Goal: Contribute content: Contribute content

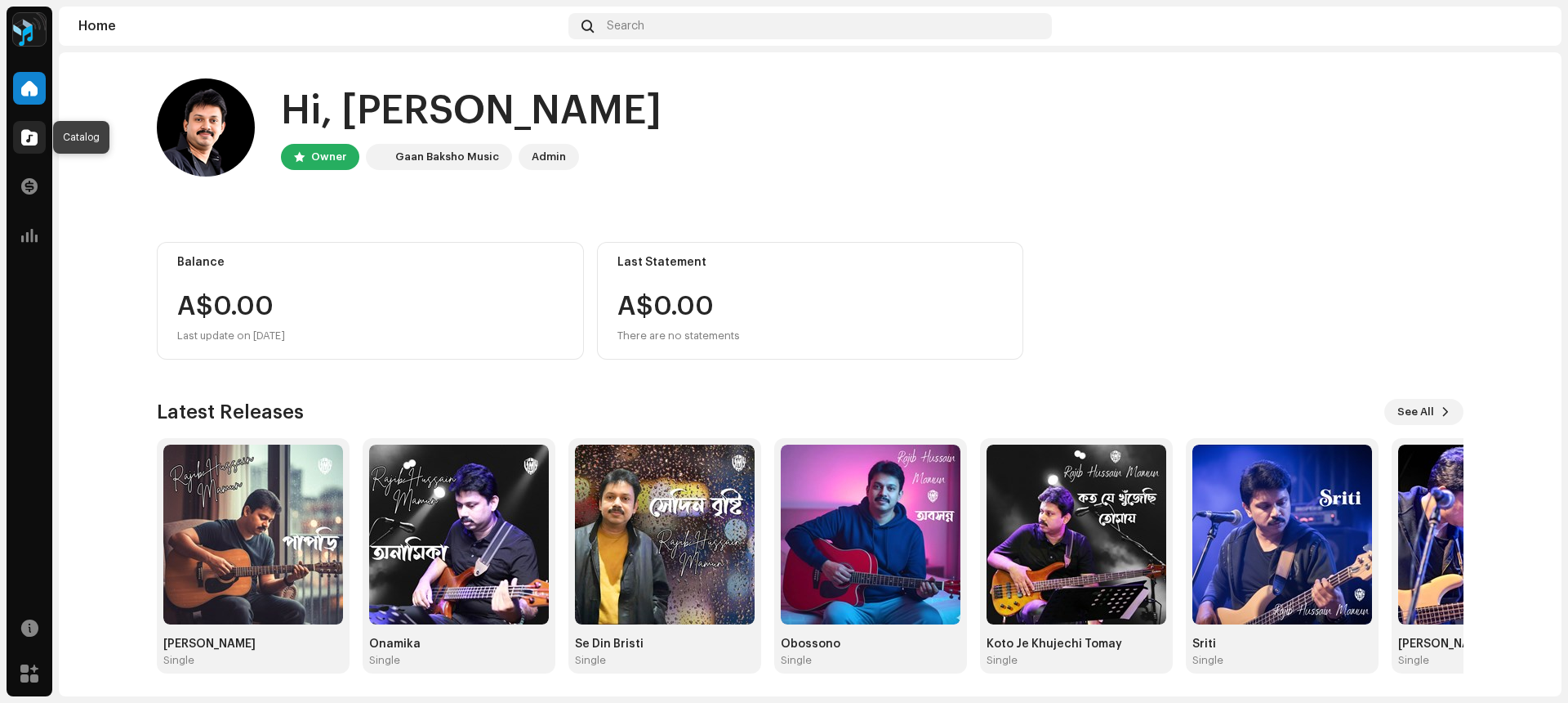
click at [33, 140] on span at bounding box center [29, 137] width 17 height 13
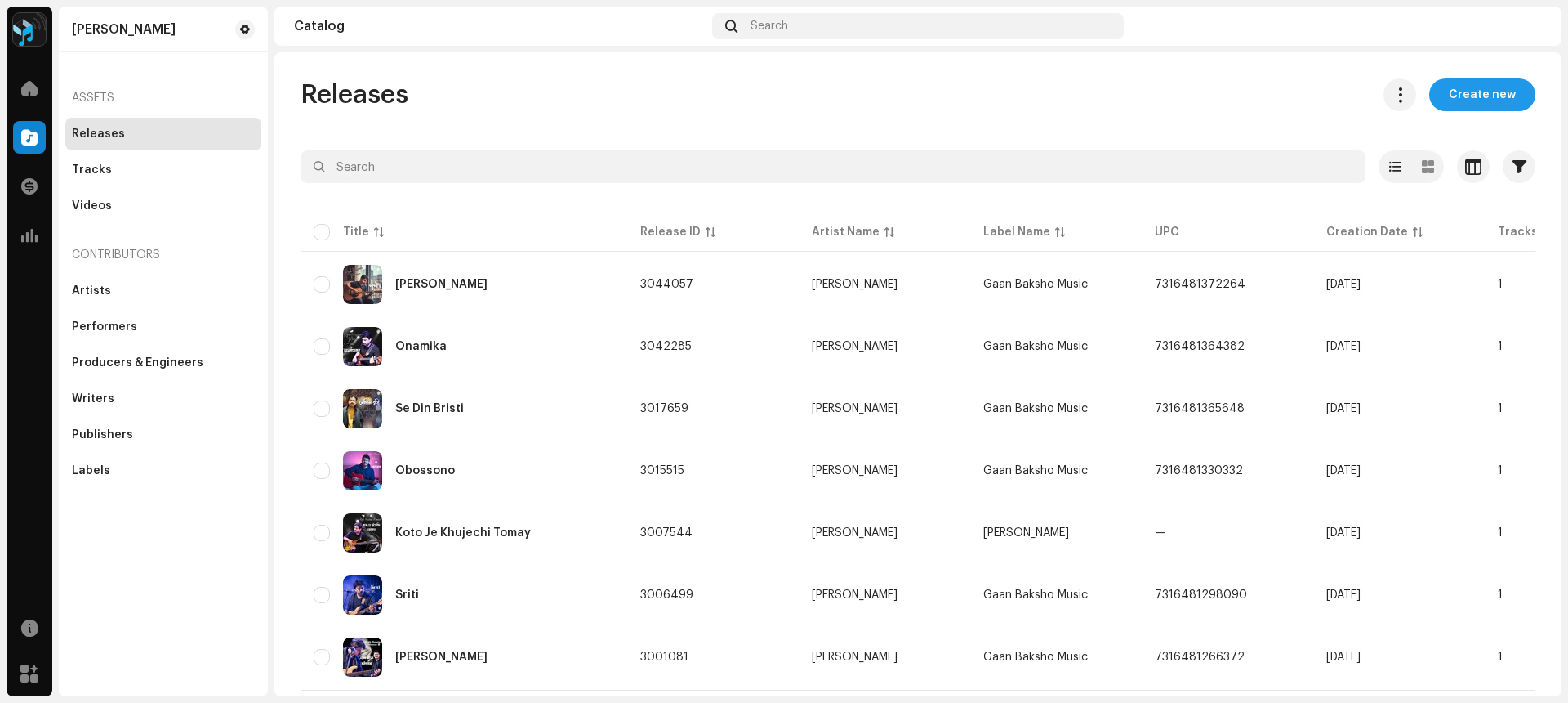
click at [1476, 97] on span "Create new" at bounding box center [1482, 94] width 67 height 32
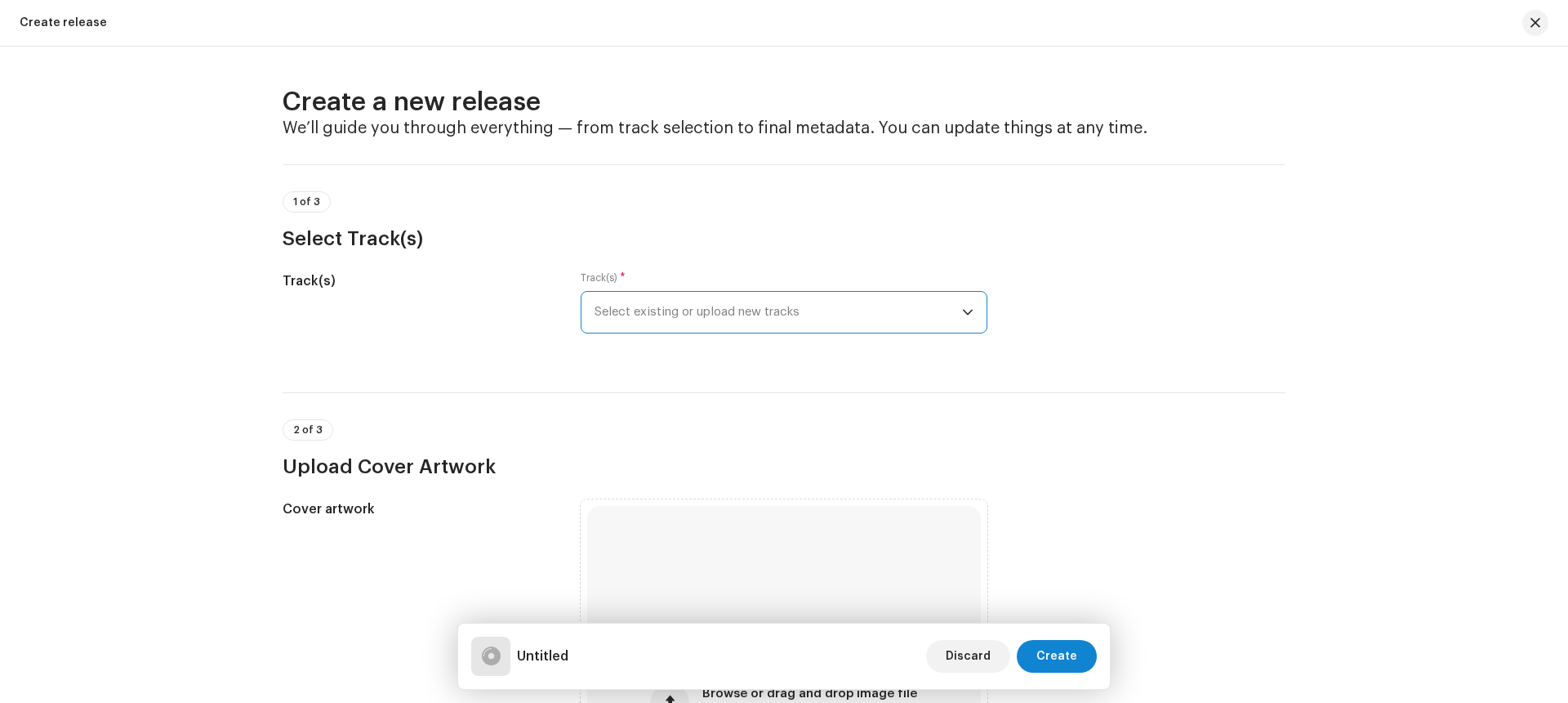
click at [721, 313] on span "Select existing or upload new tracks" at bounding box center [778, 312] width 367 height 41
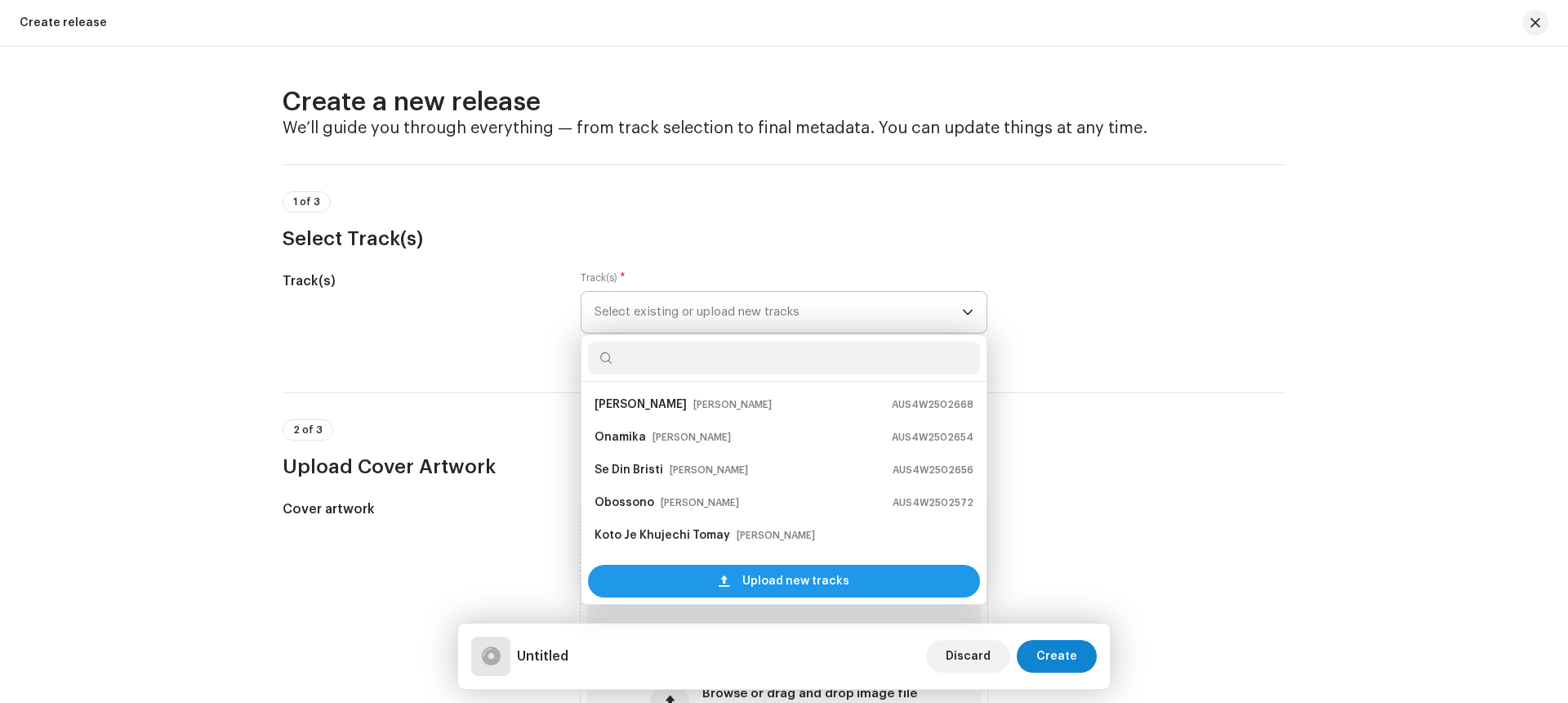
scroll to position [26, 0]
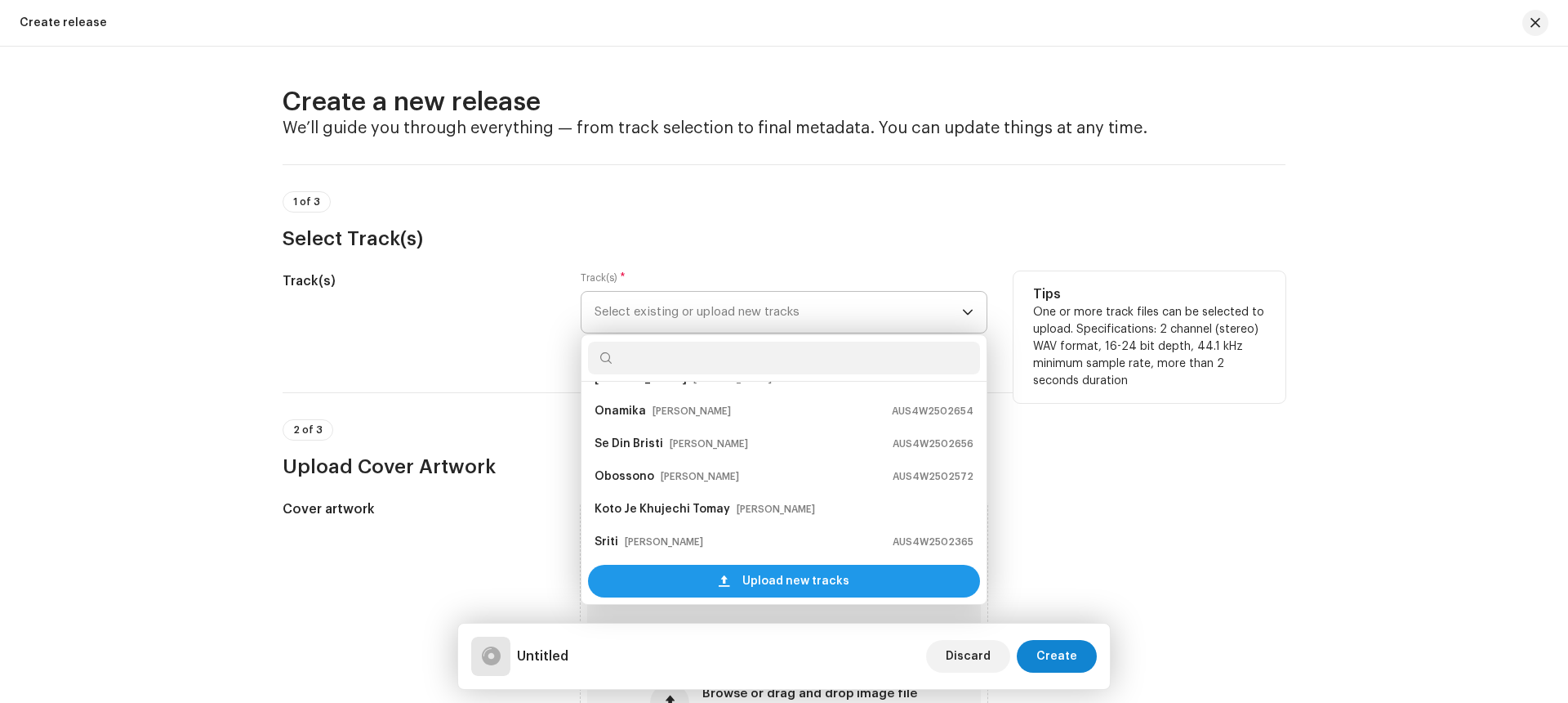
click at [745, 584] on span "Upload new tracks" at bounding box center [795, 580] width 107 height 32
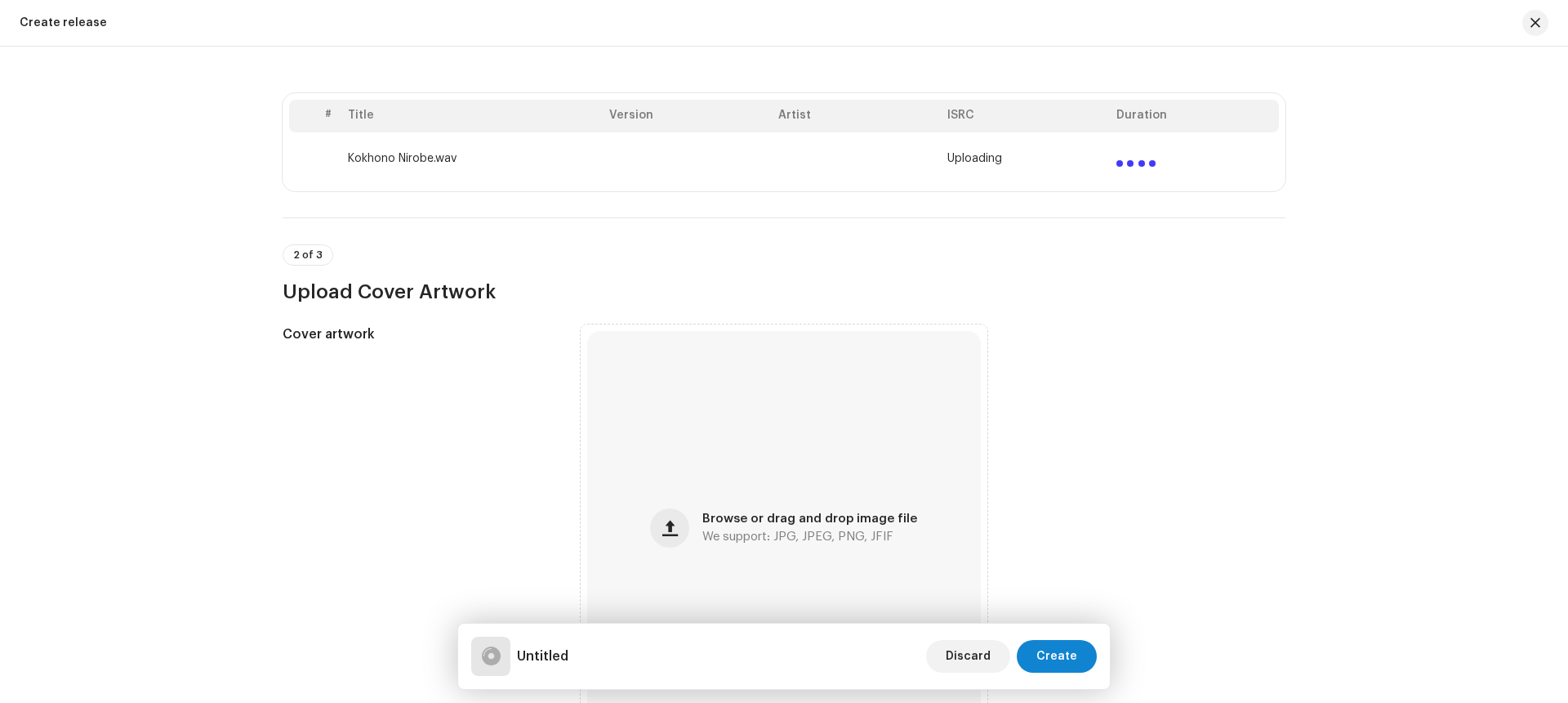
scroll to position [373, 0]
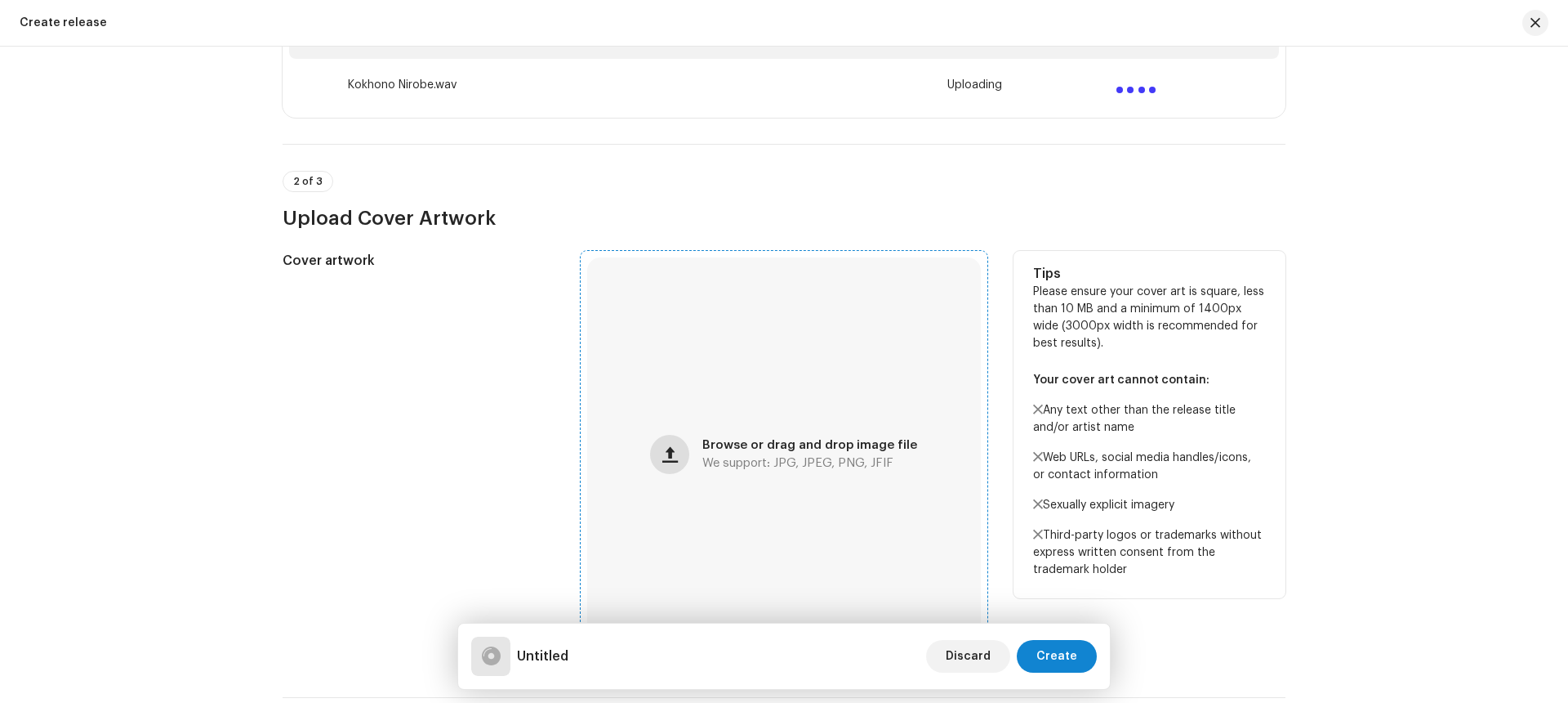
click at [687, 453] on button "button" at bounding box center [669, 454] width 39 height 39
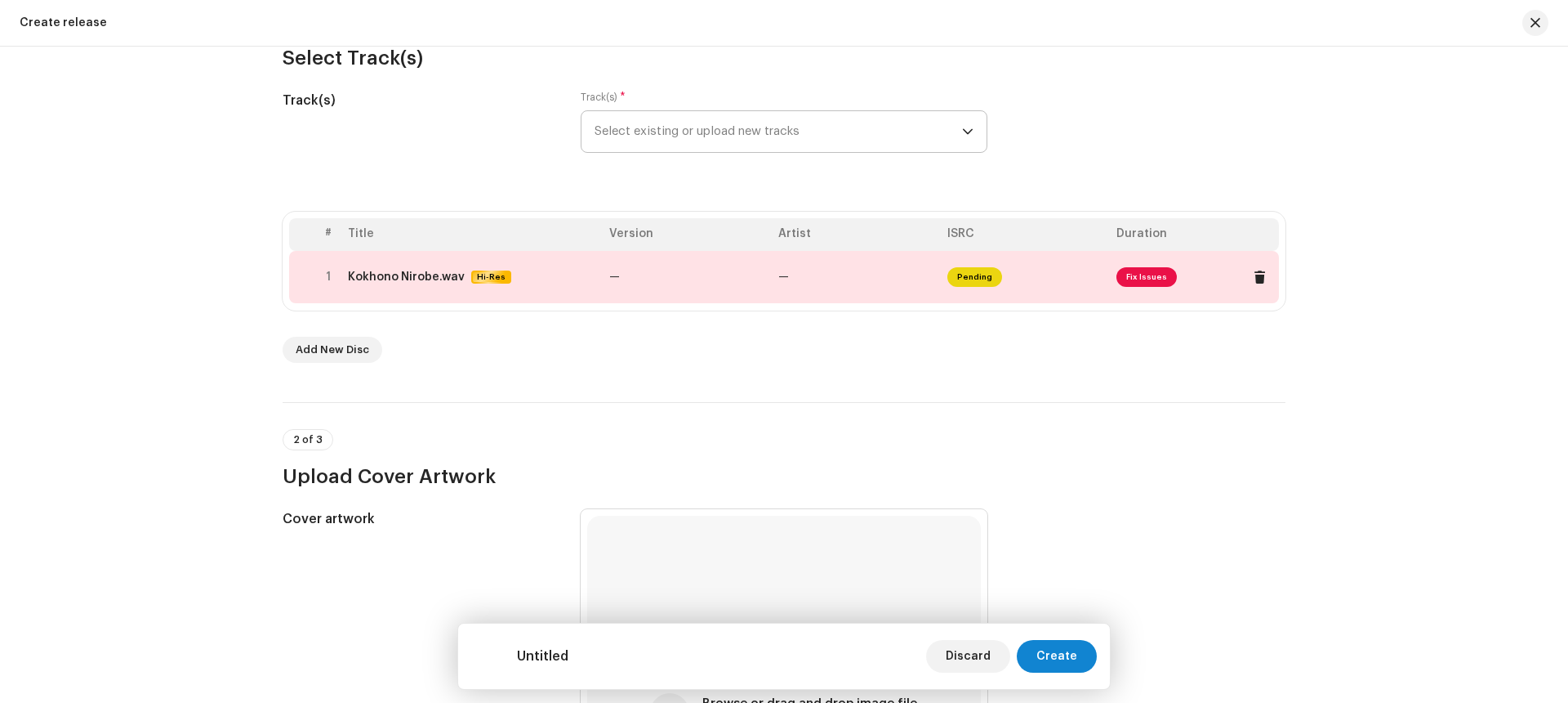
scroll to position [126, 0]
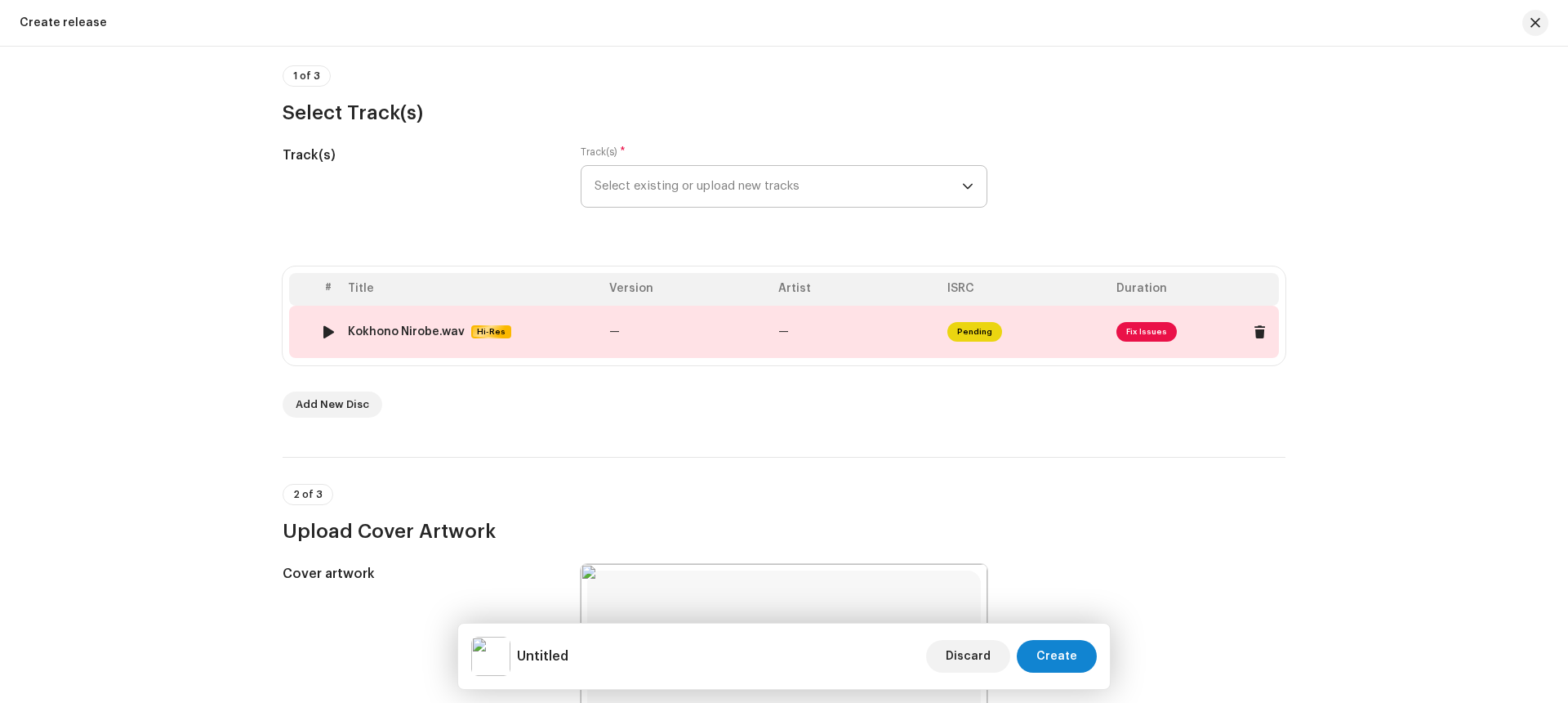
click at [837, 324] on td "—" at bounding box center [856, 332] width 169 height 53
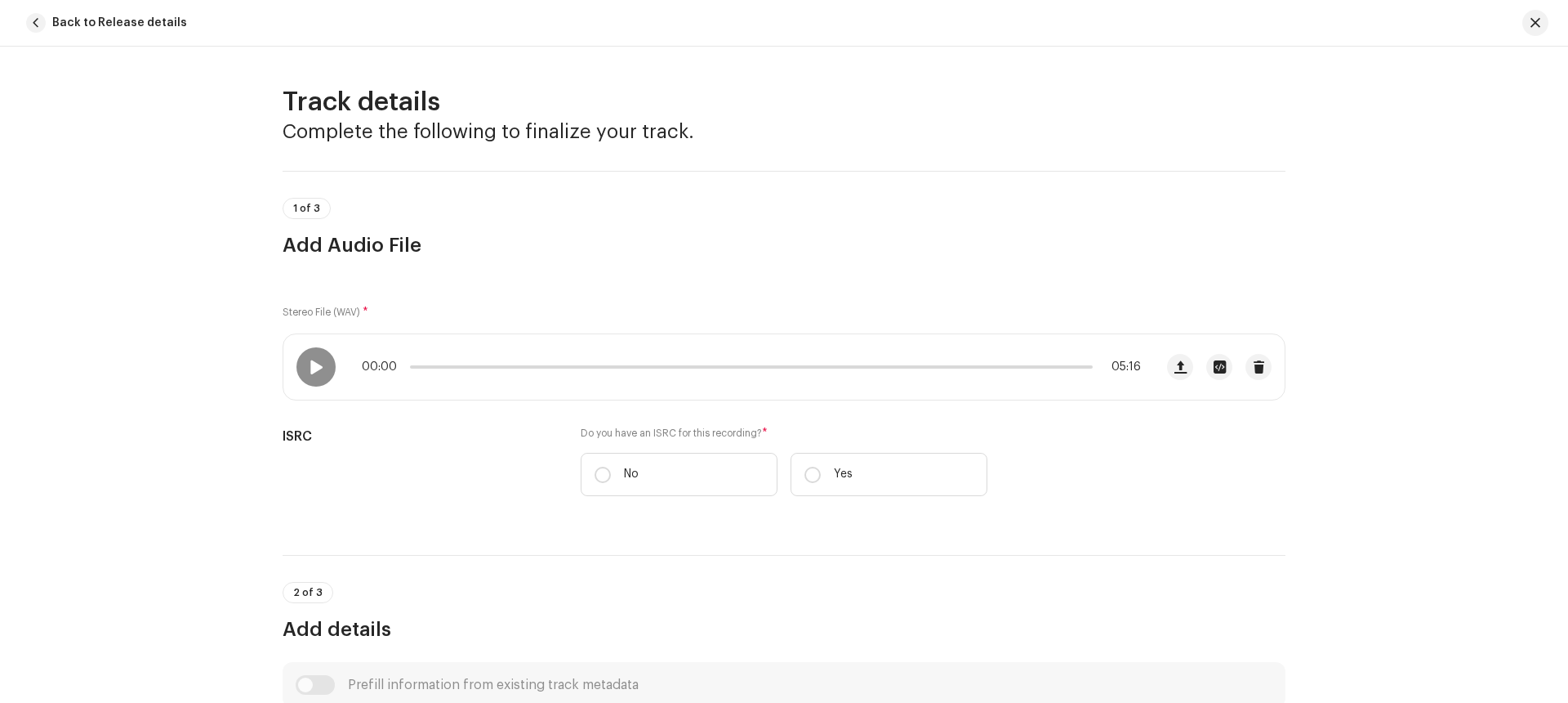
scroll to position [631, 0]
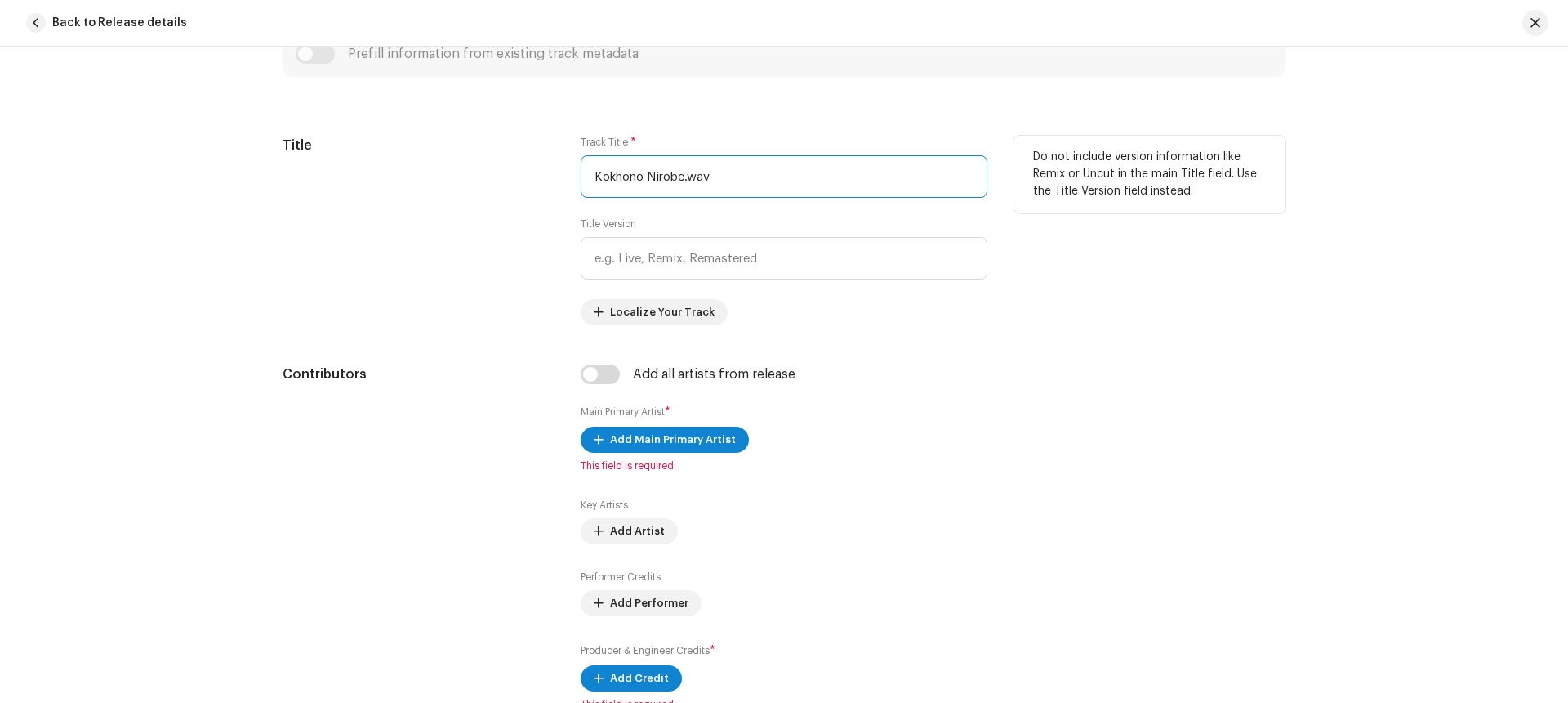
click at [727, 174] on input "Kokhono Nirobe.wav" at bounding box center [784, 176] width 406 height 42
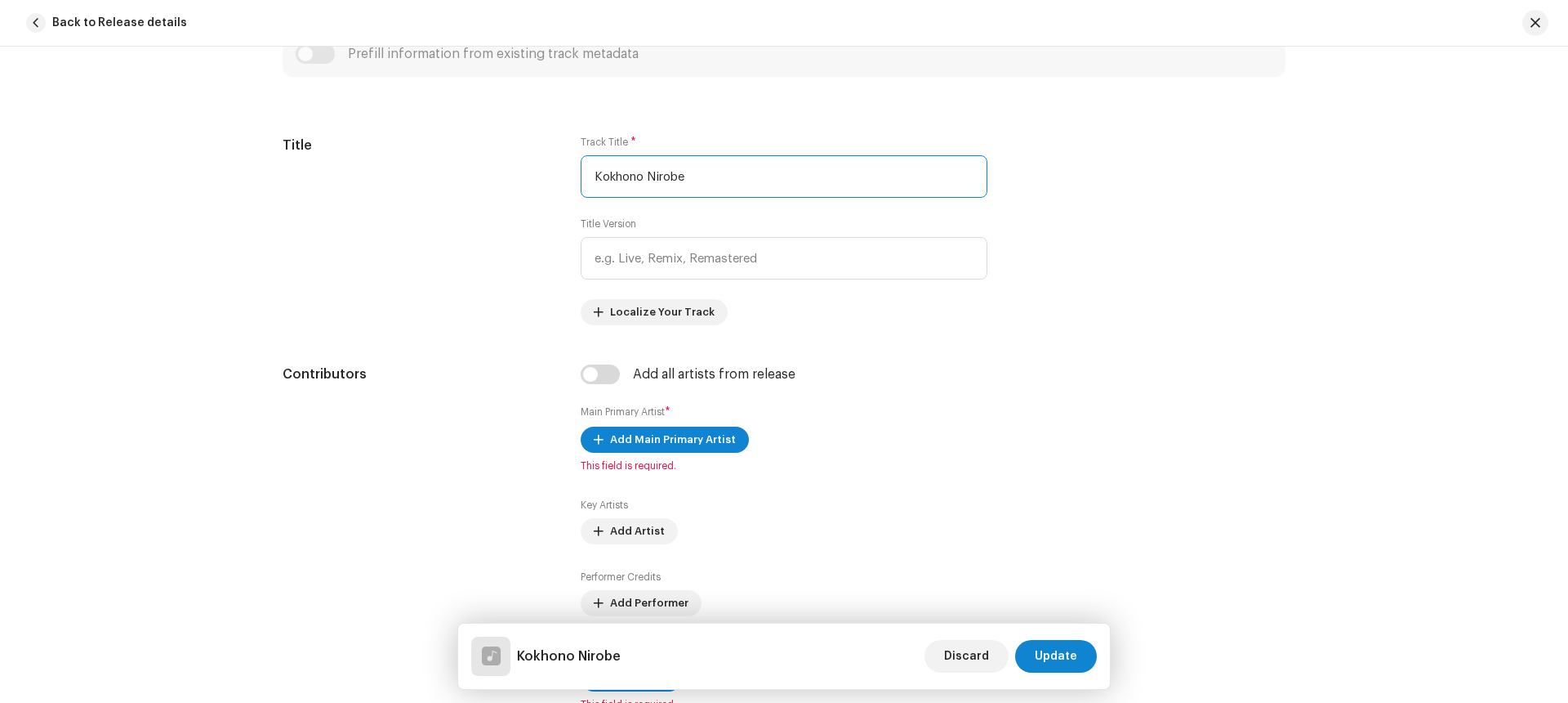
type input "Kokhono Nirobe"
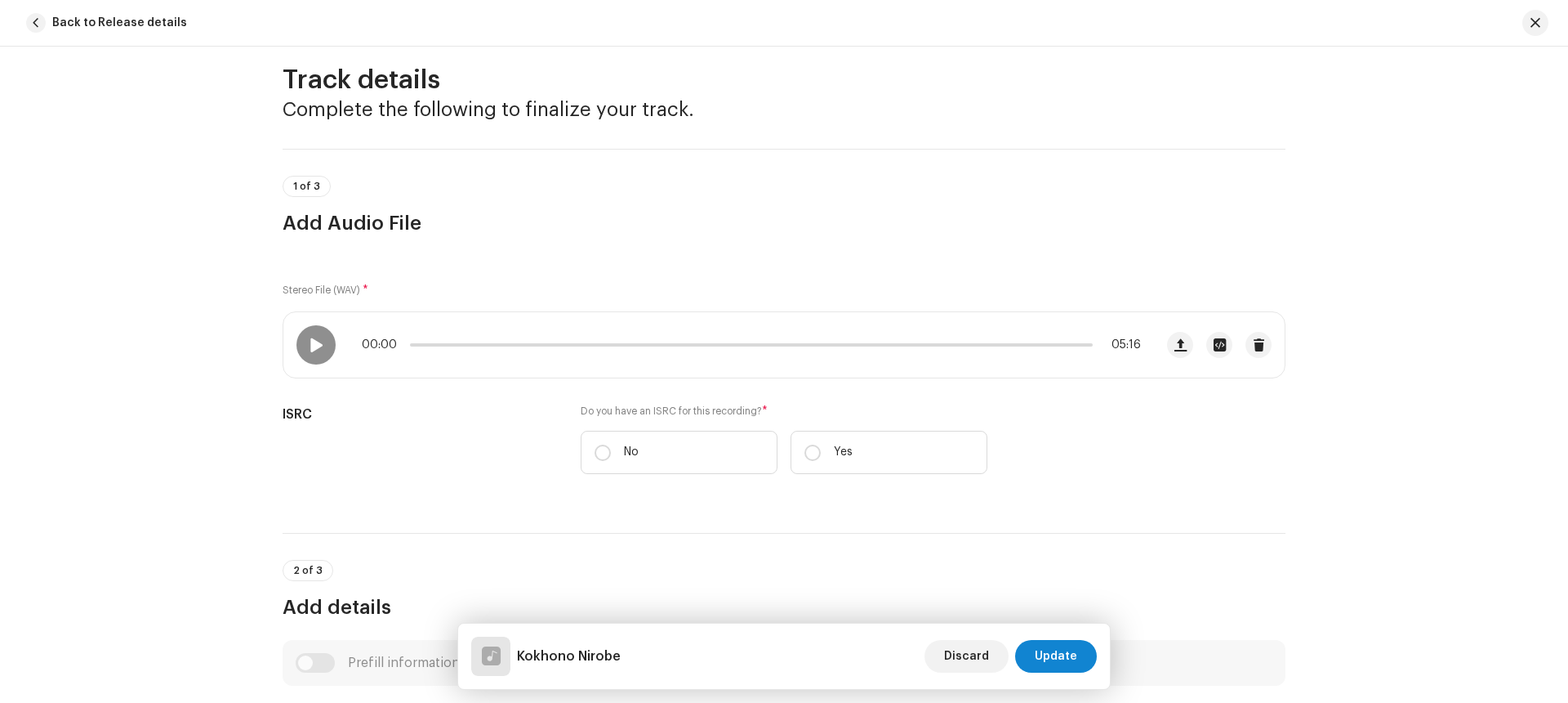
scroll to position [18, 0]
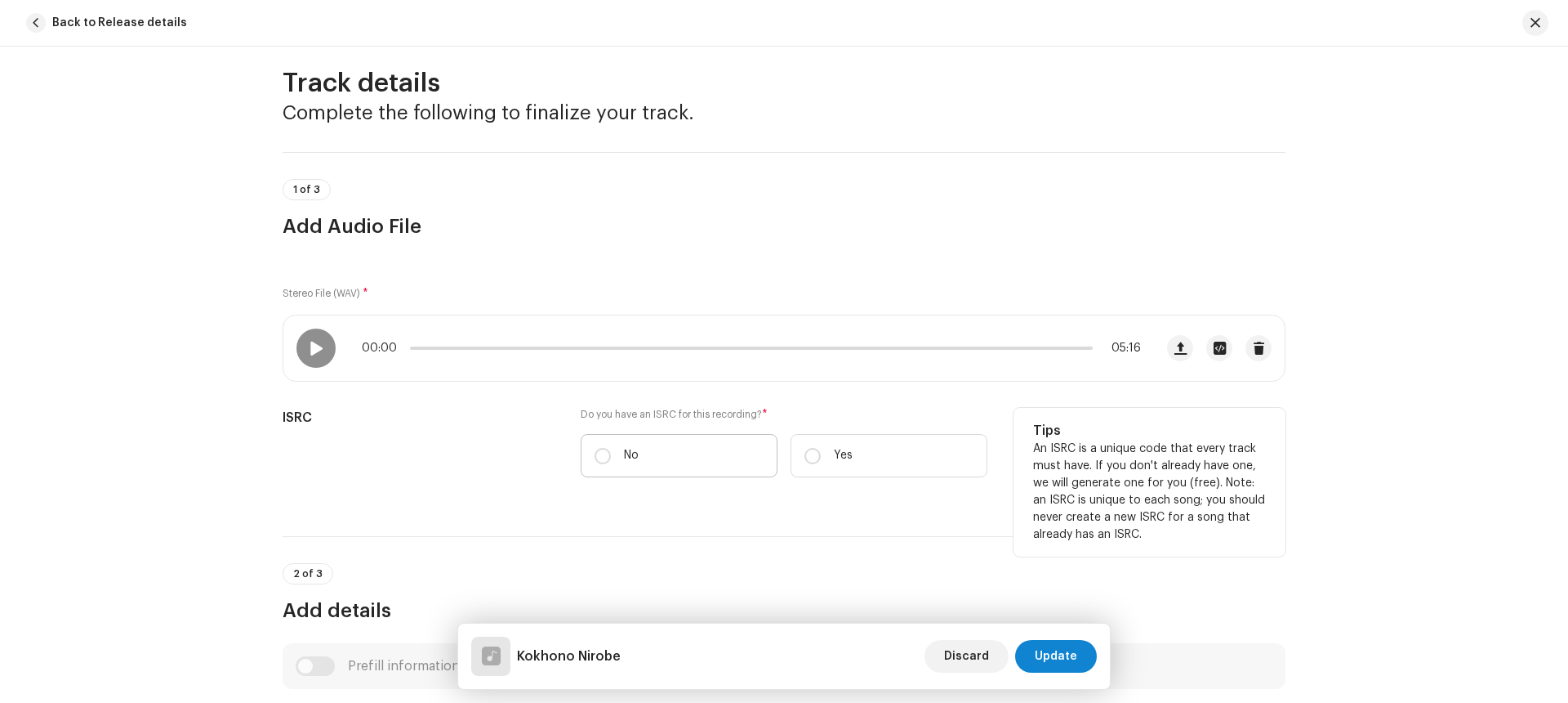
click at [610, 459] on label "No" at bounding box center [679, 455] width 197 height 43
click at [610, 459] on input "No" at bounding box center [603, 456] width 17 height 17
radio input "true"
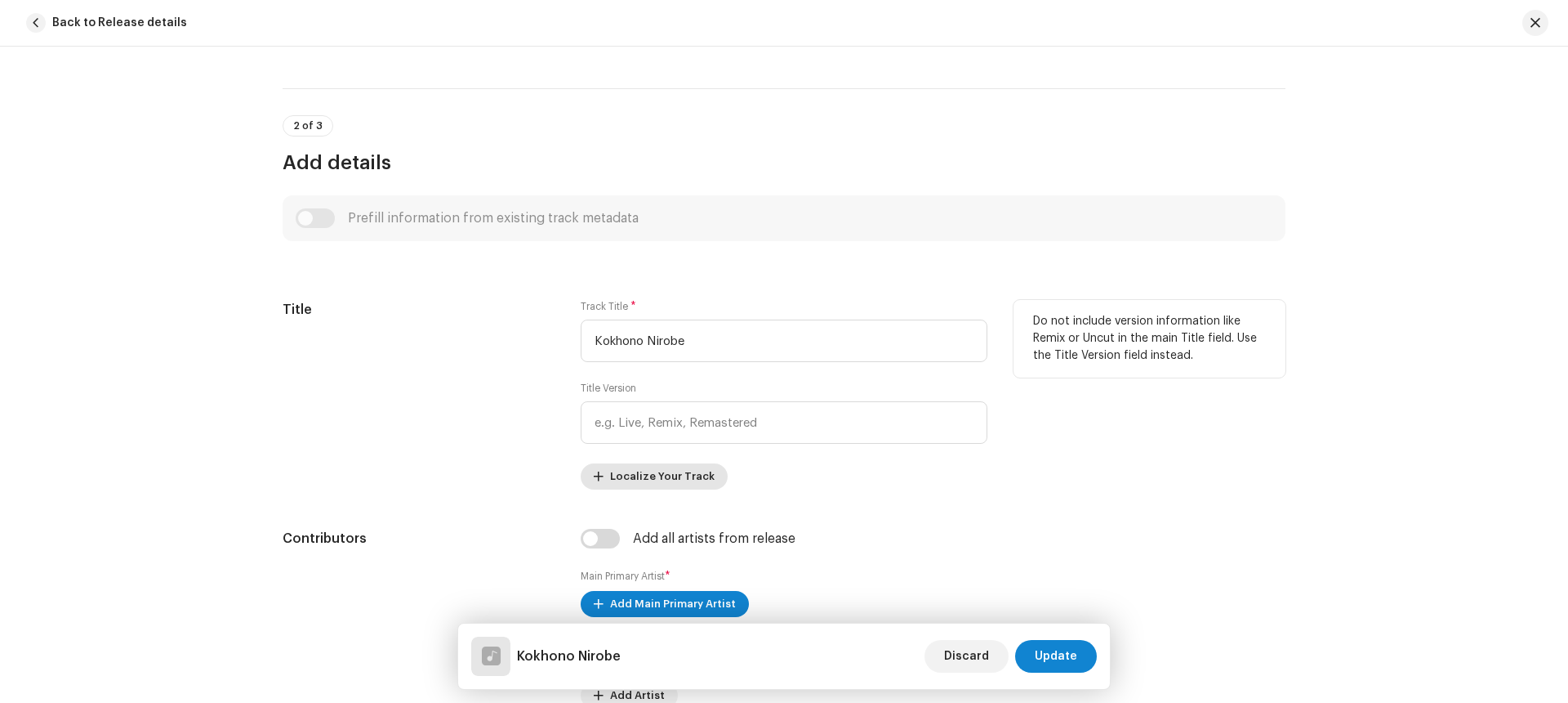
scroll to position [561, 0]
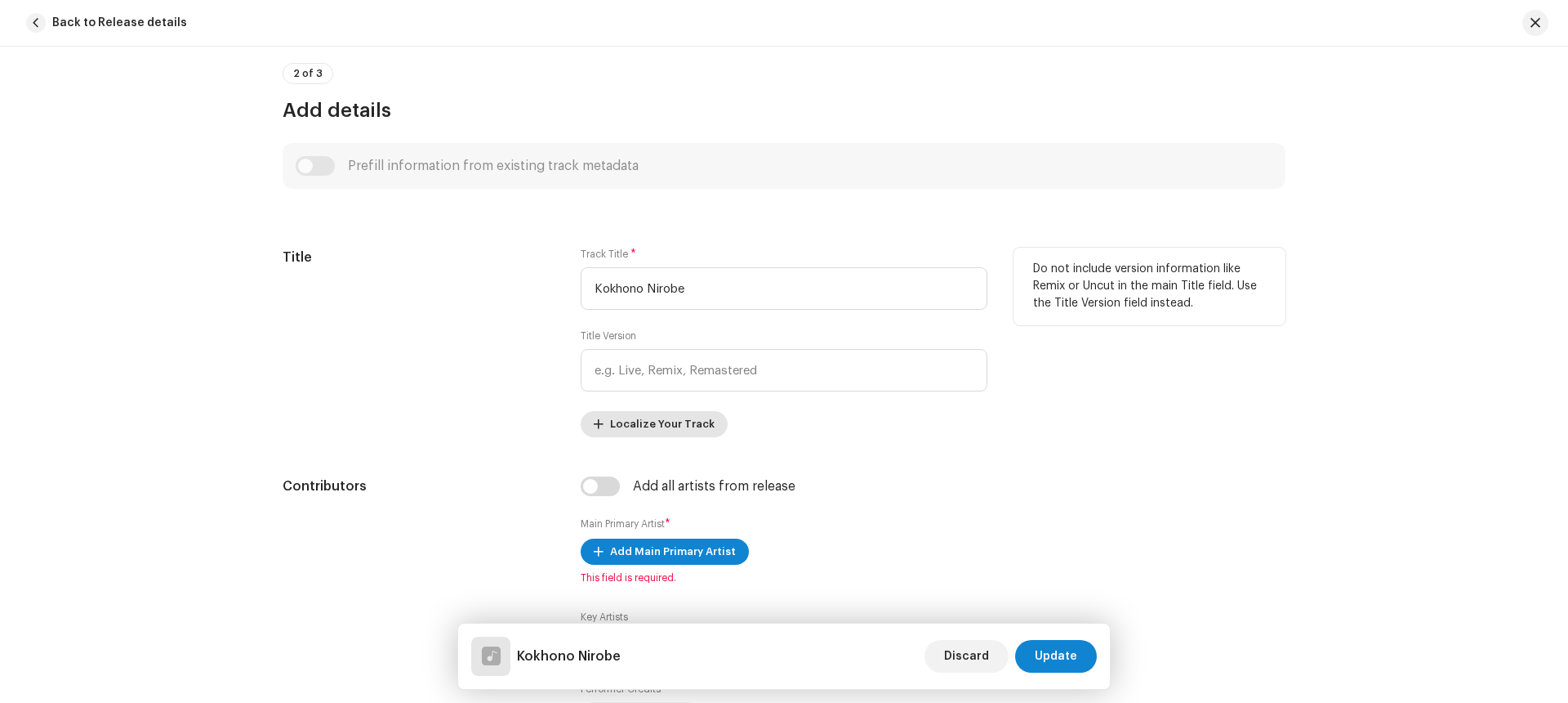
click at [638, 428] on span "Localize Your Track" at bounding box center [661, 423] width 104 height 32
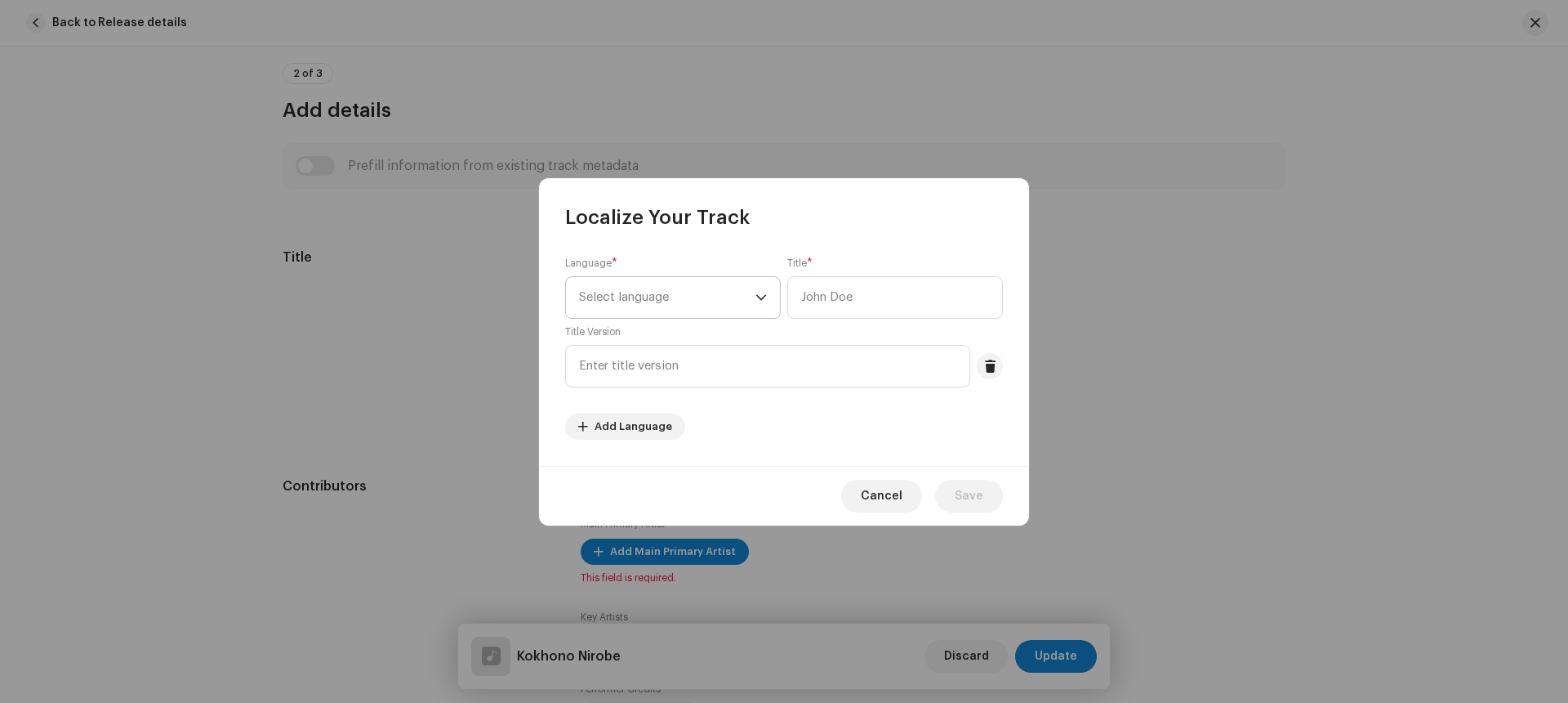
click at [626, 304] on span "Select language" at bounding box center [667, 297] width 176 height 41
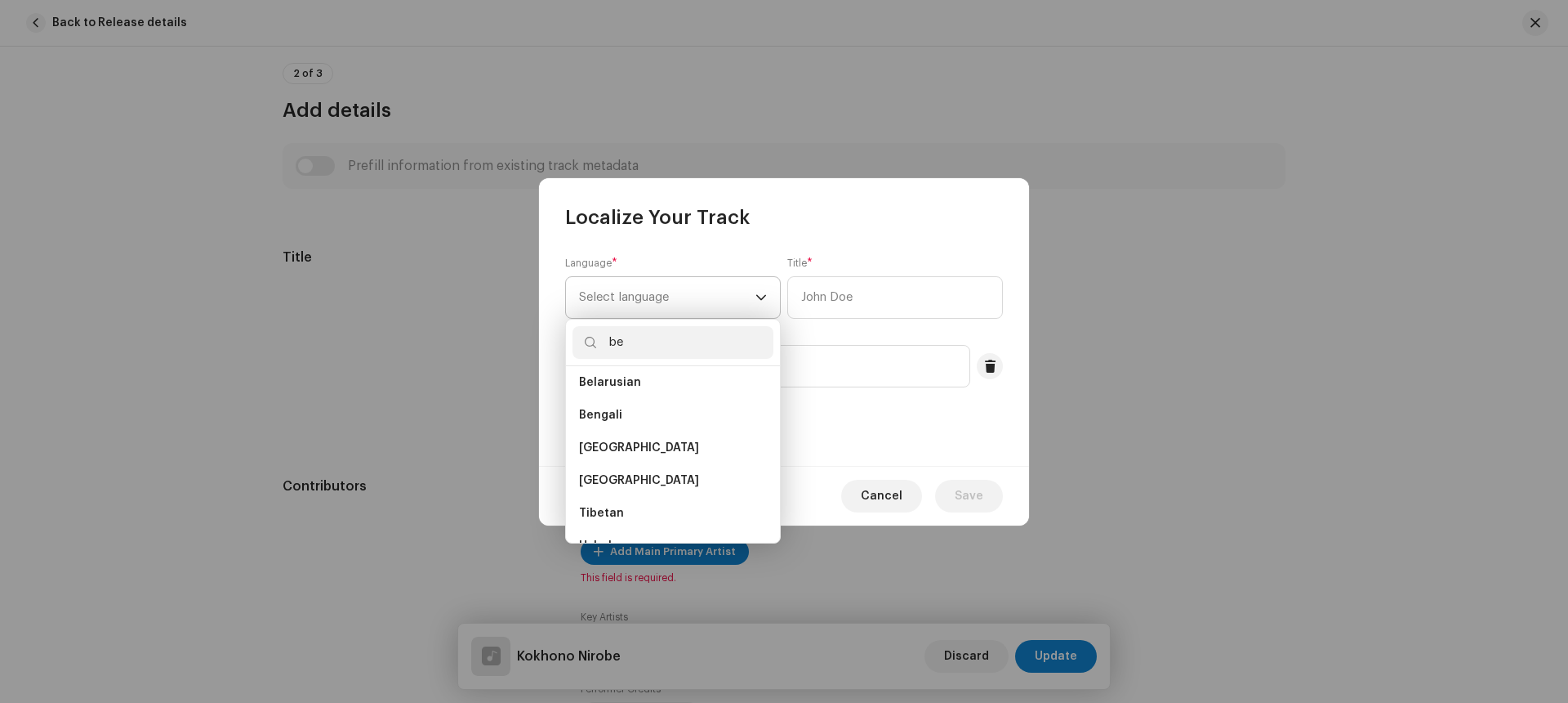
scroll to position [0, 0]
type input "be"
click at [611, 416] on span "Bengali" at bounding box center [600, 422] width 43 height 17
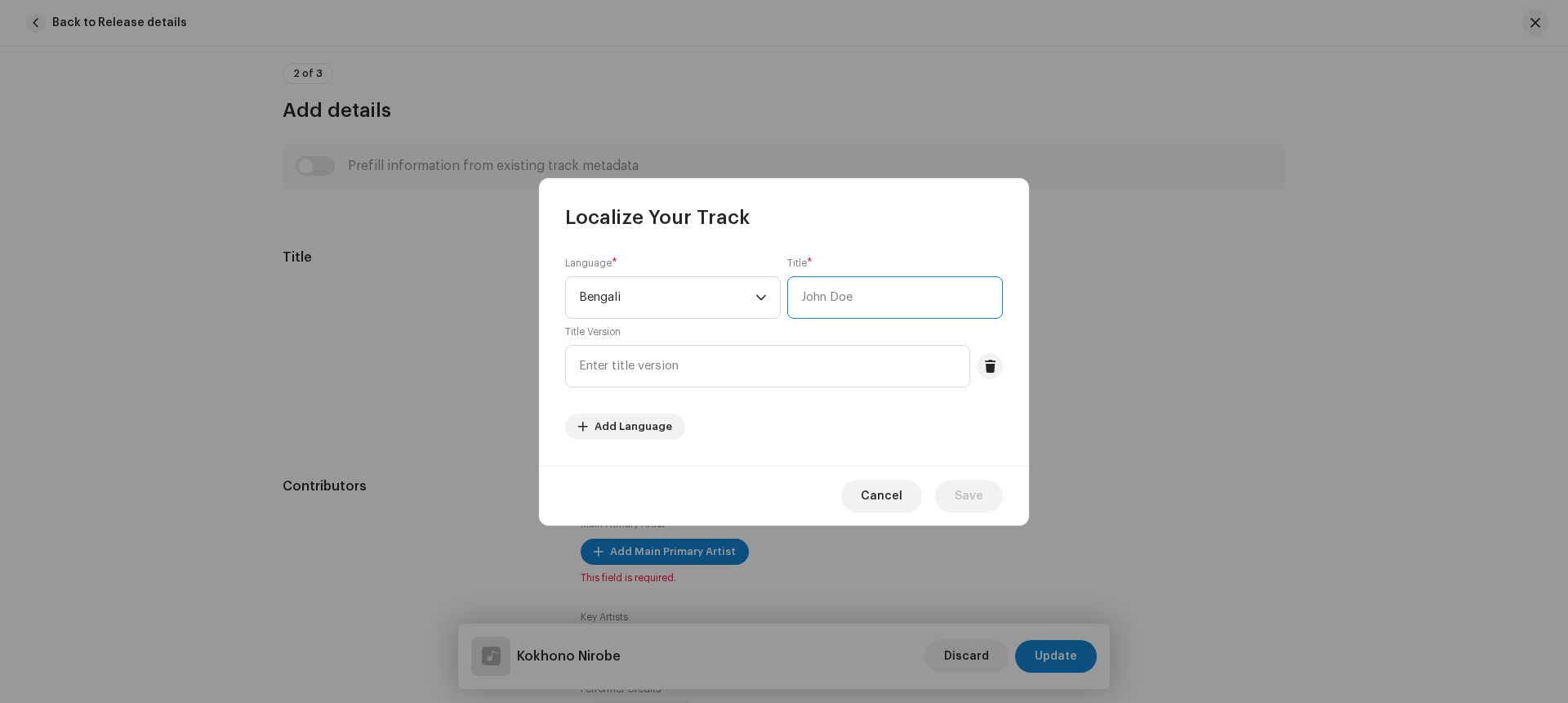
click at [863, 295] on input "text" at bounding box center [895, 297] width 215 height 42
type input "কখনো নীরবে"
click at [964, 494] on span "Save" at bounding box center [969, 495] width 29 height 32
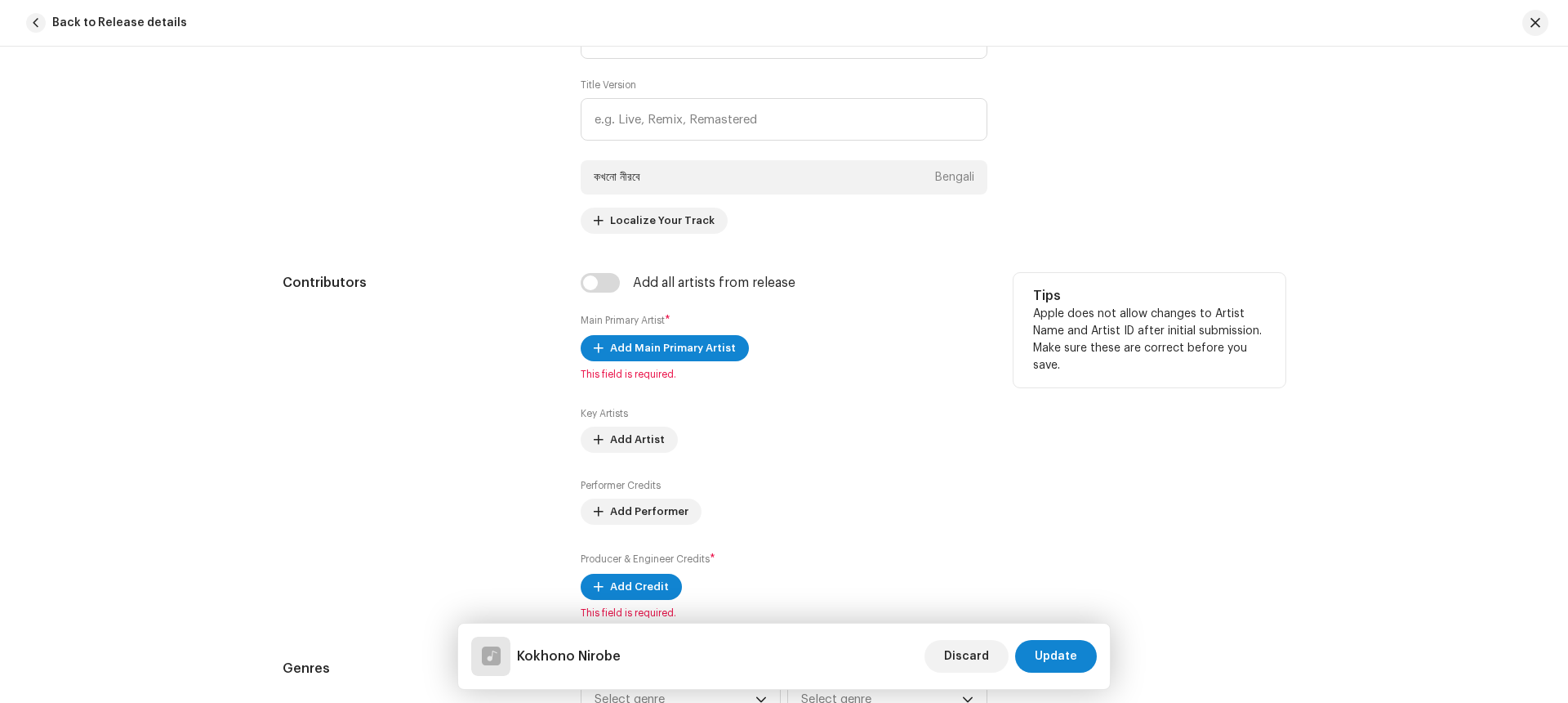
scroll to position [814, 0]
click at [668, 348] on span "Add Main Primary Artist" at bounding box center [673, 345] width 126 height 32
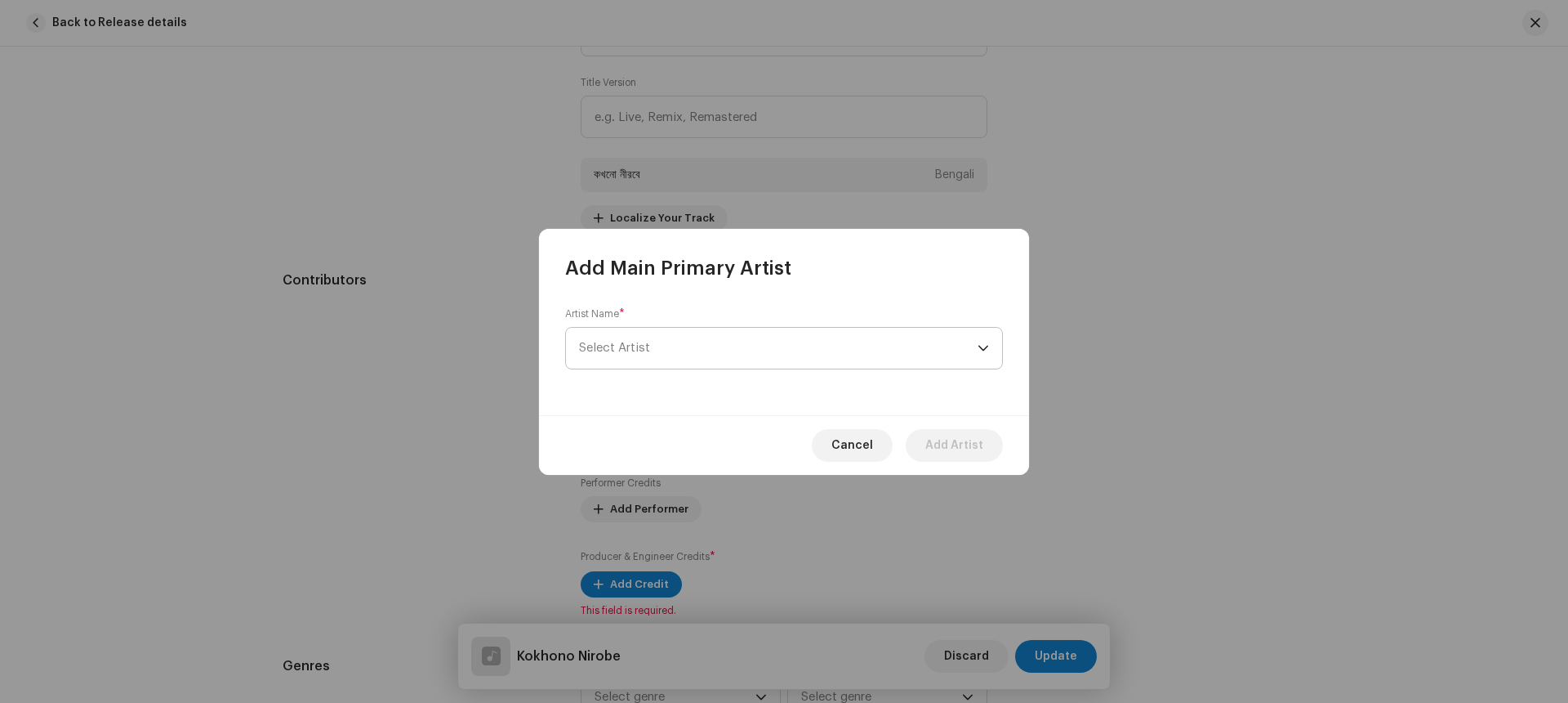
click at [679, 345] on span "Select Artist" at bounding box center [778, 348] width 399 height 41
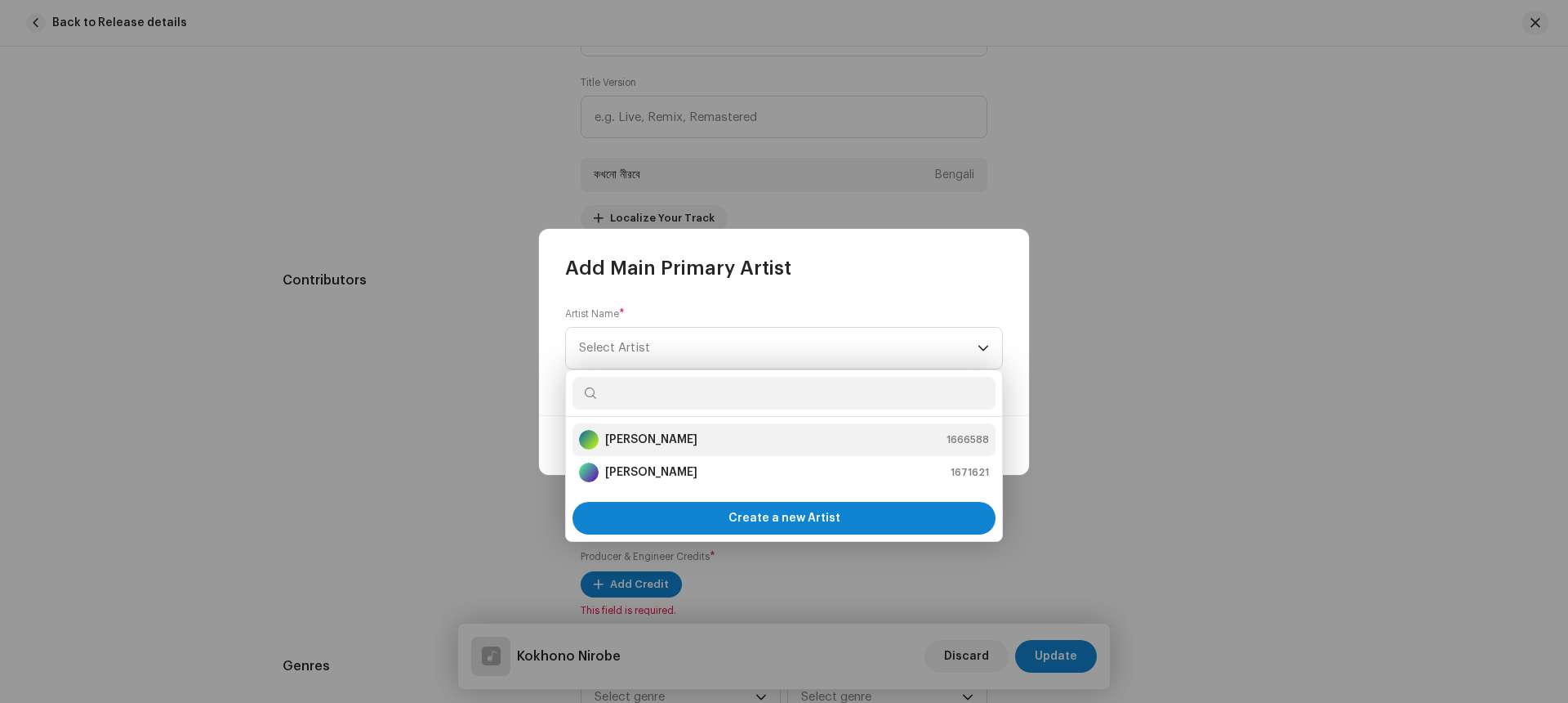
click at [648, 447] on div "[PERSON_NAME]" at bounding box center [638, 439] width 118 height 19
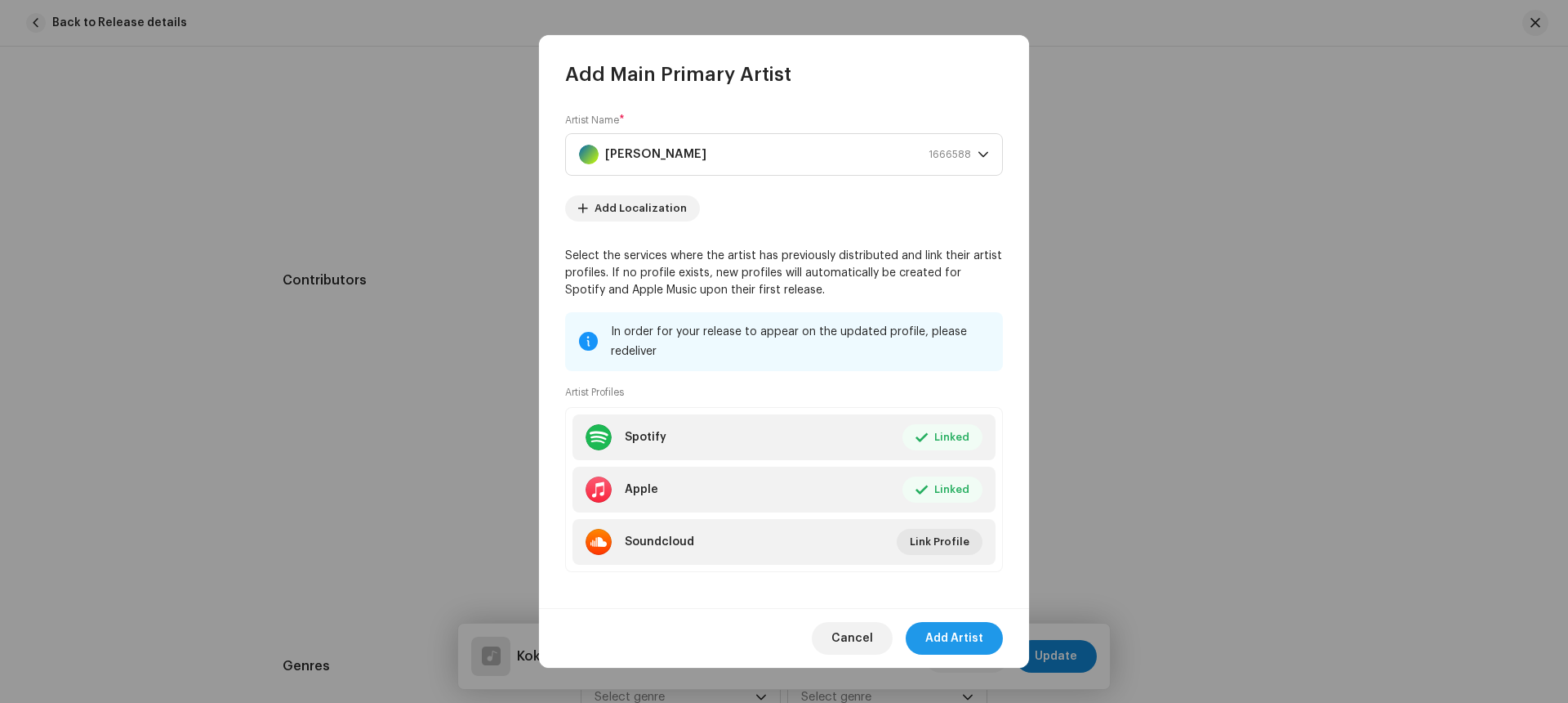
click at [959, 634] on span "Add Artist" at bounding box center [954, 637] width 58 height 32
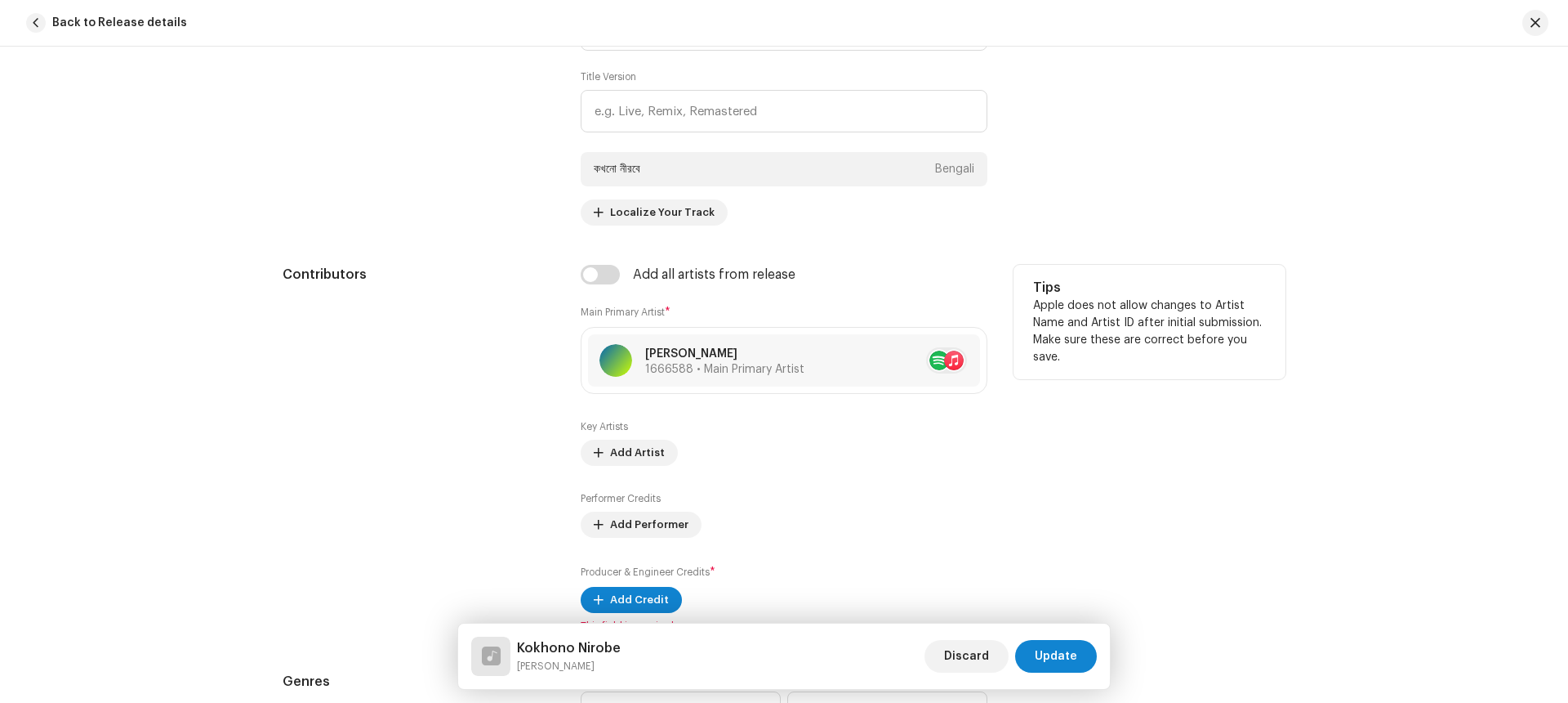
scroll to position [821, 0]
click at [645, 527] on span "Add Performer" at bounding box center [648, 523] width 78 height 32
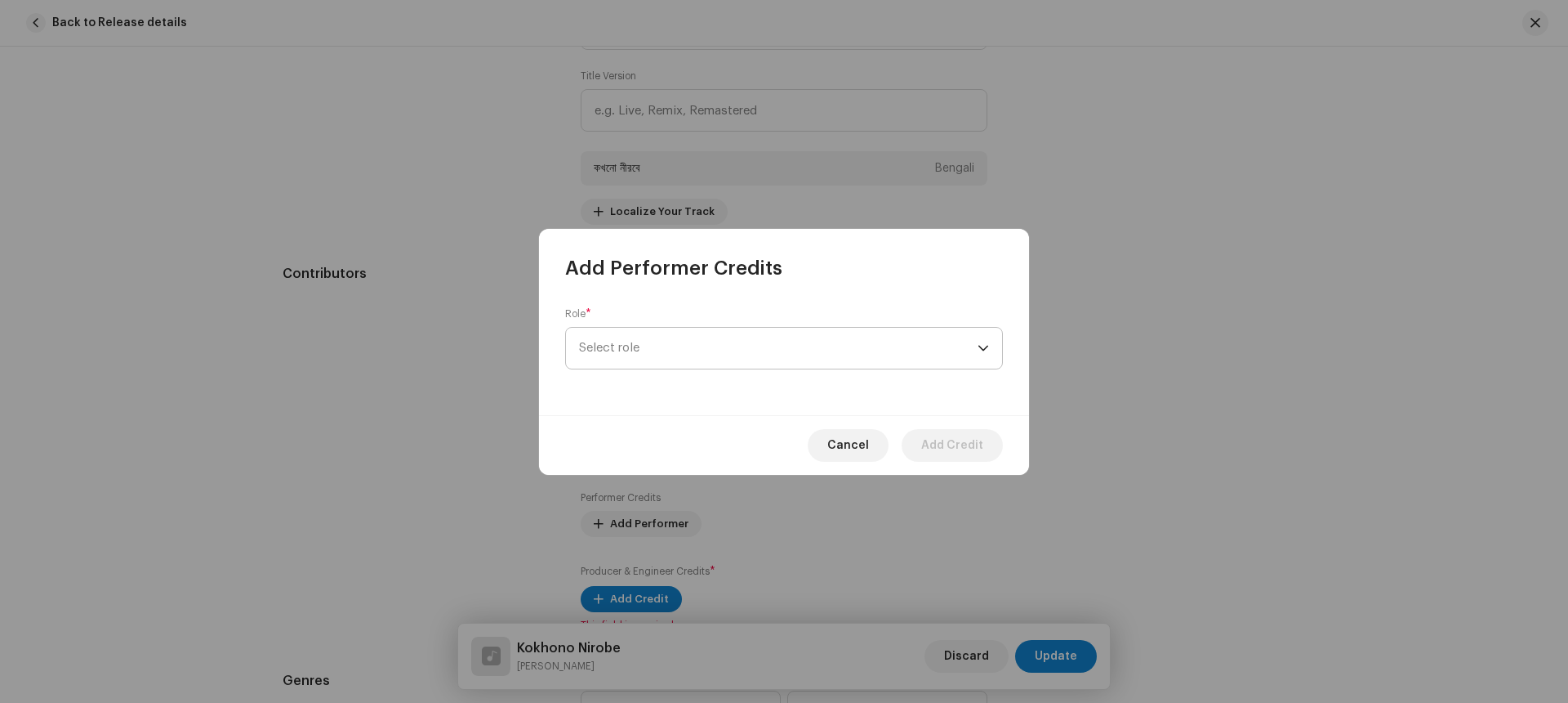
click at [662, 349] on span "Select role" at bounding box center [778, 348] width 399 height 41
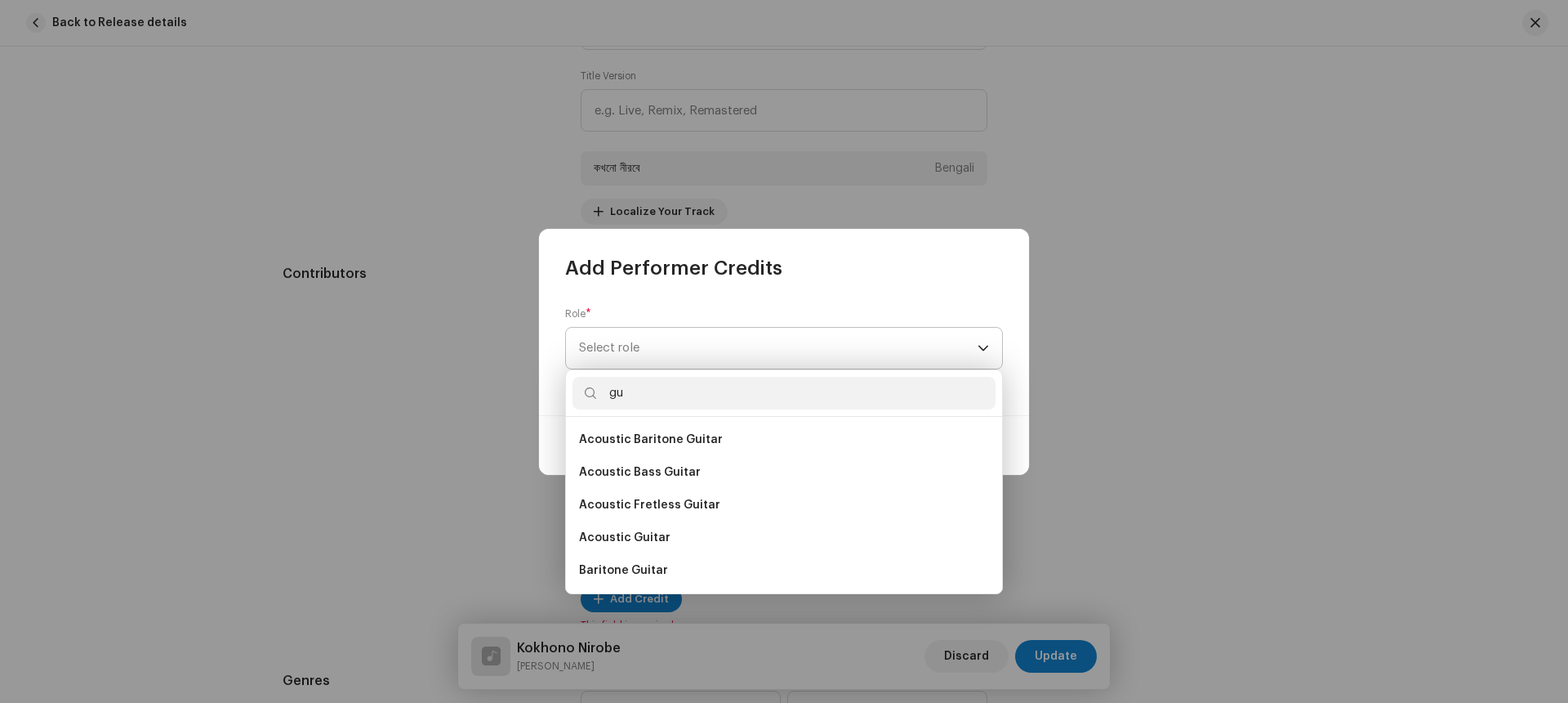
type input "g"
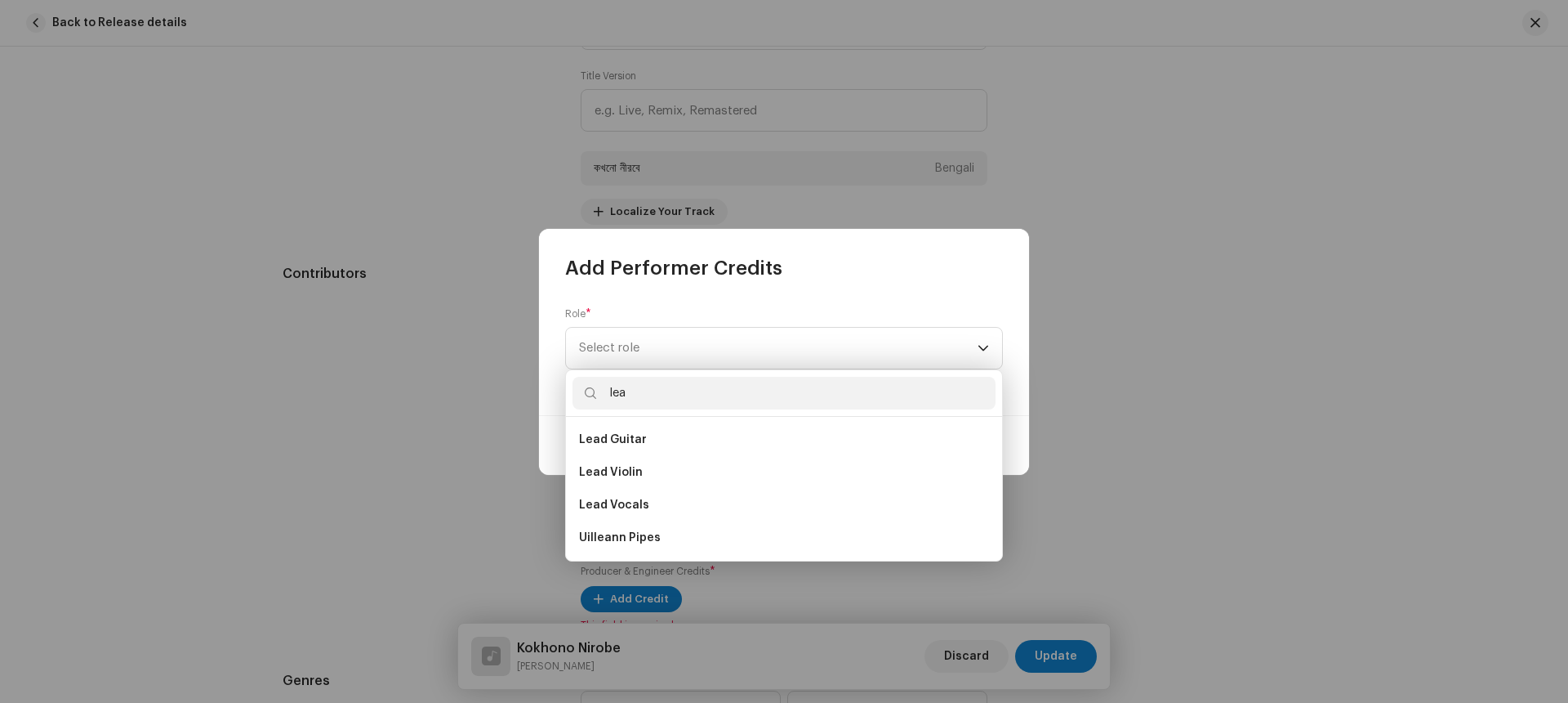
scroll to position [0, 0]
type input "lea"
click at [630, 441] on span "Lead Guitar" at bounding box center [612, 439] width 67 height 17
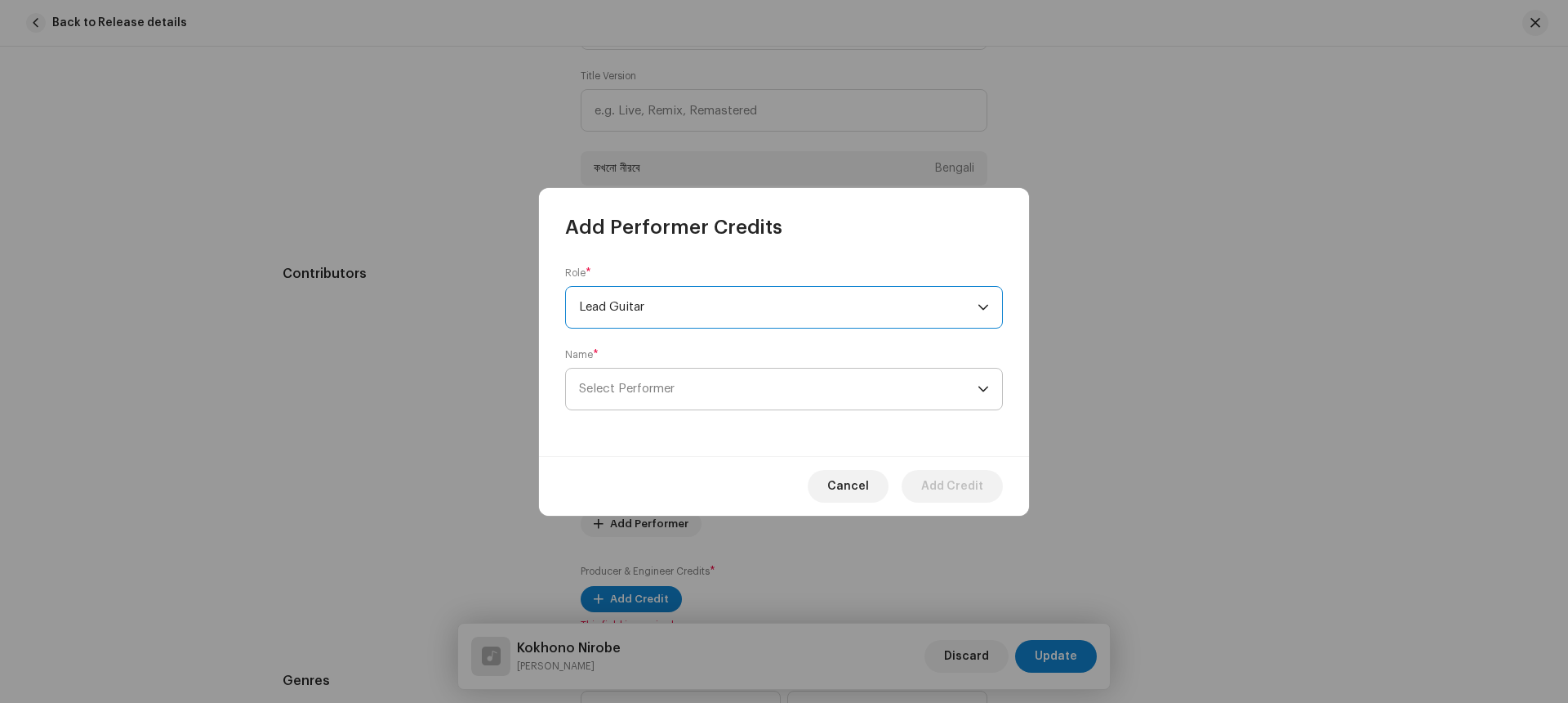
click at [651, 390] on span "Select Performer" at bounding box center [626, 388] width 95 height 12
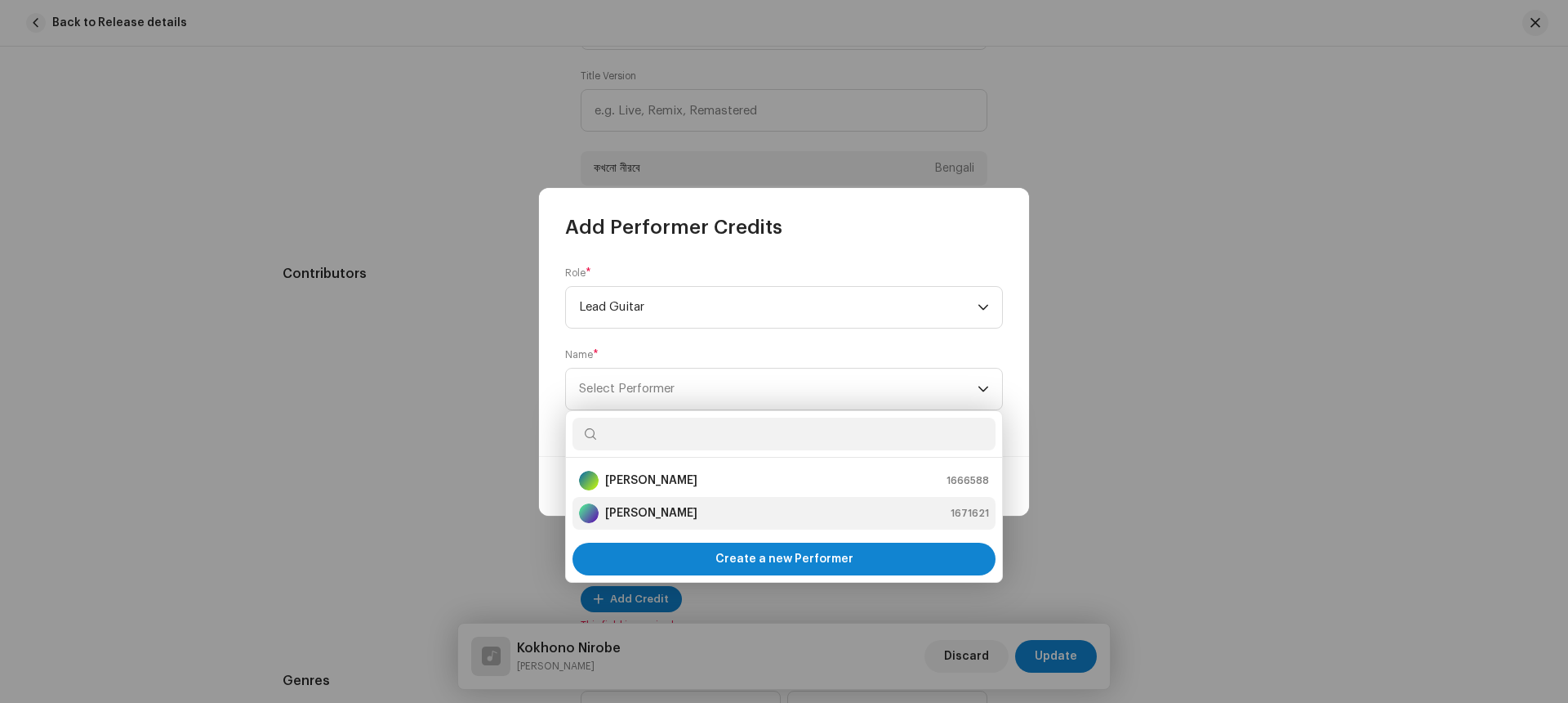
click at [661, 515] on strong "[PERSON_NAME]" at bounding box center [651, 513] width 92 height 17
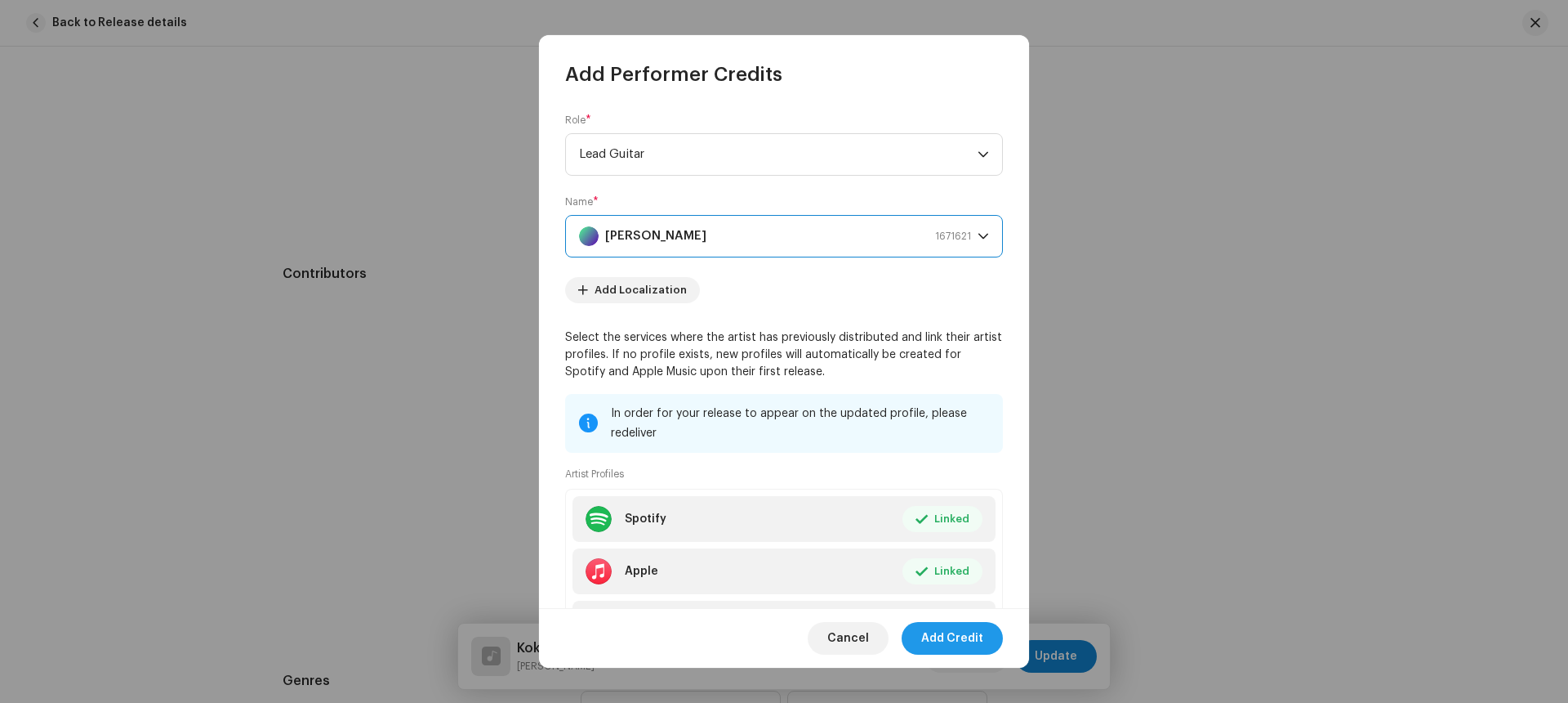
click at [951, 636] on span "Add Credit" at bounding box center [952, 637] width 62 height 32
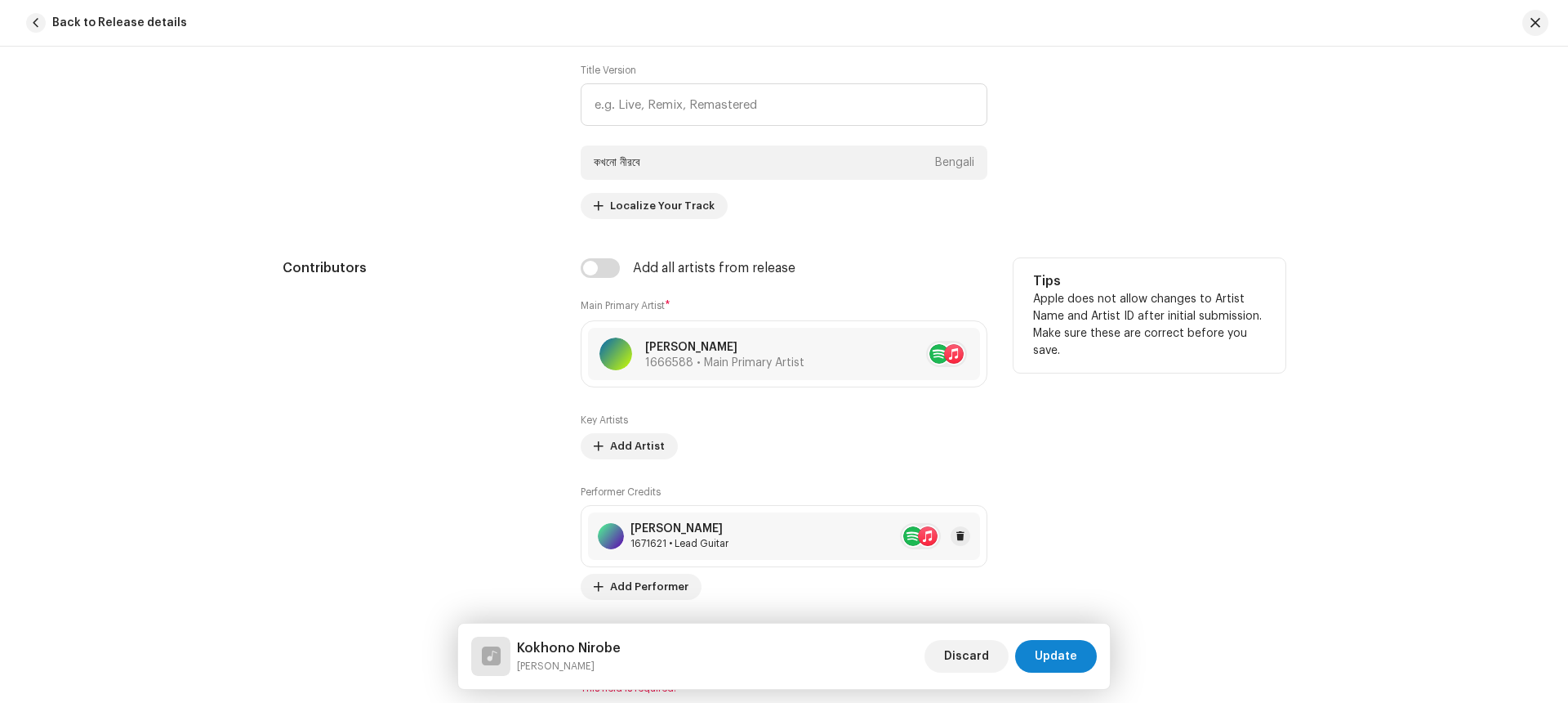
scroll to position [827, 0]
click at [648, 582] on span "Add Performer" at bounding box center [648, 586] width 78 height 32
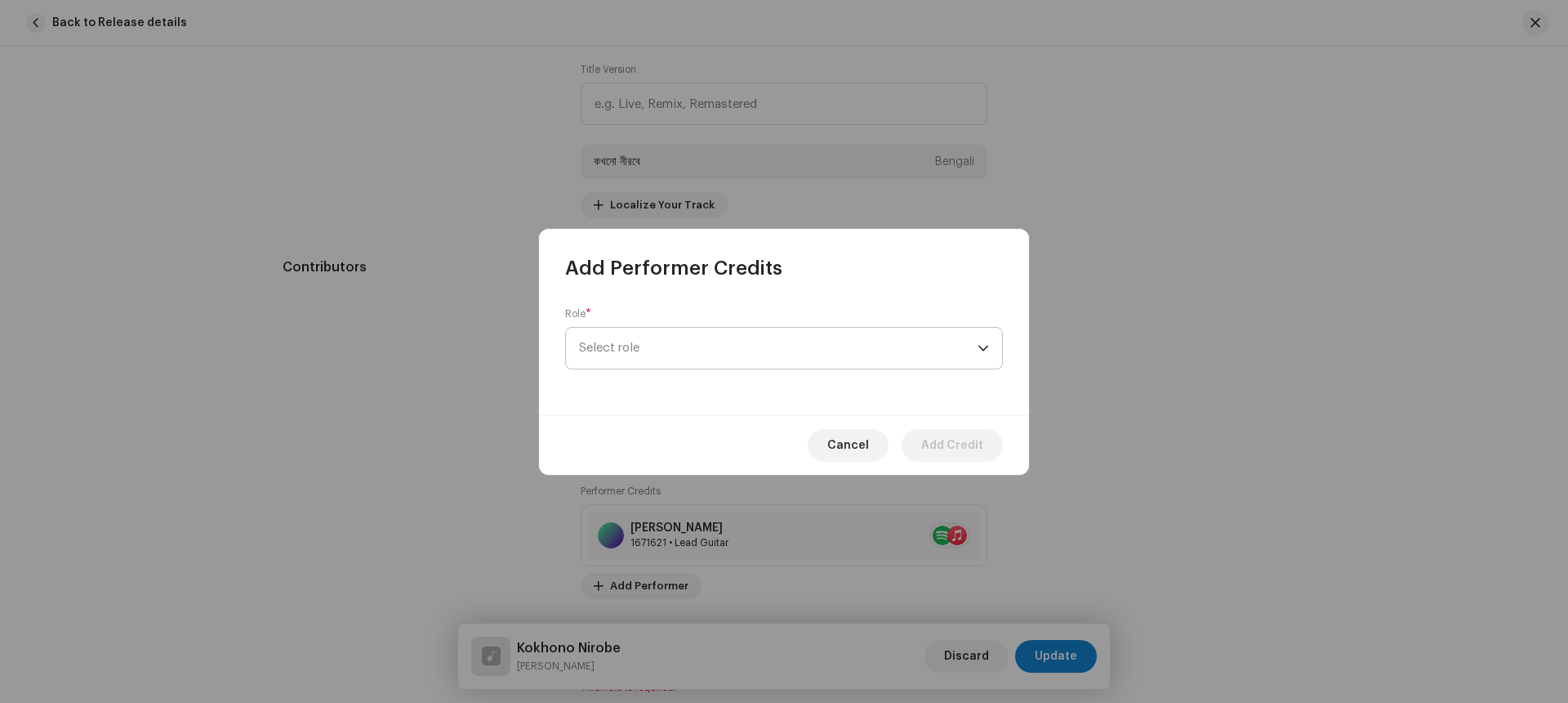
click at [738, 351] on span "Select role" at bounding box center [778, 348] width 399 height 41
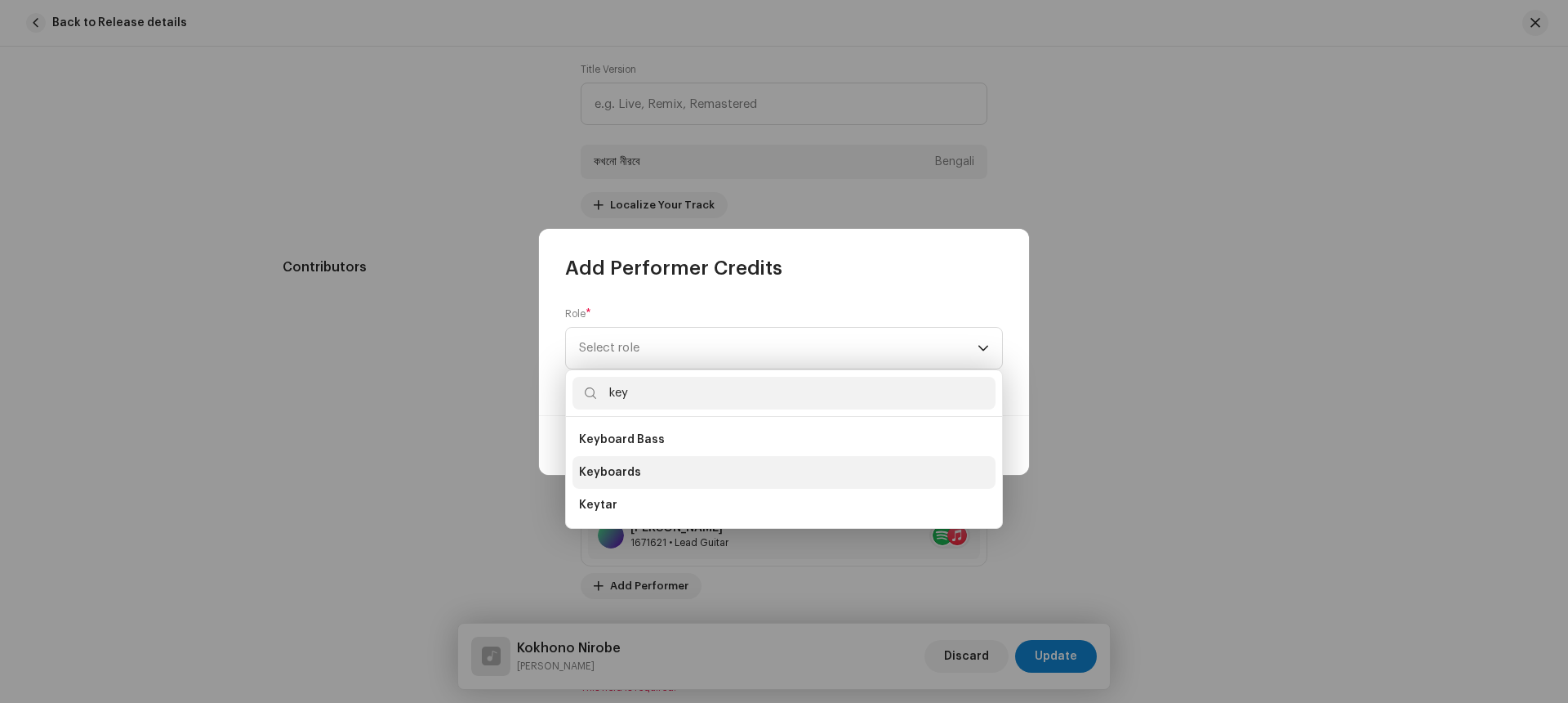
type input "key"
click at [632, 468] on span "Keyboards" at bounding box center [610, 472] width 62 height 17
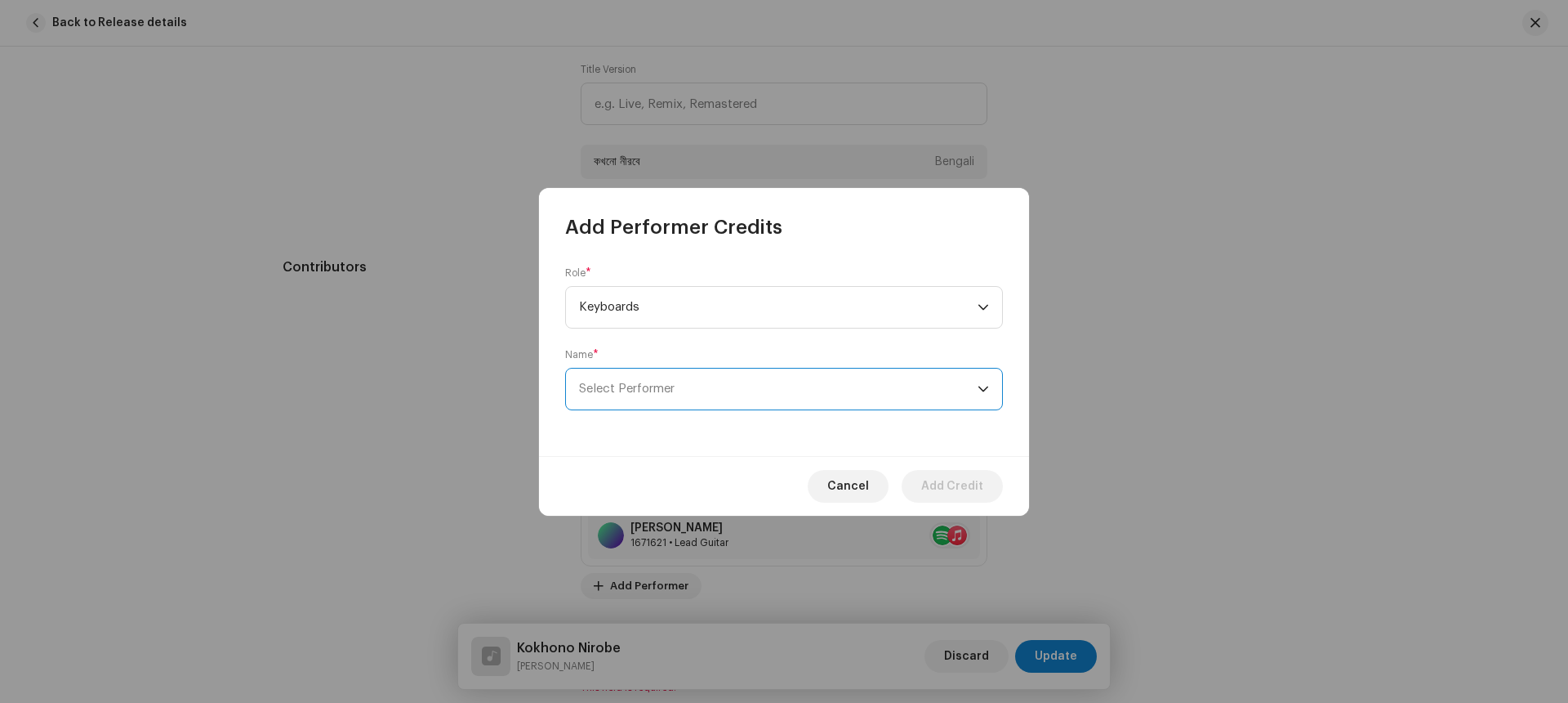
click at [640, 385] on span "Select Performer" at bounding box center [626, 388] width 95 height 12
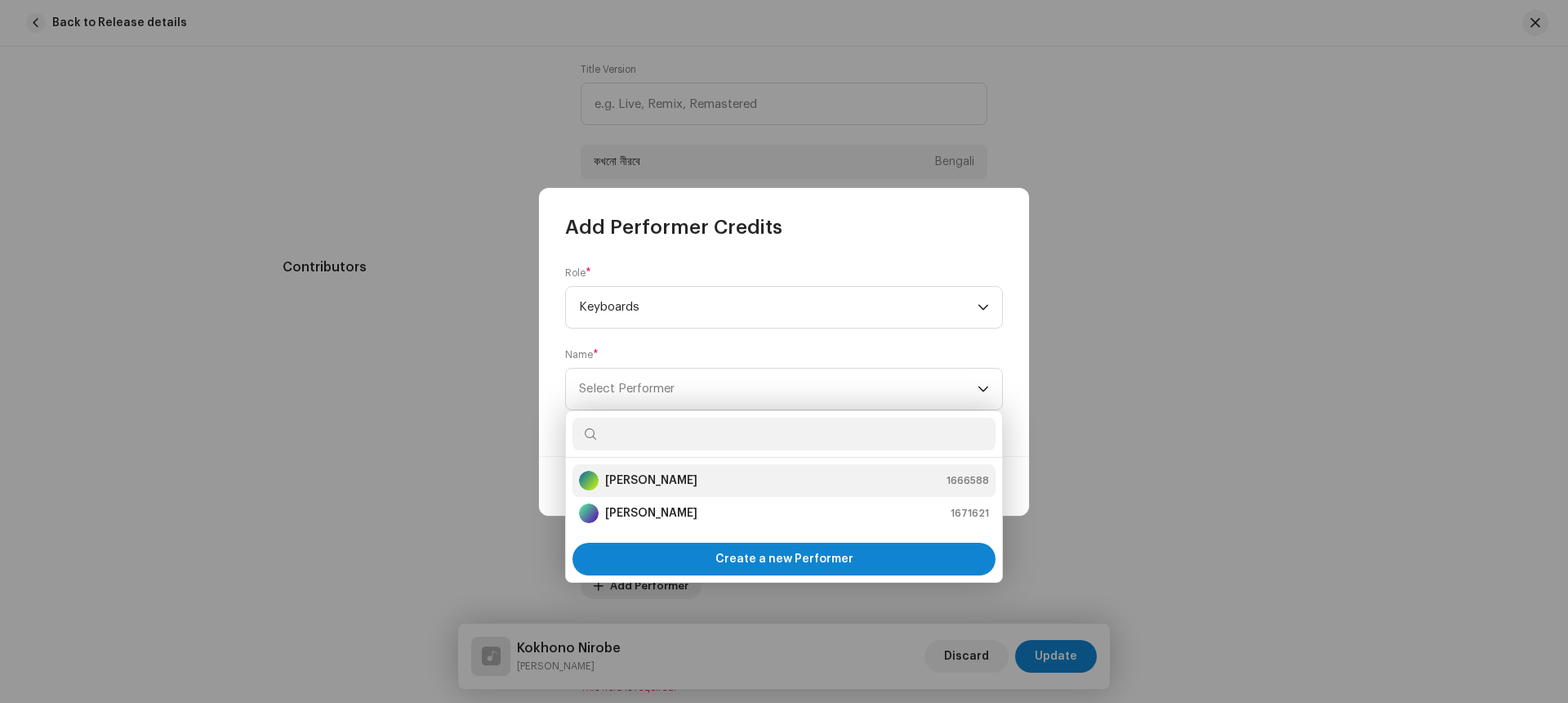
click at [648, 469] on li "[PERSON_NAME] 1666588" at bounding box center [783, 479] width 423 height 32
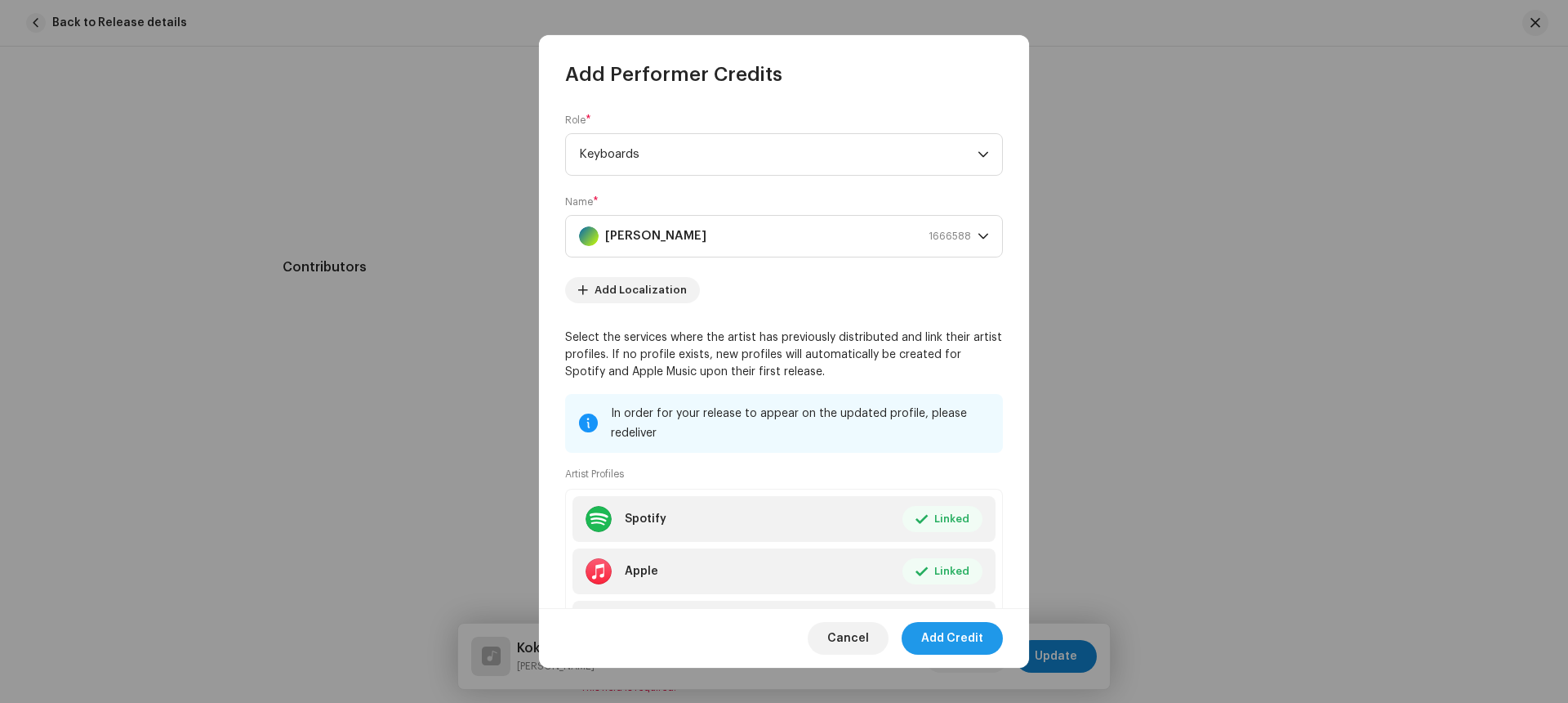
click at [935, 633] on span "Add Credit" at bounding box center [952, 637] width 62 height 32
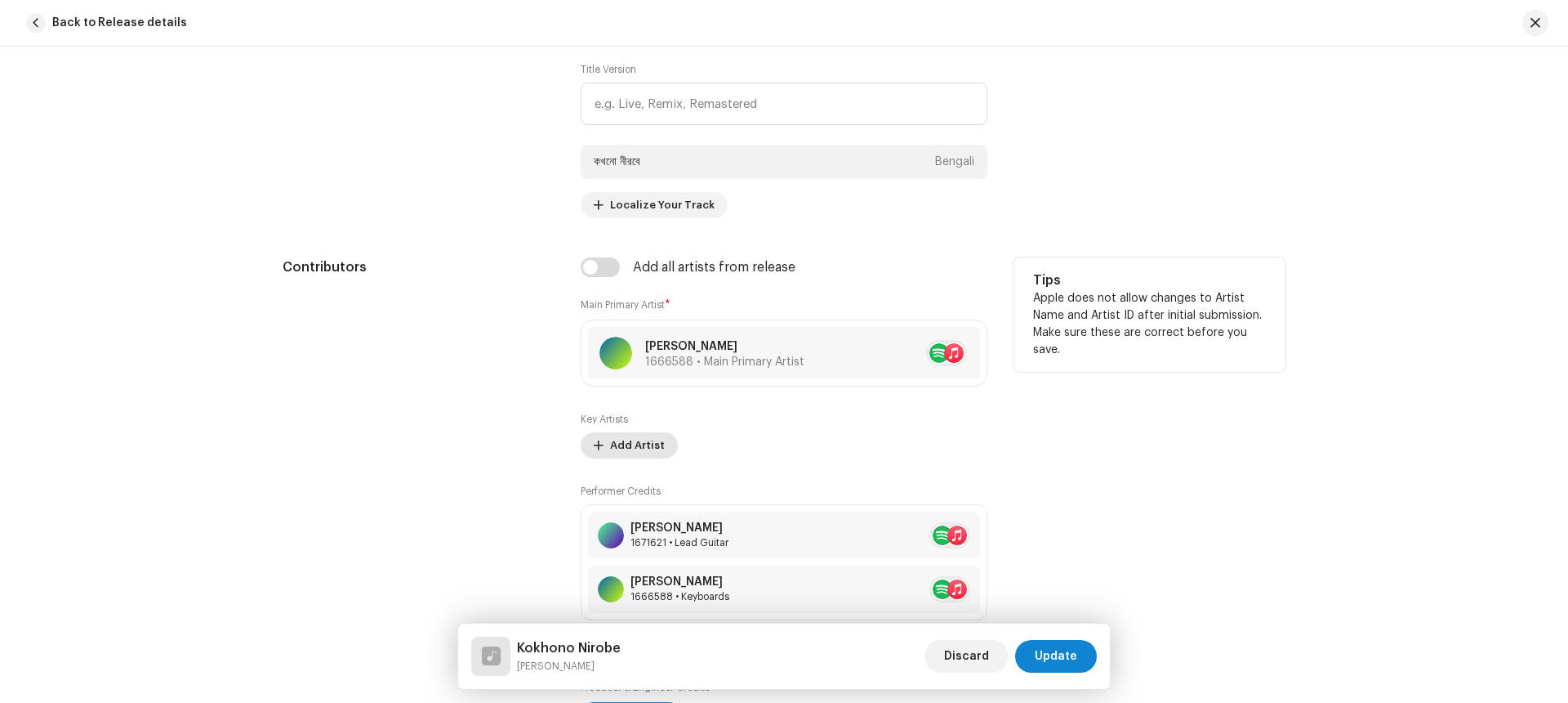
click at [632, 440] on span "Add Artist" at bounding box center [637, 444] width 54 height 32
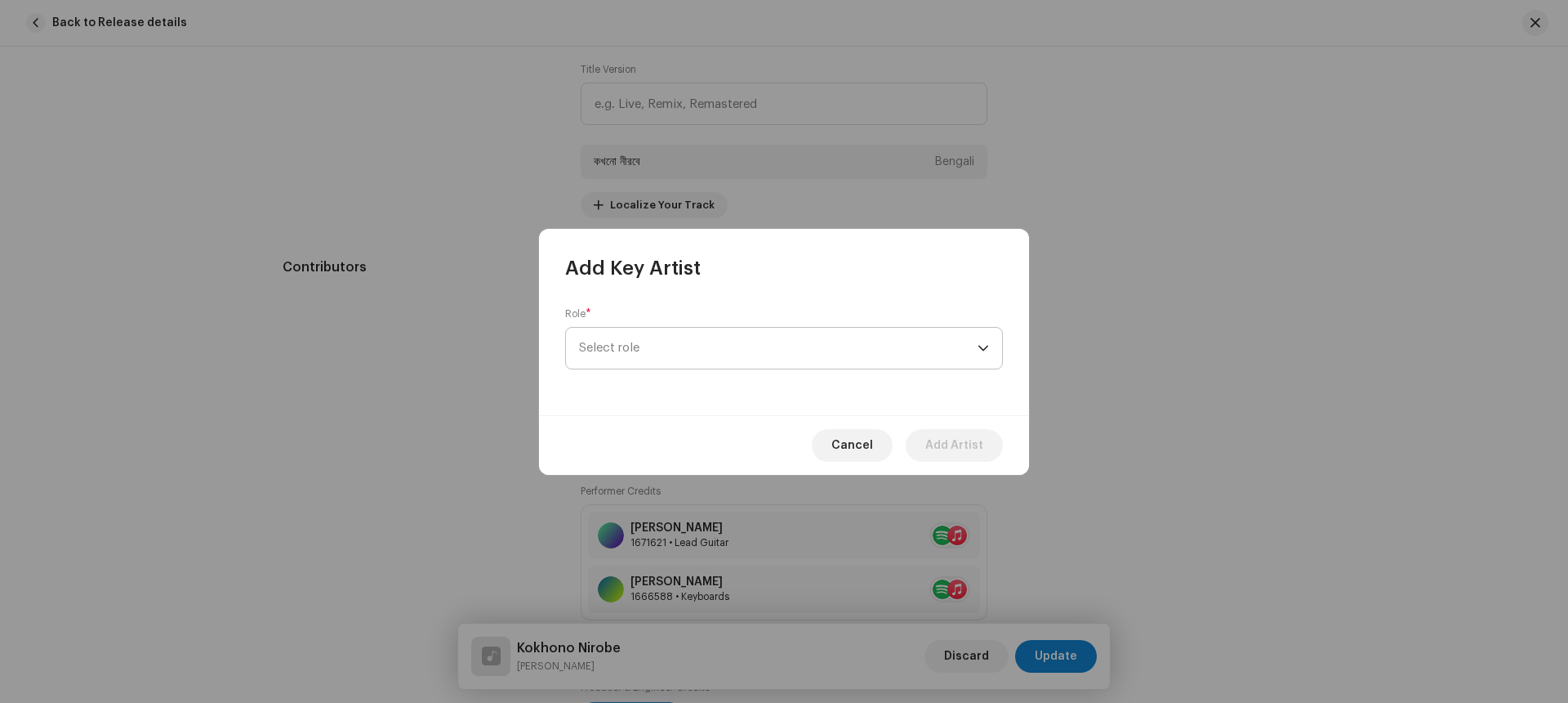
click at [696, 343] on span "Select role" at bounding box center [778, 348] width 399 height 41
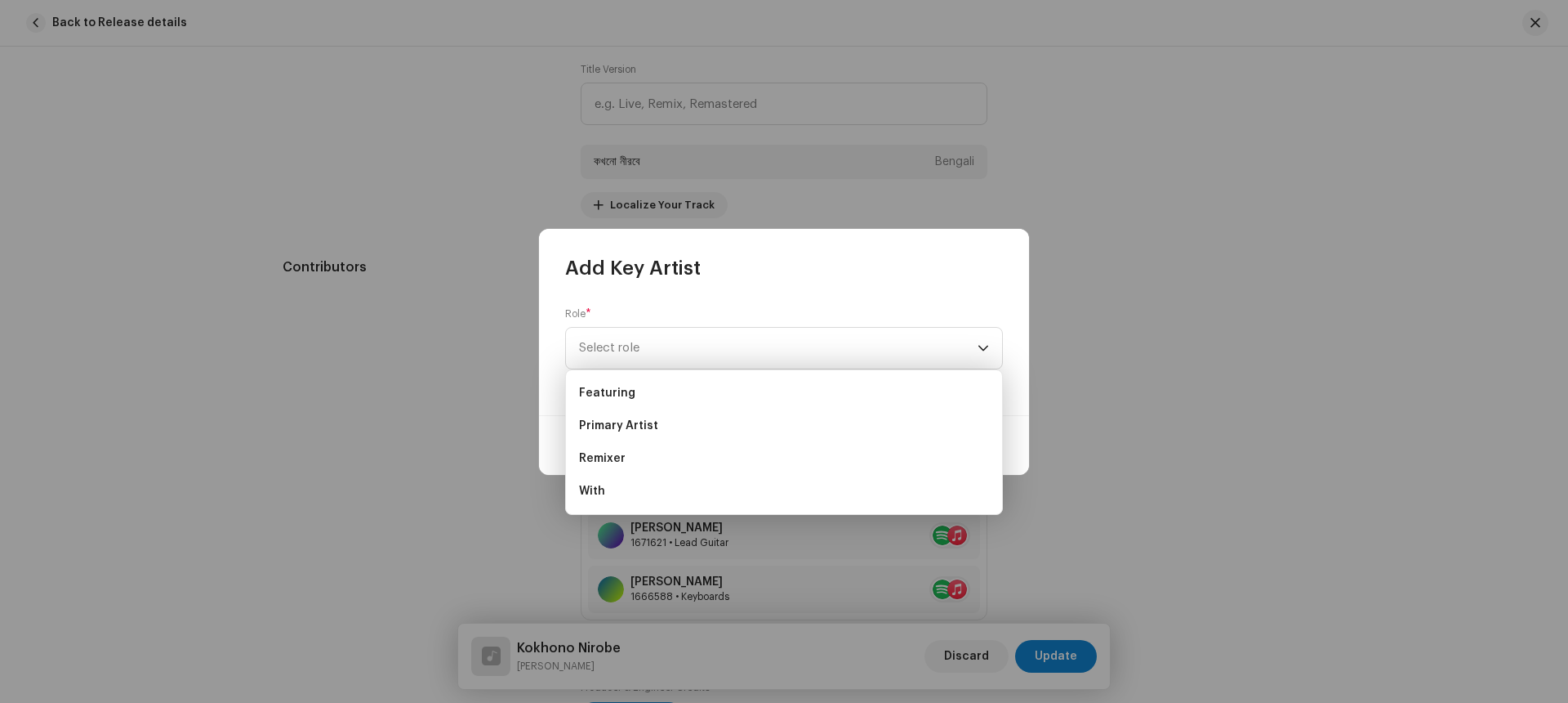
click at [695, 310] on div "Role * Select role" at bounding box center [784, 338] width 438 height 62
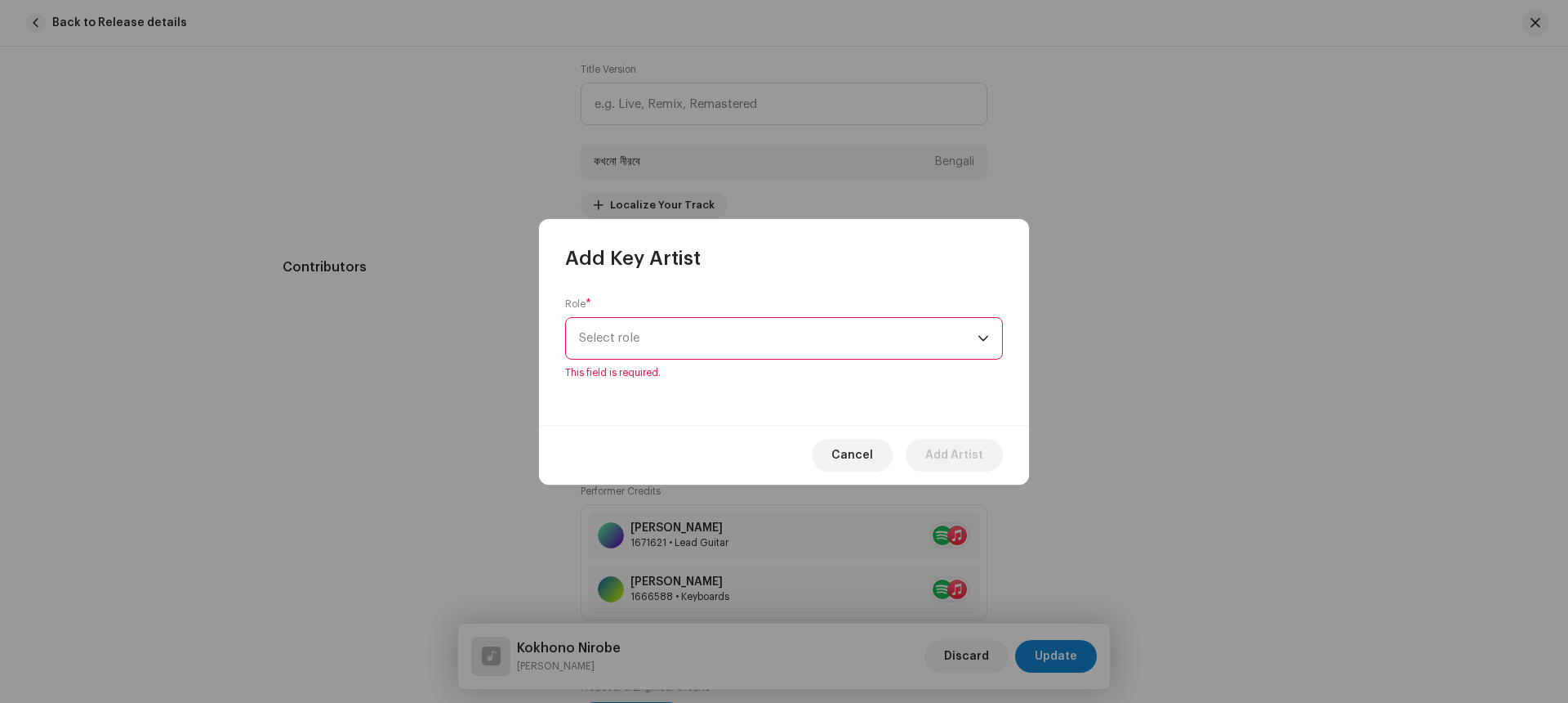
click at [697, 308] on div "Role * Select role This field is required." at bounding box center [784, 337] width 438 height 82
click at [690, 331] on span "Select role" at bounding box center [778, 338] width 399 height 41
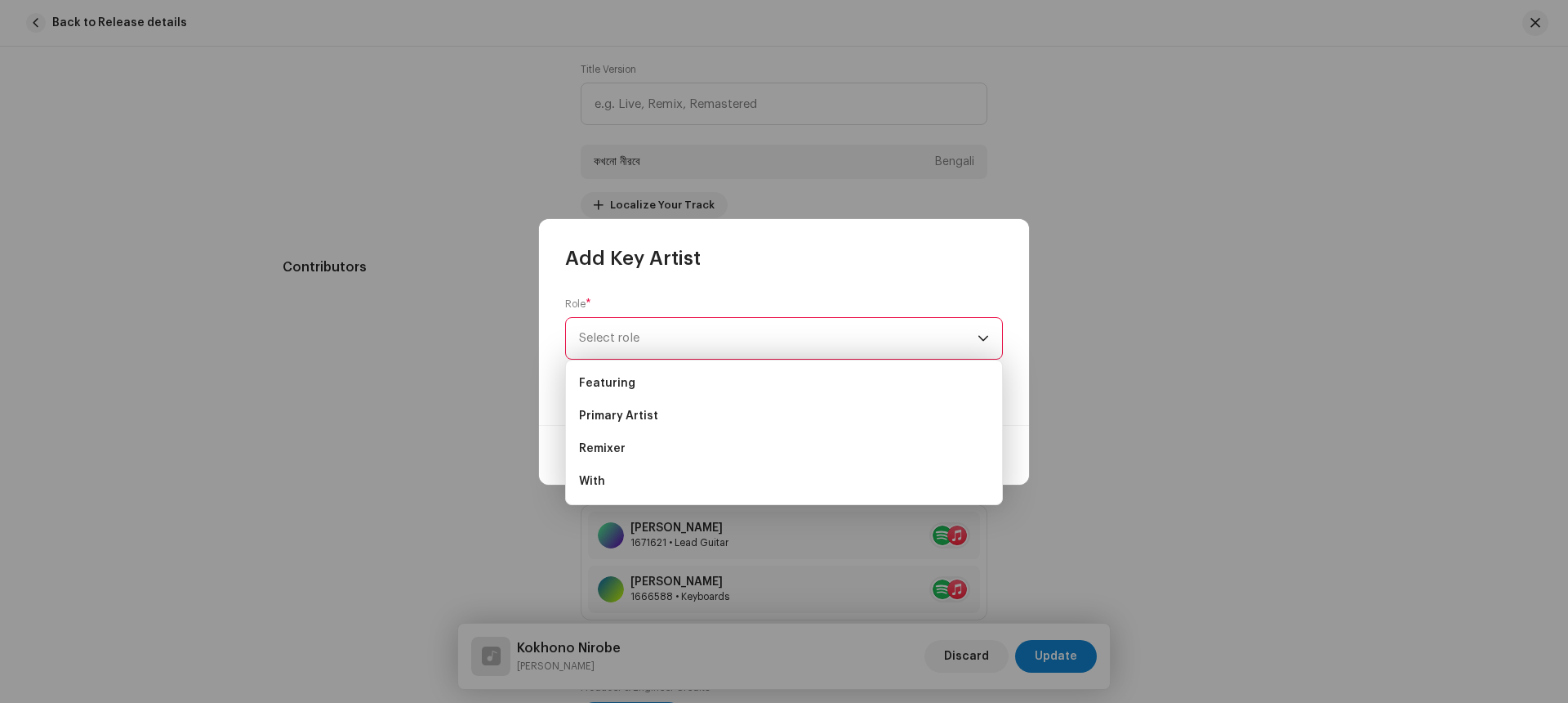
click at [755, 262] on div "Add Key Artist" at bounding box center [783, 245] width 490 height 53
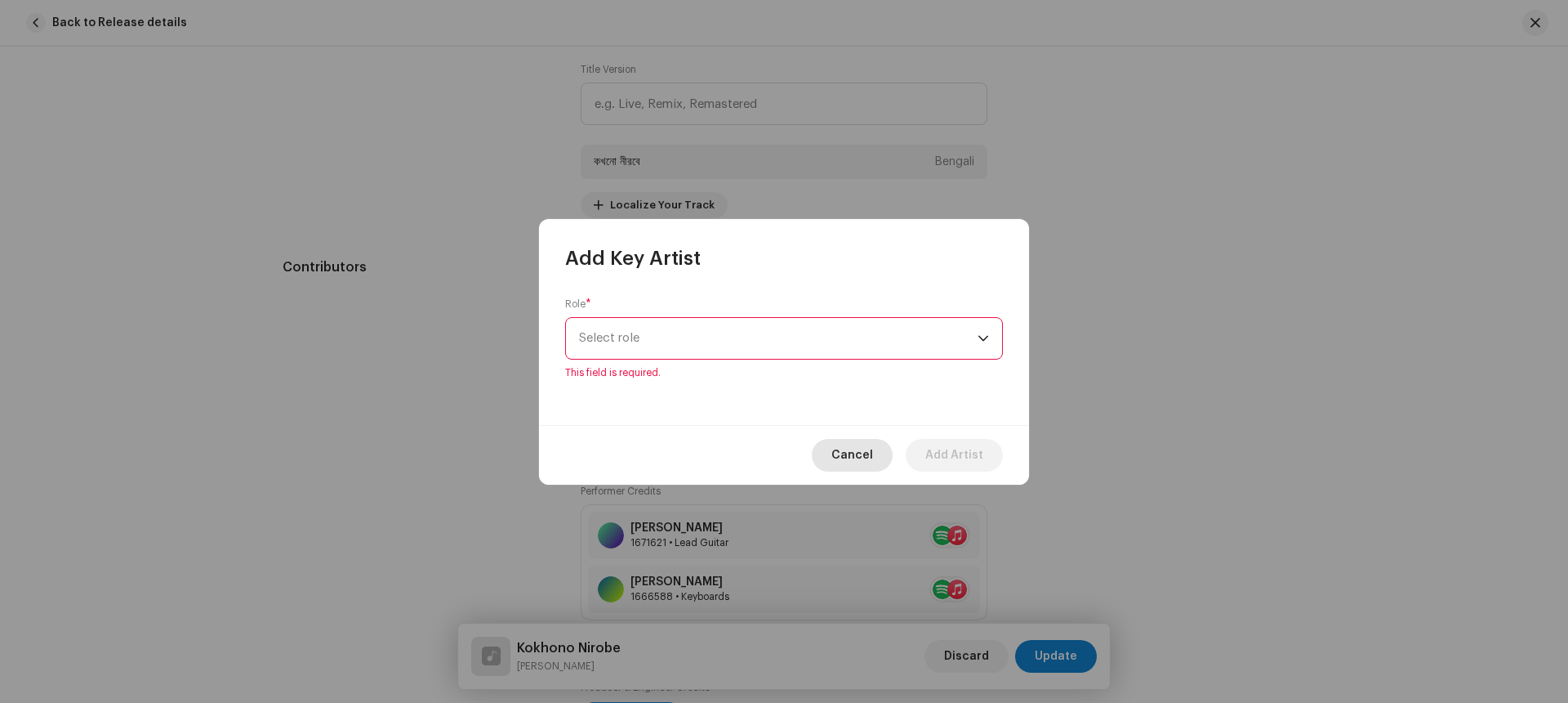
click at [866, 449] on span "Cancel" at bounding box center [852, 455] width 42 height 32
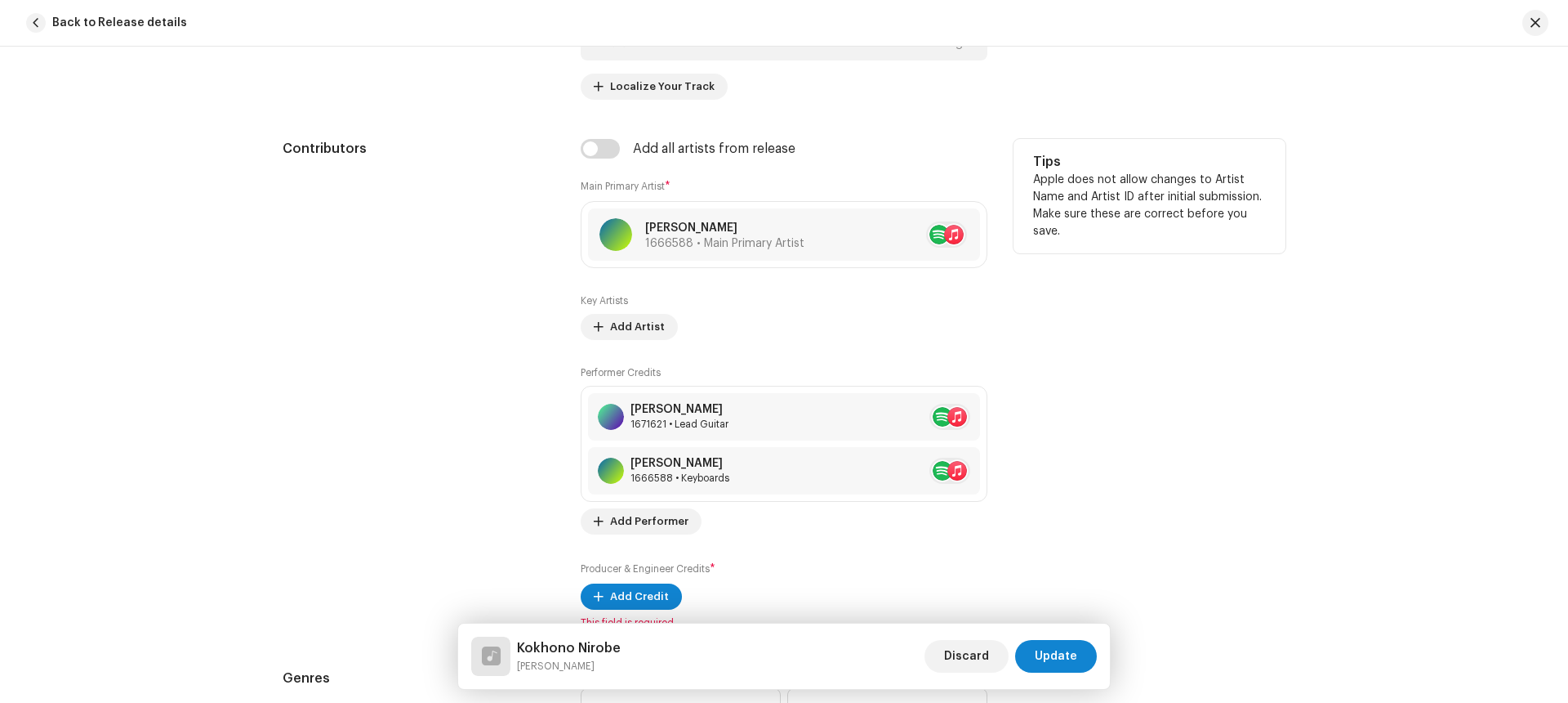
scroll to position [948, 0]
click at [658, 515] on span "Add Performer" at bounding box center [648, 519] width 78 height 32
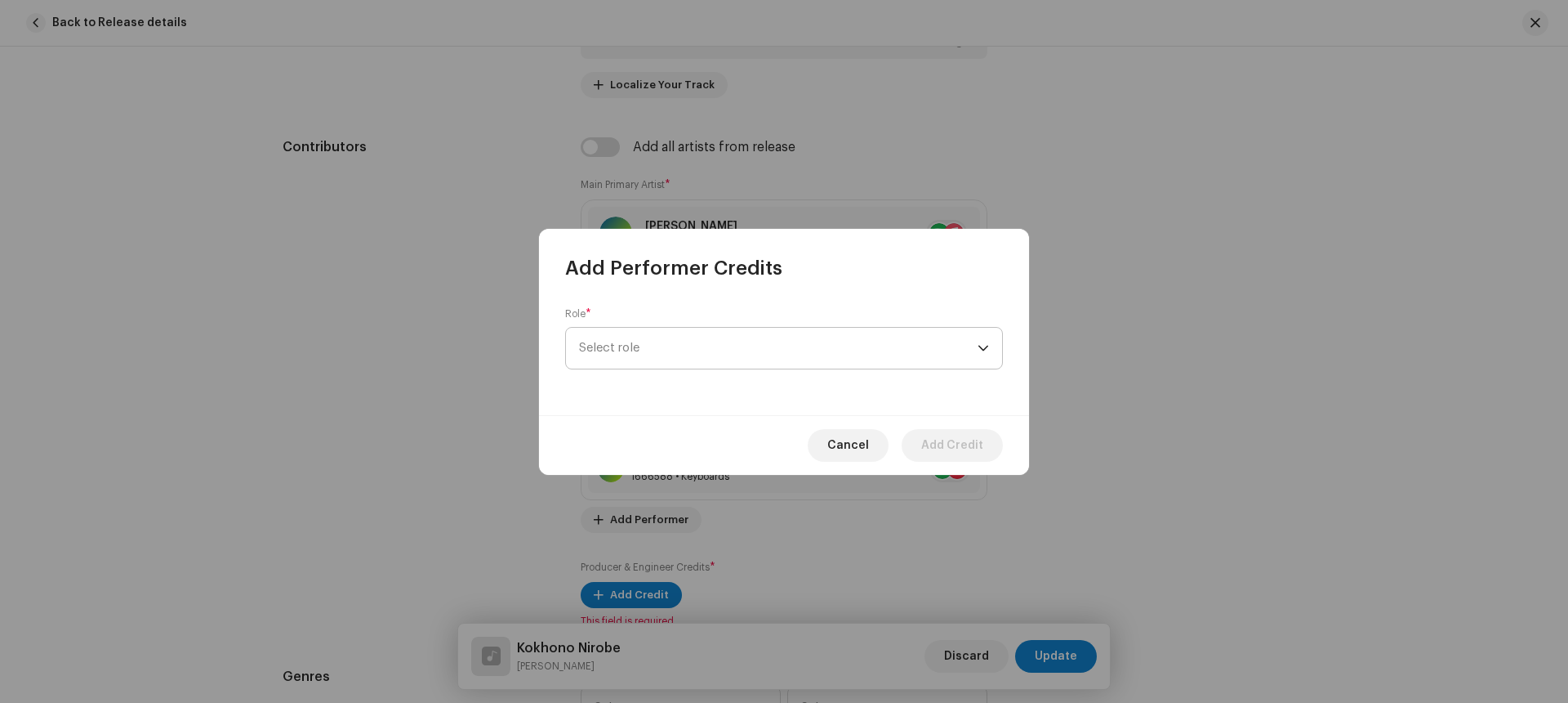
click at [655, 339] on span "Select role" at bounding box center [778, 348] width 399 height 41
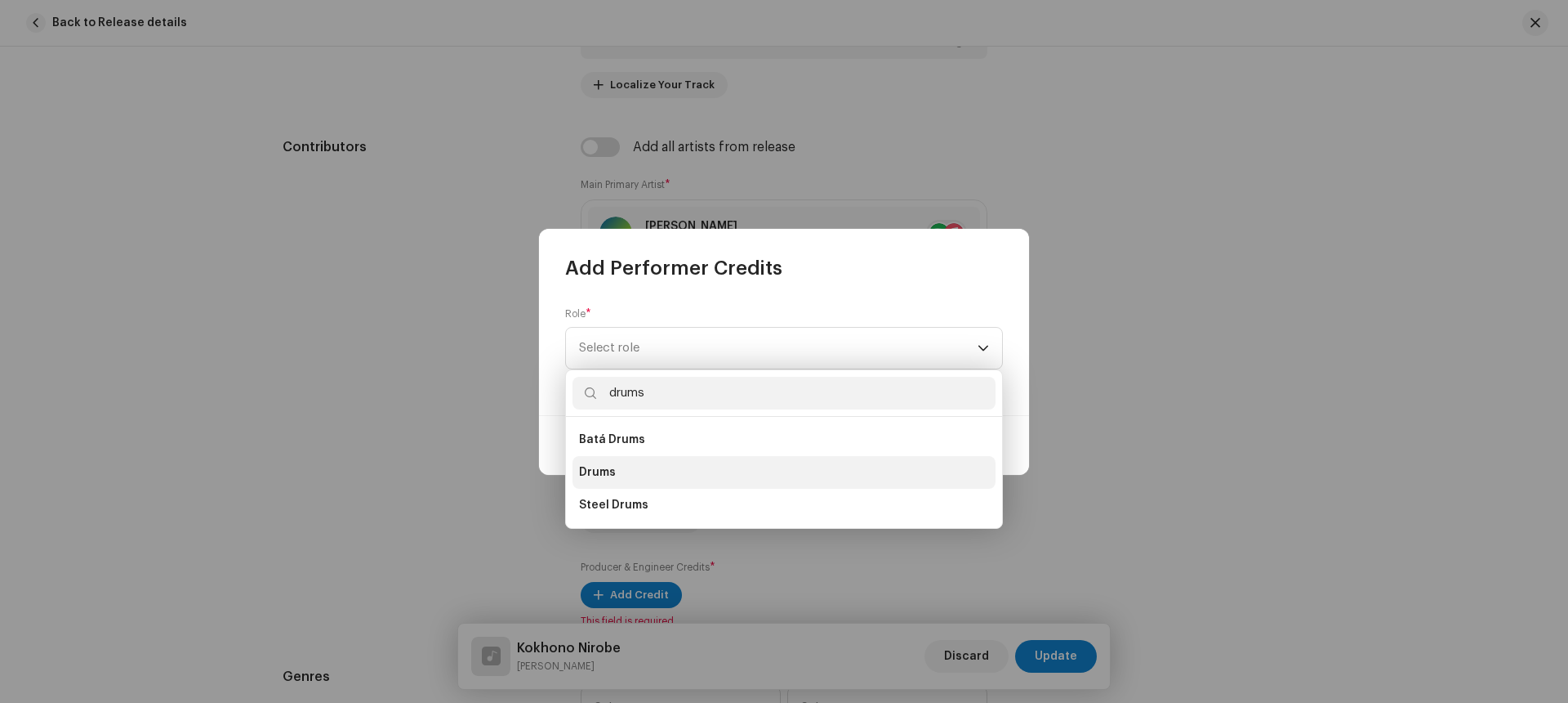
type input "drums"
click at [610, 480] on li "Drums" at bounding box center [783, 472] width 423 height 32
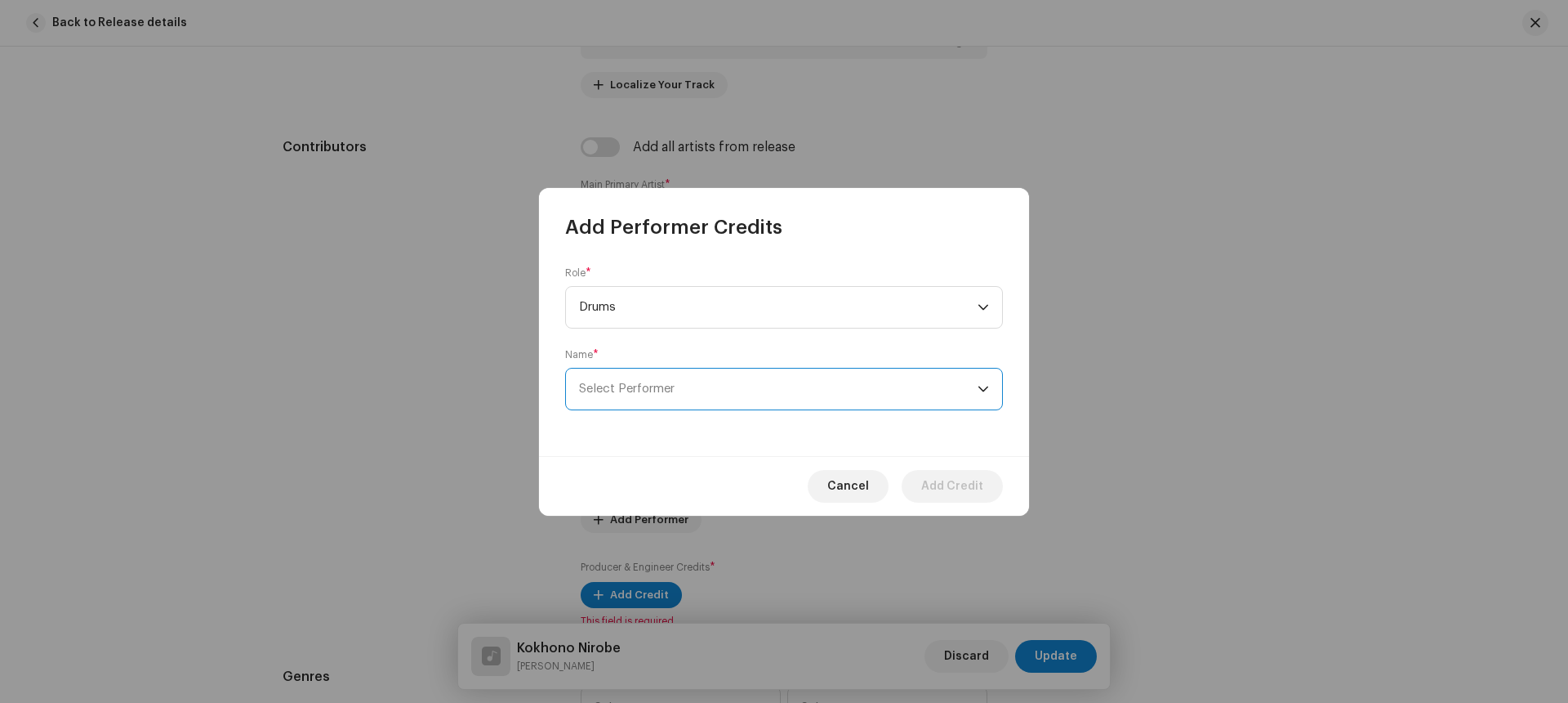
click at [637, 396] on span "Select Performer" at bounding box center [778, 388] width 399 height 41
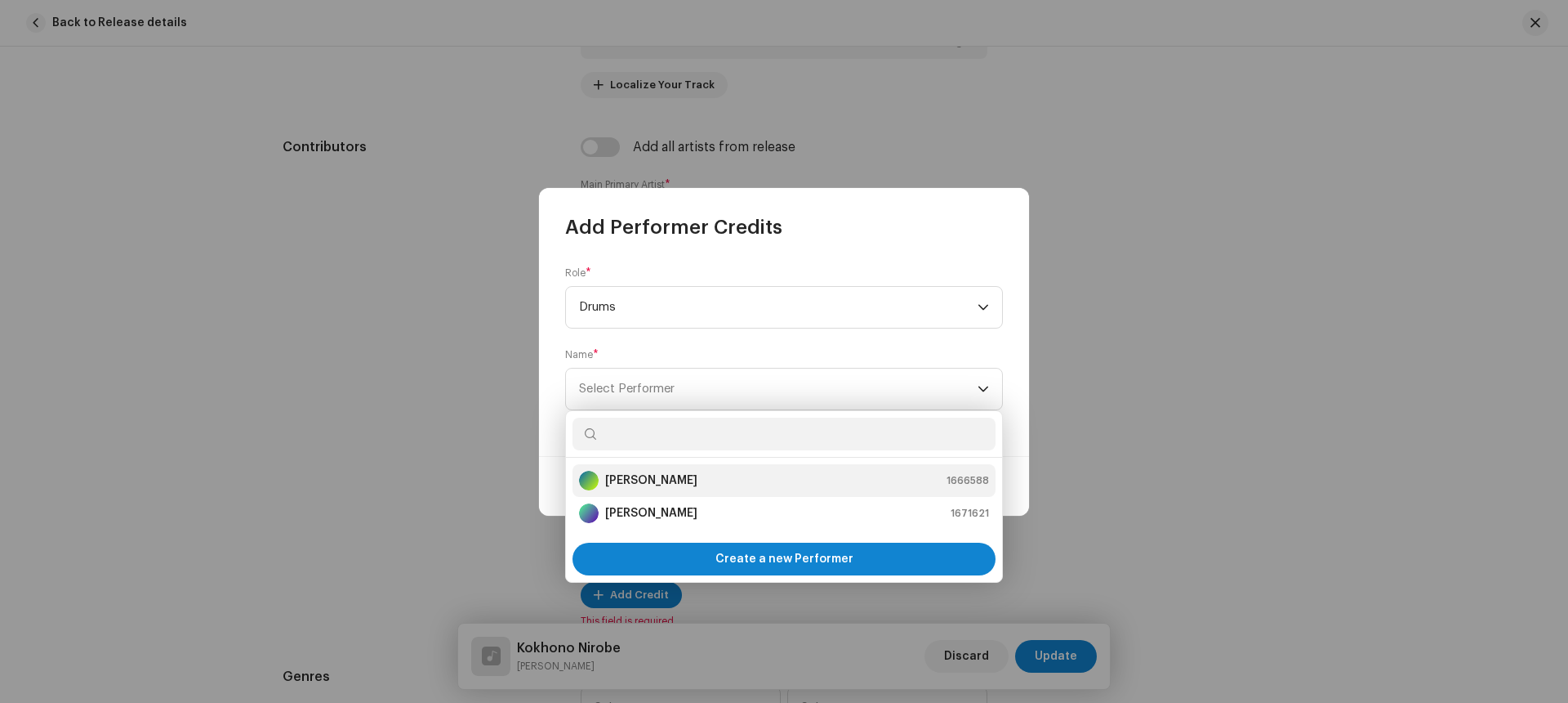
click at [645, 475] on strong "[PERSON_NAME]" at bounding box center [651, 480] width 92 height 17
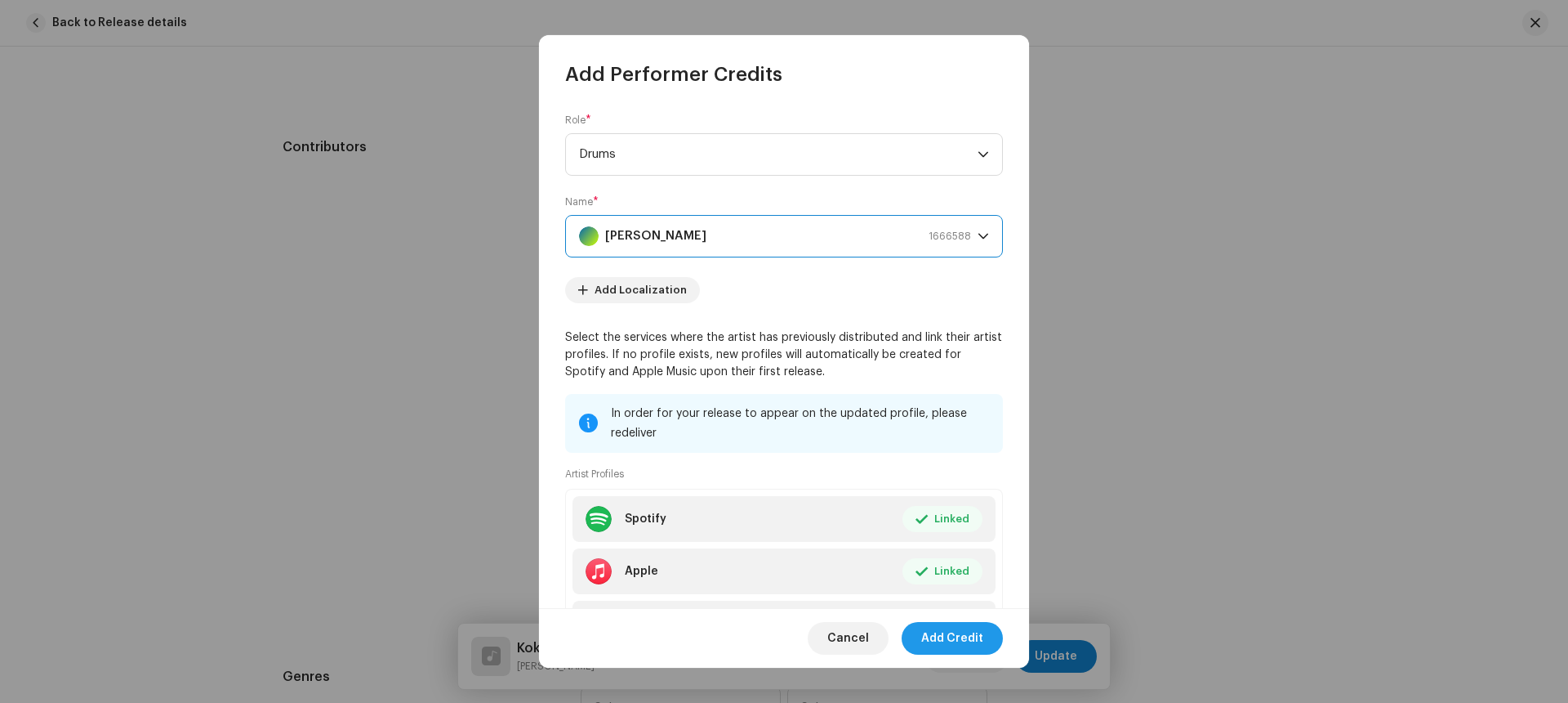
click at [950, 632] on span "Add Credit" at bounding box center [952, 637] width 62 height 32
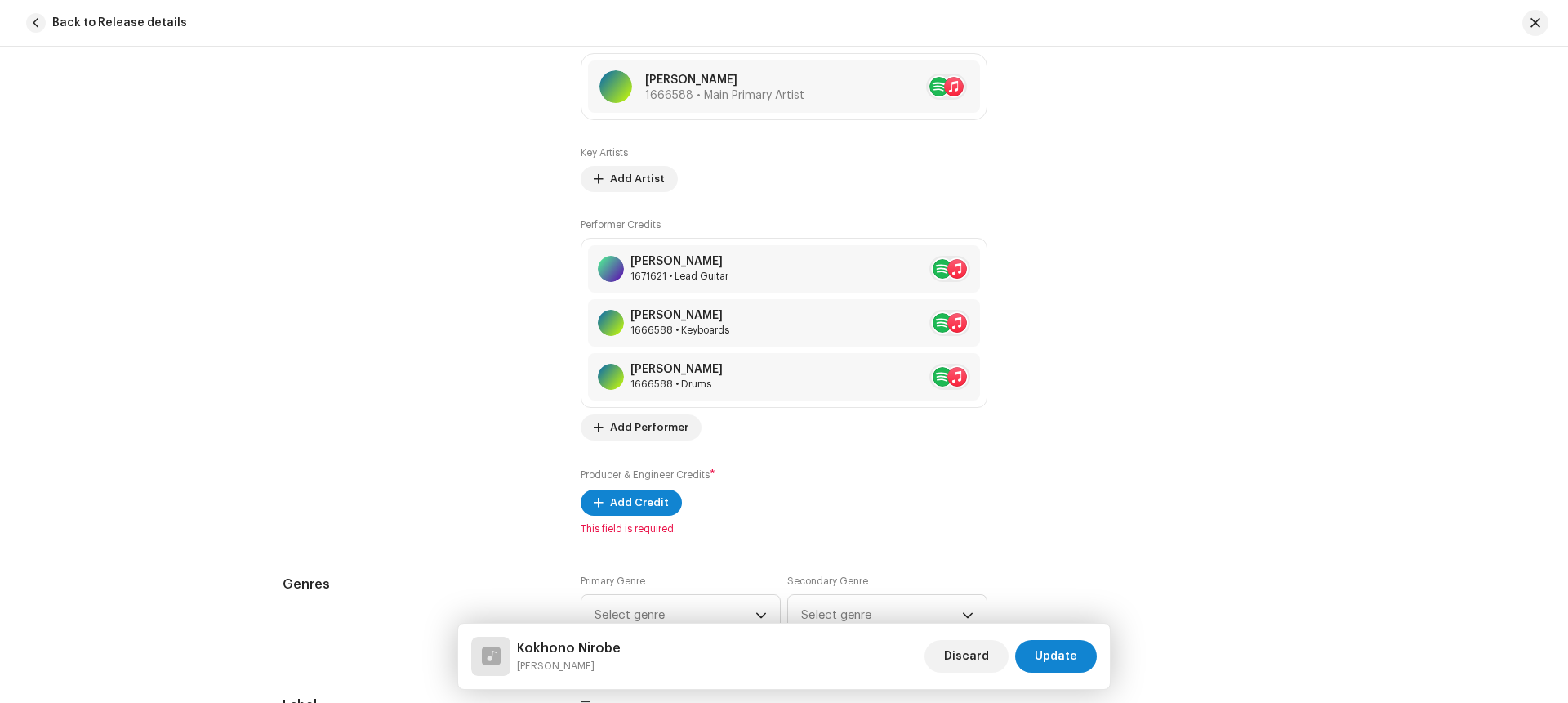
scroll to position [1108, 0]
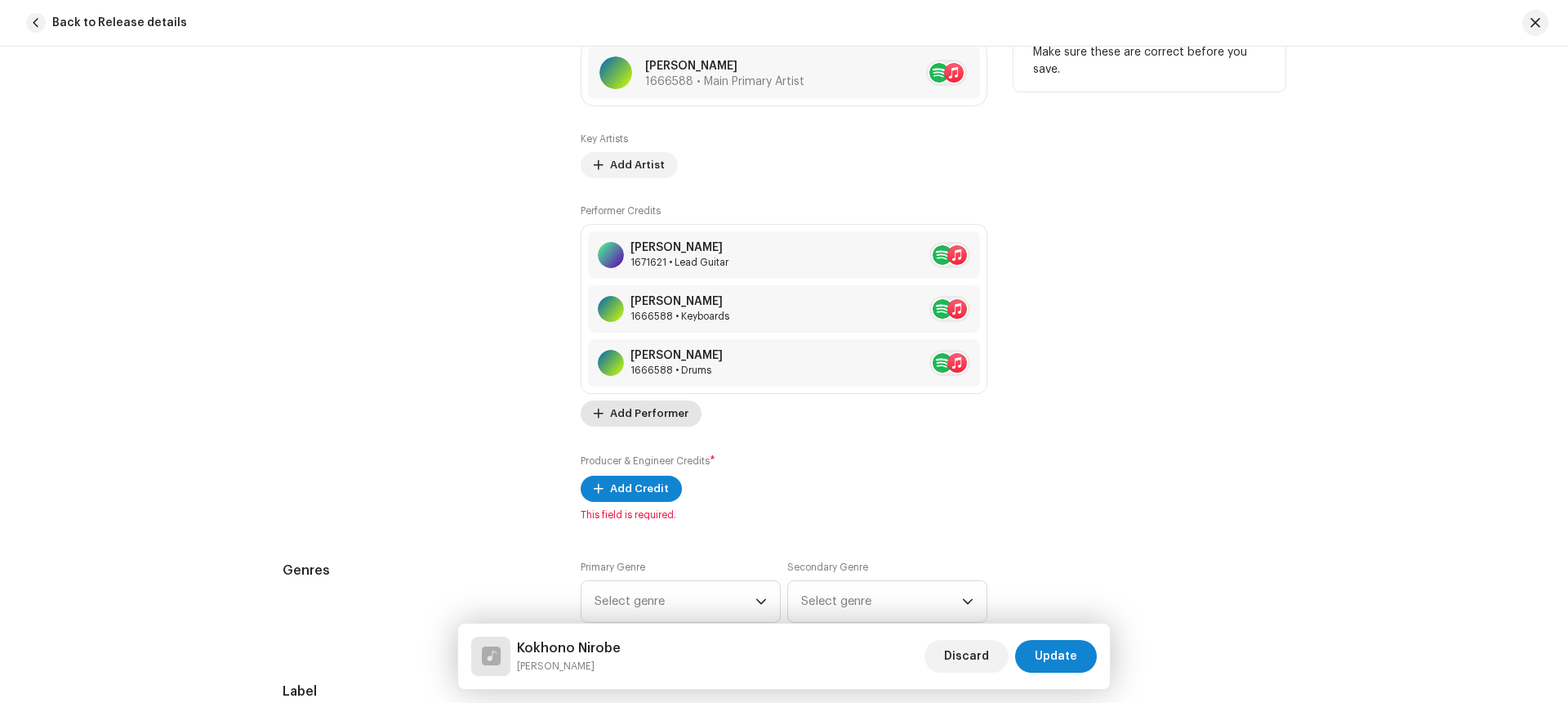
click at [653, 415] on span "Add Performer" at bounding box center [648, 413] width 78 height 32
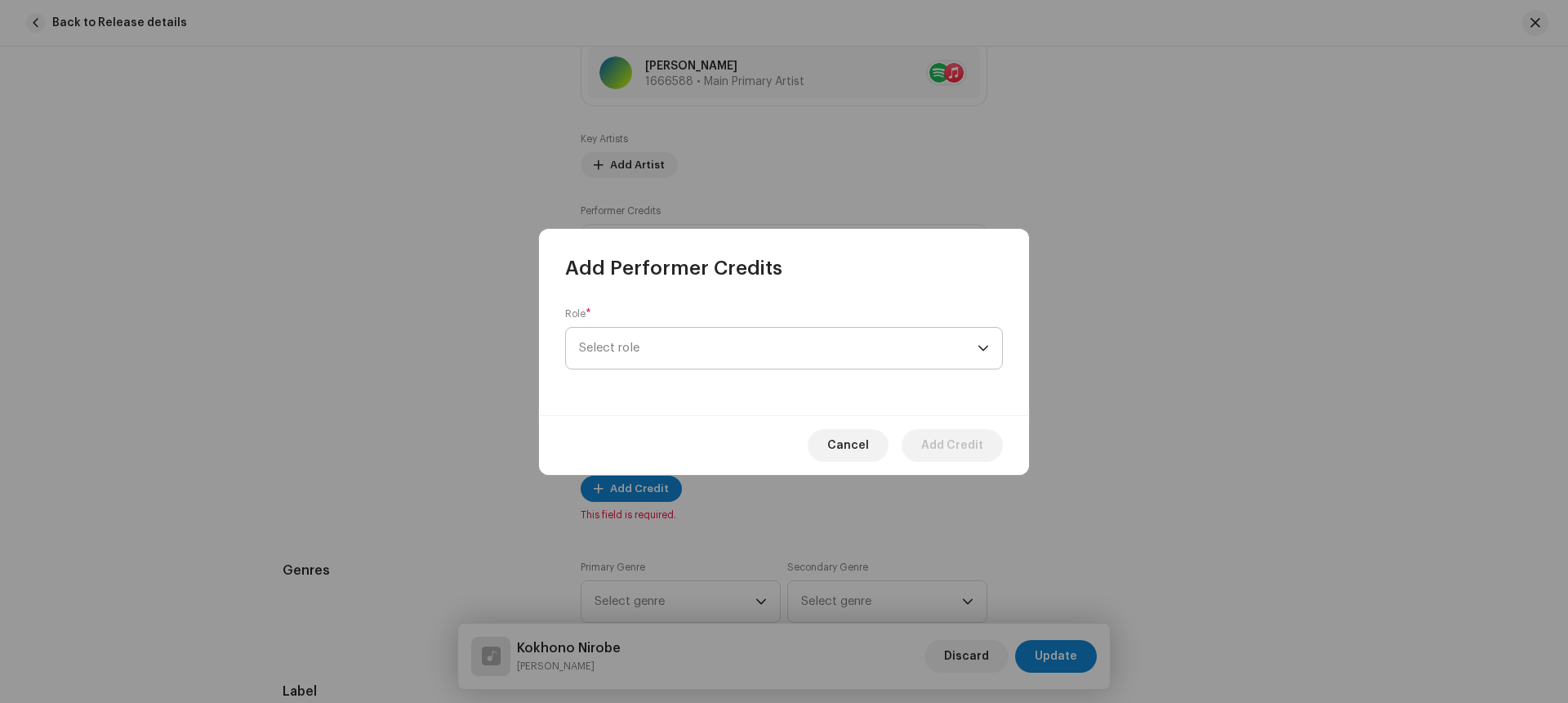
click at [680, 357] on span "Select role" at bounding box center [778, 348] width 399 height 41
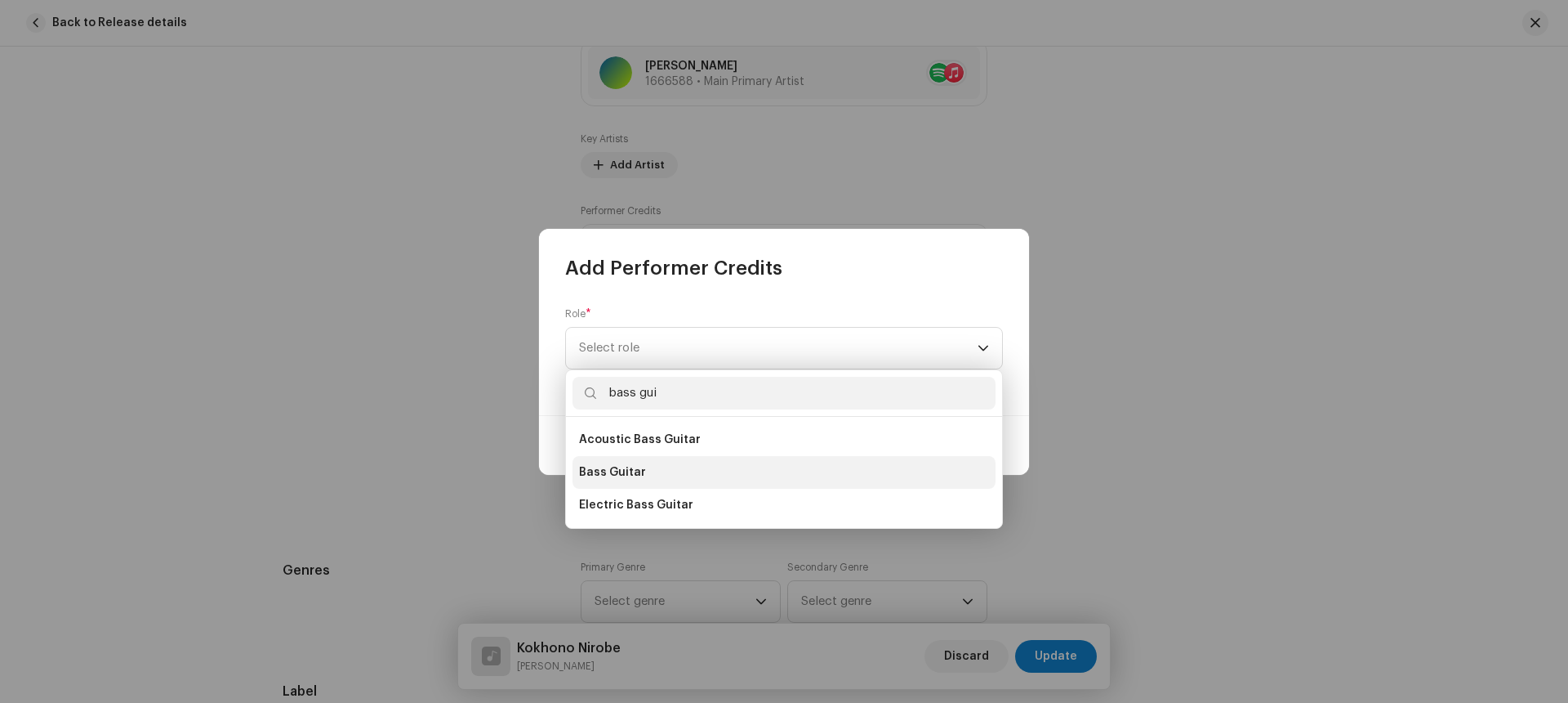
type input "bass gui"
click at [649, 464] on li "Bass Guitar" at bounding box center [783, 472] width 423 height 32
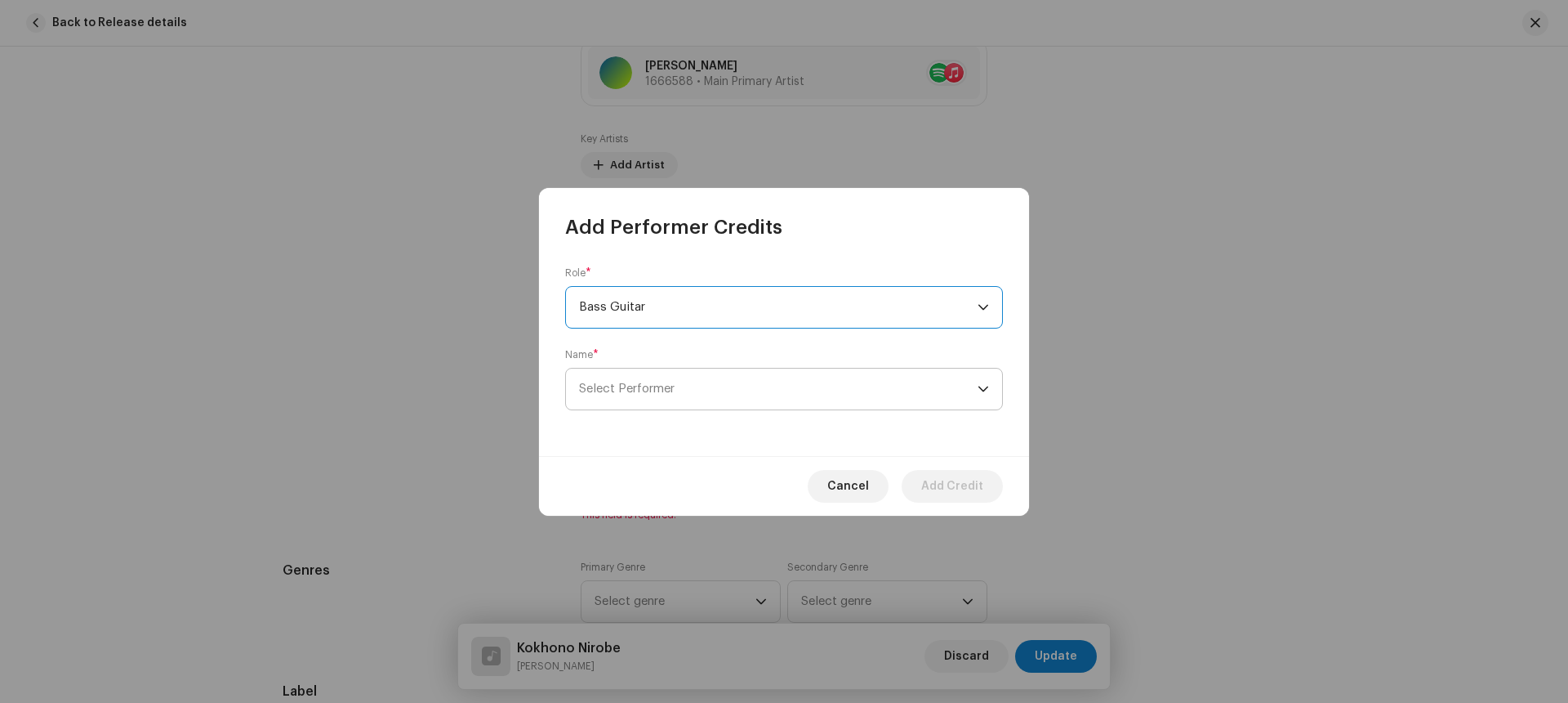
click at [656, 394] on span "Select Performer" at bounding box center [778, 388] width 399 height 41
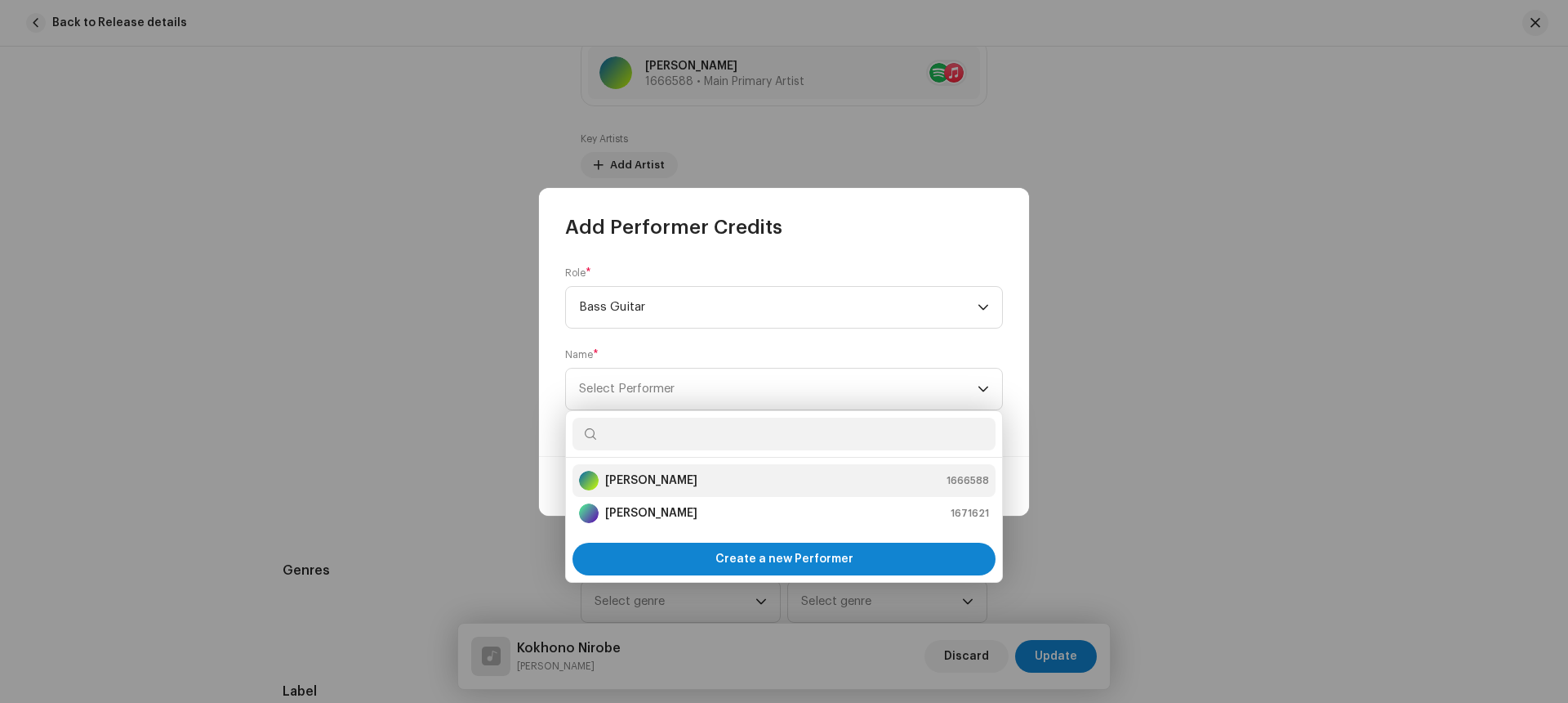
click at [654, 473] on strong "[PERSON_NAME]" at bounding box center [651, 480] width 92 height 17
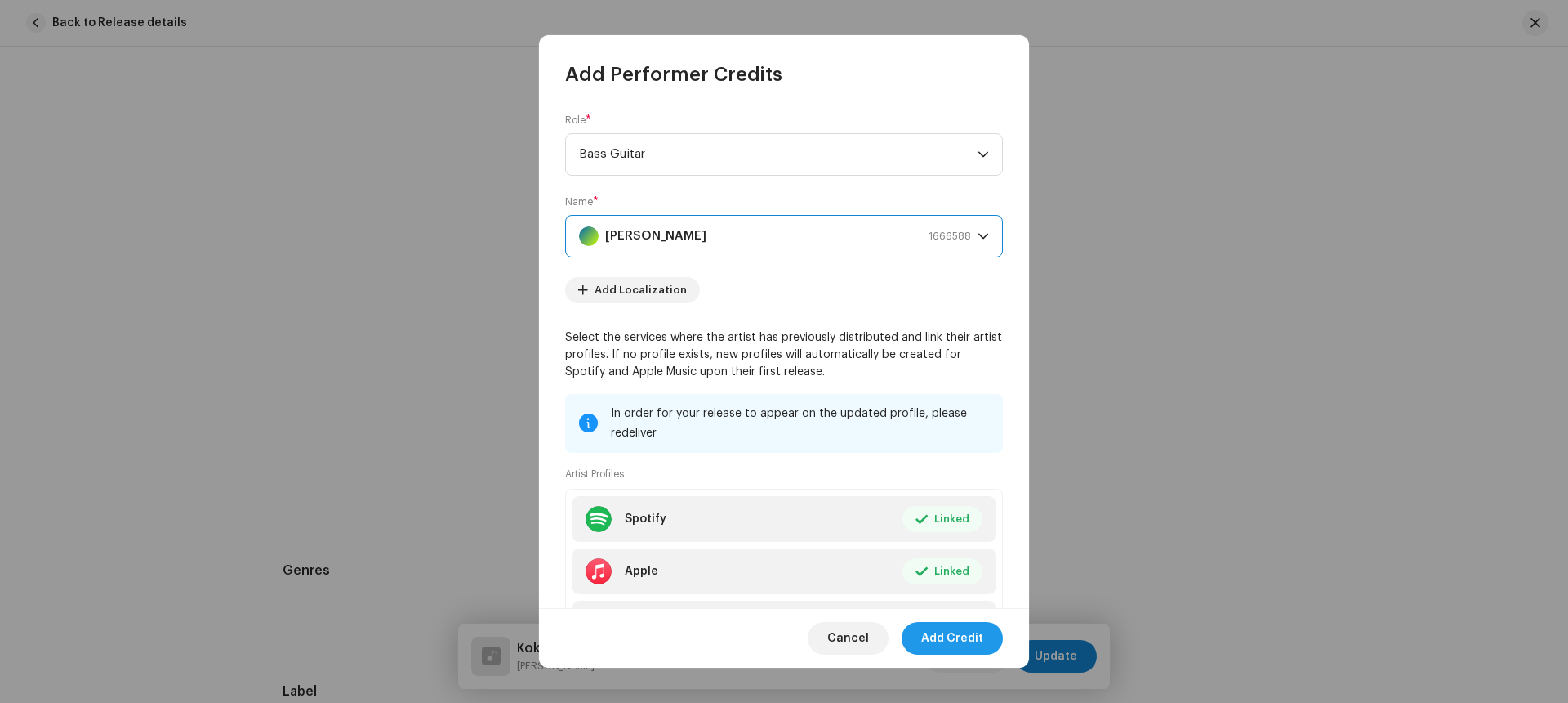
click at [956, 639] on span "Add Credit" at bounding box center [952, 637] width 62 height 32
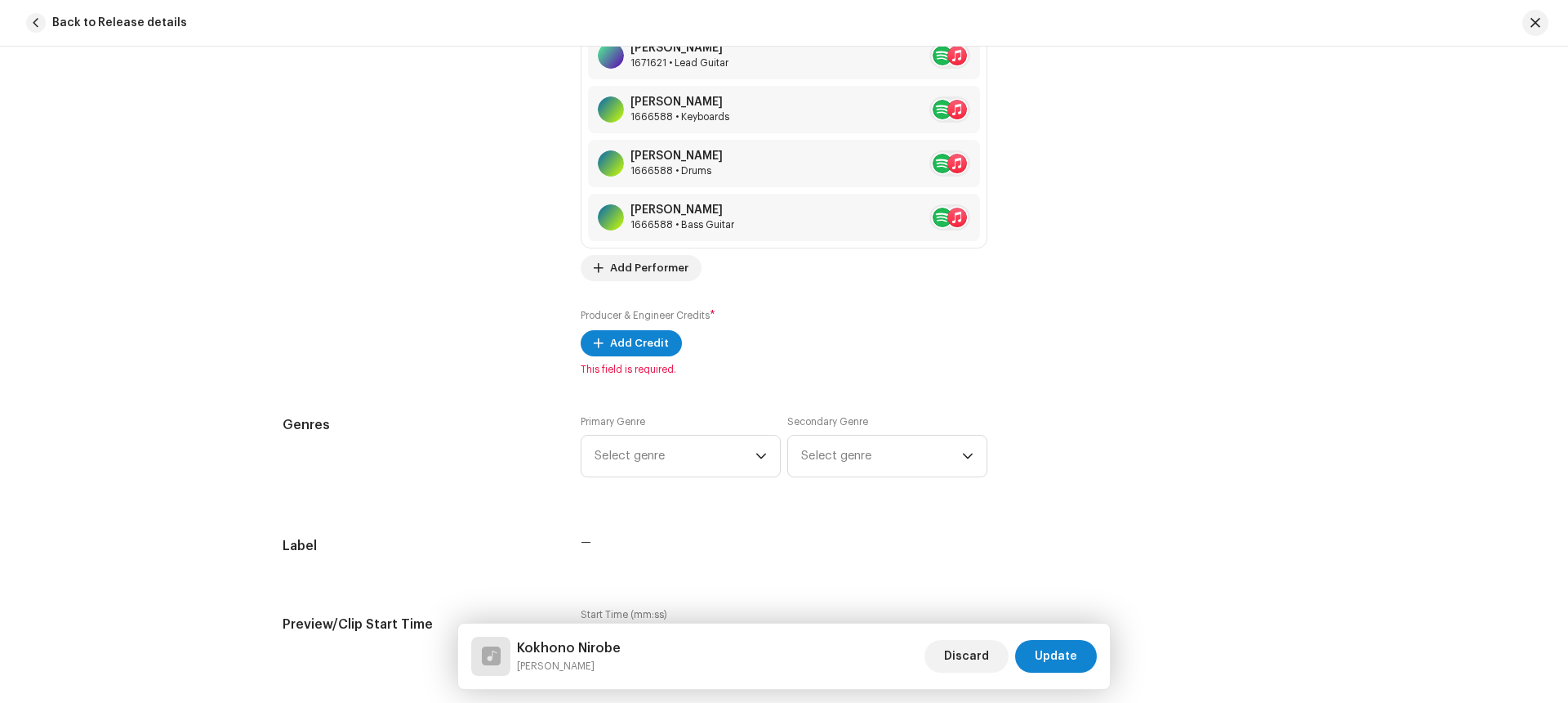
scroll to position [1321, 0]
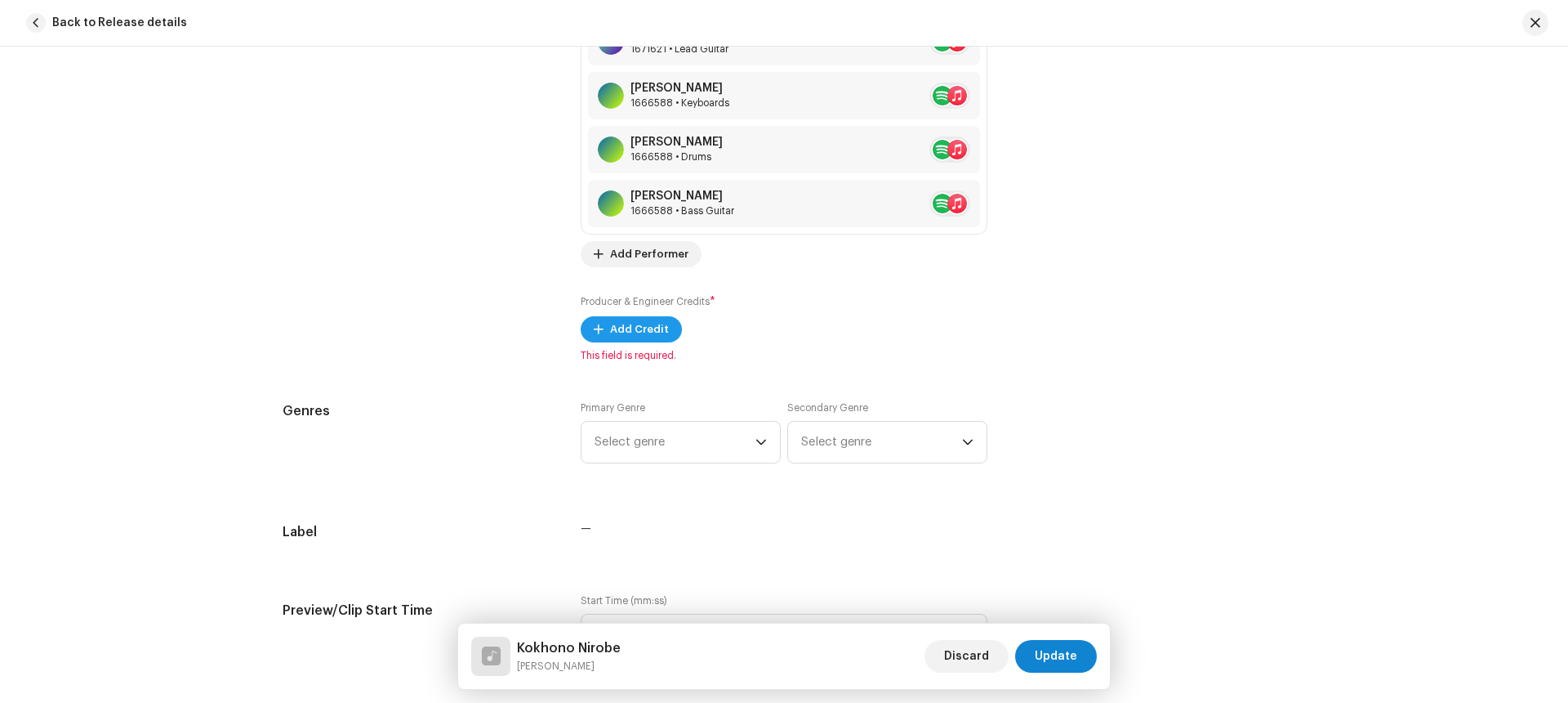
click at [632, 334] on span "Add Credit" at bounding box center [639, 329] width 59 height 32
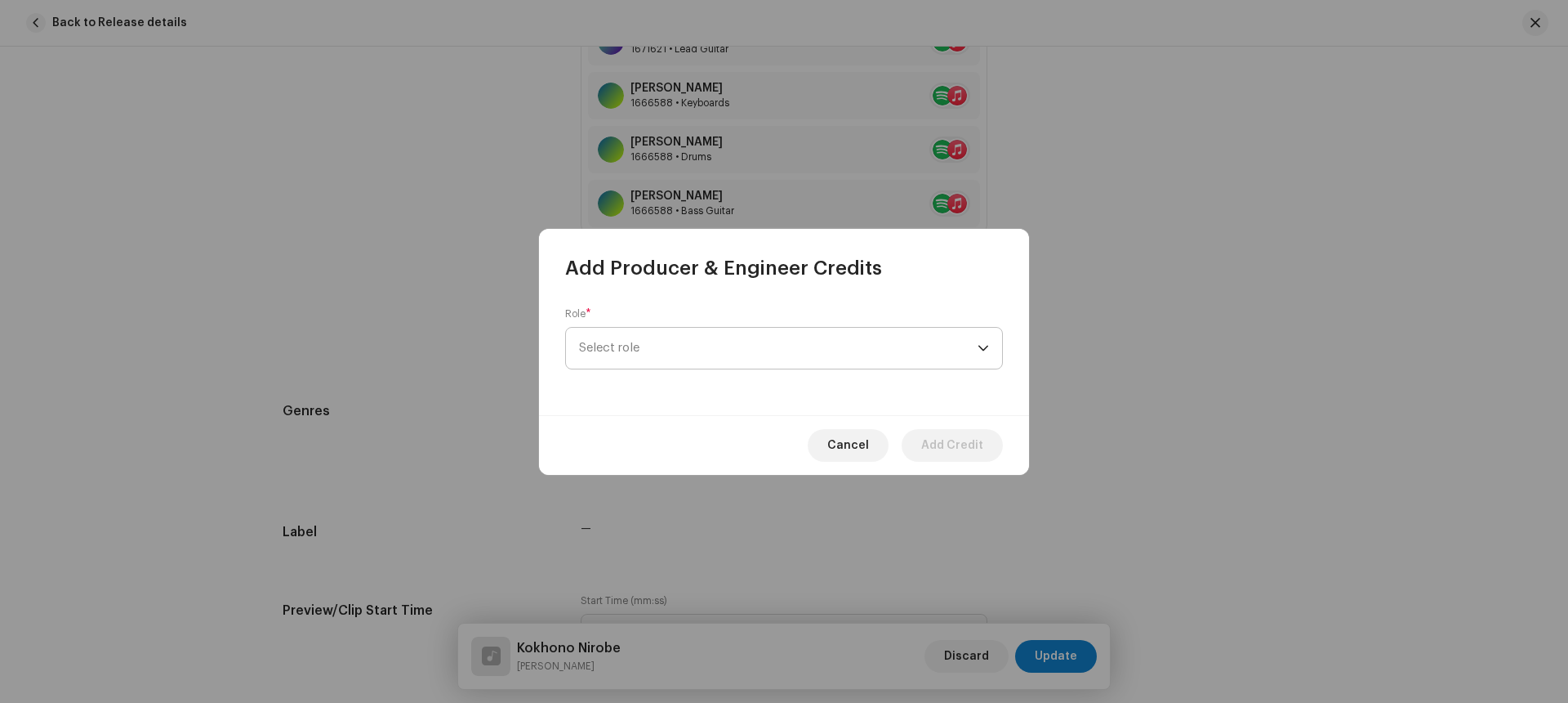
click at [632, 338] on span "Select role" at bounding box center [778, 348] width 399 height 41
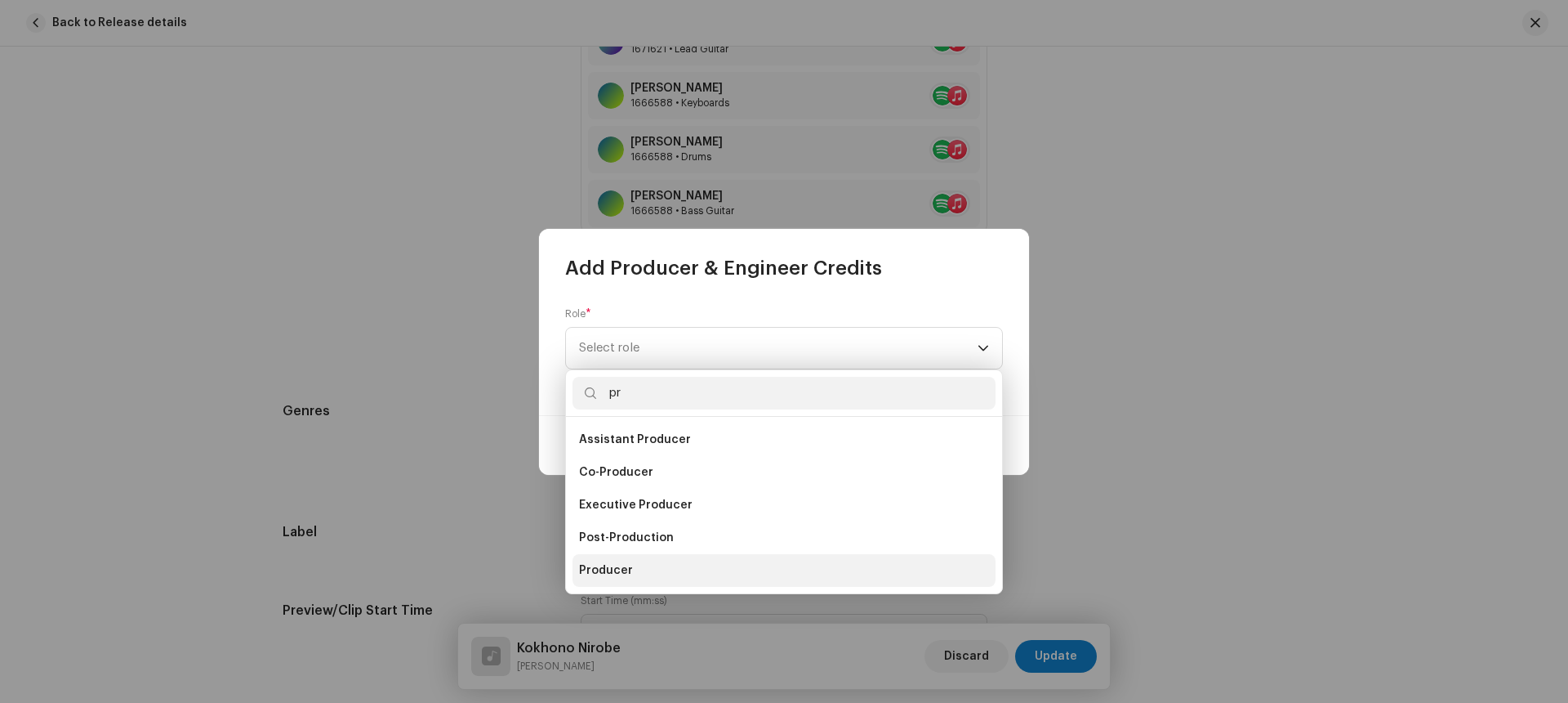
type input "pr"
click at [624, 569] on span "Producer" at bounding box center [606, 570] width 54 height 17
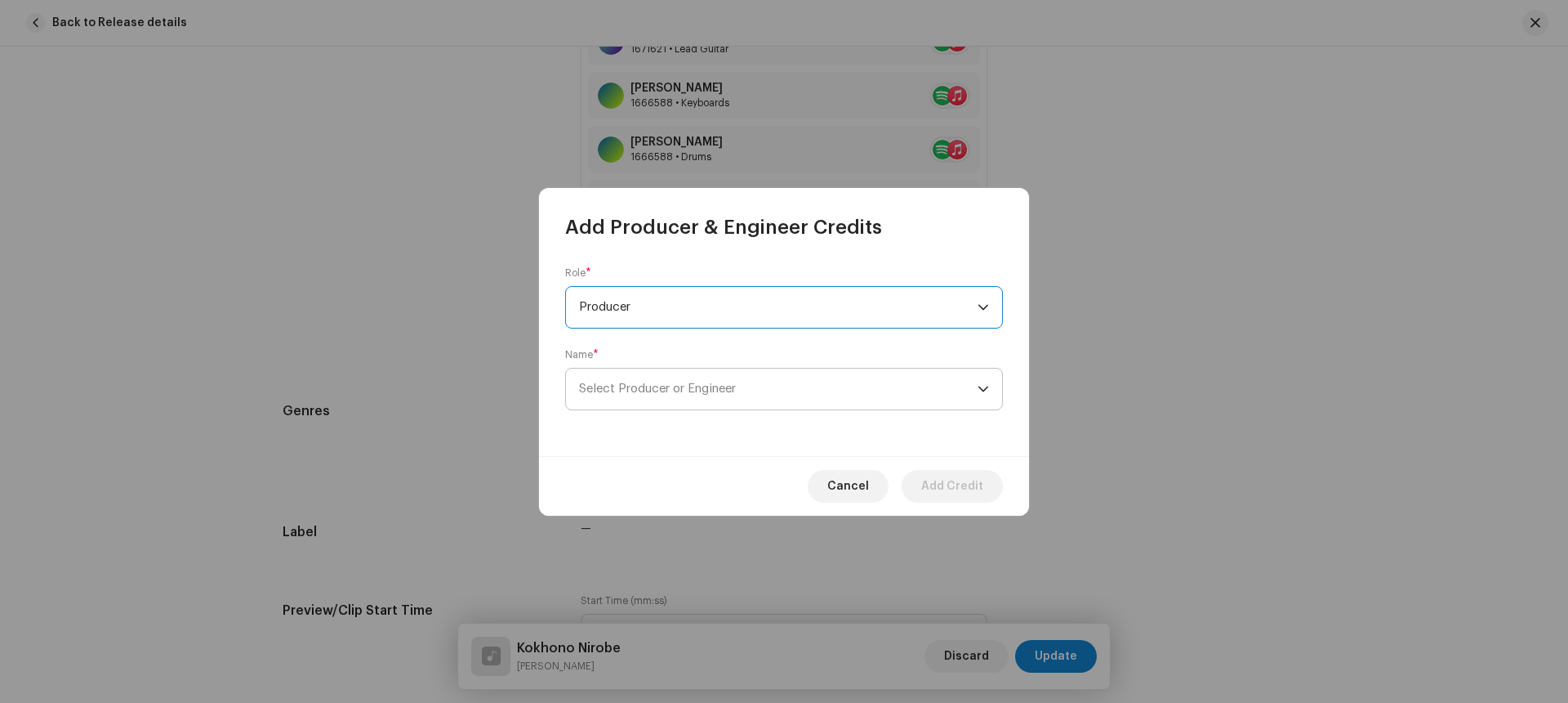
click at [660, 394] on span "Select Producer or Engineer" at bounding box center [778, 388] width 399 height 41
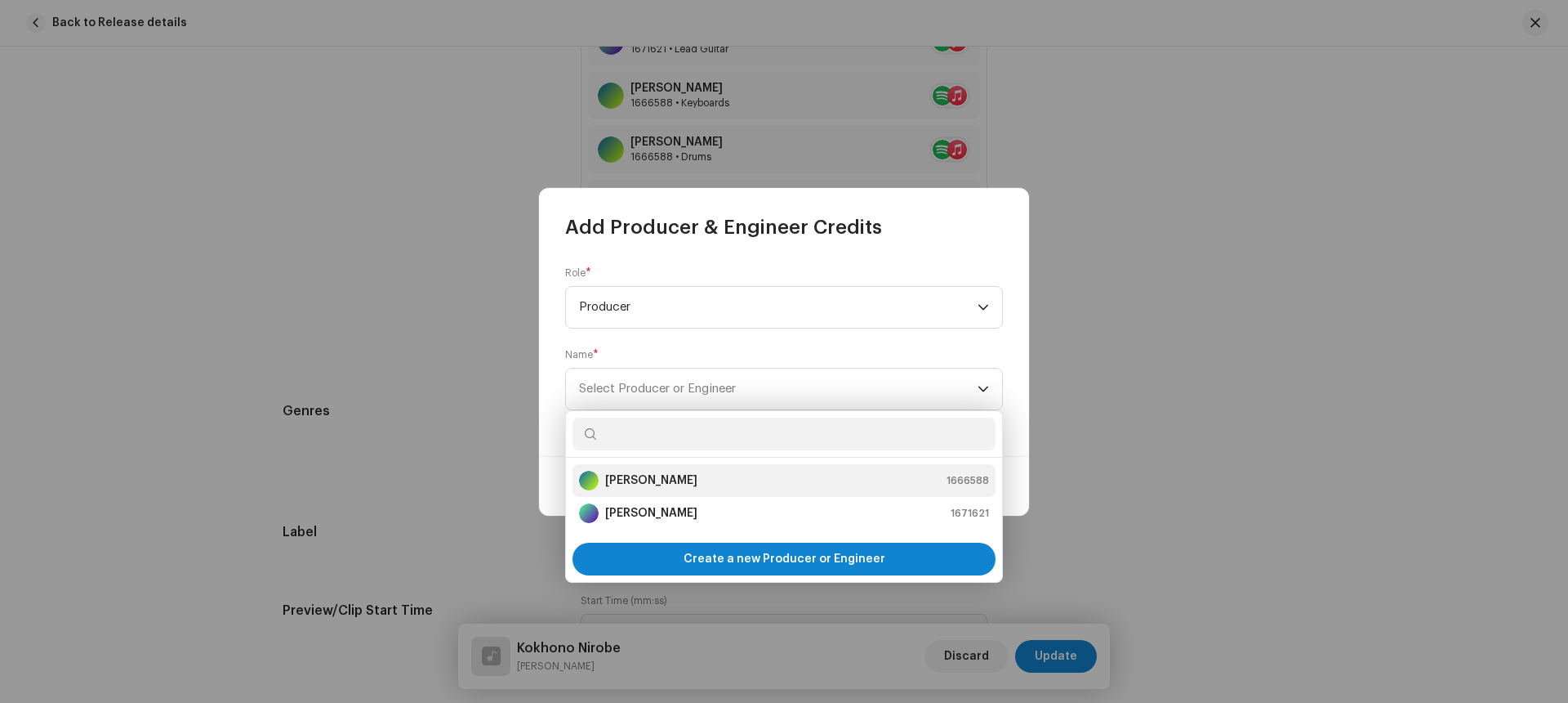
click at [656, 474] on strong "[PERSON_NAME]" at bounding box center [651, 480] width 92 height 17
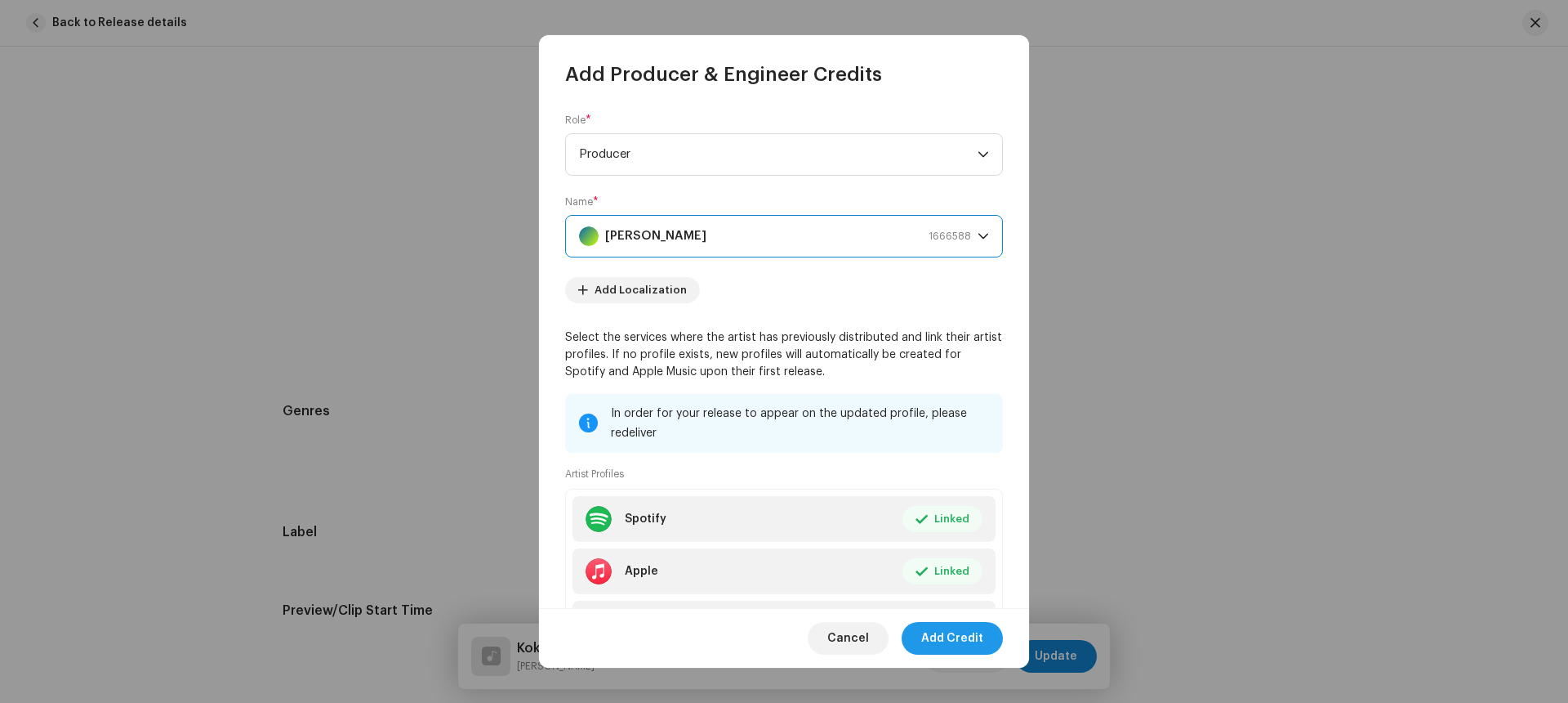
click at [945, 631] on span "Add Credit" at bounding box center [952, 637] width 62 height 32
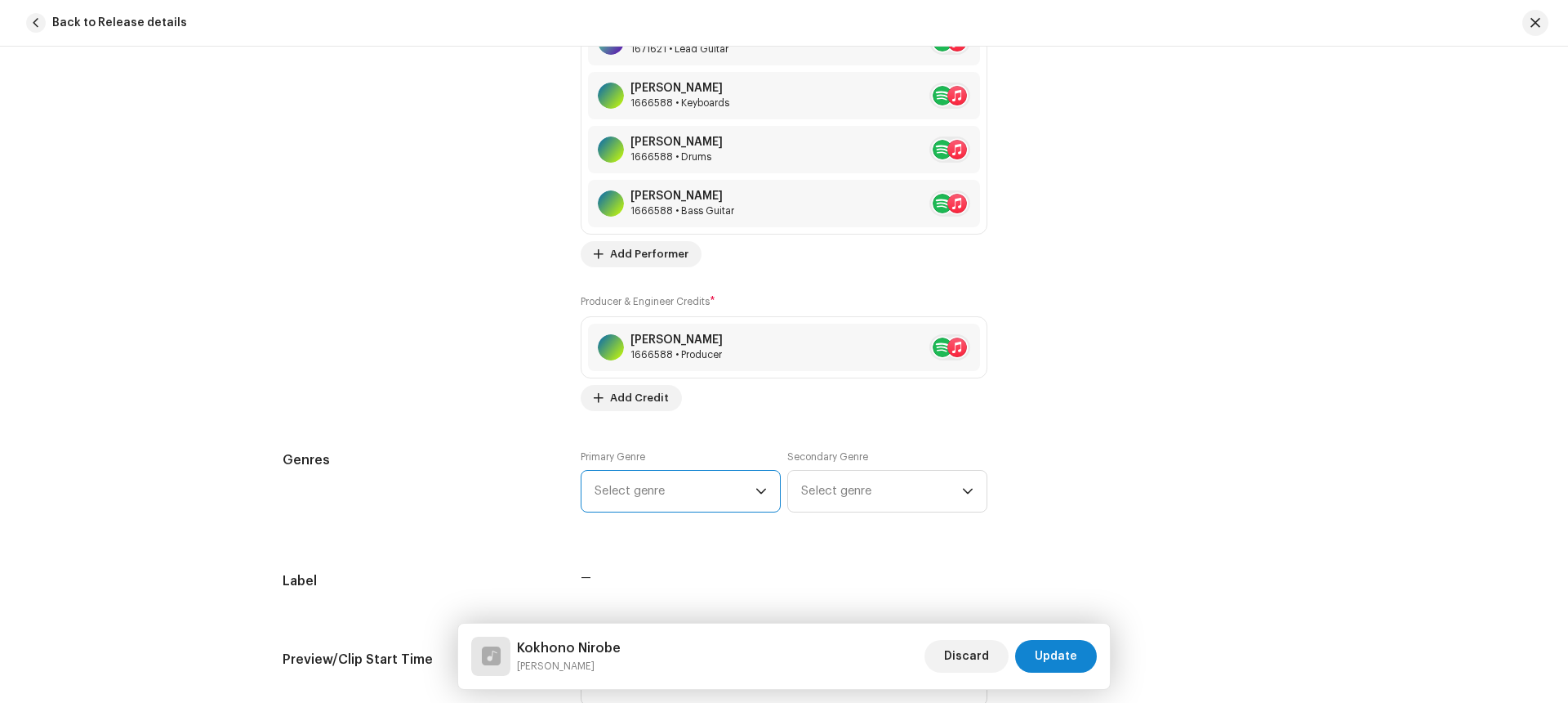
click at [677, 488] on span "Select genre" at bounding box center [675, 491] width 161 height 41
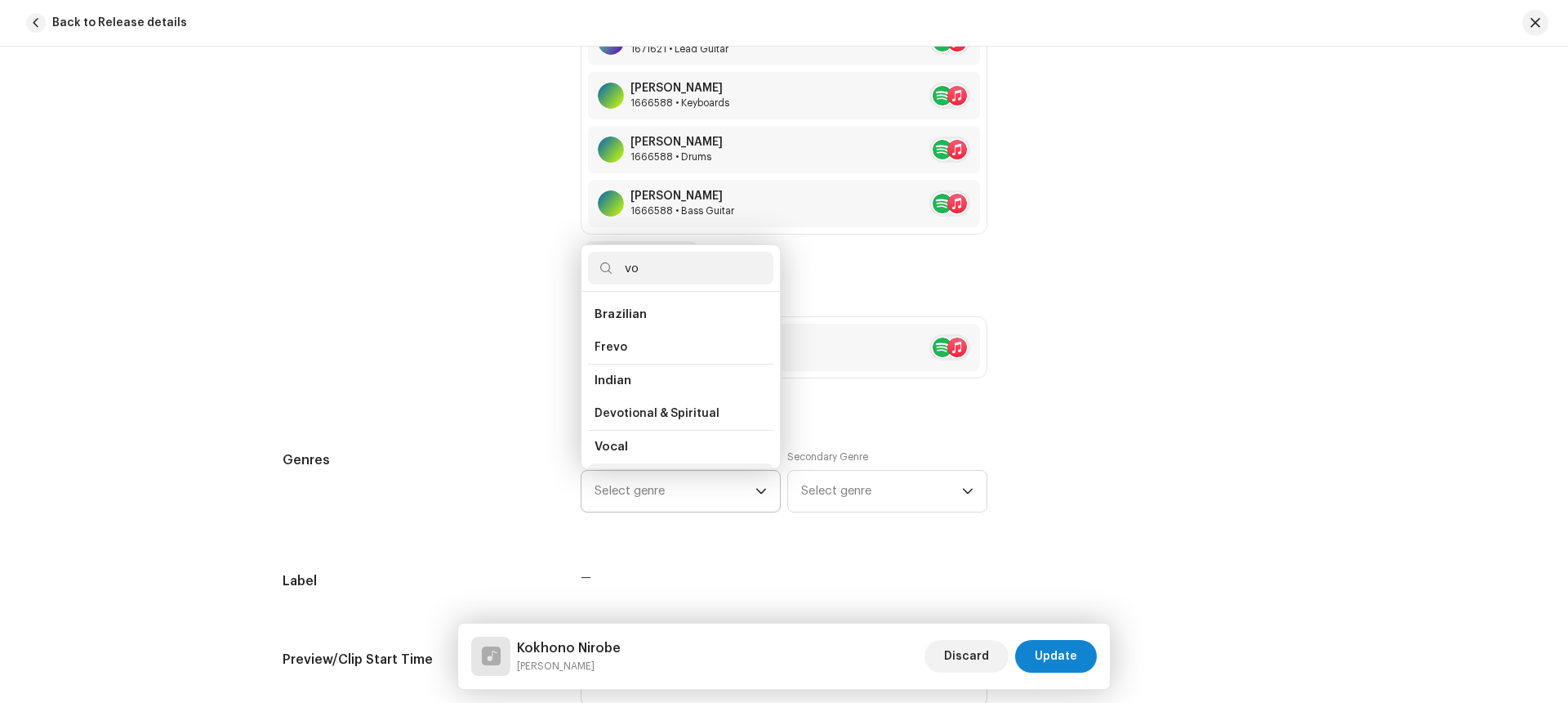
scroll to position [28, 0]
type input "vo"
click at [637, 449] on li "Vocal" at bounding box center [681, 451] width 186 height 32
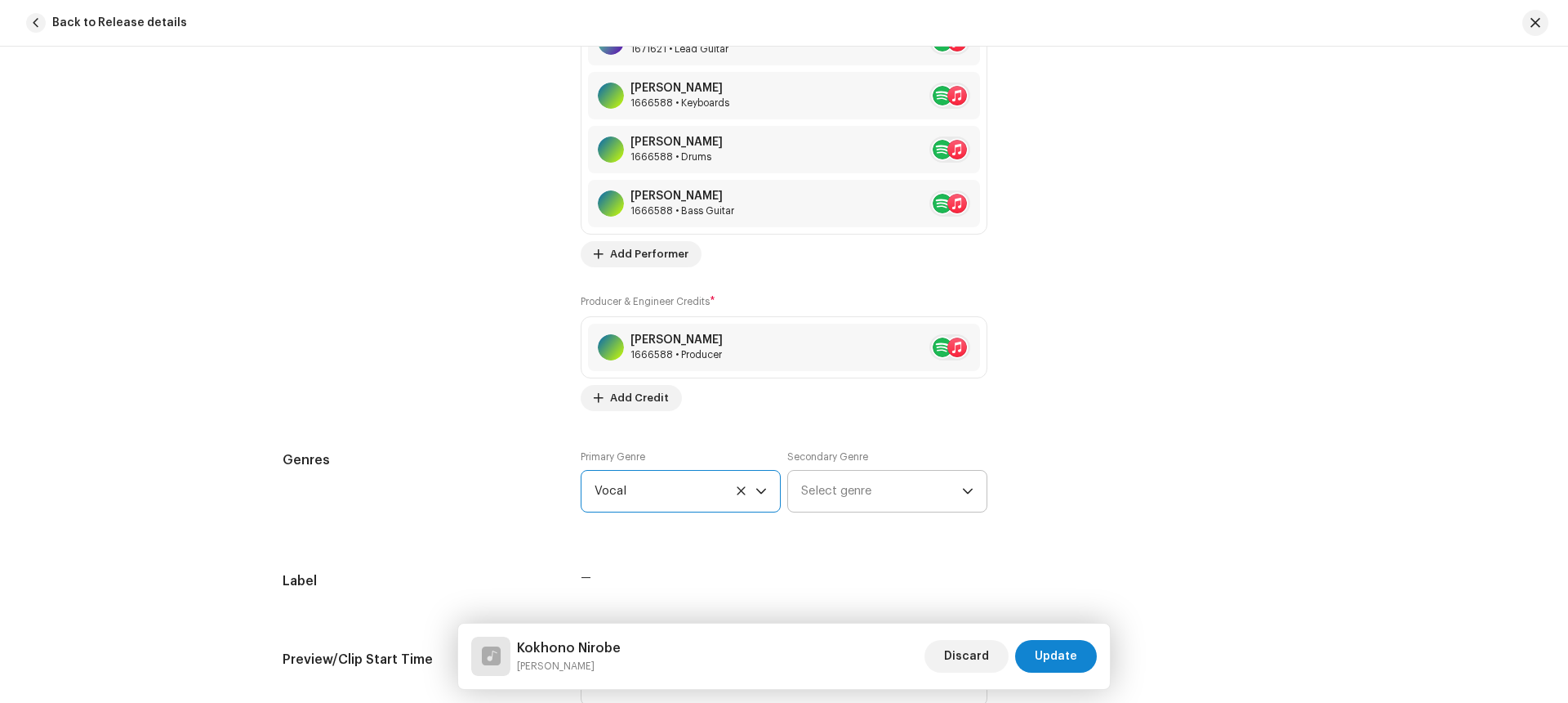
click at [811, 488] on span "Select genre" at bounding box center [881, 491] width 161 height 41
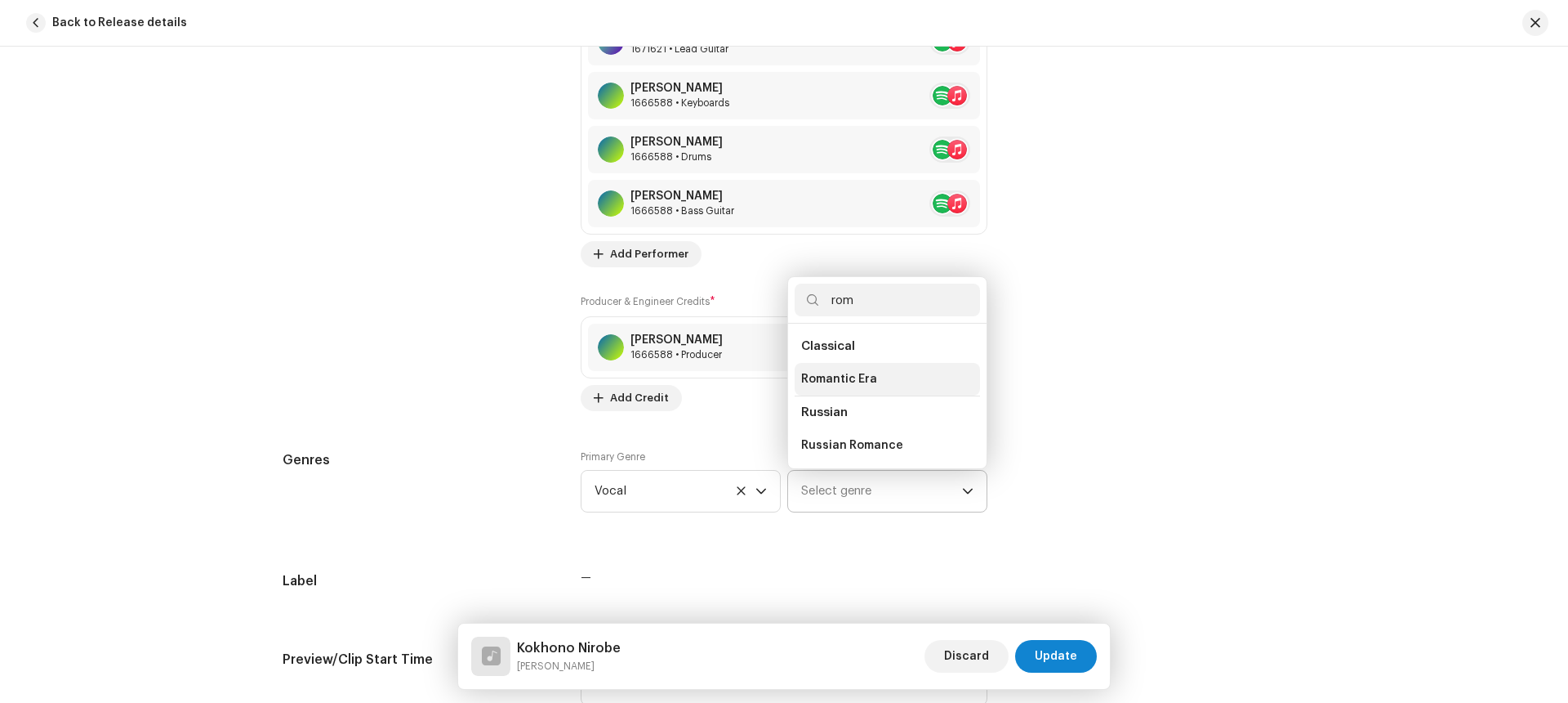
type input "rom"
click at [881, 378] on li "Romantic Era" at bounding box center [887, 379] width 186 height 32
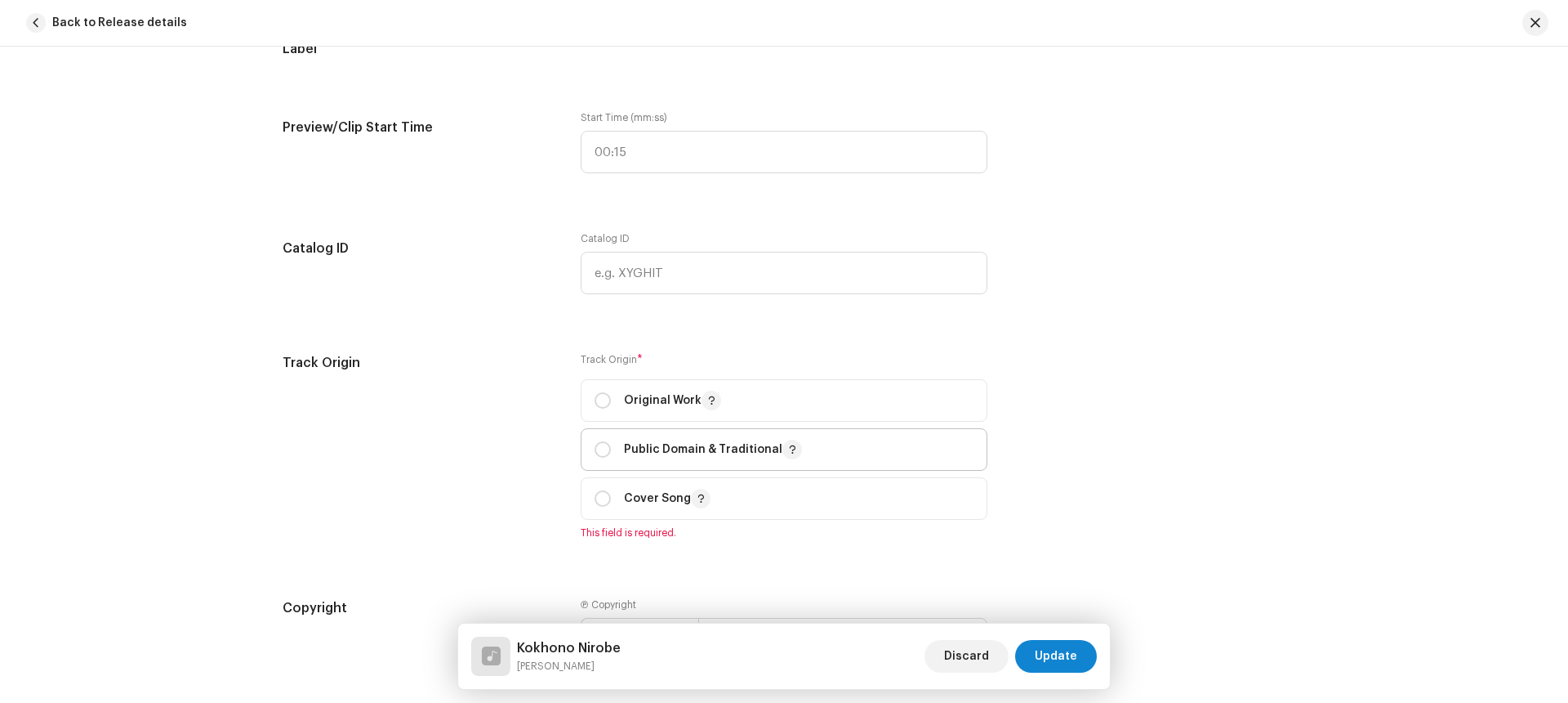
scroll to position [1875, 0]
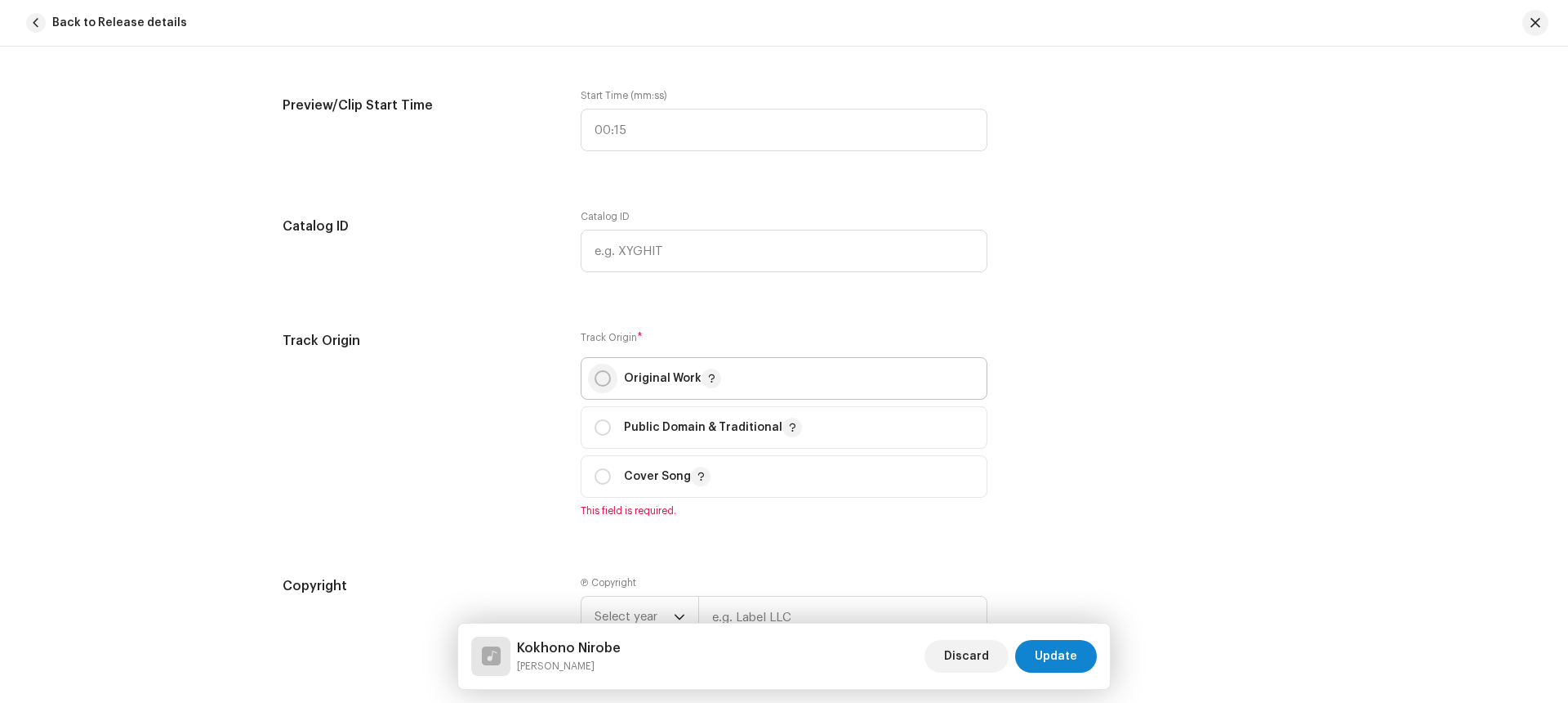
click at [596, 376] on input "radio" at bounding box center [603, 378] width 17 height 17
radio input "true"
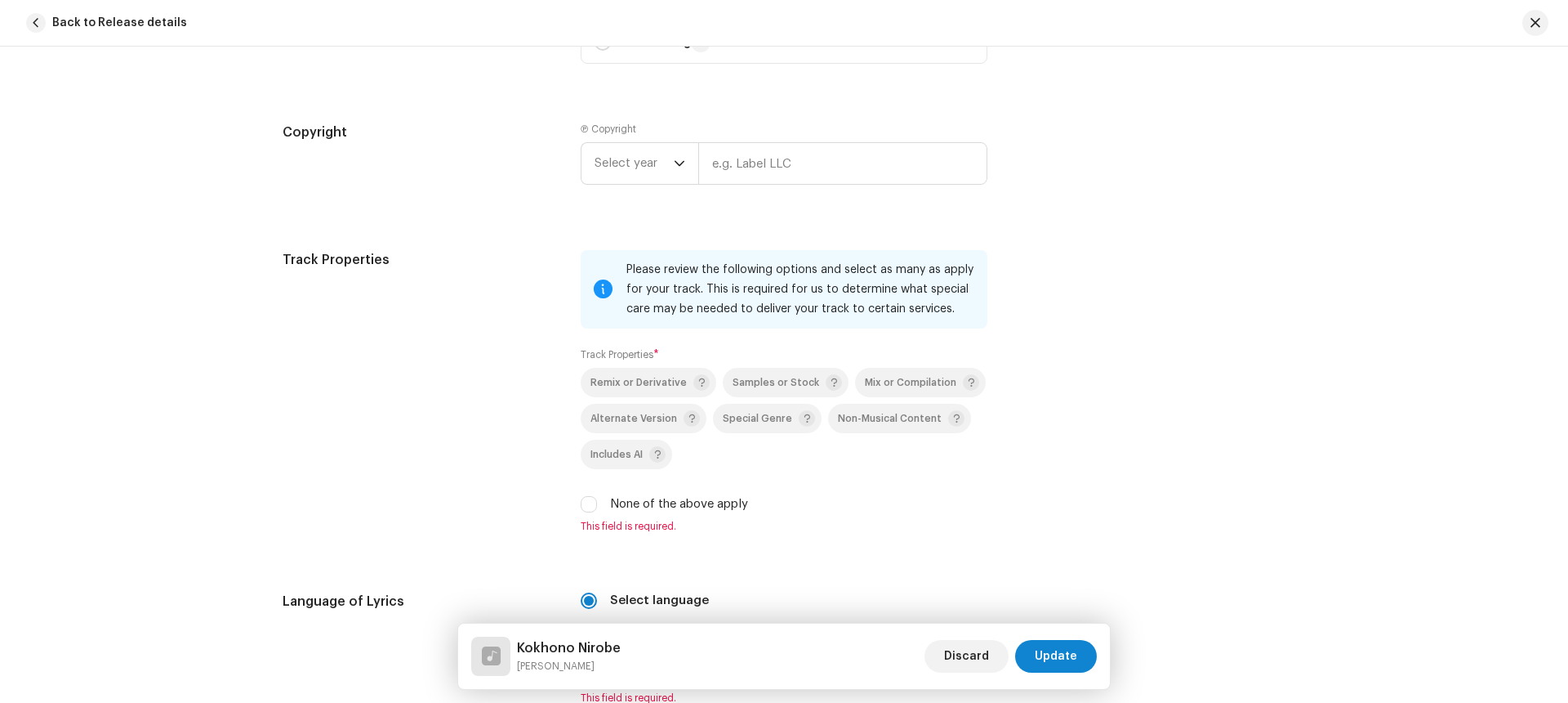
scroll to position [2369, 0]
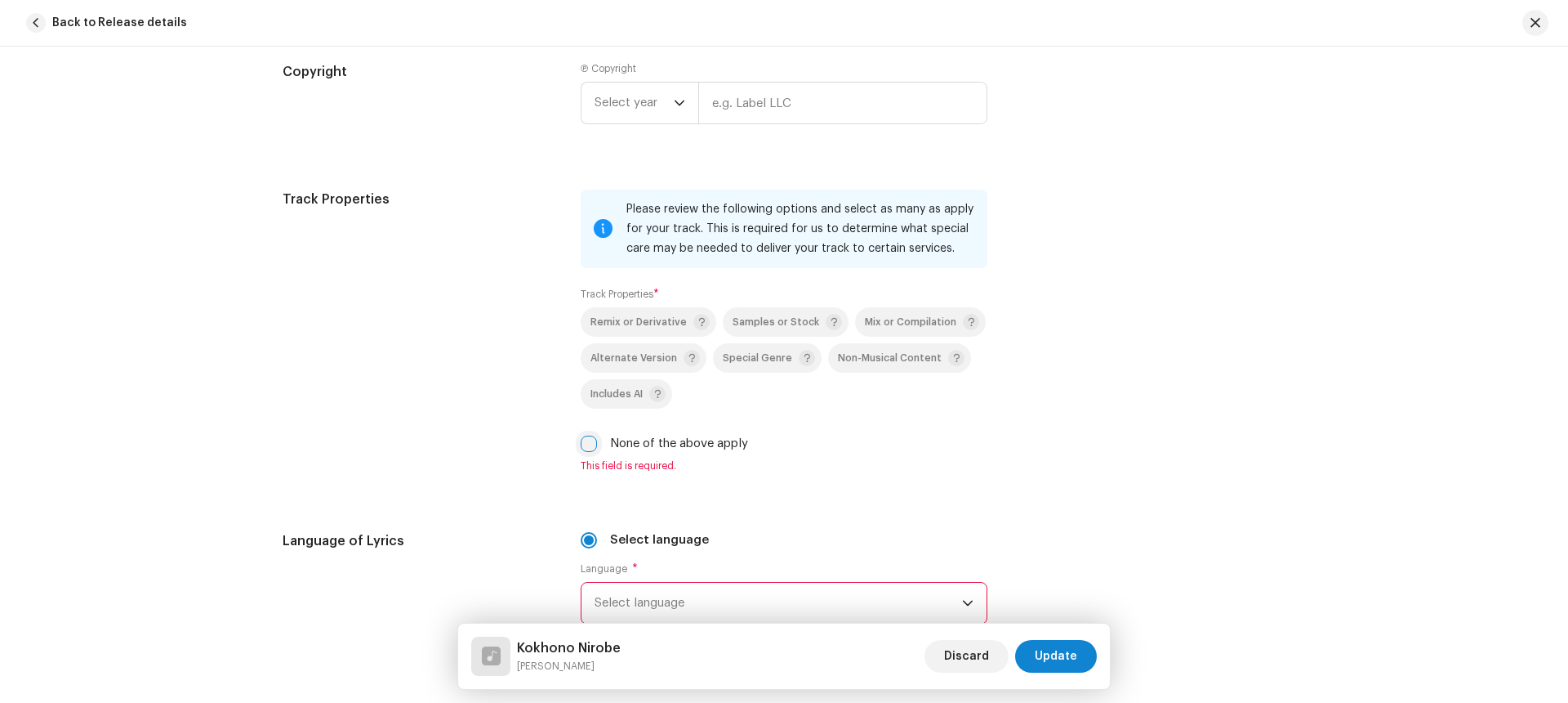
click at [586, 440] on input "None of the above apply" at bounding box center [589, 444] width 17 height 17
checkbox input "true"
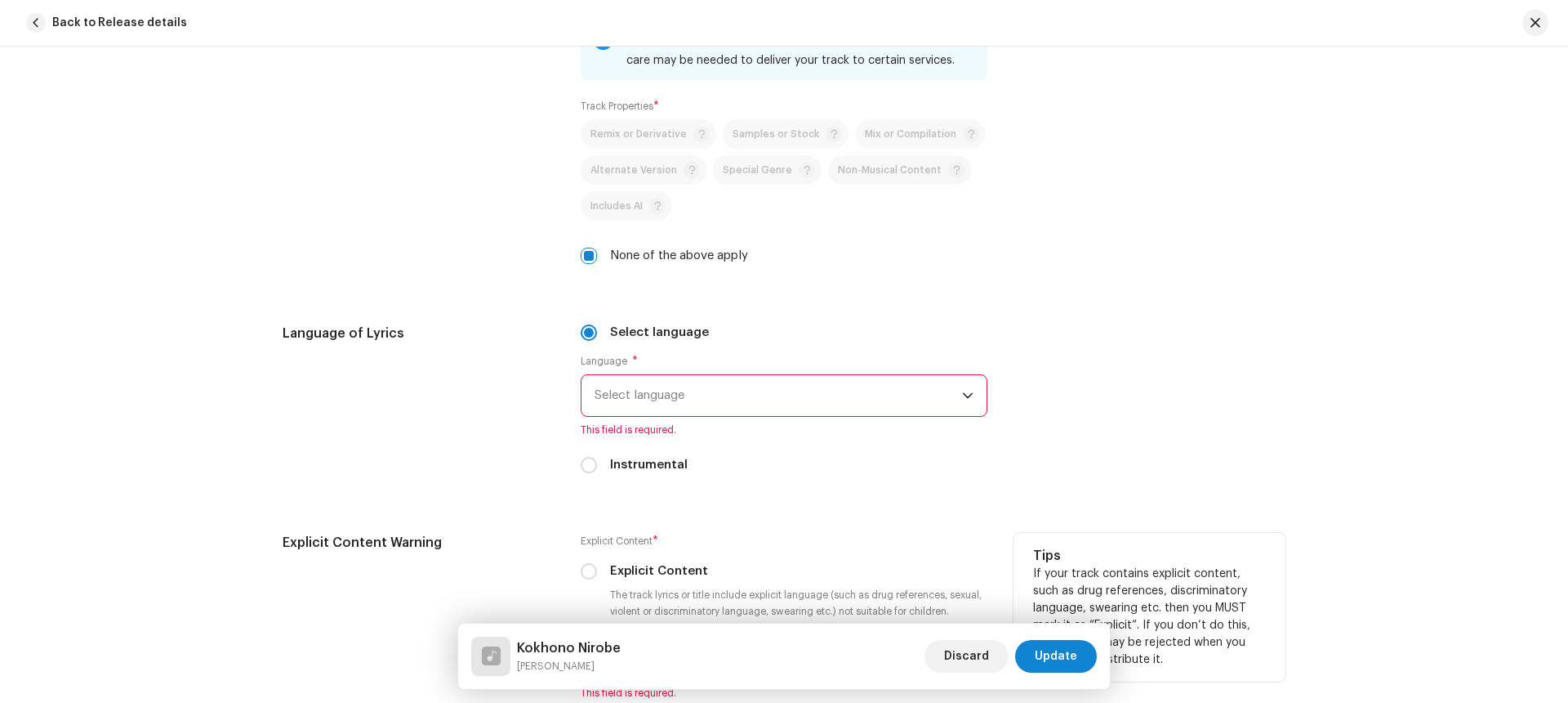
scroll to position [2705, 0]
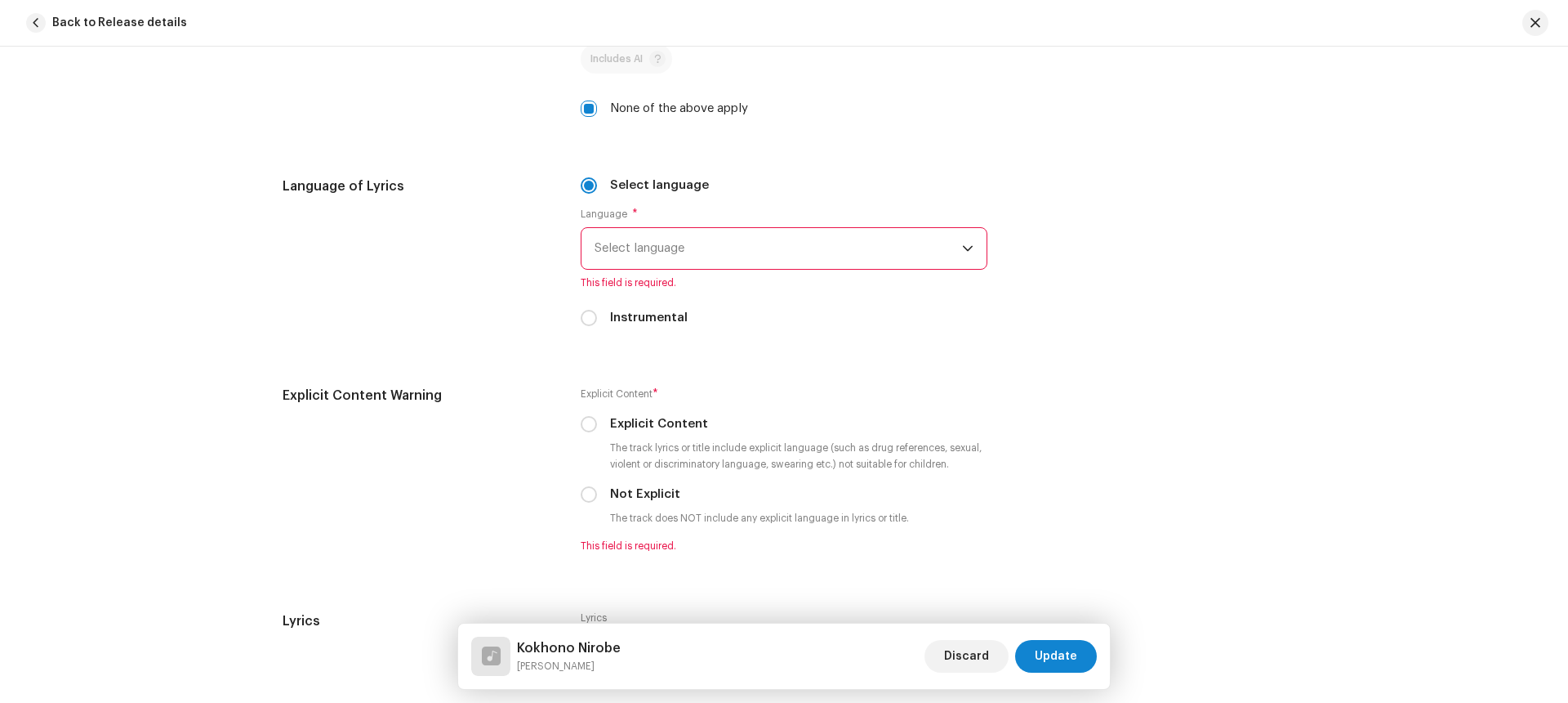
click at [689, 255] on span "Select language" at bounding box center [778, 248] width 367 height 41
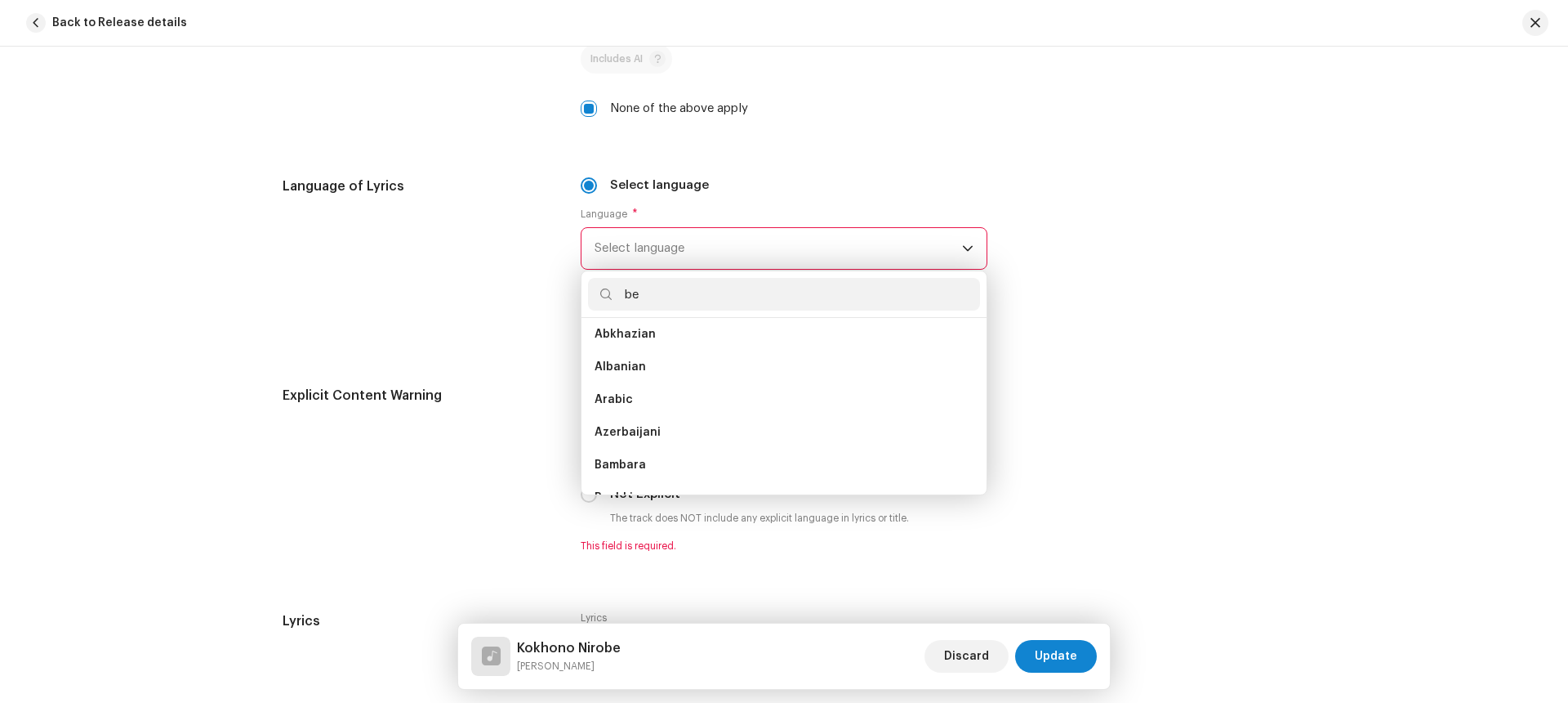
scroll to position [0, 0]
type input "be"
click at [618, 377] on span "Bengali" at bounding box center [616, 373] width 43 height 17
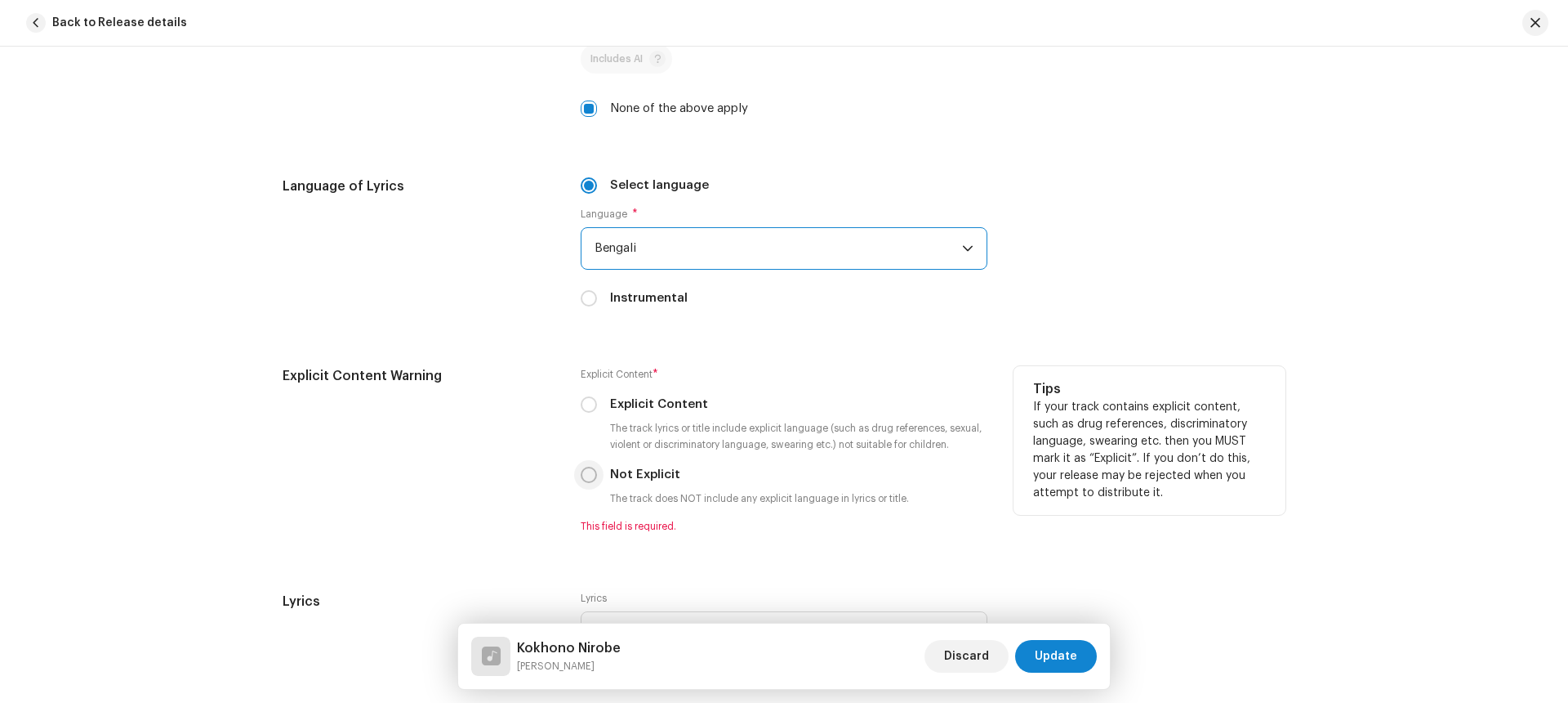
drag, startPoint x: 589, startPoint y: 476, endPoint x: 631, endPoint y: 452, distance: 48.4
click at [589, 475] on input "Not Explicit" at bounding box center [589, 474] width 17 height 17
radio input "true"
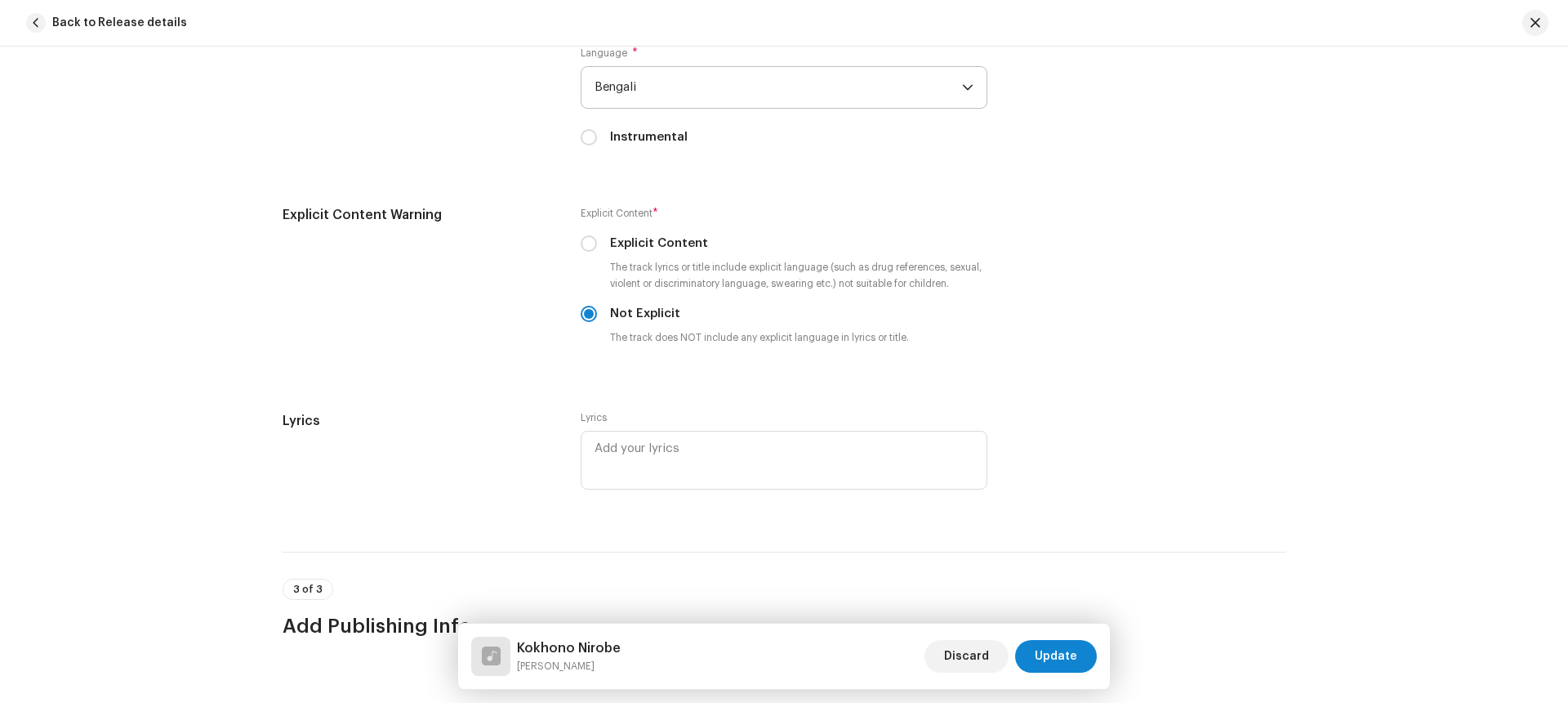
scroll to position [2880, 0]
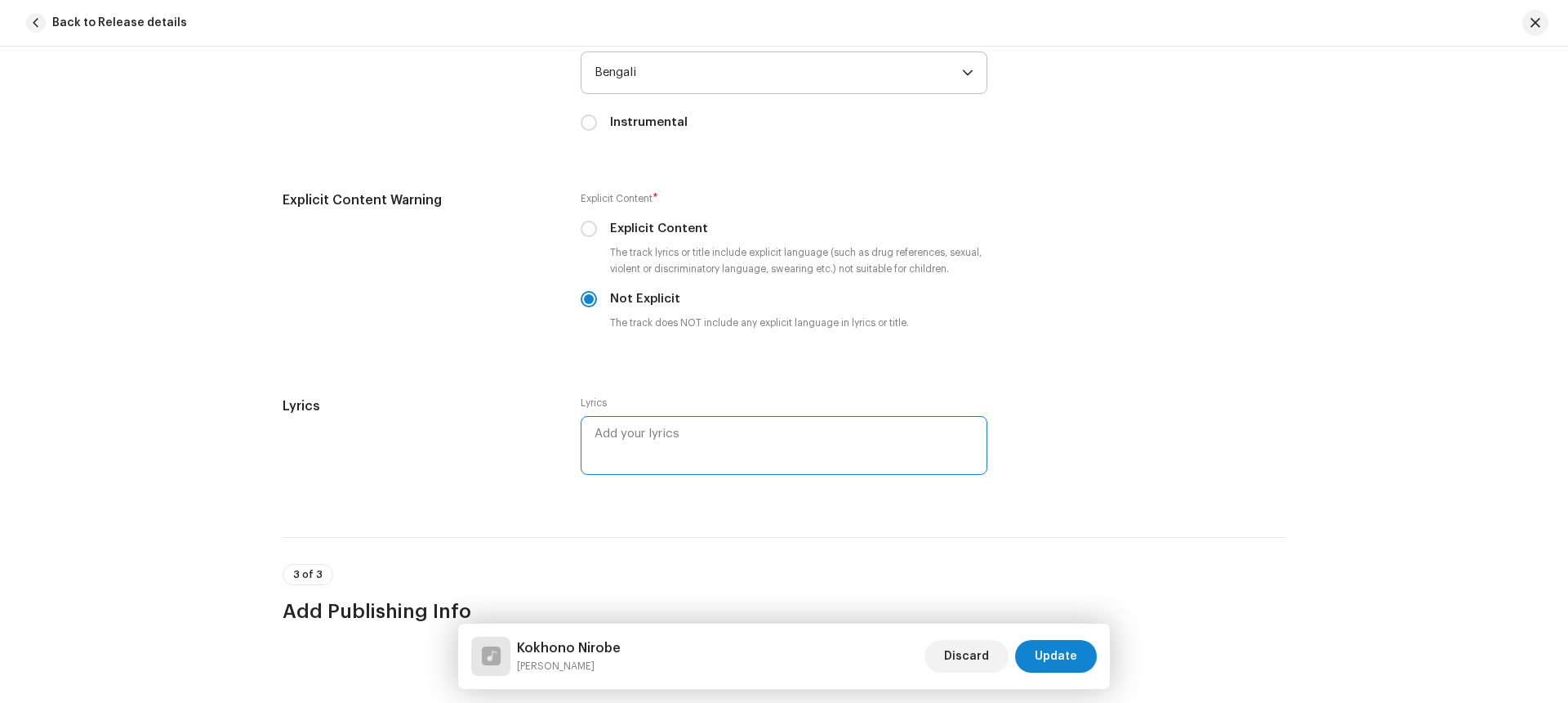
click at [740, 437] on textarea at bounding box center [784, 444] width 406 height 59
paste textarea "lorো iীdoে। sুaি cুa elে sাdো eiuো tempে। iাu lেe়ে doো (6) ma aুenে aাmiে। veা…"
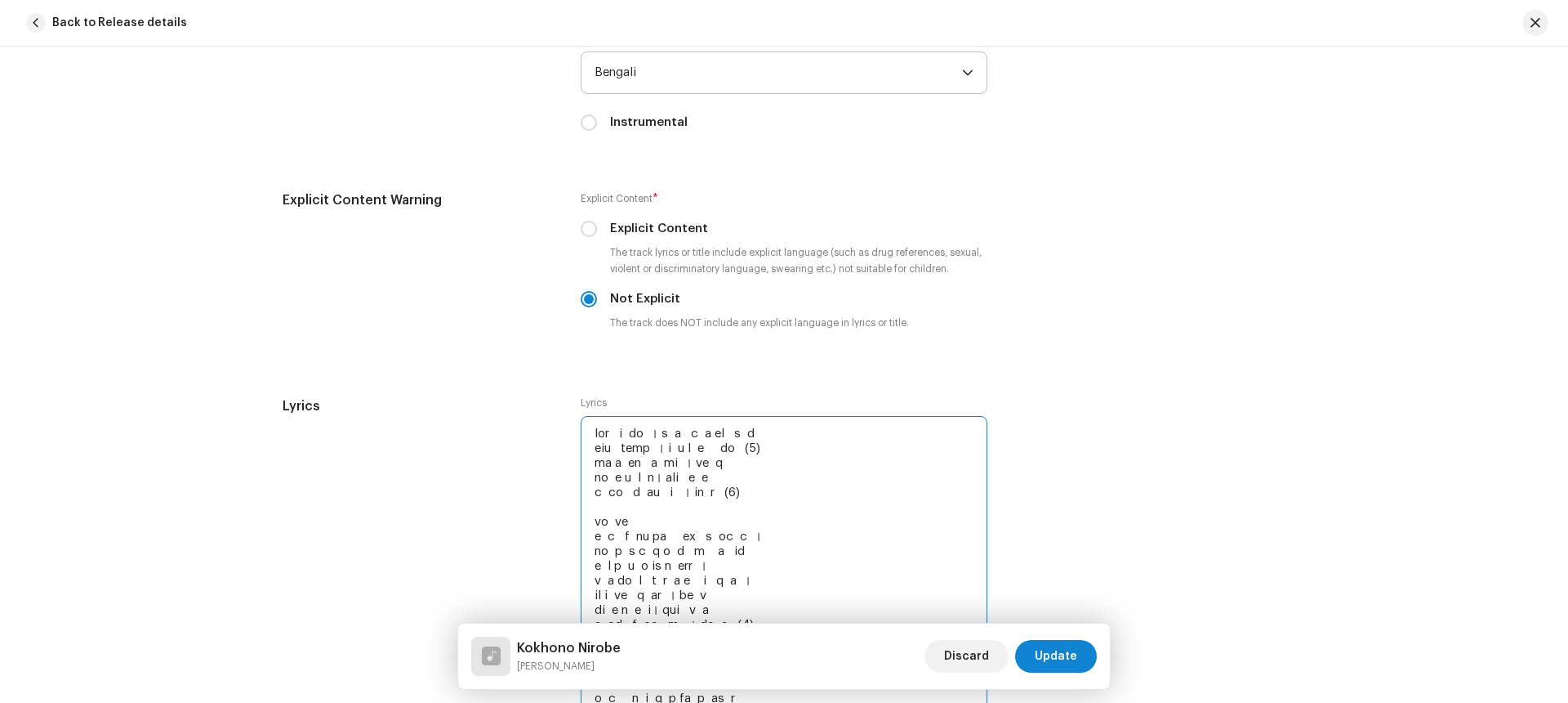
scroll to position [2911, 0]
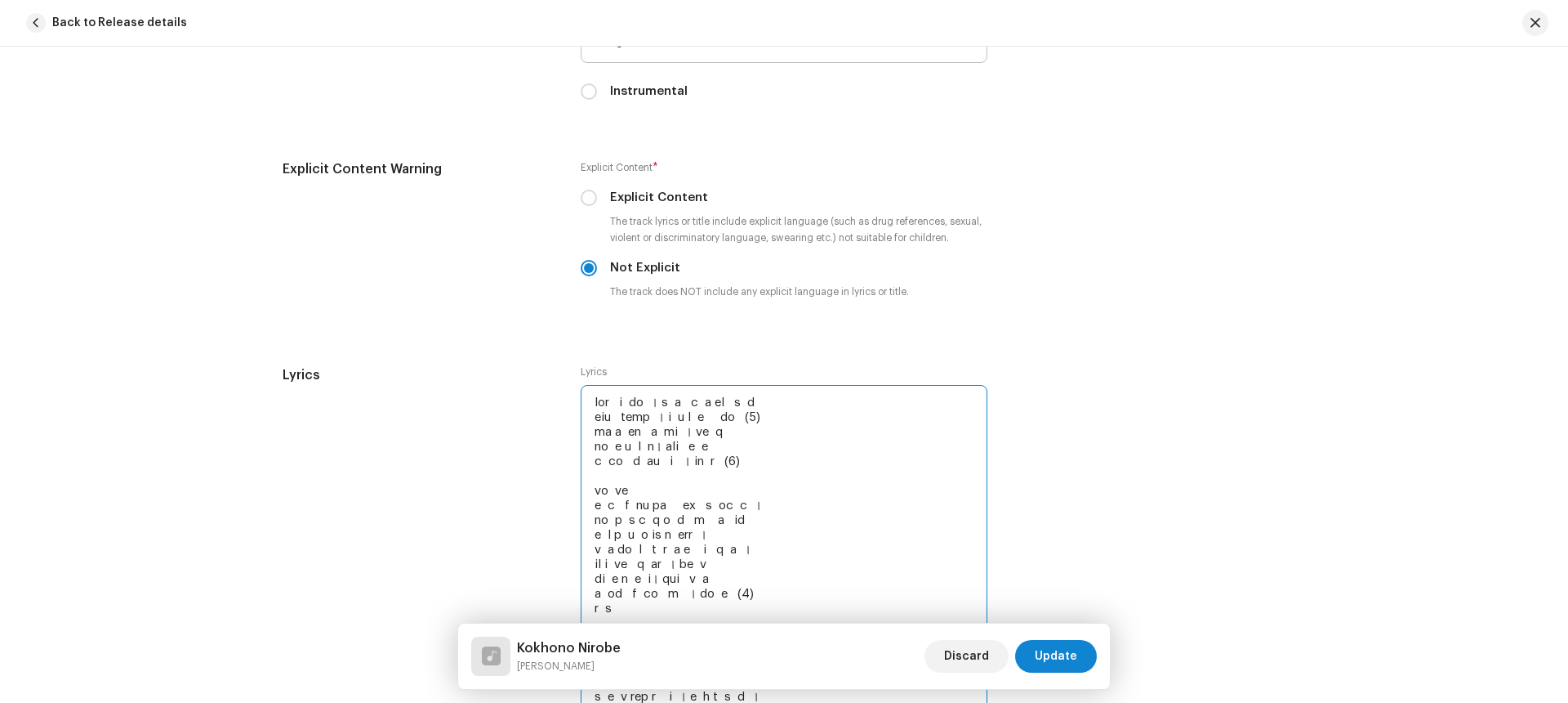
drag, startPoint x: 610, startPoint y: 611, endPoint x: 589, endPoint y: 607, distance: 21.4
click at [589, 607] on textarea at bounding box center [784, 549] width 406 height 329
click at [590, 401] on textarea at bounding box center [784, 549] width 406 height 329
paste textarea "মুখ"
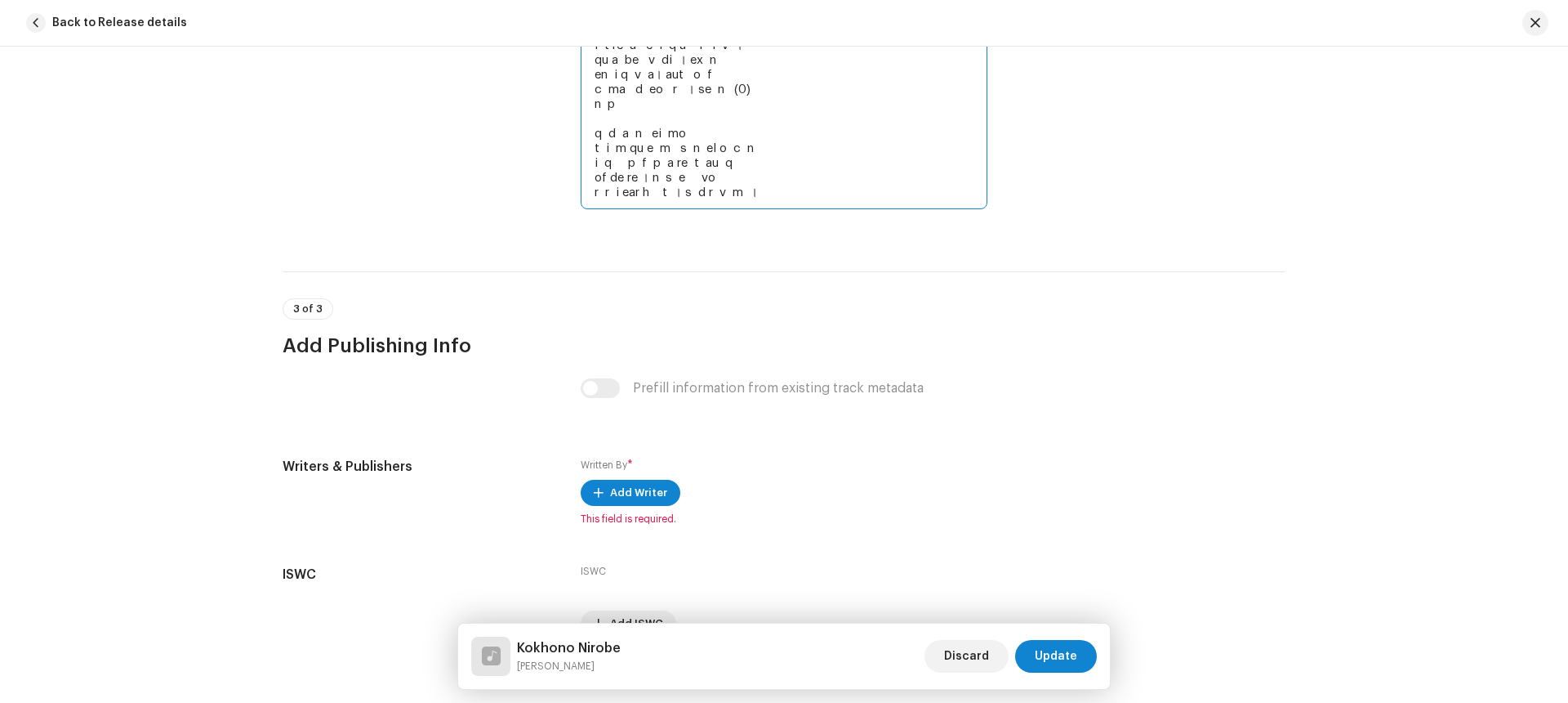
scroll to position [3433, 0]
type textarea "lুi dolো sীamে। cুaি eুs doে eাtো incো utlaে। eাd mেa়ে enো (2) ad mুveে qাnoে।…"
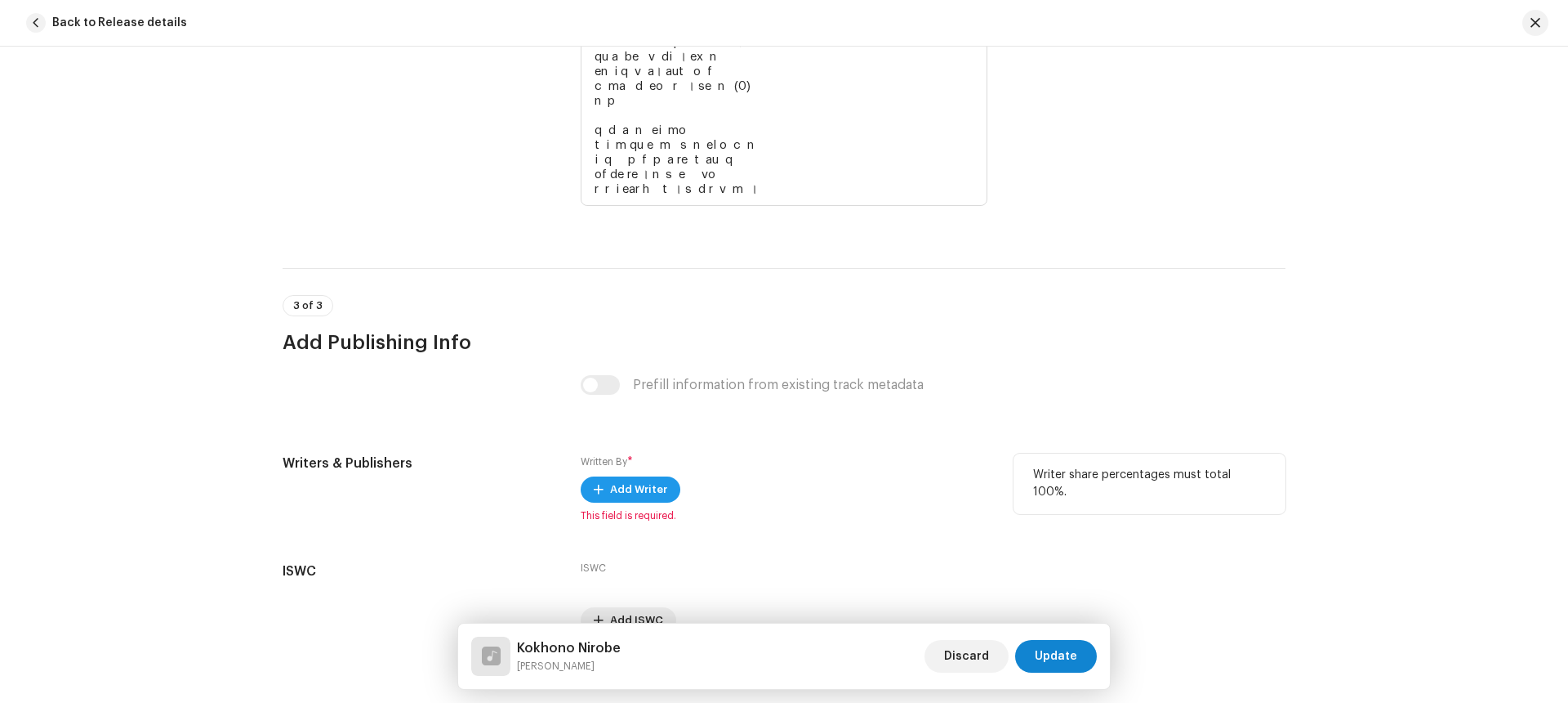
click at [597, 491] on span at bounding box center [598, 489] width 10 height 13
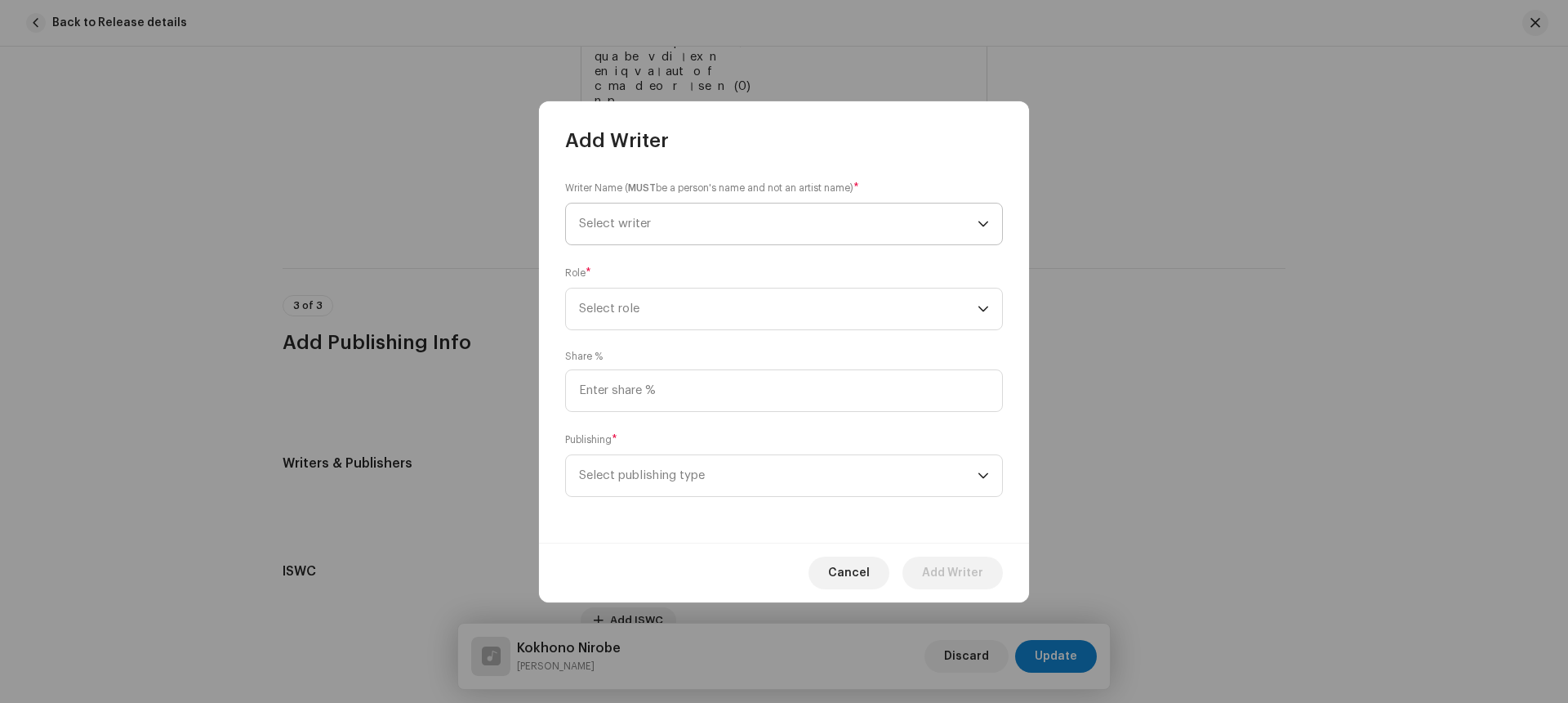
click at [668, 226] on span "Select writer" at bounding box center [778, 224] width 399 height 41
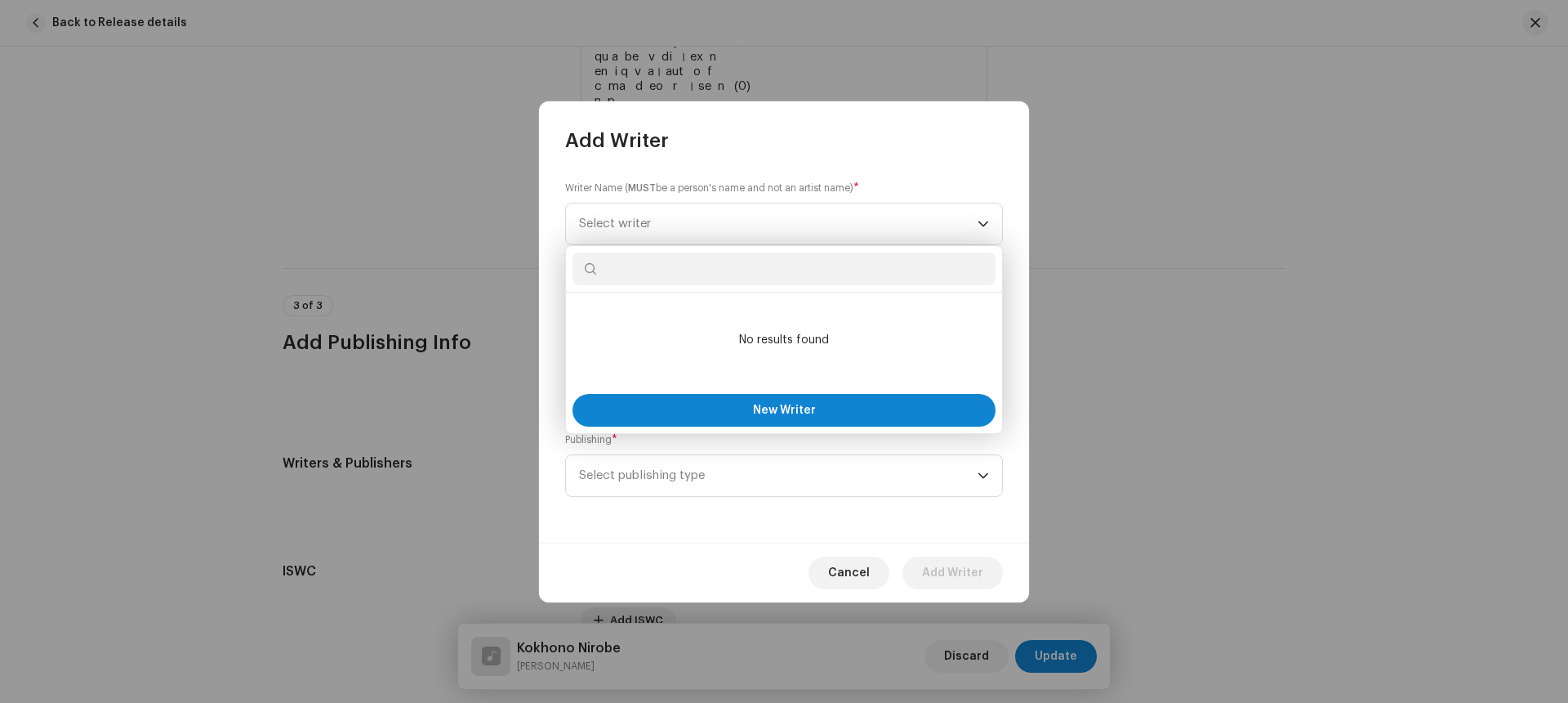
click at [745, 169] on div "Writer Name ( MUST be a person's name and not an artist name) * Select writer R…" at bounding box center [783, 348] width 490 height 389
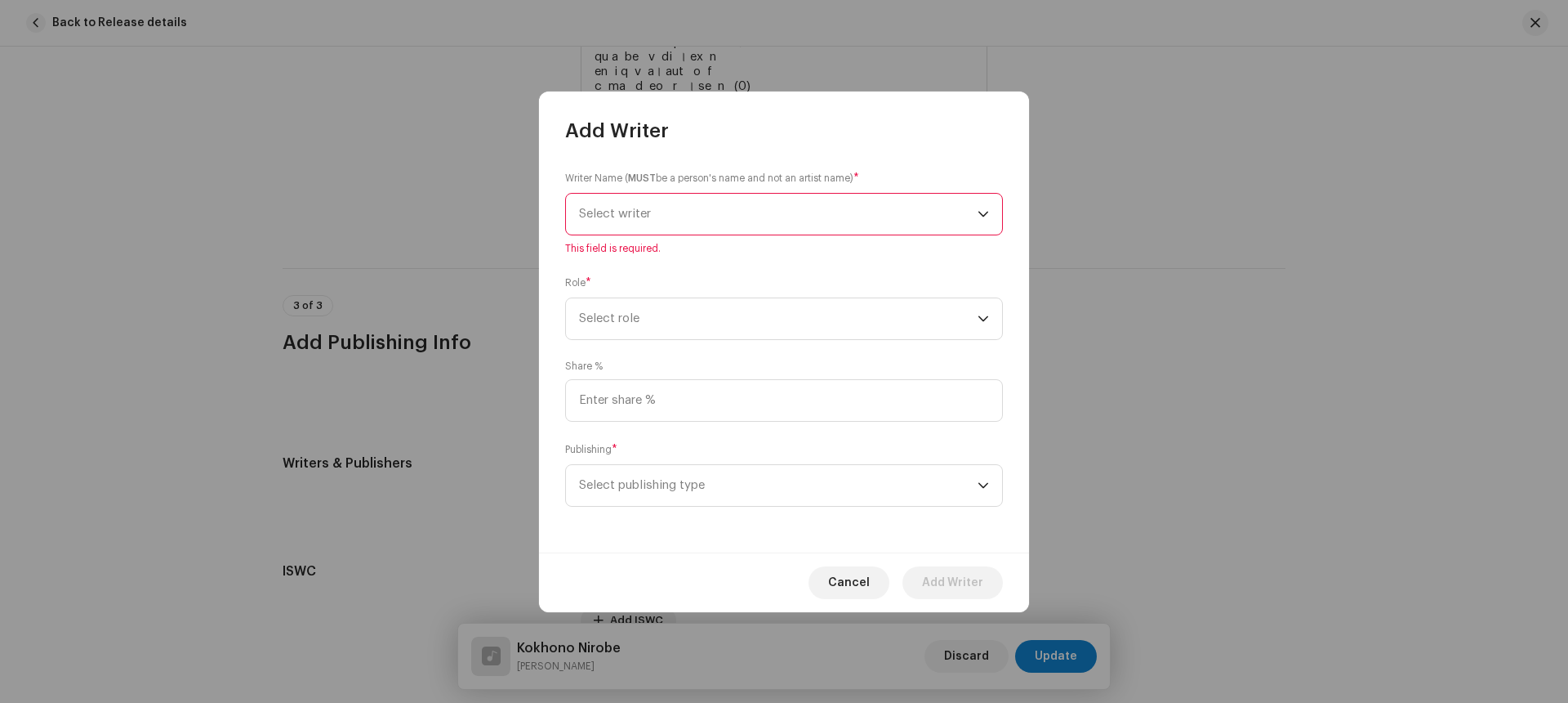
click at [716, 211] on span "Select writer" at bounding box center [778, 214] width 399 height 41
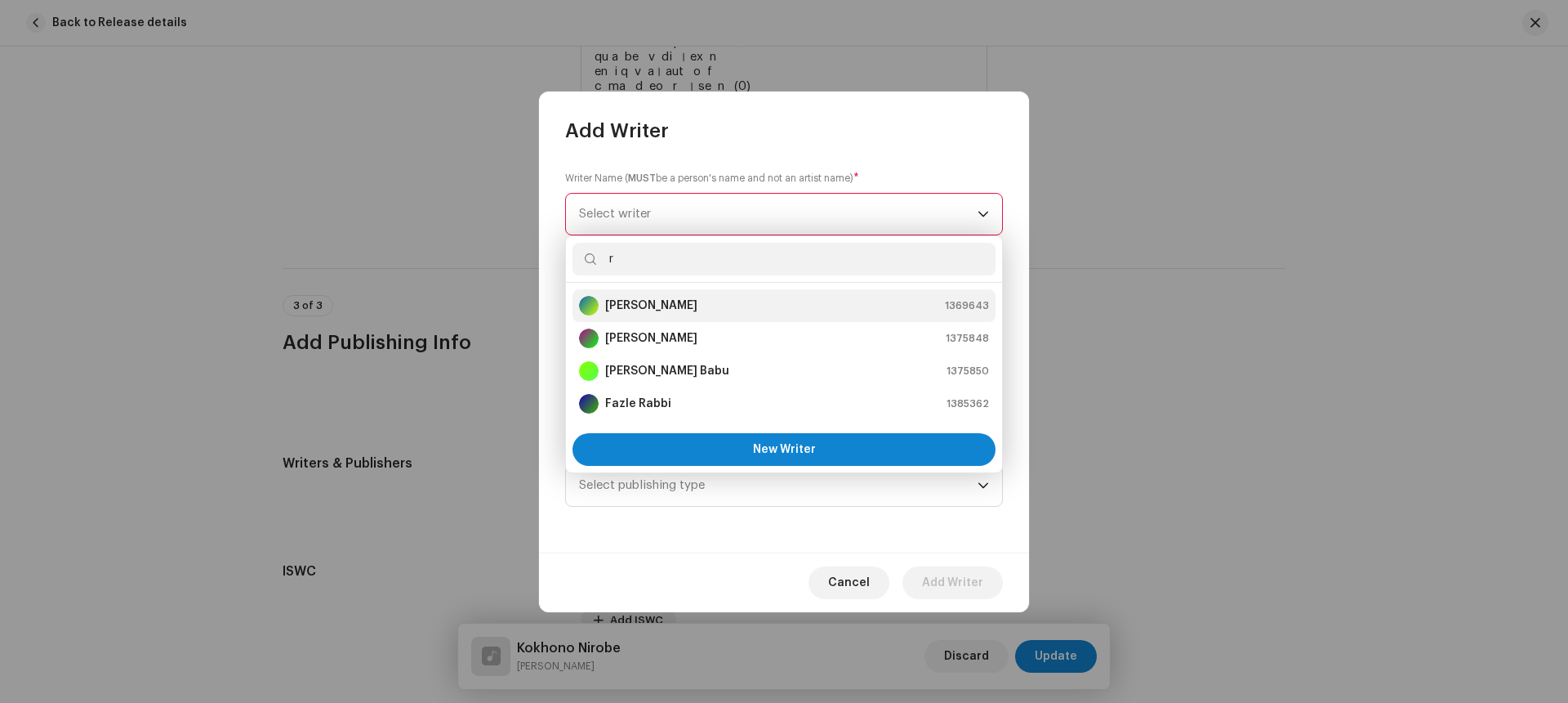
type input "r"
click at [647, 300] on strong "[PERSON_NAME]" at bounding box center [651, 305] width 92 height 17
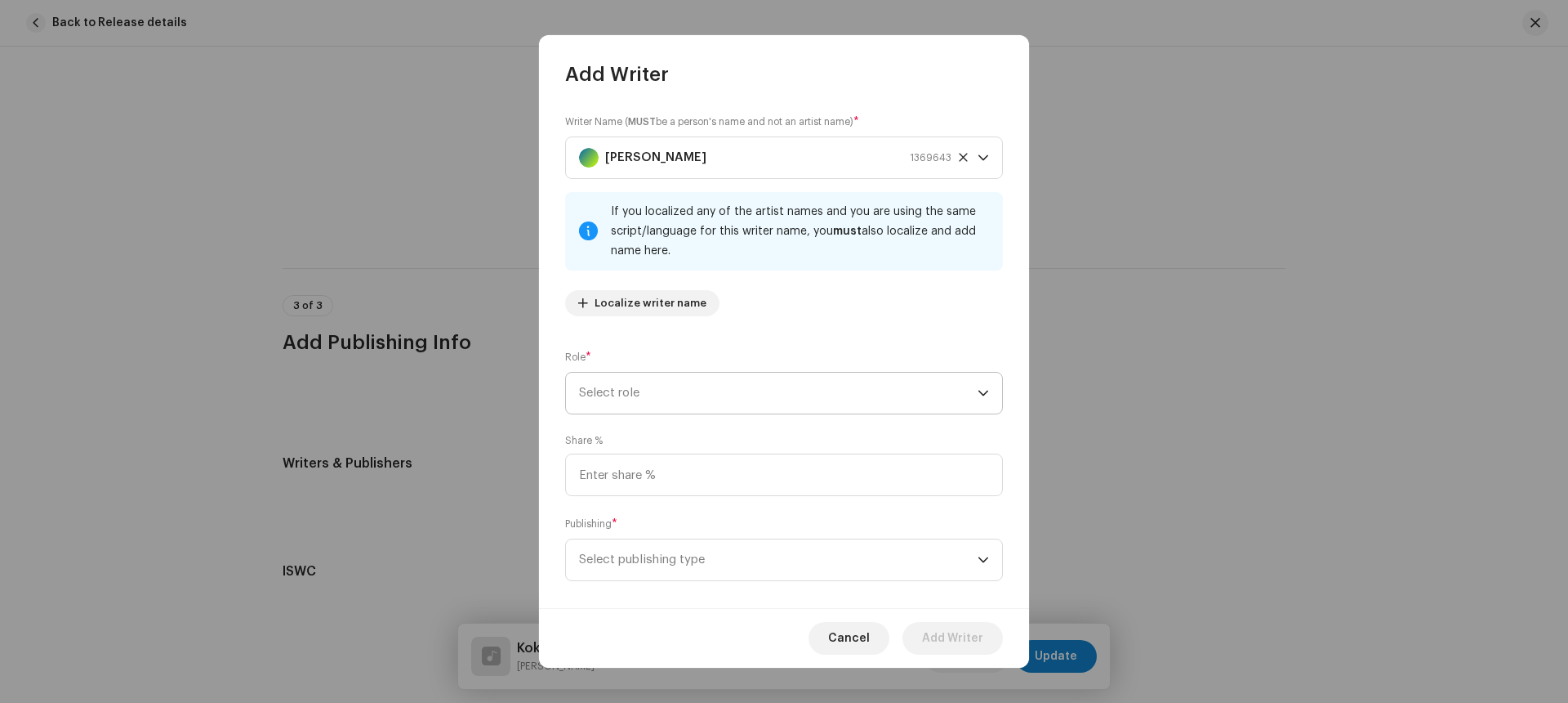
click at [703, 392] on span "Select role" at bounding box center [778, 393] width 399 height 41
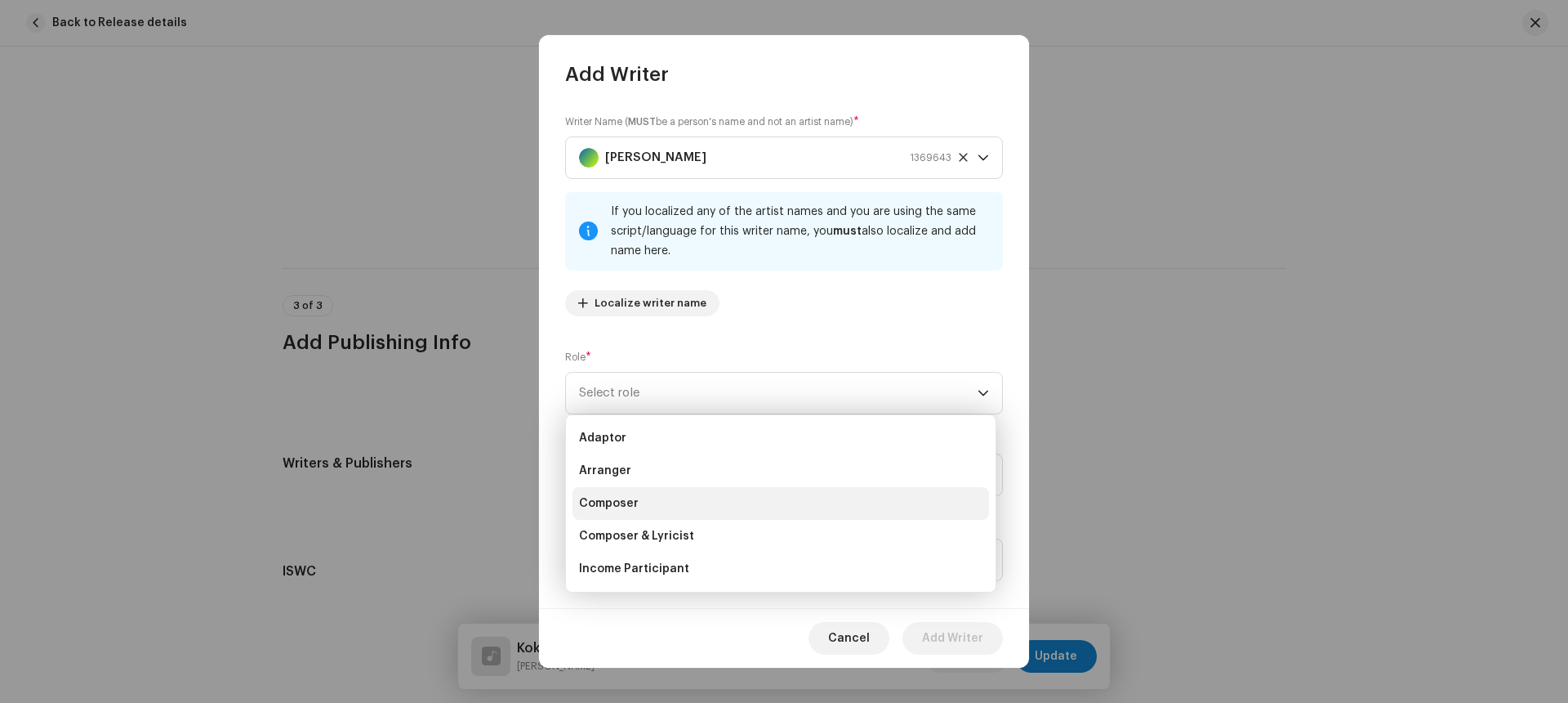
scroll to position [26, 0]
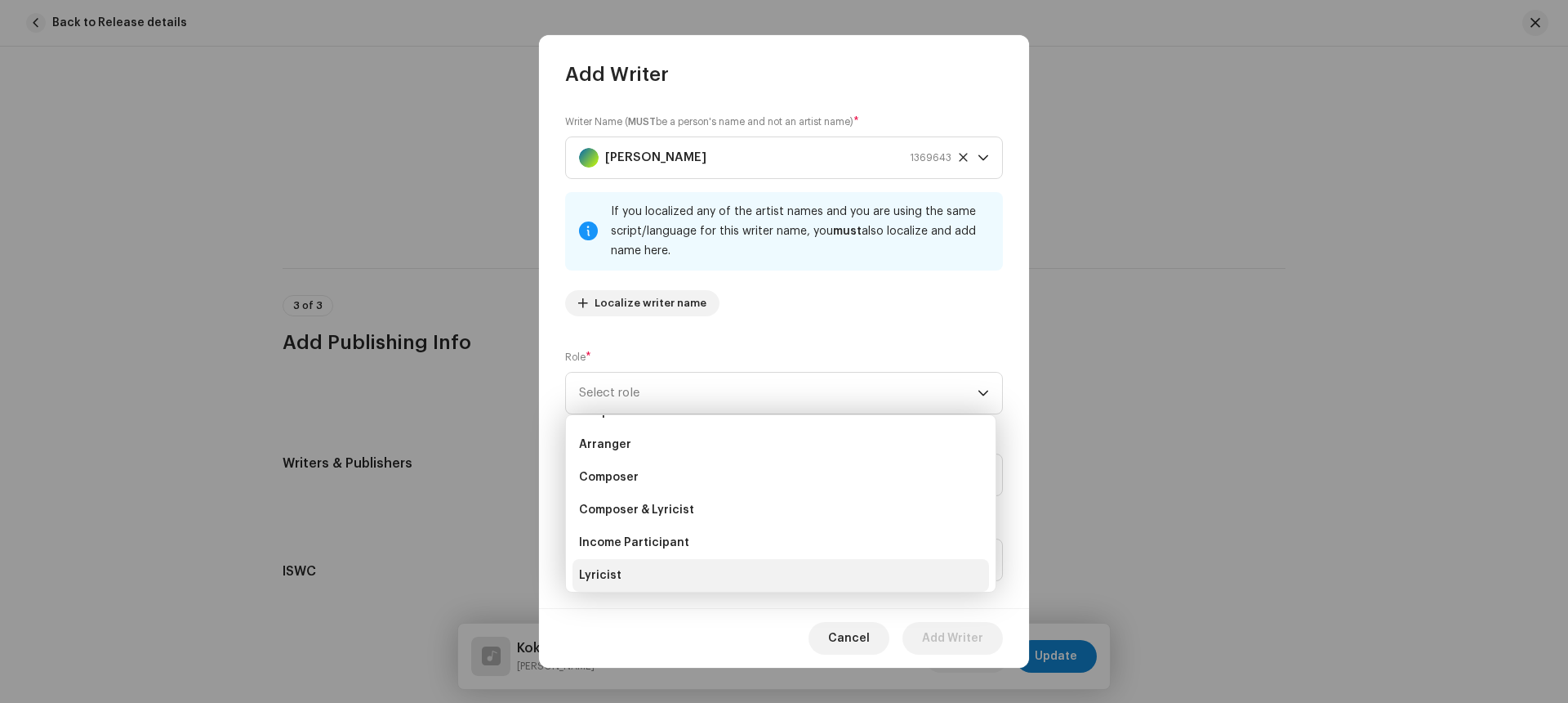
click at [639, 573] on li "Lyricist" at bounding box center [780, 575] width 416 height 32
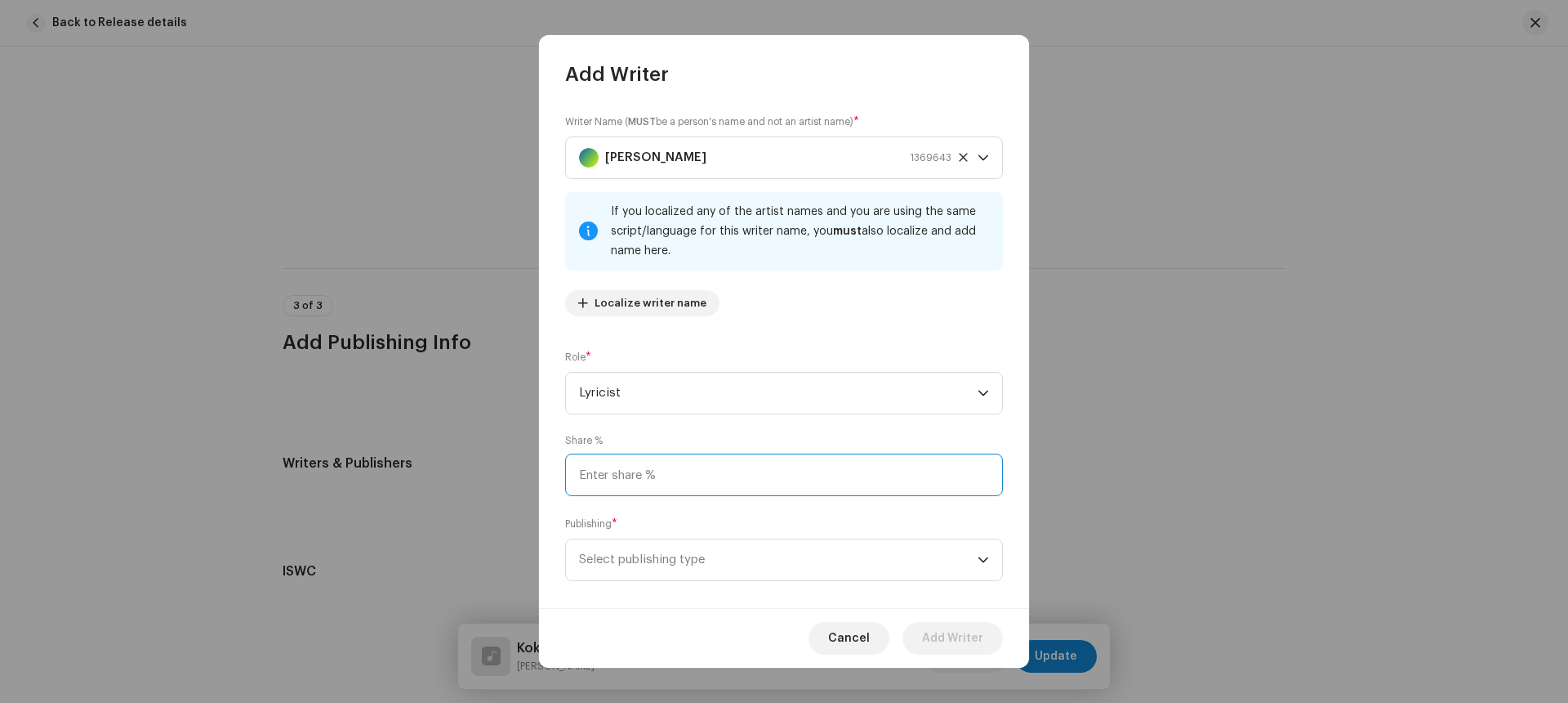
click at [637, 476] on input at bounding box center [784, 474] width 438 height 42
type input "50.00"
click at [704, 557] on span "Select publishing type" at bounding box center [778, 559] width 399 height 41
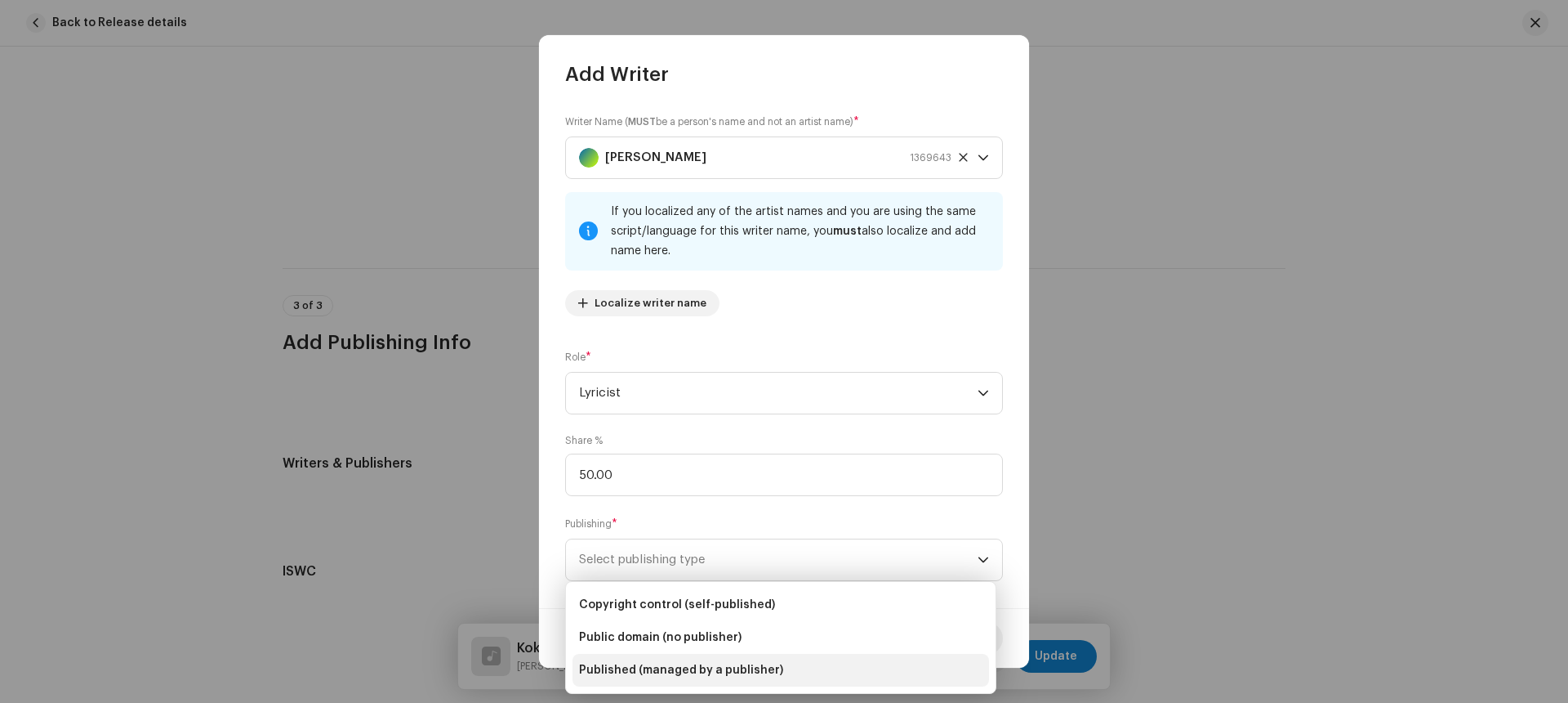
click at [706, 672] on span "Published (managed by a publisher)" at bounding box center [681, 670] width 204 height 17
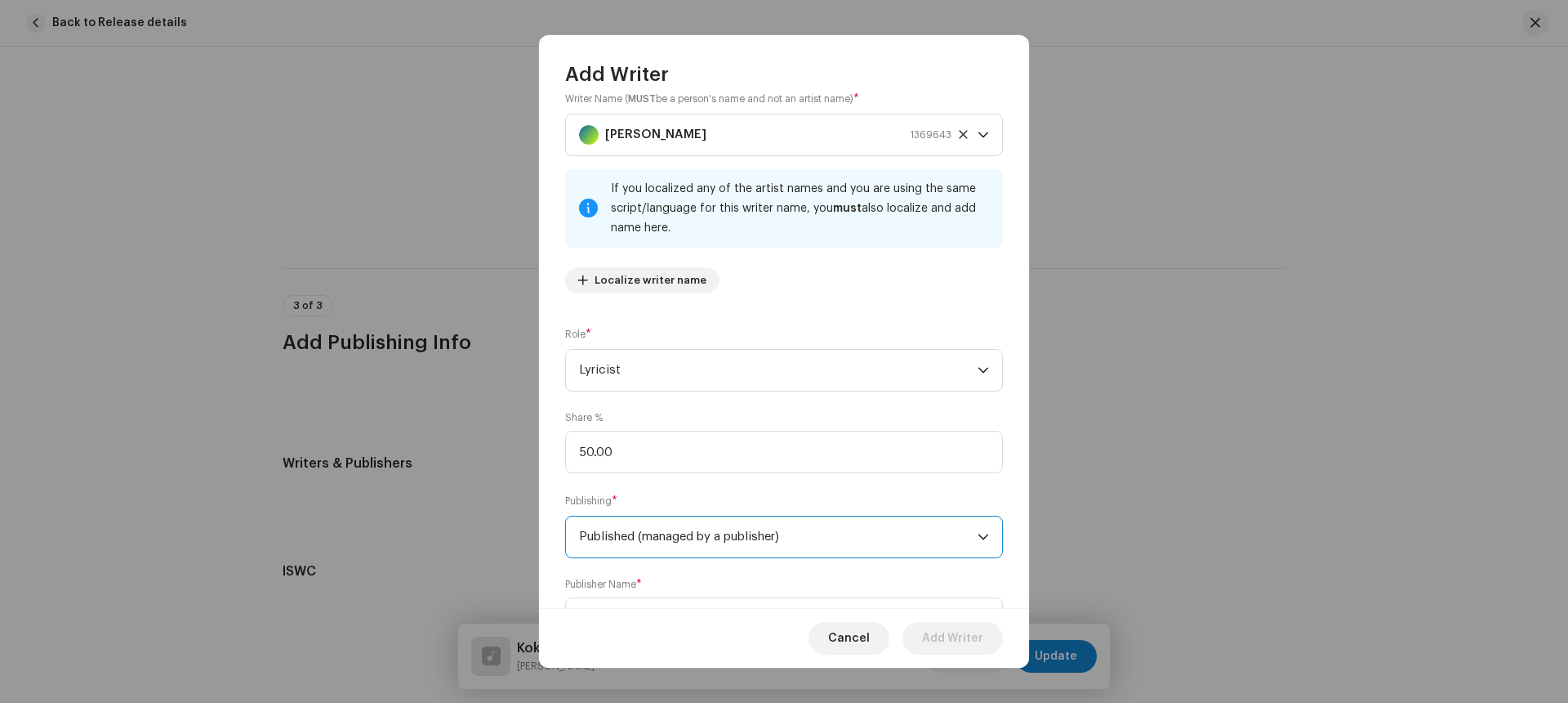
scroll to position [101, 0]
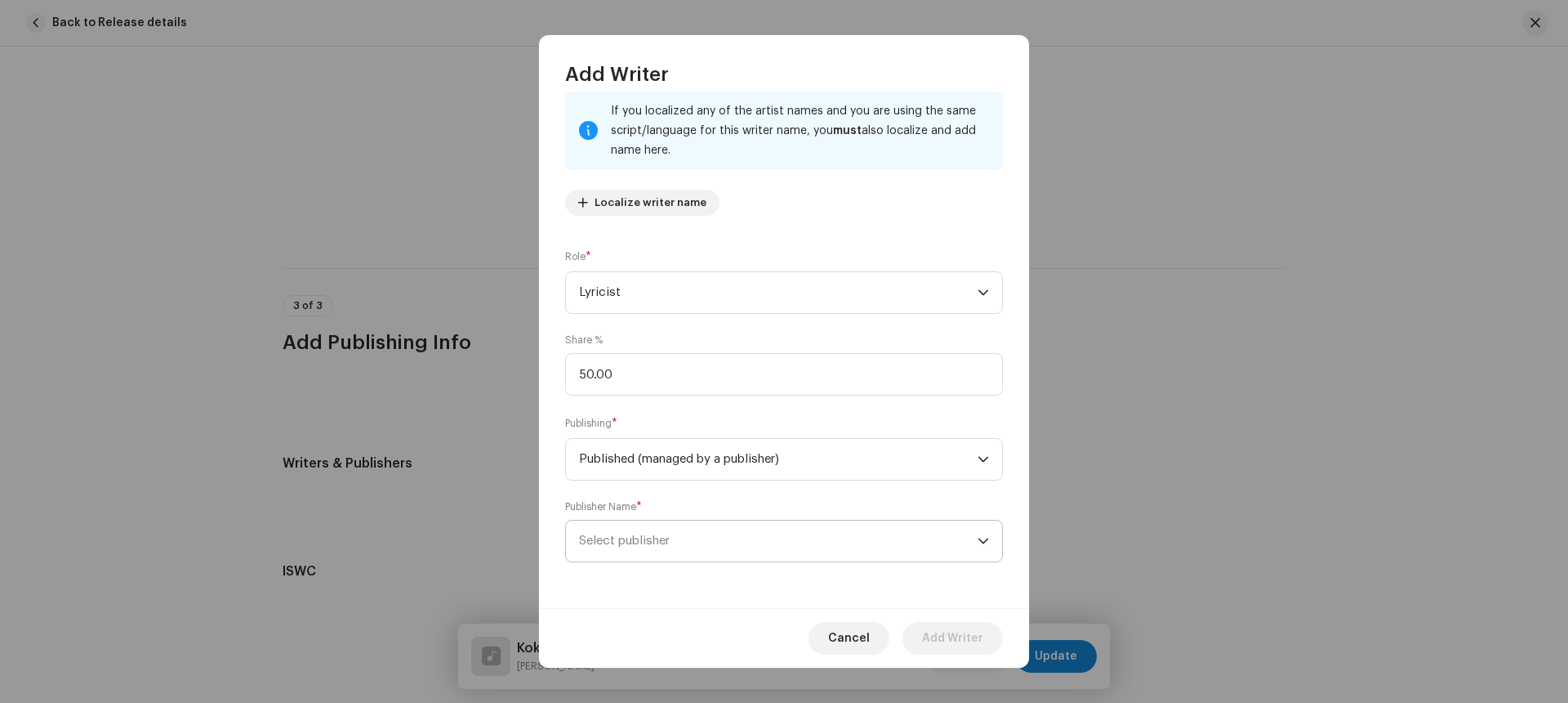
click at [752, 529] on span "Select publisher" at bounding box center [778, 541] width 399 height 41
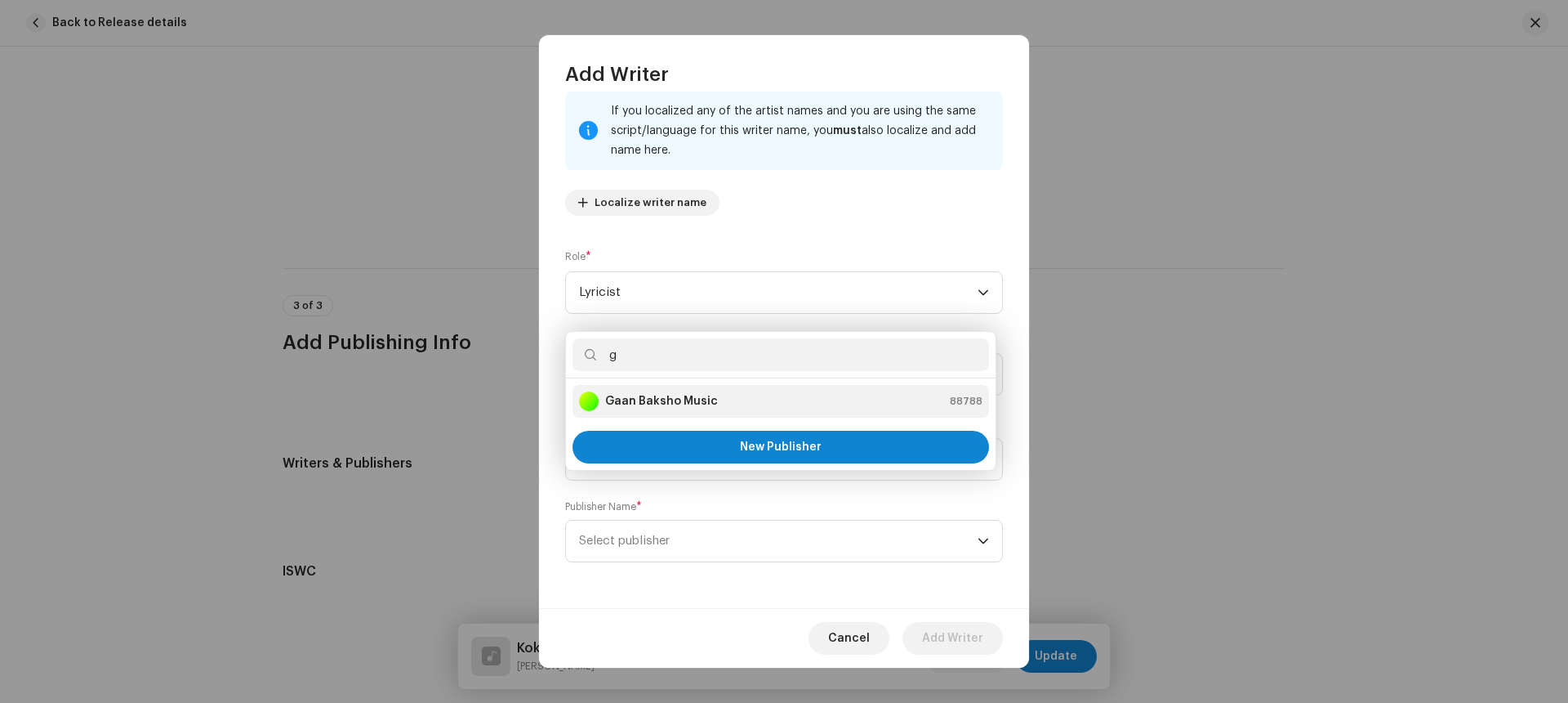
type input "g"
click at [732, 408] on div "Gaan Baksho Music 88788" at bounding box center [780, 401] width 404 height 19
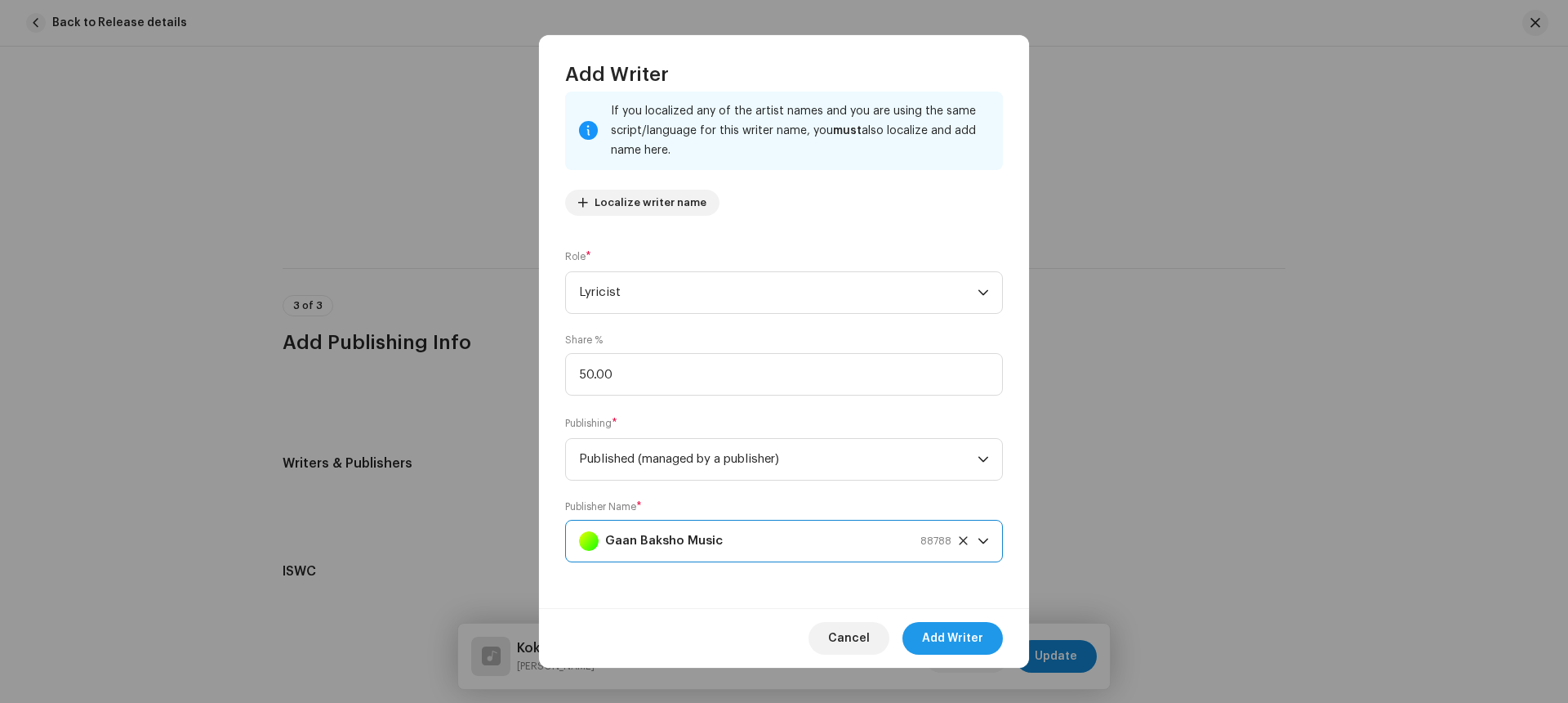
click at [954, 633] on span "Add Writer" at bounding box center [952, 637] width 61 height 32
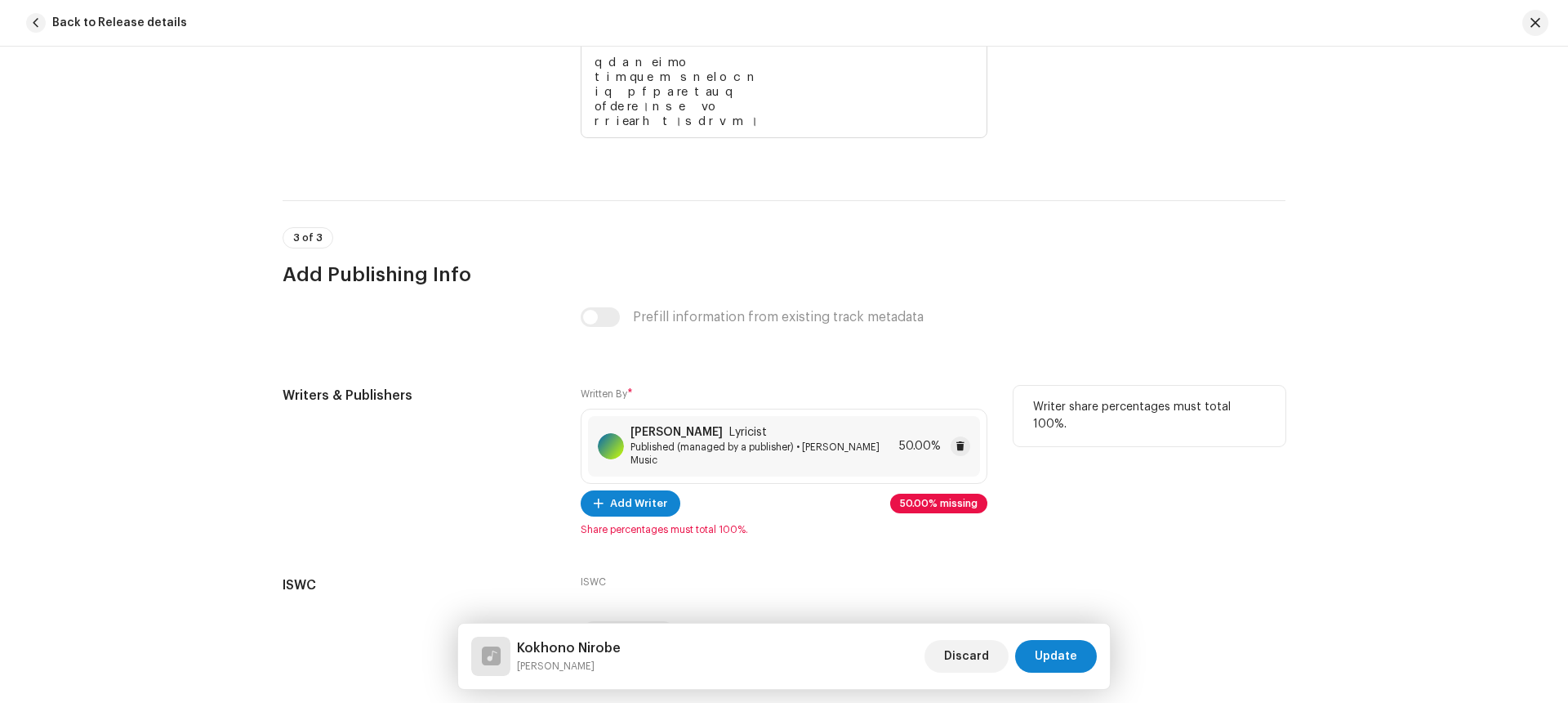
scroll to position [3504, 0]
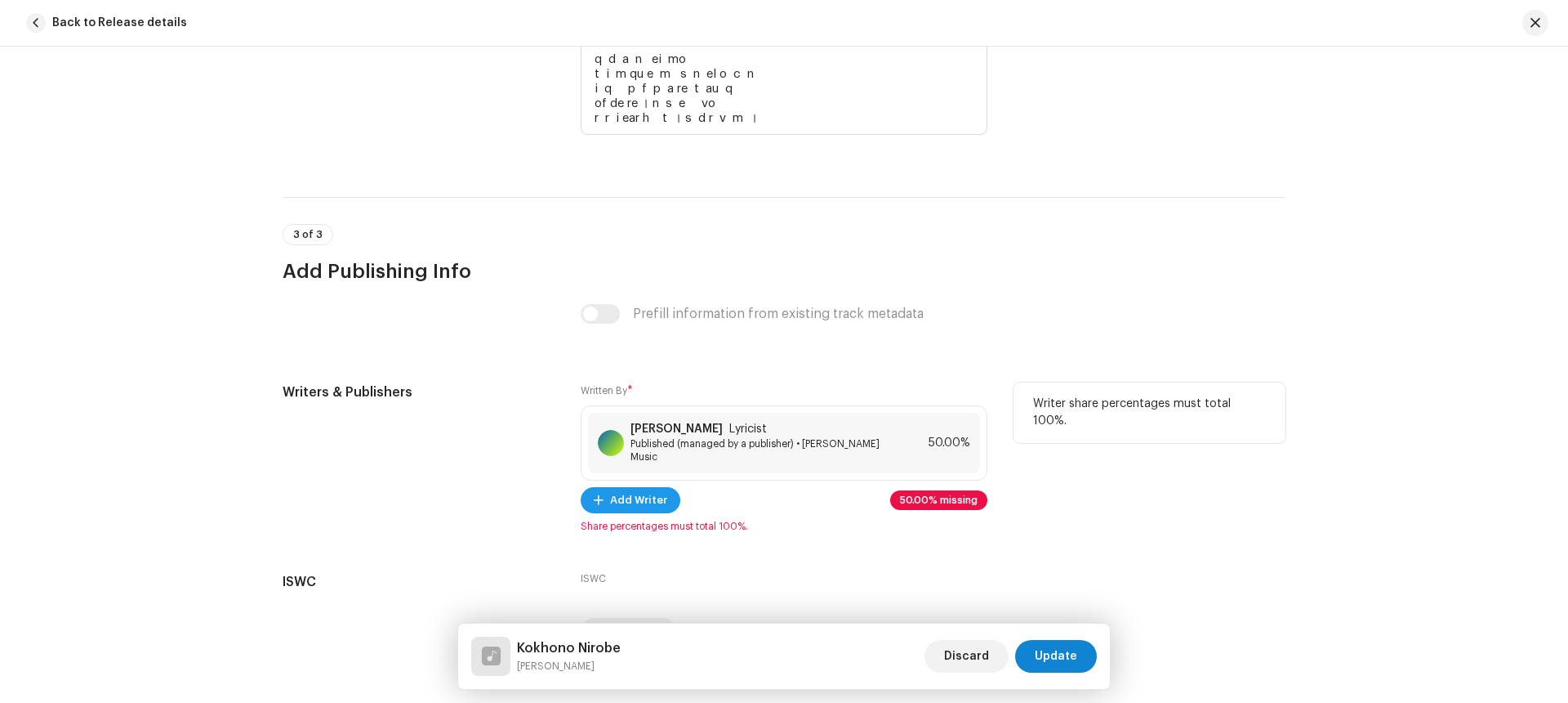
click at [638, 488] on span "Add Writer" at bounding box center [638, 500] width 57 height 32
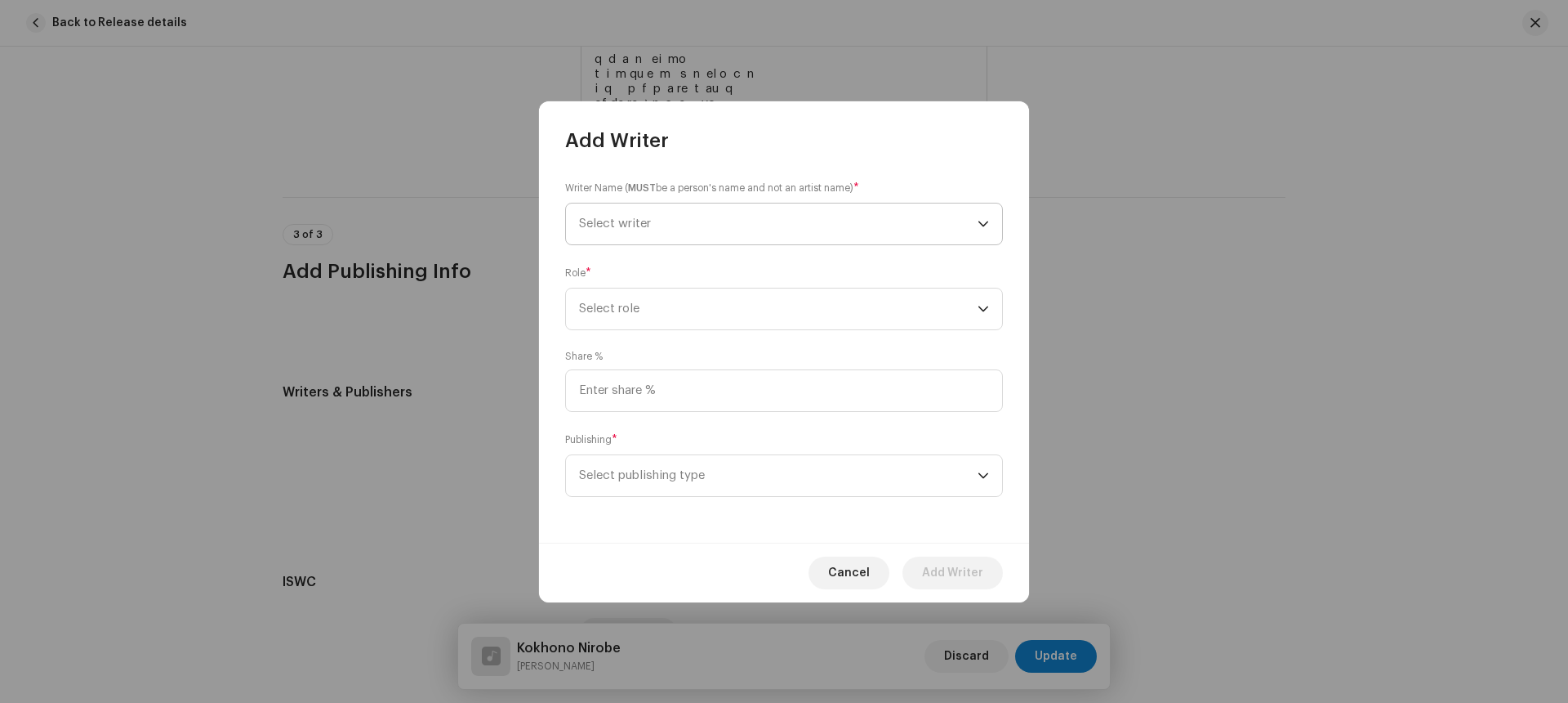
click at [655, 225] on span "Select writer" at bounding box center [778, 224] width 399 height 41
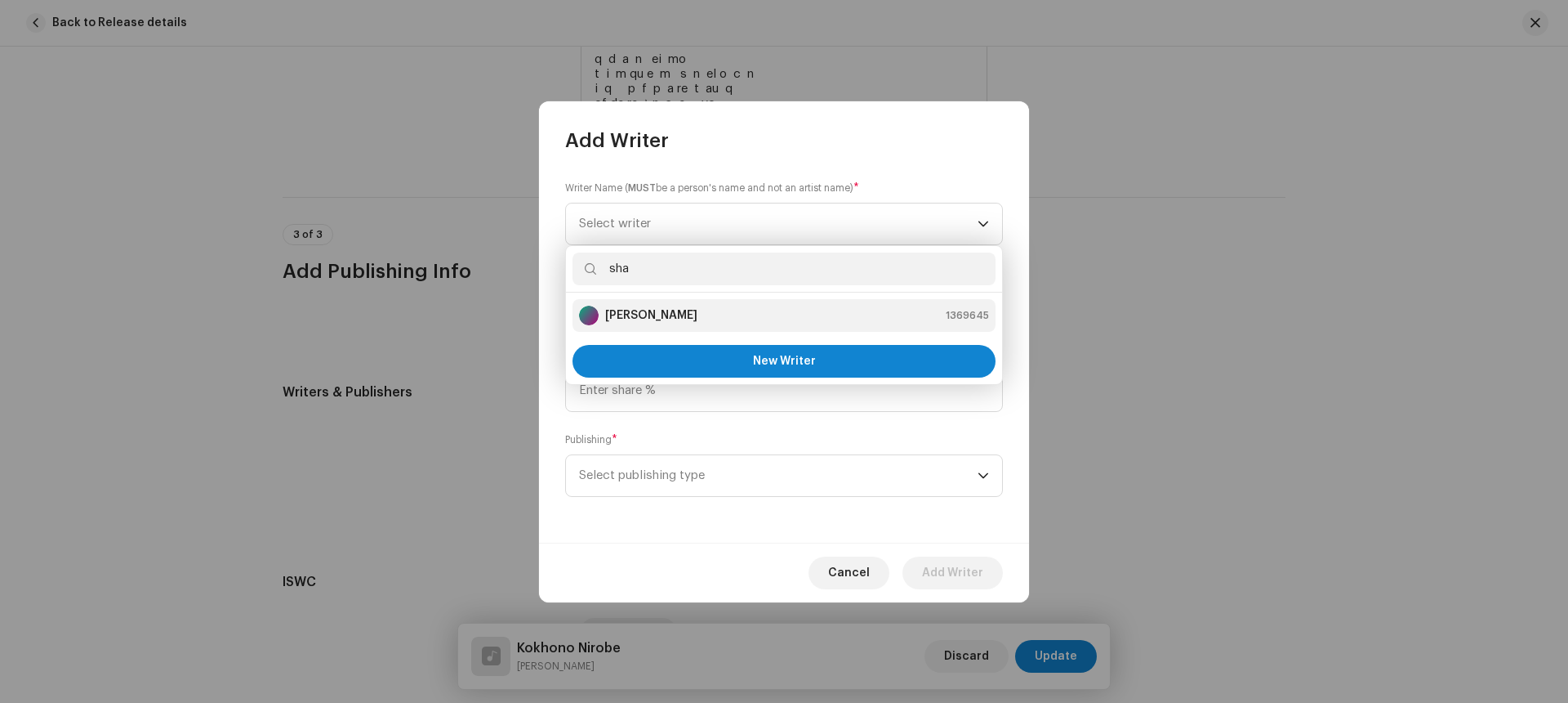
type input "sha"
click at [626, 310] on strong "[PERSON_NAME]" at bounding box center [651, 316] width 92 height 17
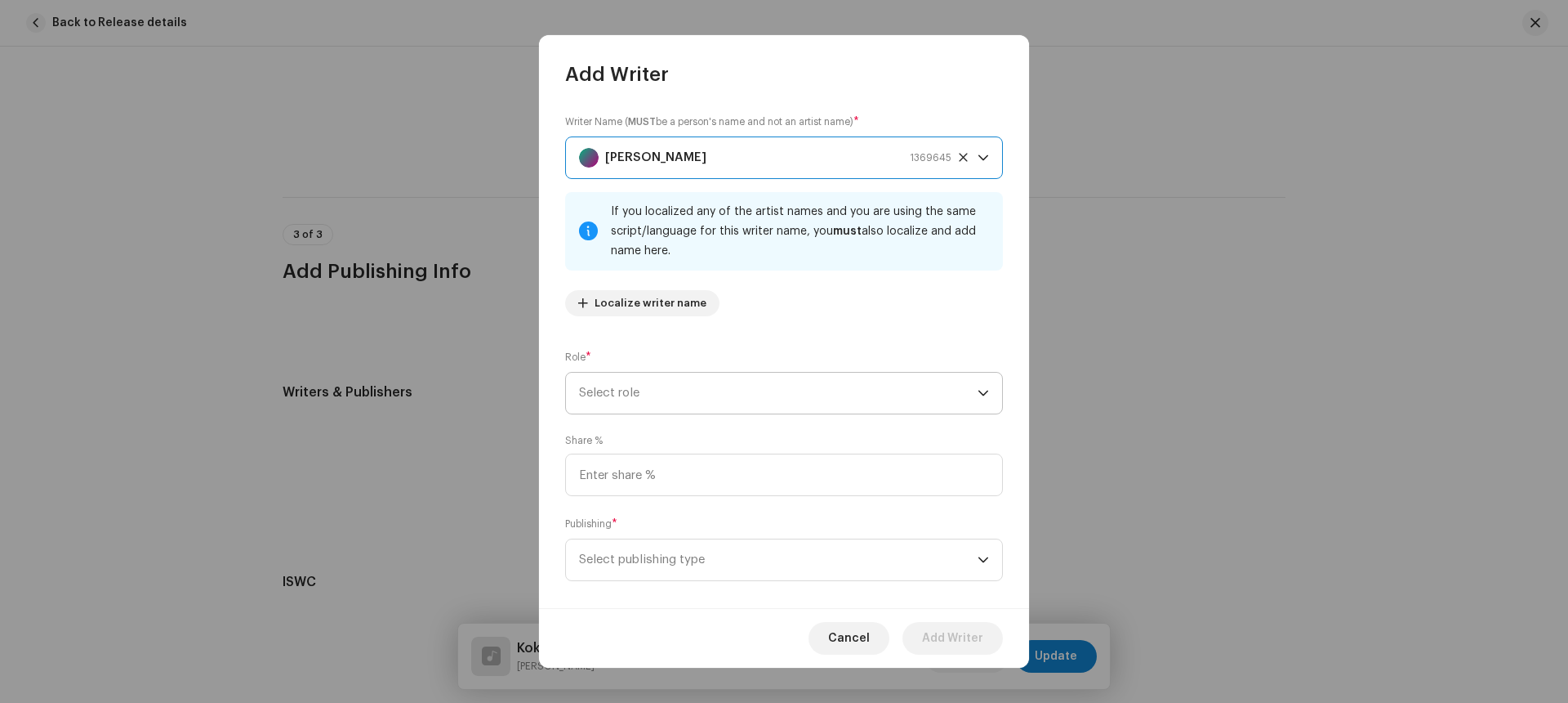
click at [642, 391] on span "Select role" at bounding box center [778, 393] width 399 height 41
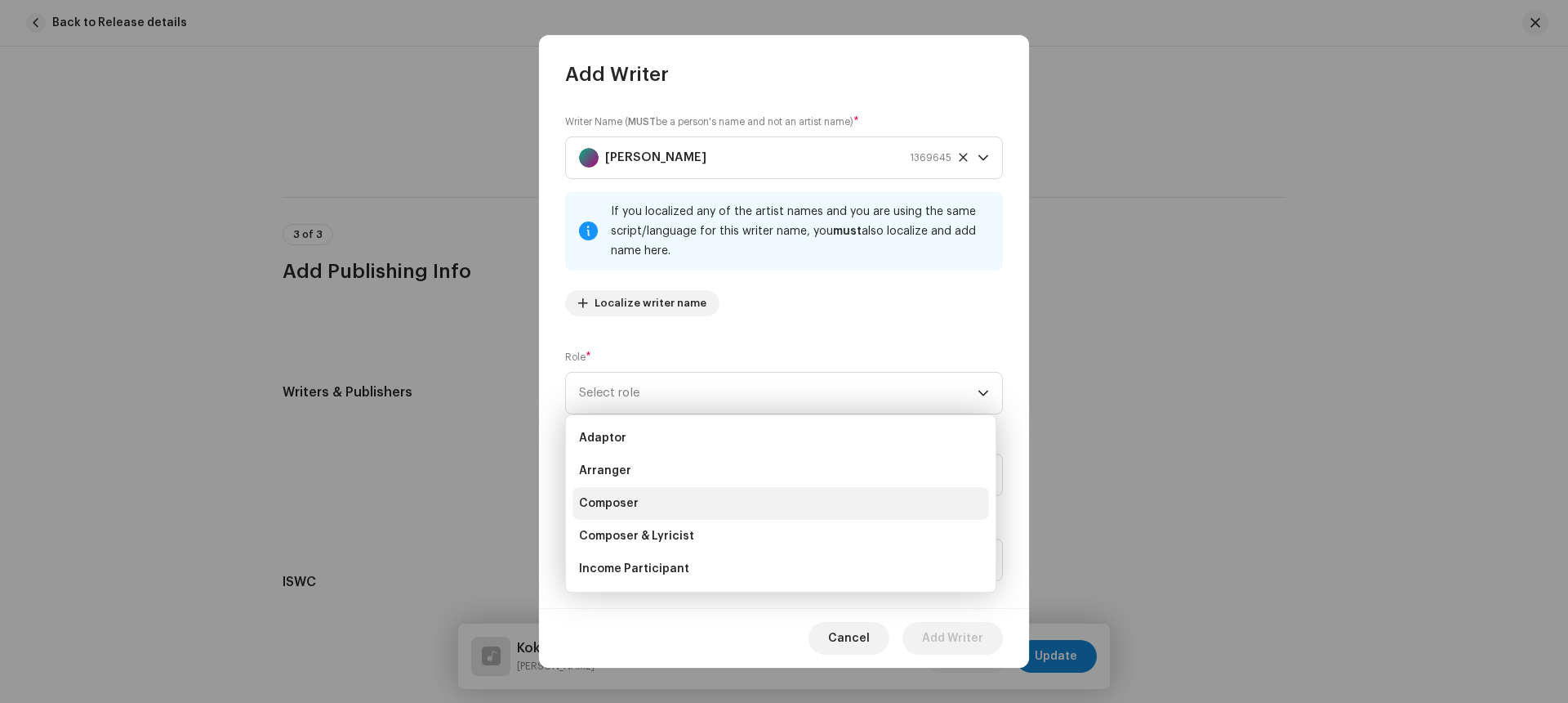
click at [625, 507] on span "Composer" at bounding box center [609, 503] width 60 height 17
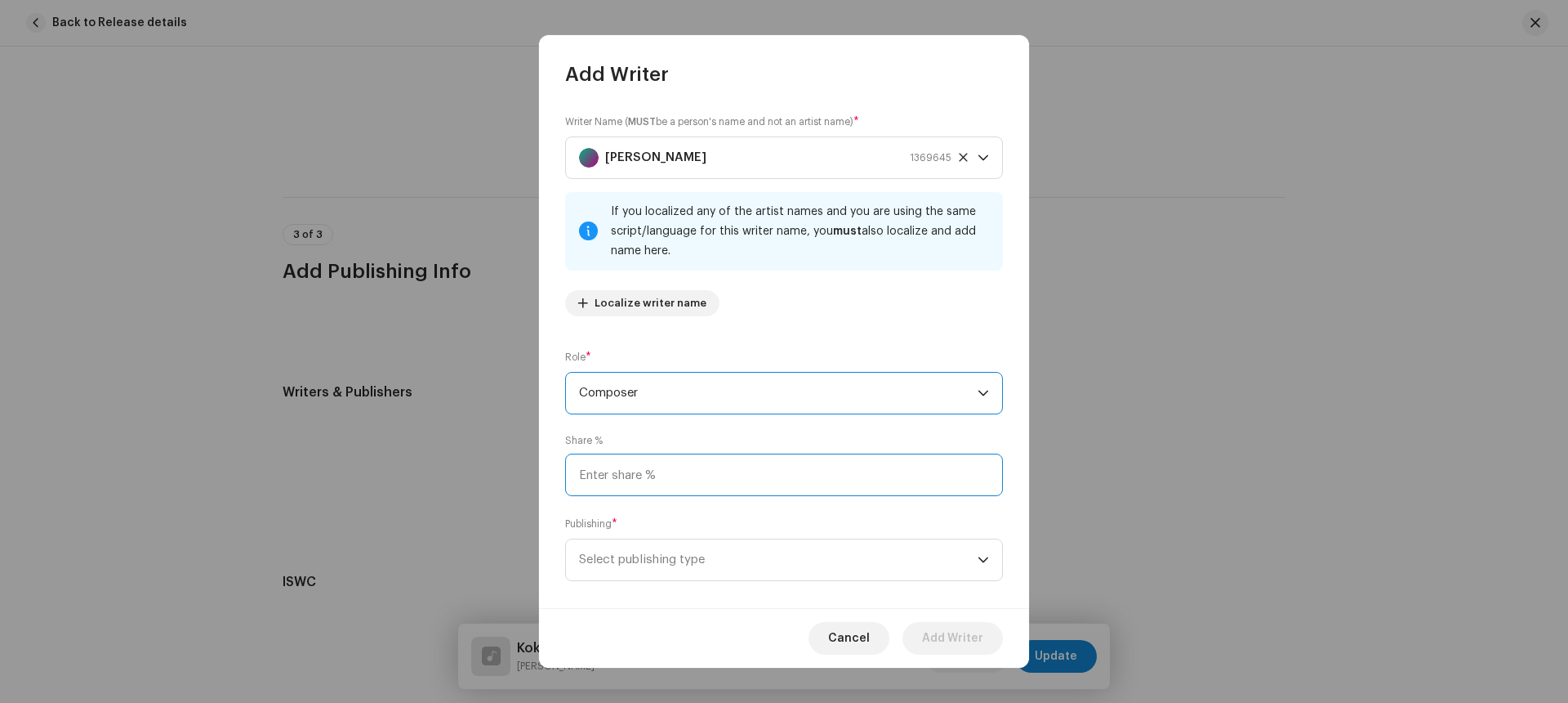
click at [660, 475] on input at bounding box center [784, 474] width 438 height 42
type input "50.00"
click at [732, 568] on span "Select publishing type" at bounding box center [778, 559] width 399 height 41
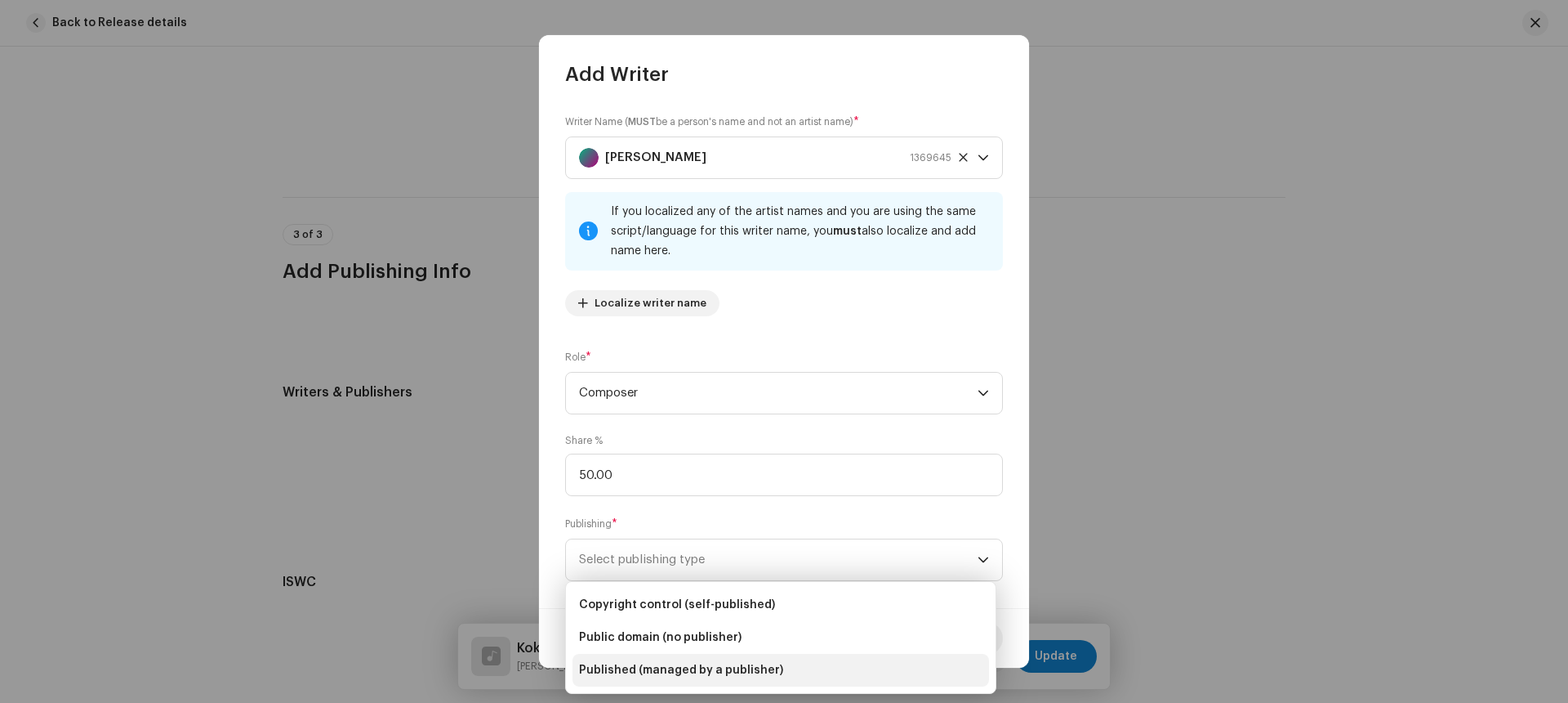
click at [723, 670] on span "Published (managed by a publisher)" at bounding box center [681, 670] width 204 height 17
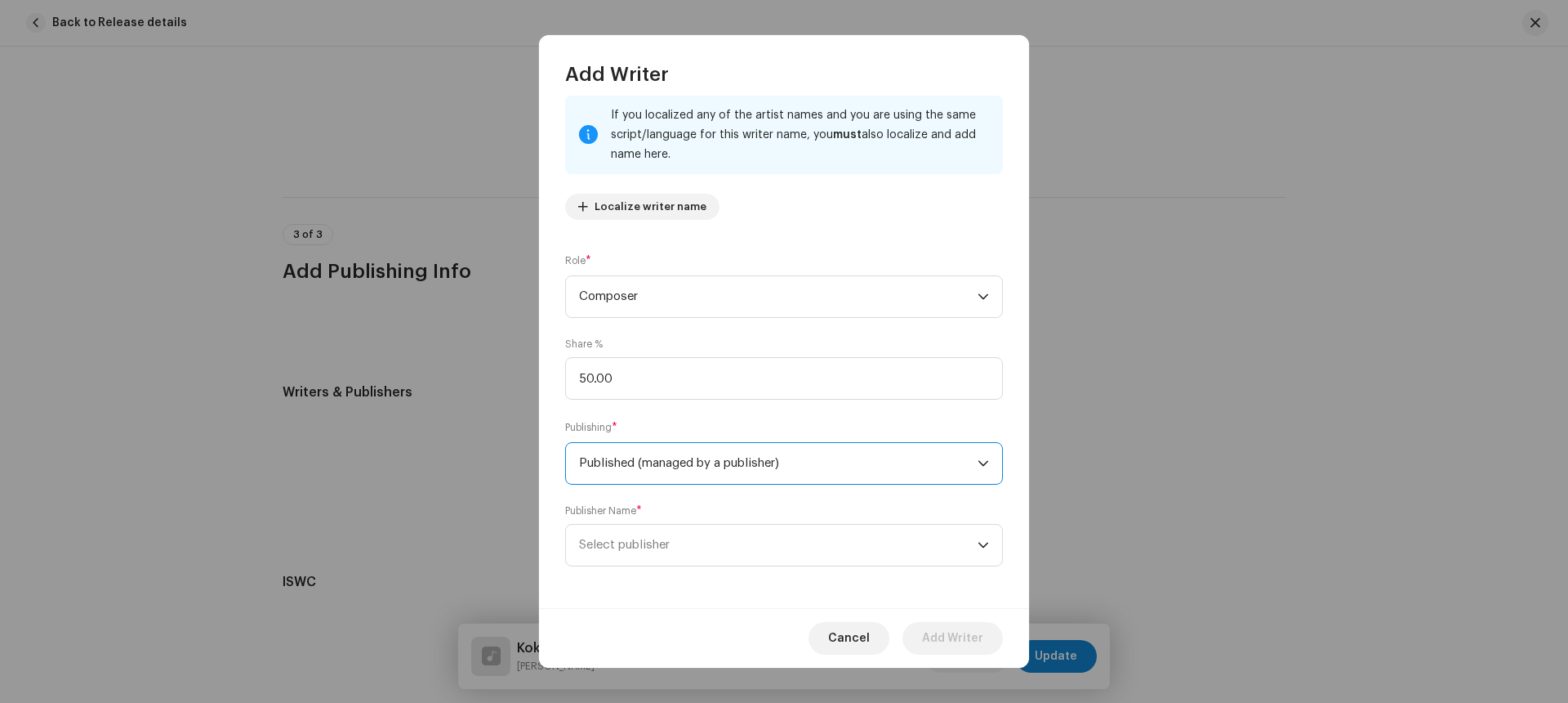
scroll to position [101, 0]
click at [717, 549] on span "Select publisher" at bounding box center [778, 541] width 399 height 41
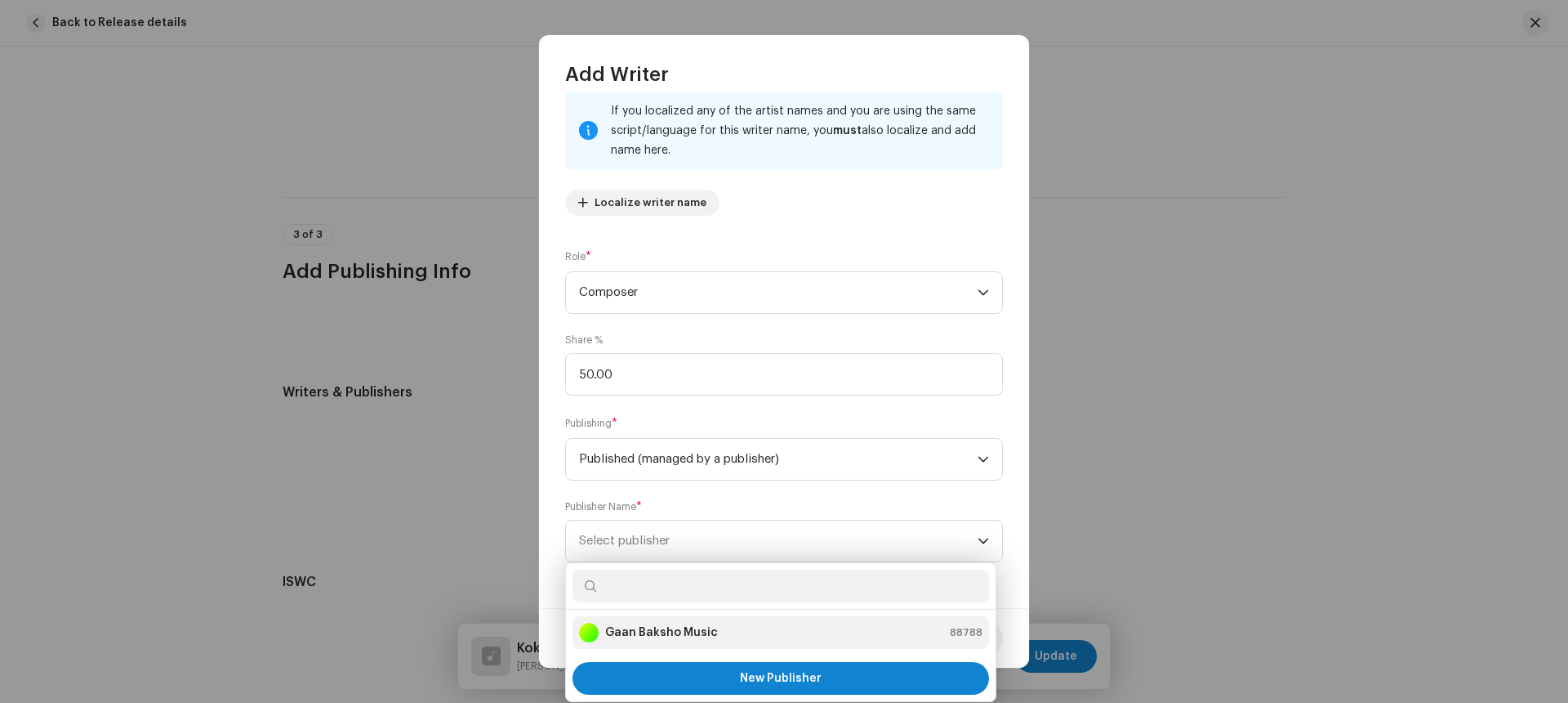
click at [682, 628] on strong "Gaan Baksho Music" at bounding box center [661, 632] width 113 height 17
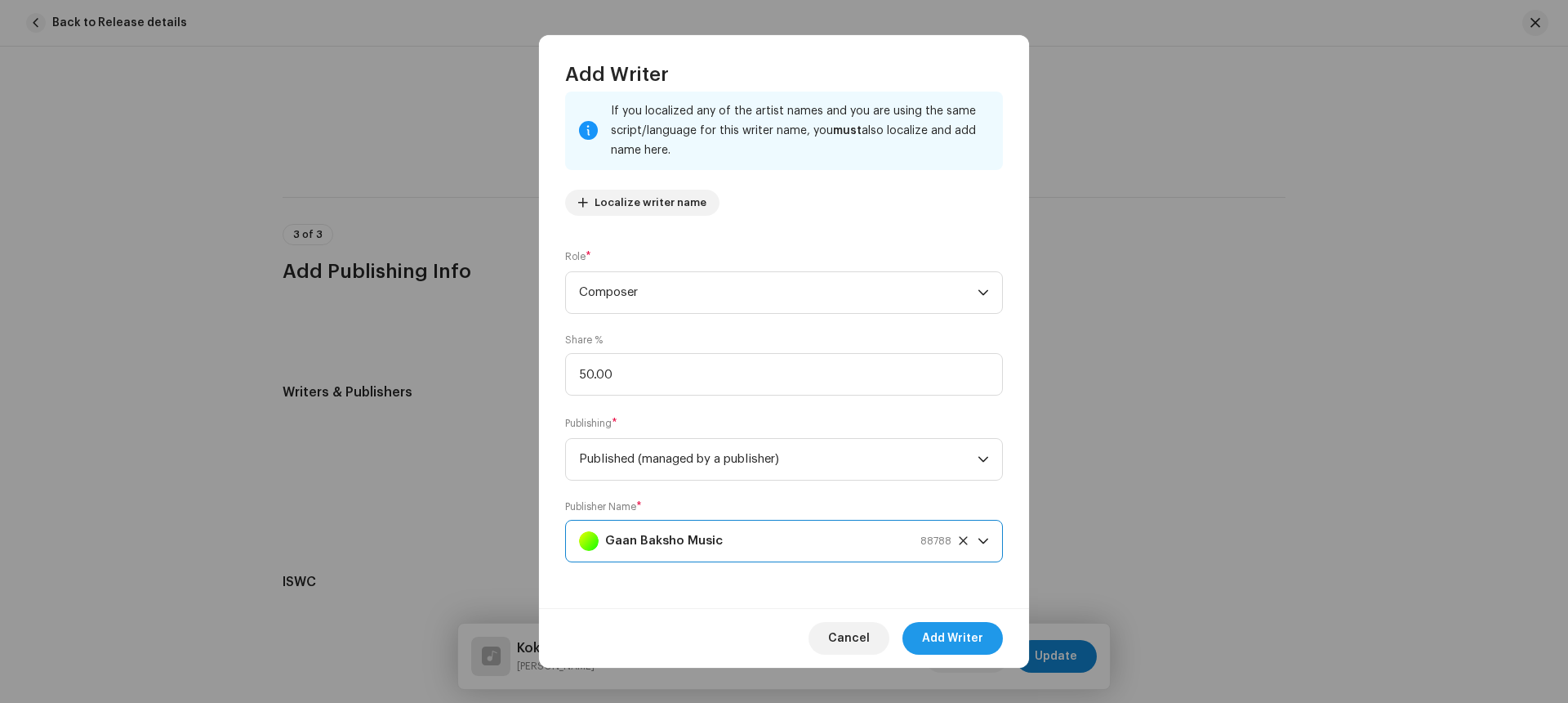
click at [962, 638] on span "Add Writer" at bounding box center [952, 637] width 61 height 32
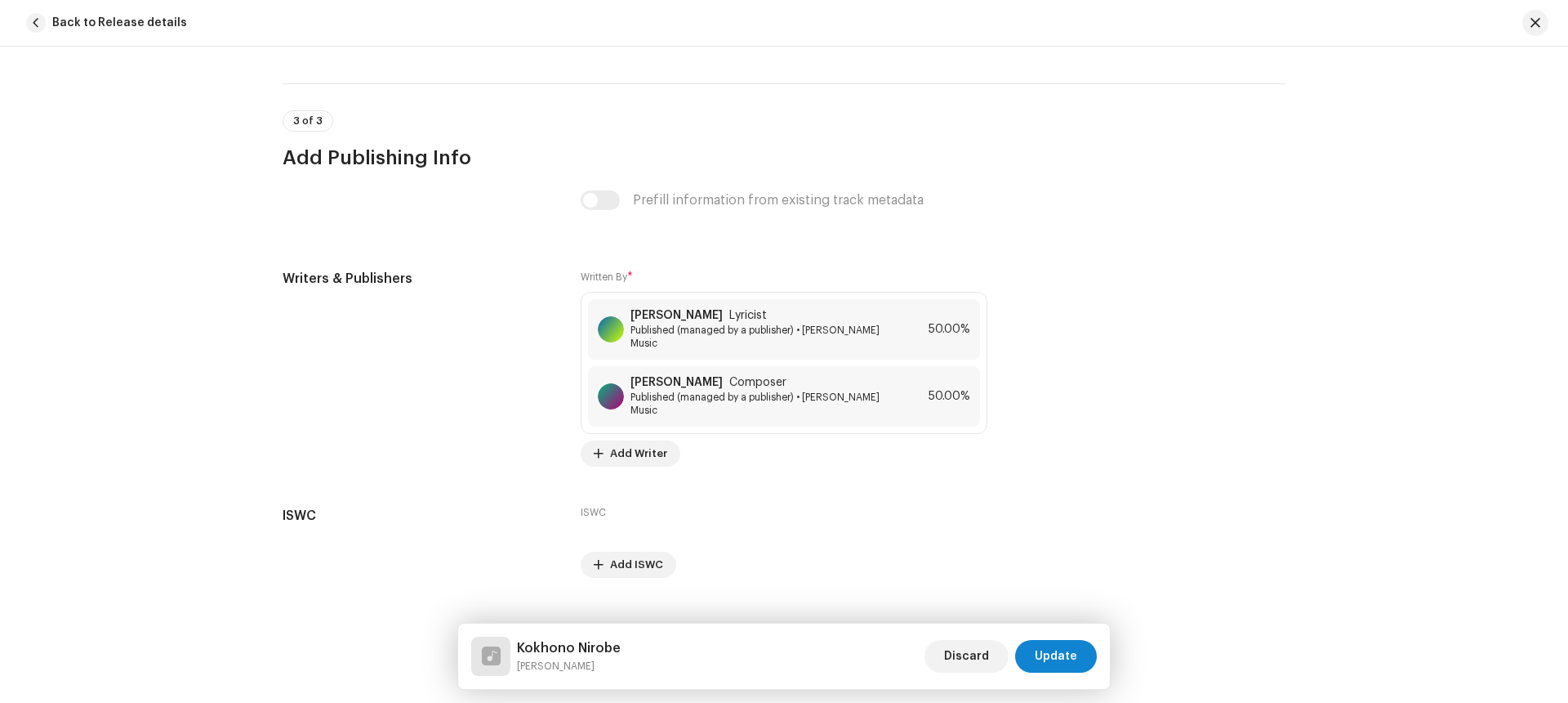
scroll to position [3624, 0]
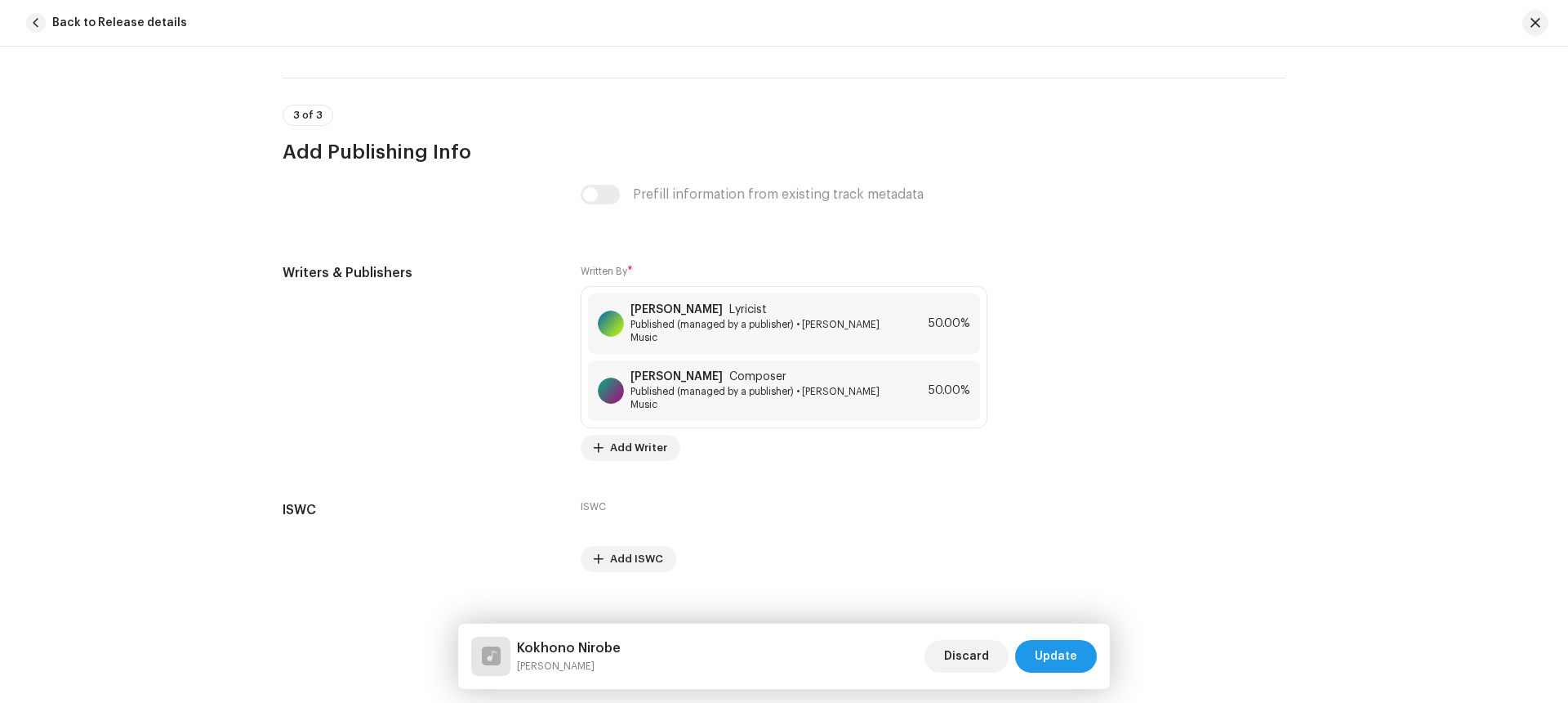
click at [1051, 660] on span "Update" at bounding box center [1056, 656] width 42 height 32
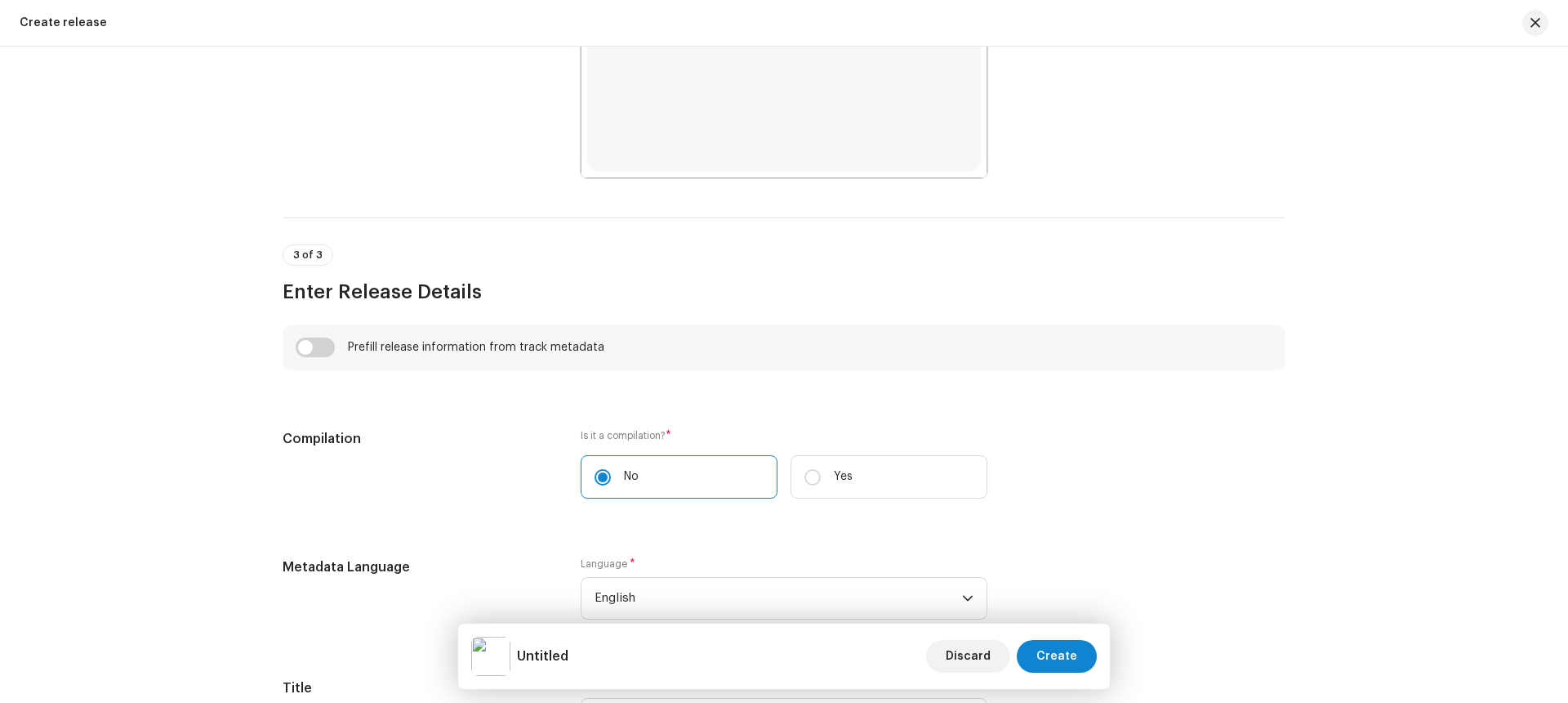
scroll to position [1014, 0]
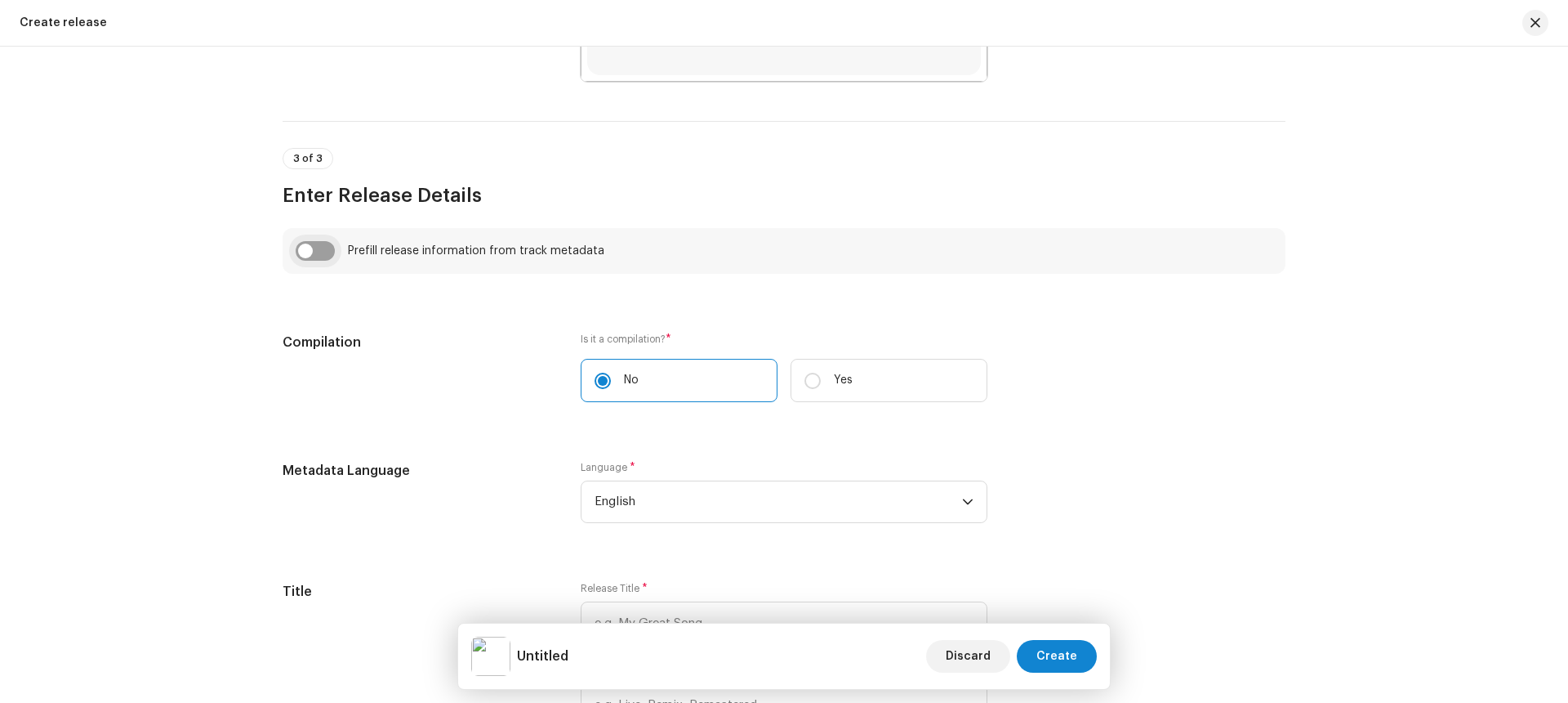
click at [324, 248] on input "checkbox" at bounding box center [314, 251] width 39 height 19
checkbox input "true"
type input "Kokhono Nirobe"
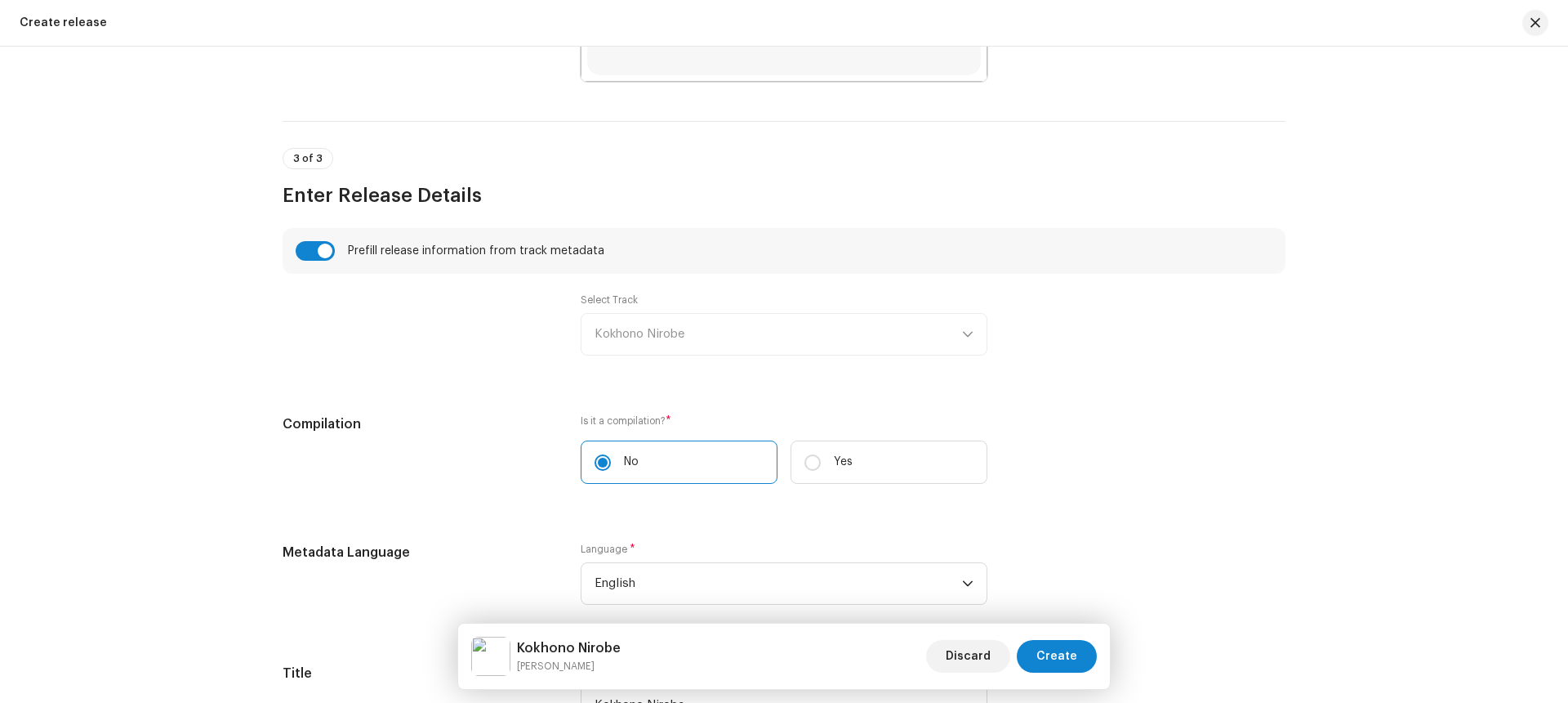
click at [689, 335] on div "Select Track Kokhono Nirobe" at bounding box center [784, 324] width 406 height 62
click at [687, 334] on div "Select Track Kokhono Nirobe" at bounding box center [784, 324] width 406 height 62
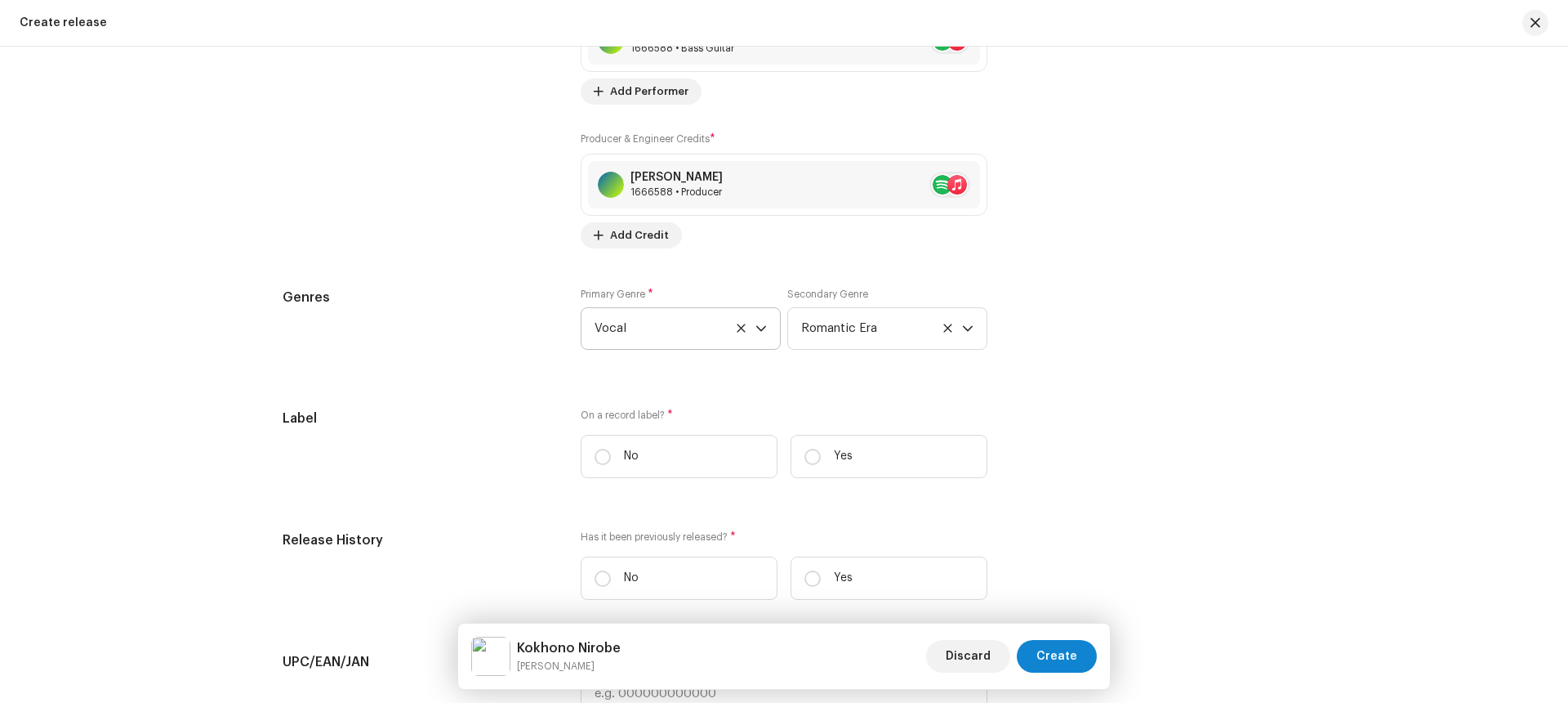
scroll to position [2401, 0]
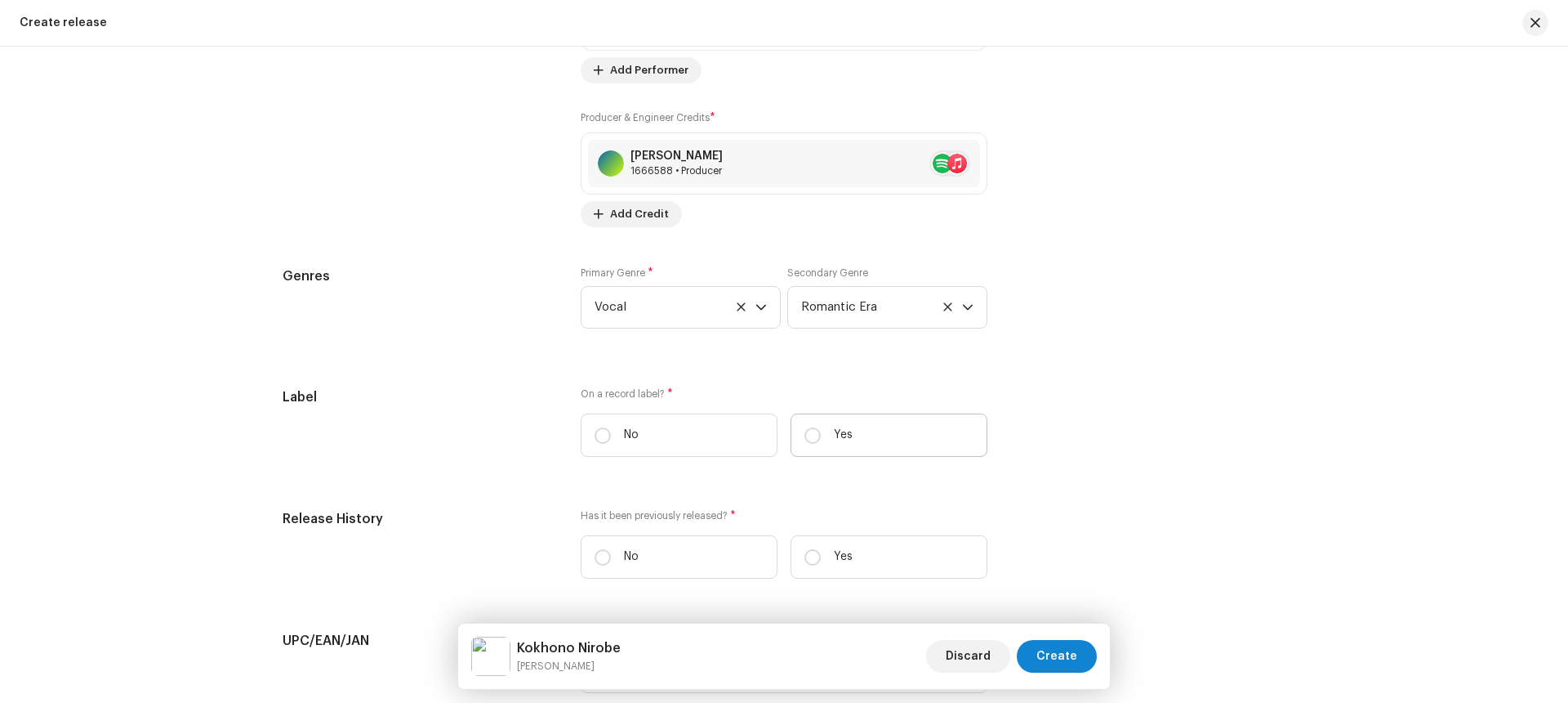
click at [827, 437] on label "Yes" at bounding box center [888, 435] width 197 height 43
click at [821, 437] on input "Yes" at bounding box center [812, 436] width 17 height 17
radio input "true"
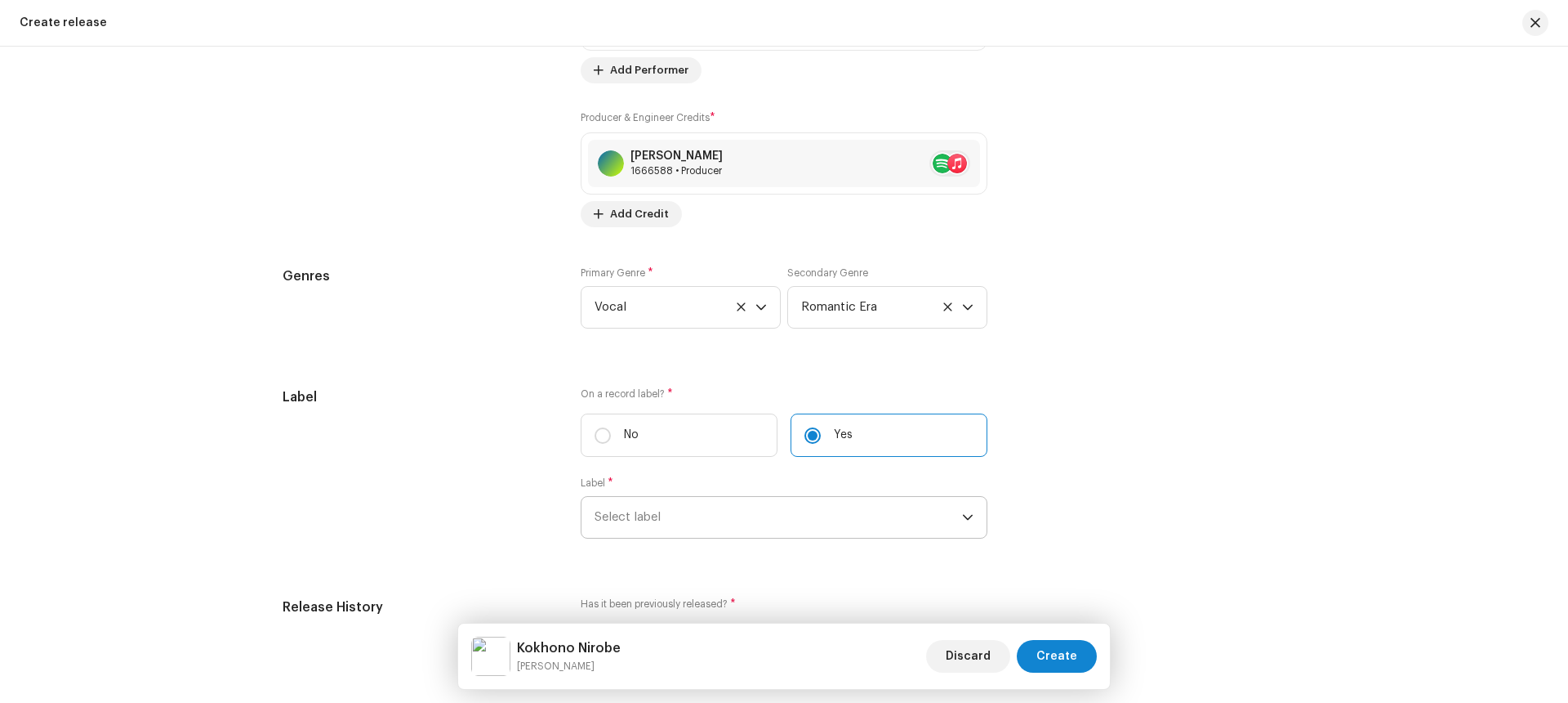
click at [777, 505] on span "Select label" at bounding box center [778, 517] width 367 height 41
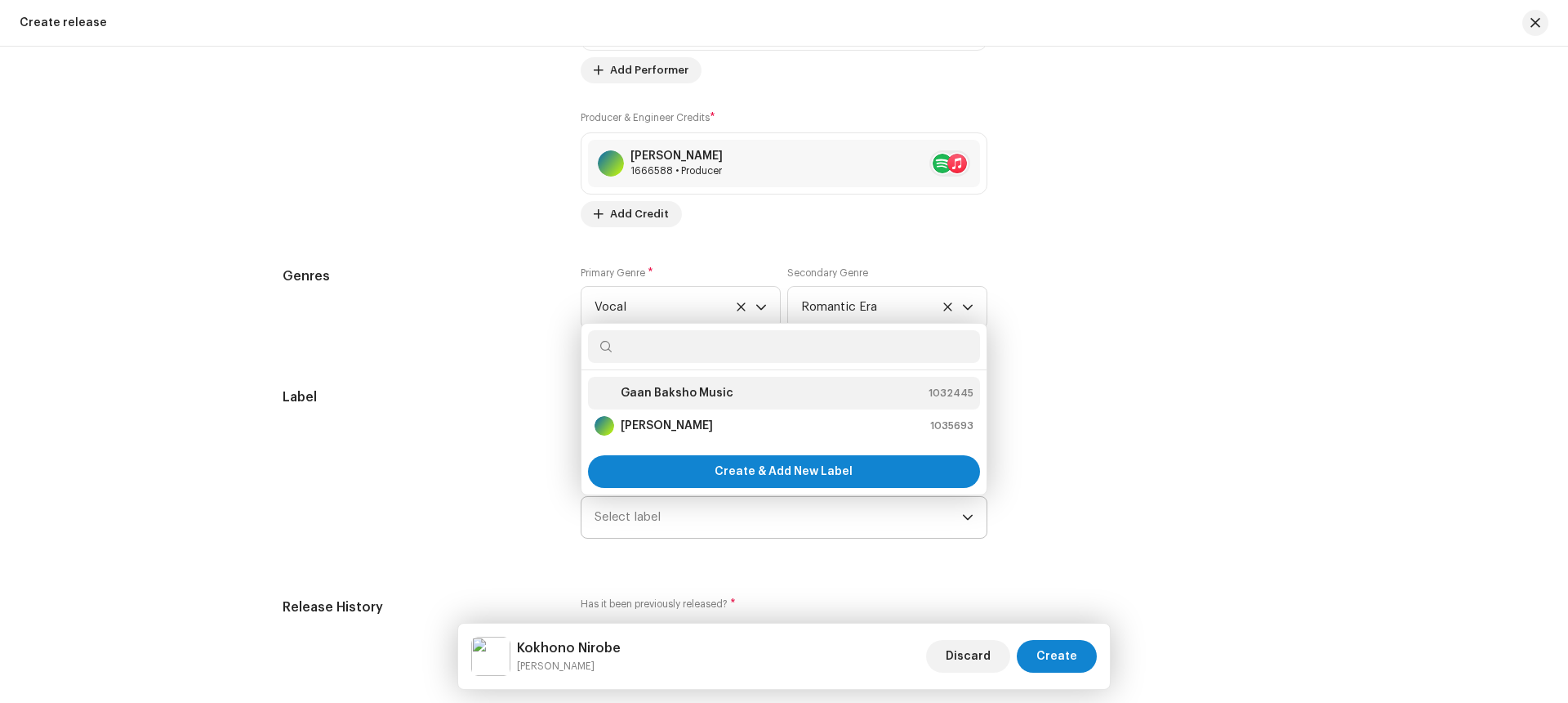
click at [709, 392] on strong "Gaan Baksho Music" at bounding box center [676, 393] width 113 height 17
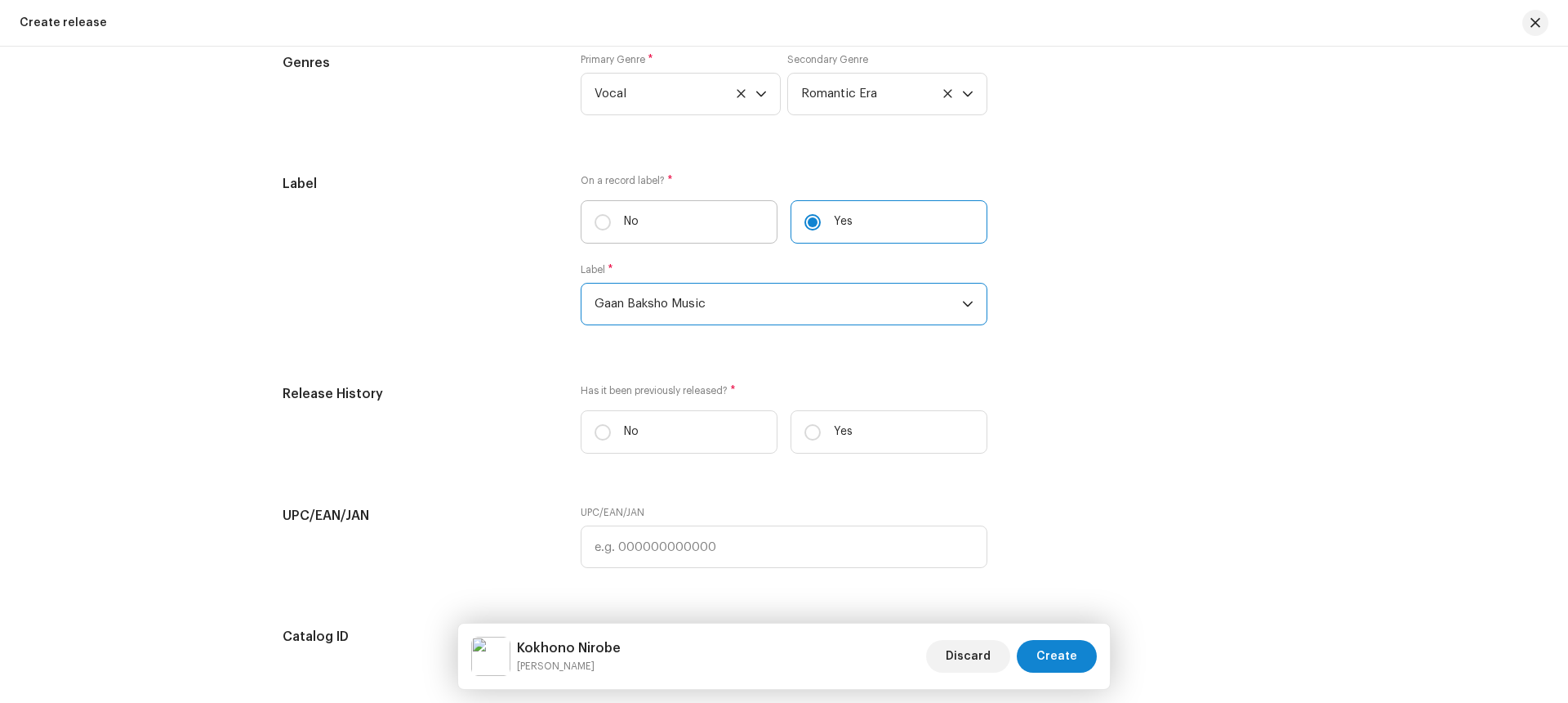
scroll to position [2629, 0]
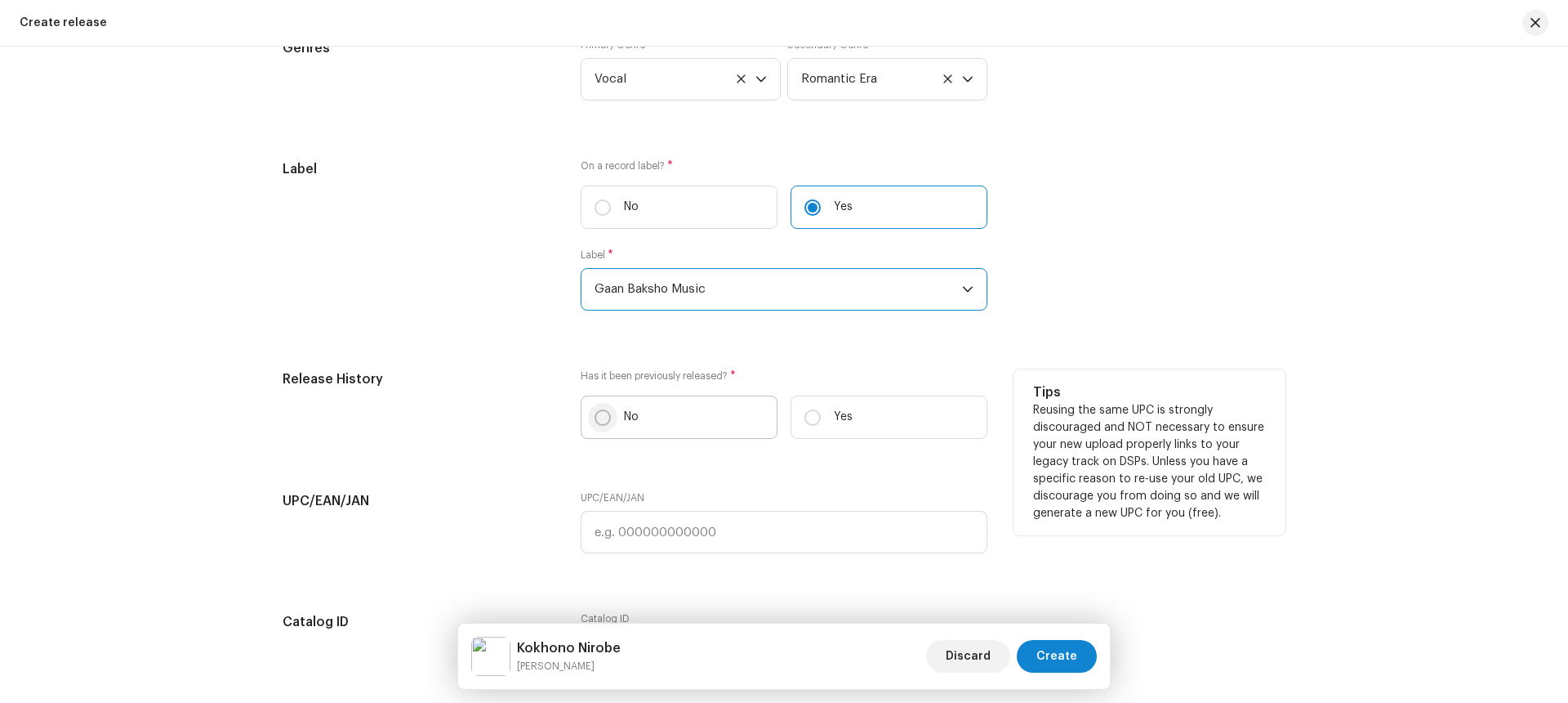
click at [598, 421] on input "No" at bounding box center [603, 417] width 17 height 17
radio input "true"
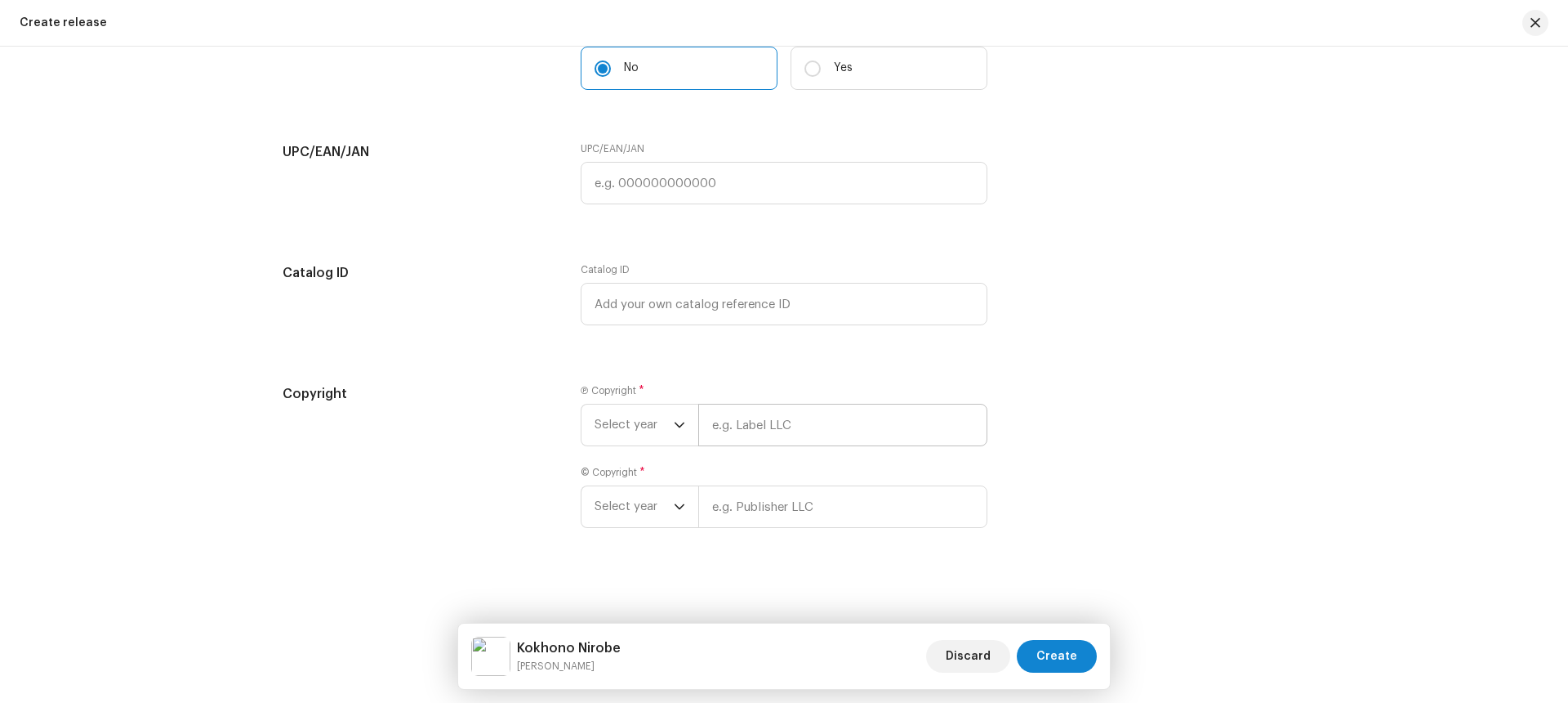
scroll to position [2979, 0]
click at [674, 426] on icon "dropdown trigger" at bounding box center [679, 423] width 11 height 11
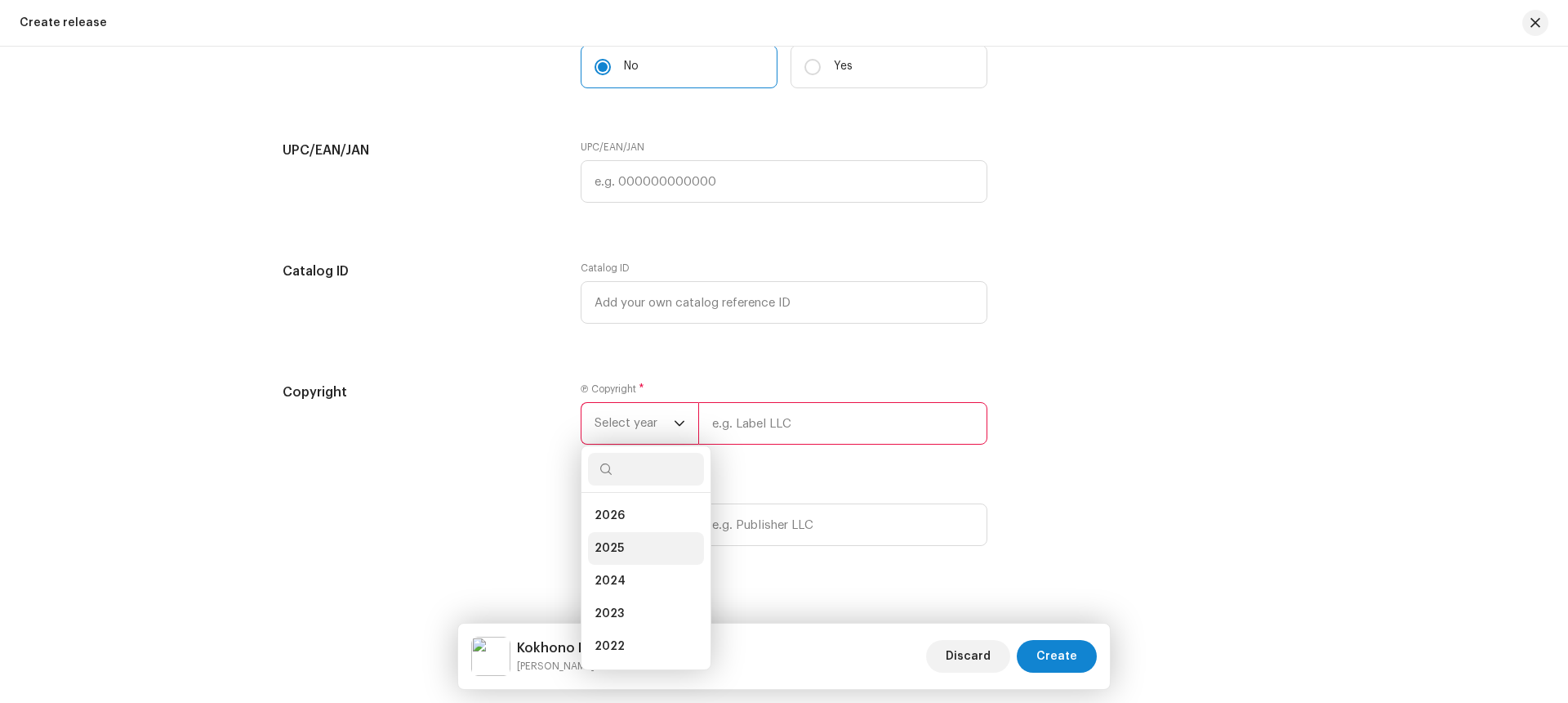
click at [633, 538] on li "2025" at bounding box center [646, 548] width 116 height 32
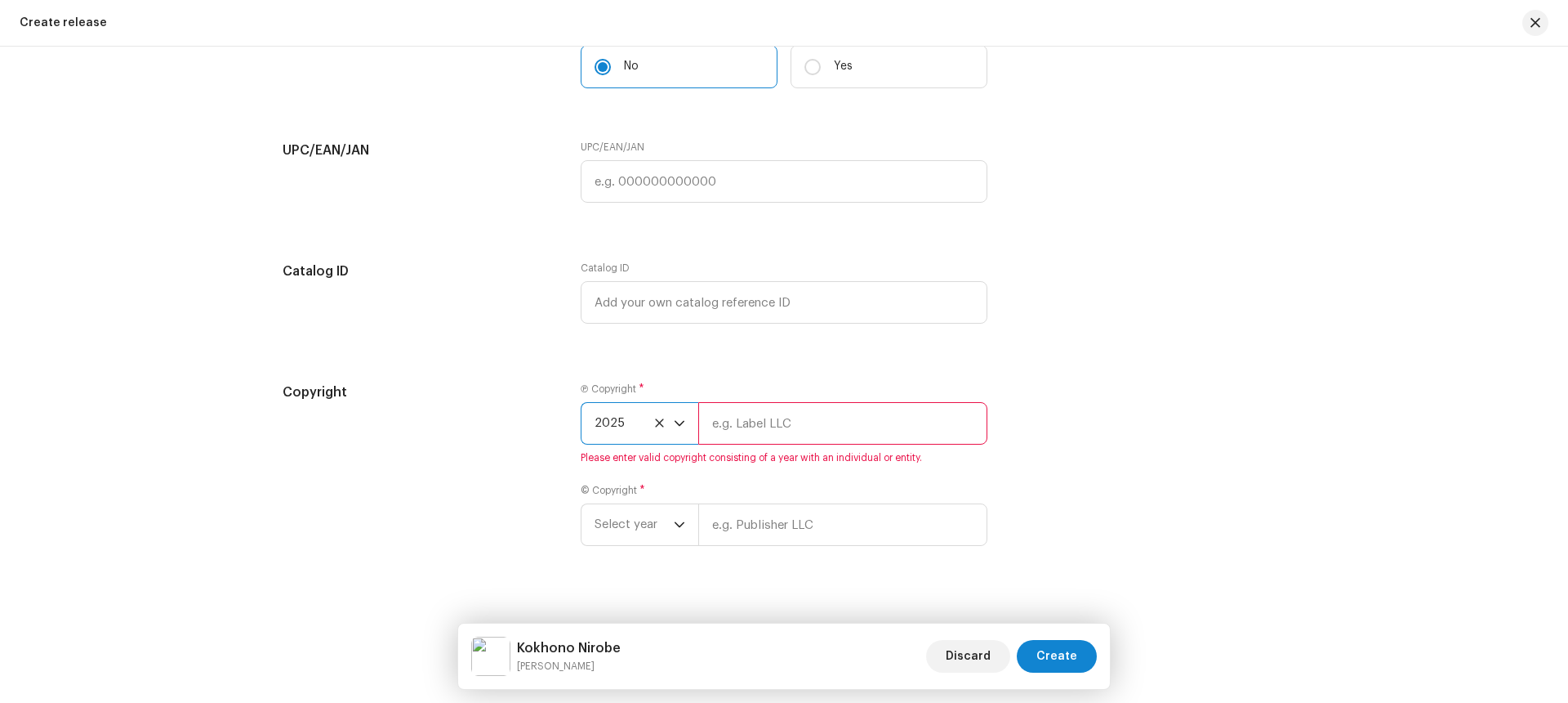
click at [773, 416] on input "text" at bounding box center [843, 423] width 289 height 42
type input "Gaan Baksho Music"
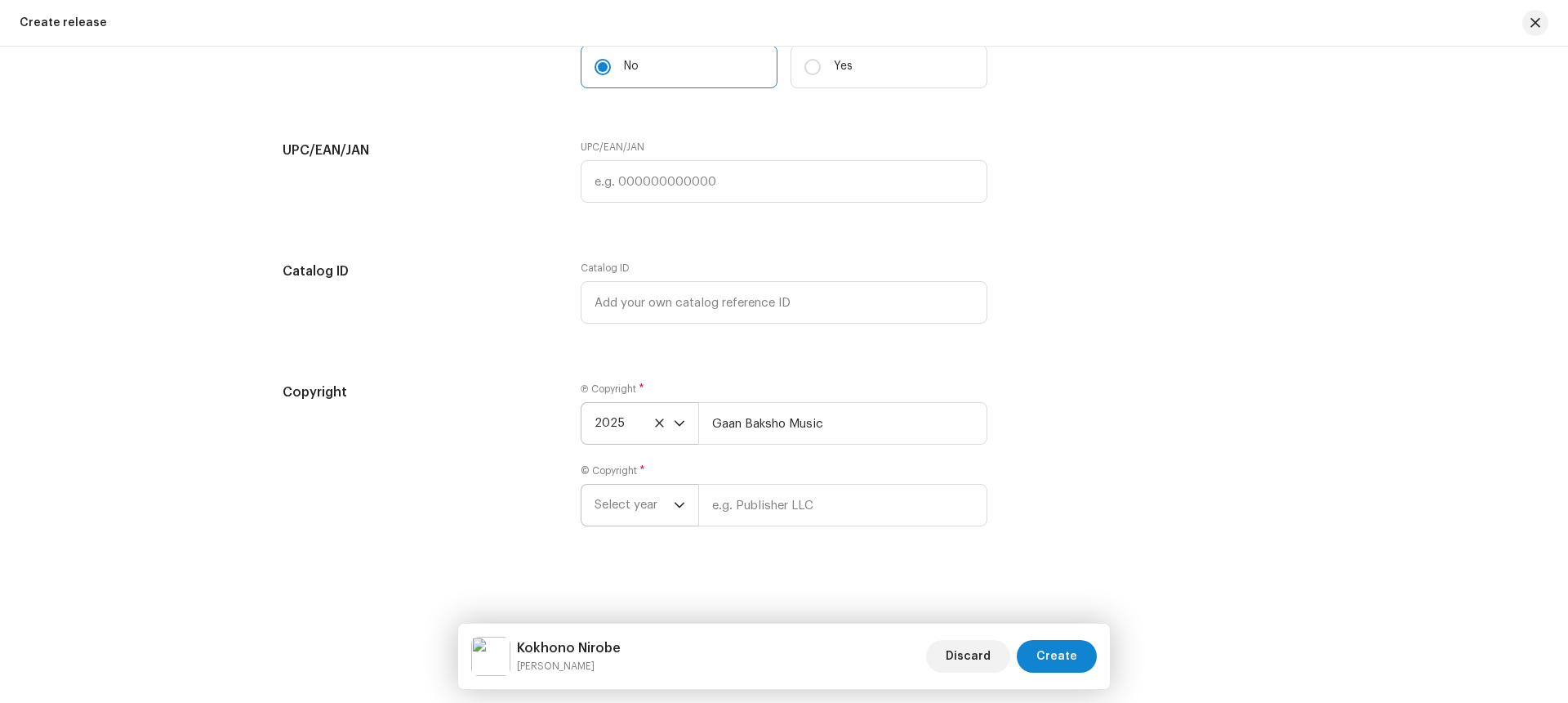
click at [637, 502] on span "Select year" at bounding box center [634, 505] width 79 height 41
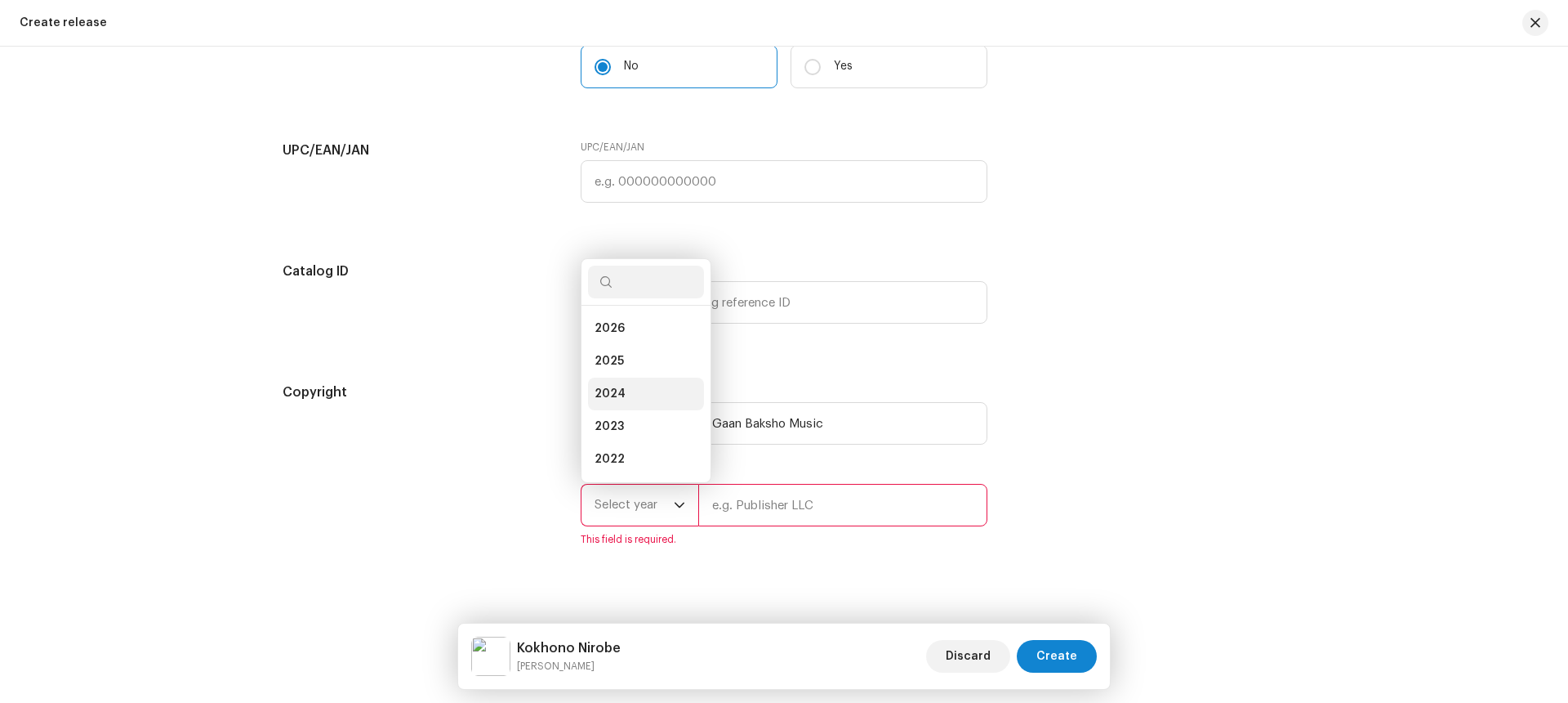
scroll to position [26, 0]
click at [620, 337] on li "2025" at bounding box center [646, 335] width 116 height 32
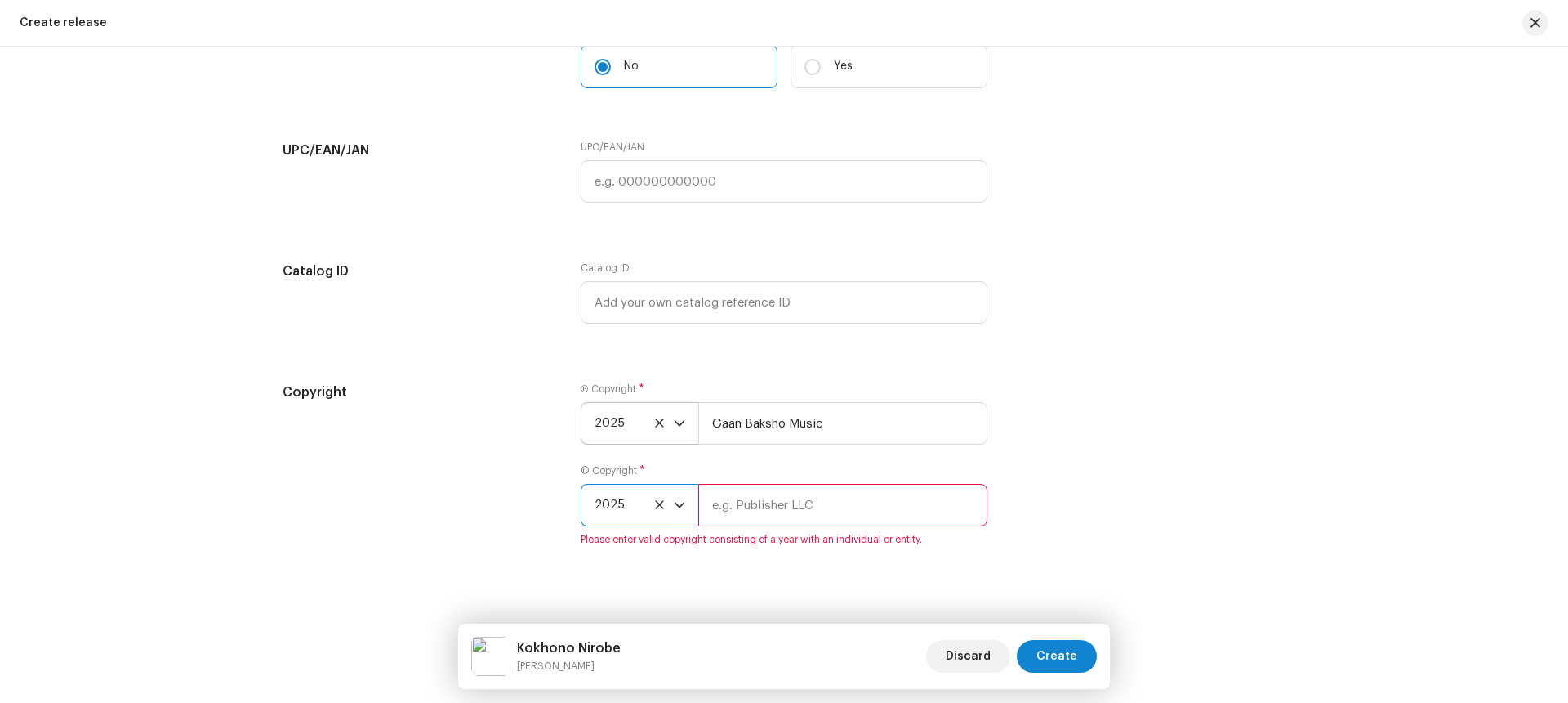
click at [768, 511] on input "text" at bounding box center [843, 505] width 289 height 42
type input "[PERSON_NAME]"
click at [1078, 515] on div "Copyright Ⓟ Copyright * 2025 Gaan Baksho Music © Copyright * 2025 [PERSON_NAME]…" at bounding box center [784, 473] width 1003 height 183
click at [1055, 658] on span "Create" at bounding box center [1056, 656] width 41 height 32
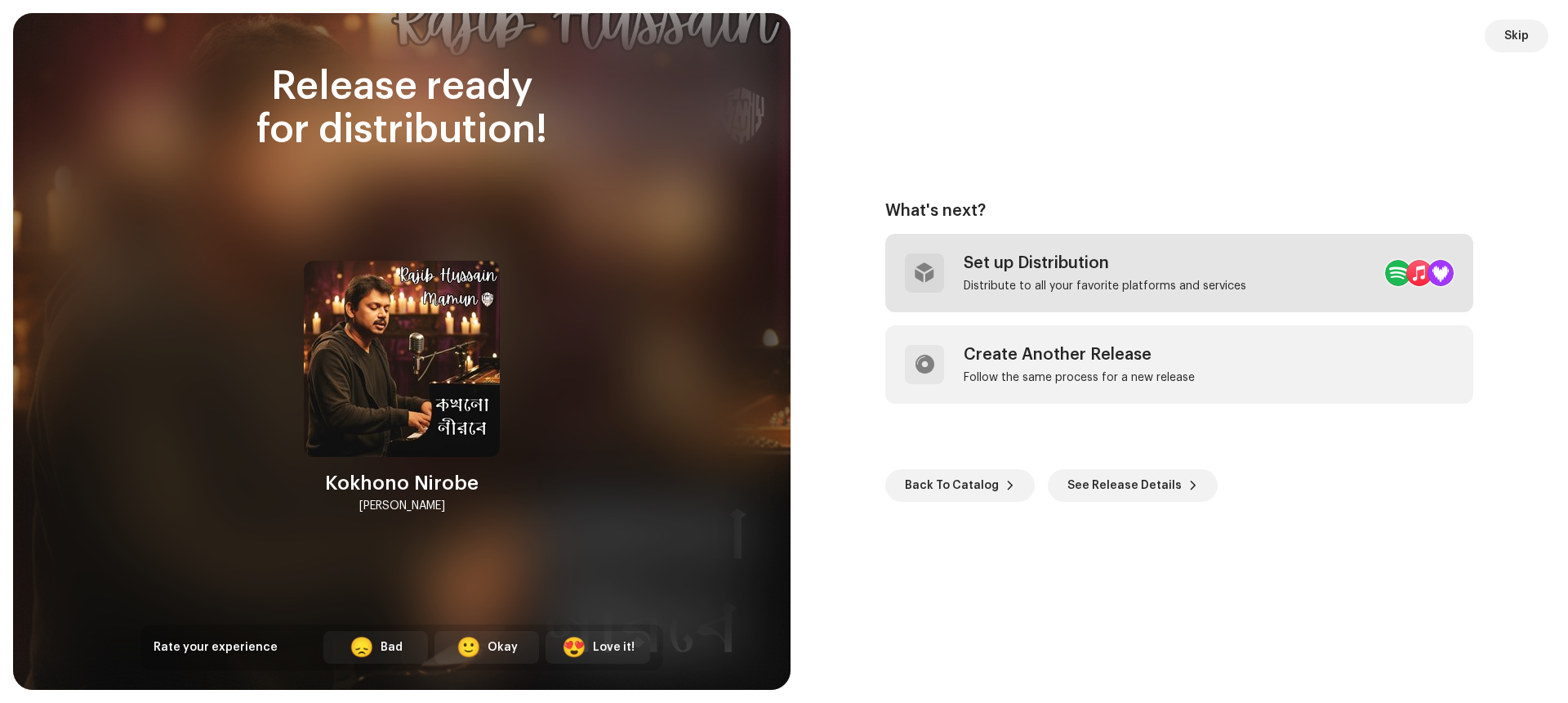
click at [1081, 264] on div "Set up Distribution" at bounding box center [1105, 263] width 283 height 19
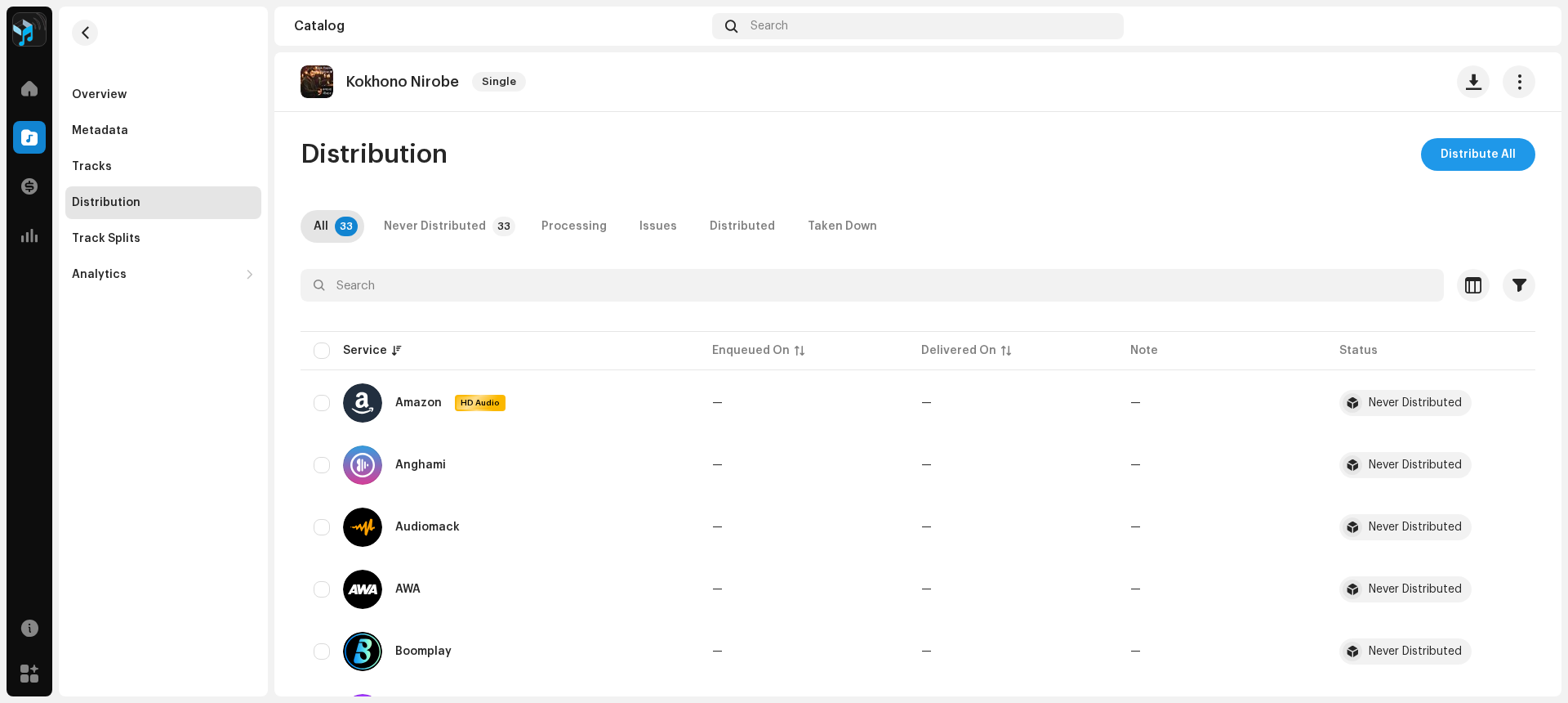
click at [1461, 146] on span "Distribute All" at bounding box center [1478, 154] width 75 height 32
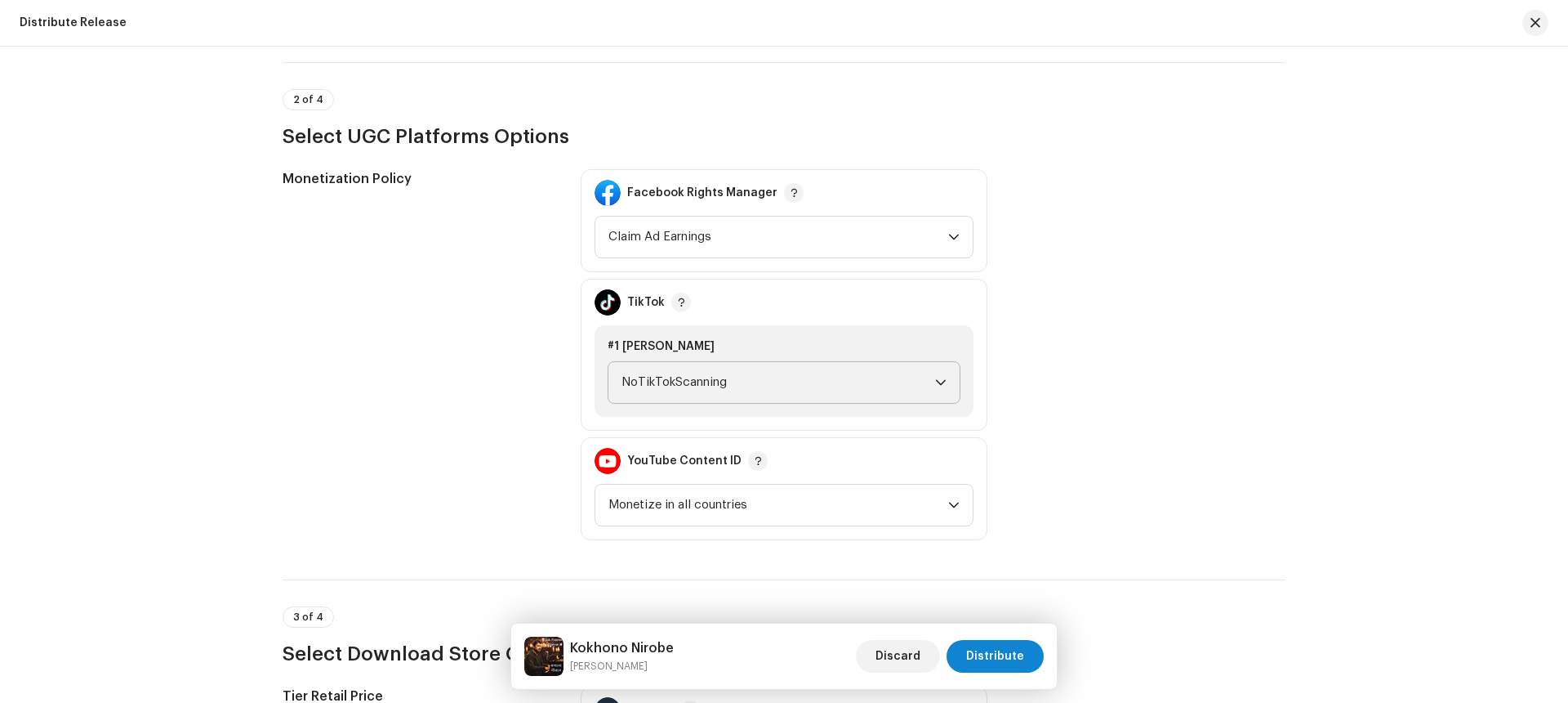
scroll to position [1921, 0]
click at [760, 383] on span "NoTikTokScanning" at bounding box center [778, 380] width 314 height 41
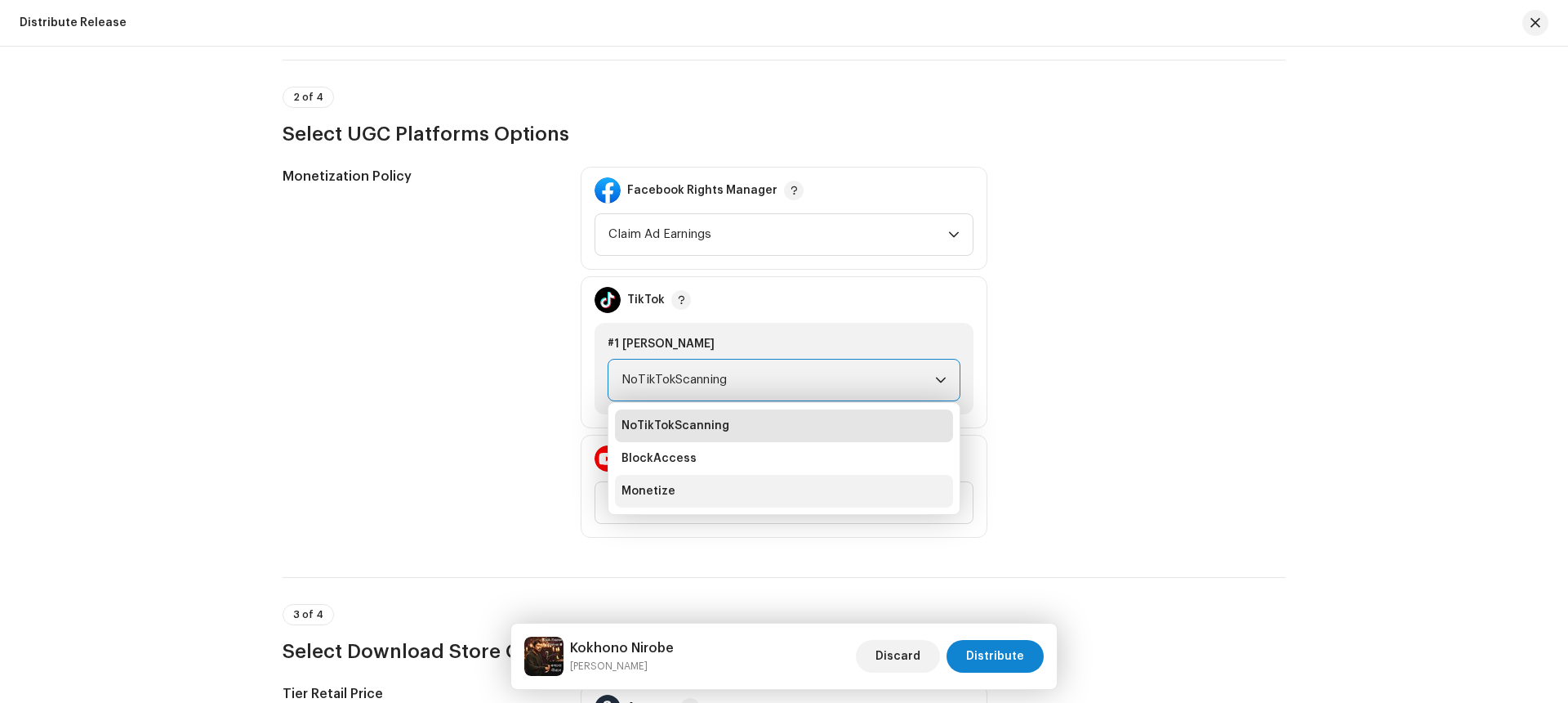
click at [693, 486] on li "Monetize" at bounding box center [784, 491] width 338 height 32
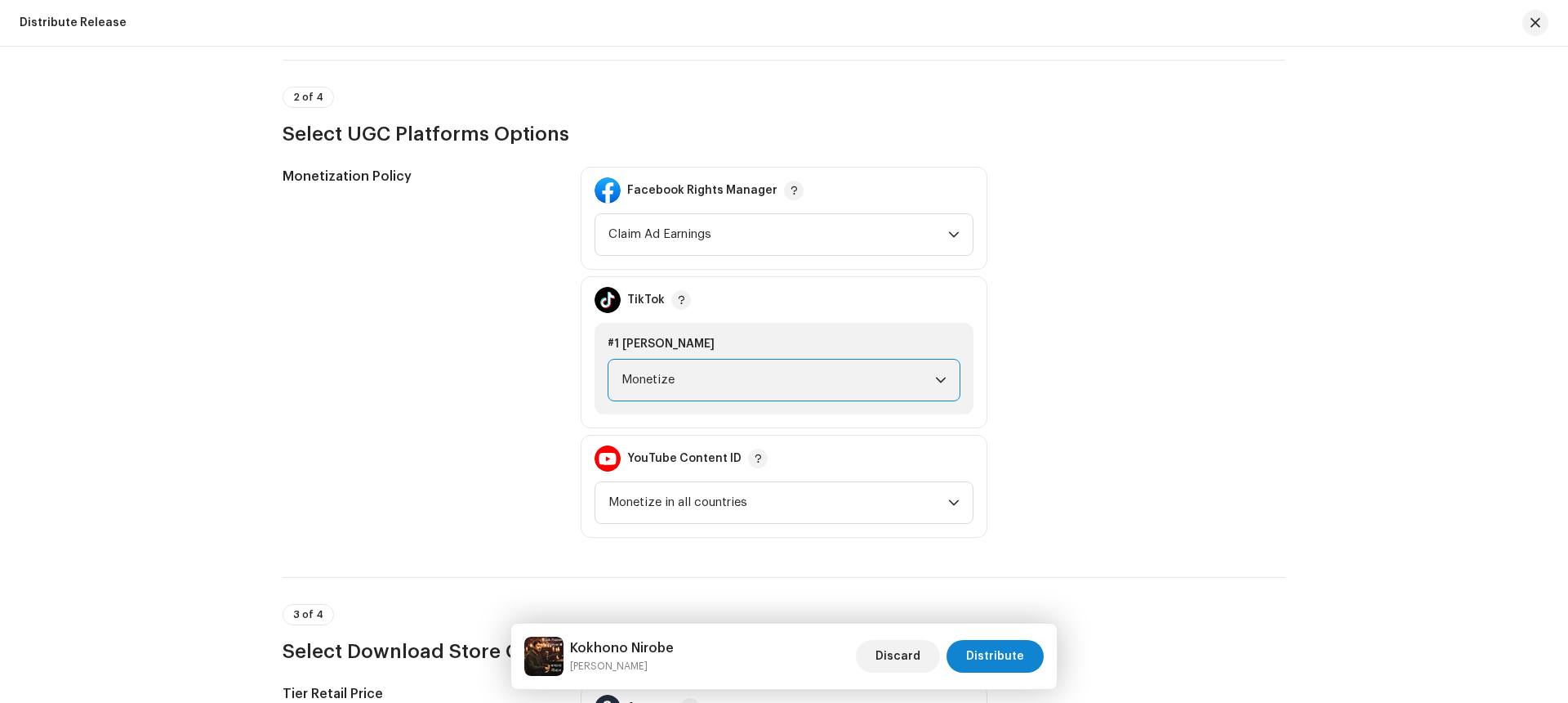
click at [1092, 359] on div "Monetization Policy Facebook Rights Manager Claim Ad Earnings TikTok #1 Kokhono…" at bounding box center [784, 352] width 1003 height 371
click at [995, 659] on span "Distribute" at bounding box center [995, 656] width 58 height 32
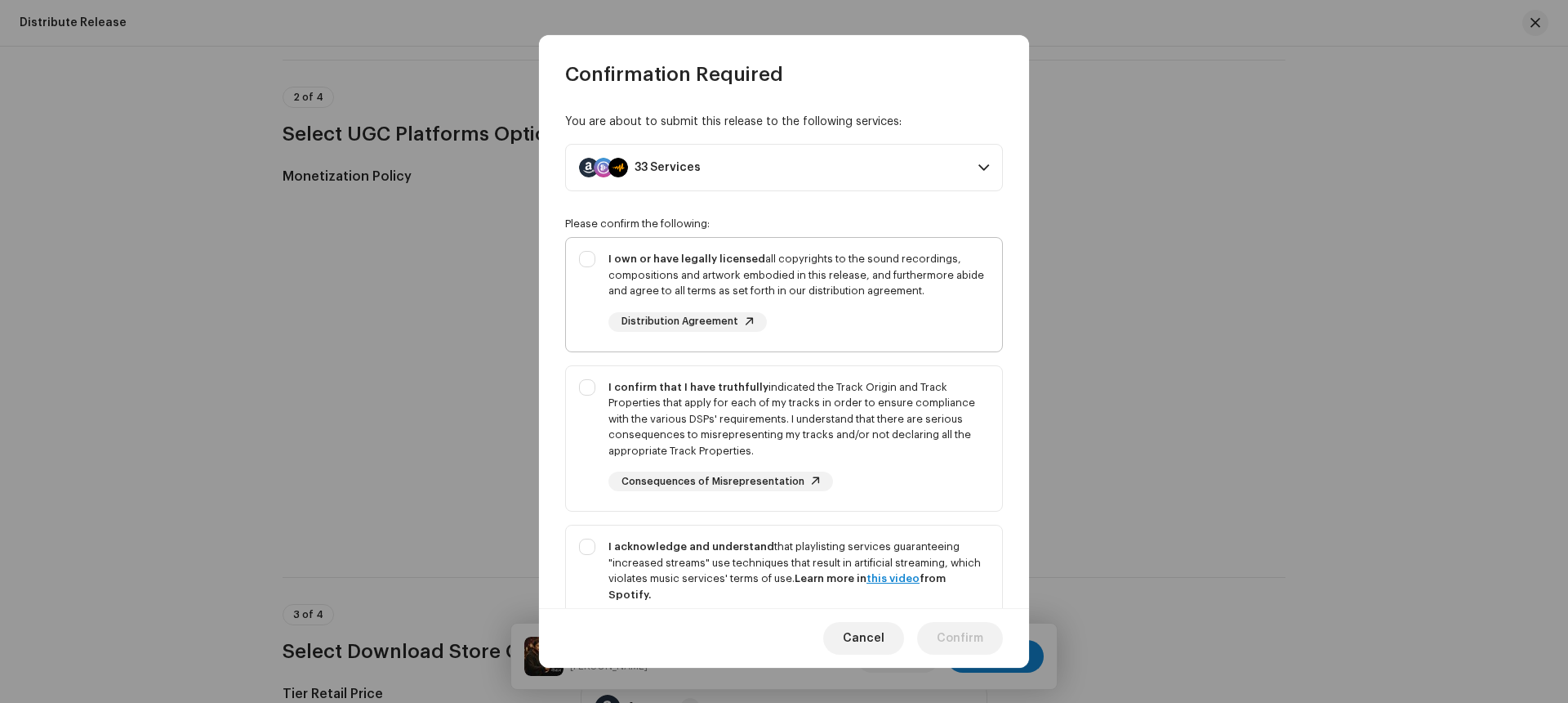
drag, startPoint x: 590, startPoint y: 265, endPoint x: 593, endPoint y: 305, distance: 40.1
click at [590, 265] on div "I own or have legally licensed all copyrights to the sound recordings, composit…" at bounding box center [784, 291] width 436 height 107
checkbox input "true"
click at [584, 380] on div "I confirm that I have truthfully indicated the Track Origin and Track Propertie…" at bounding box center [784, 436] width 436 height 138
checkbox input "true"
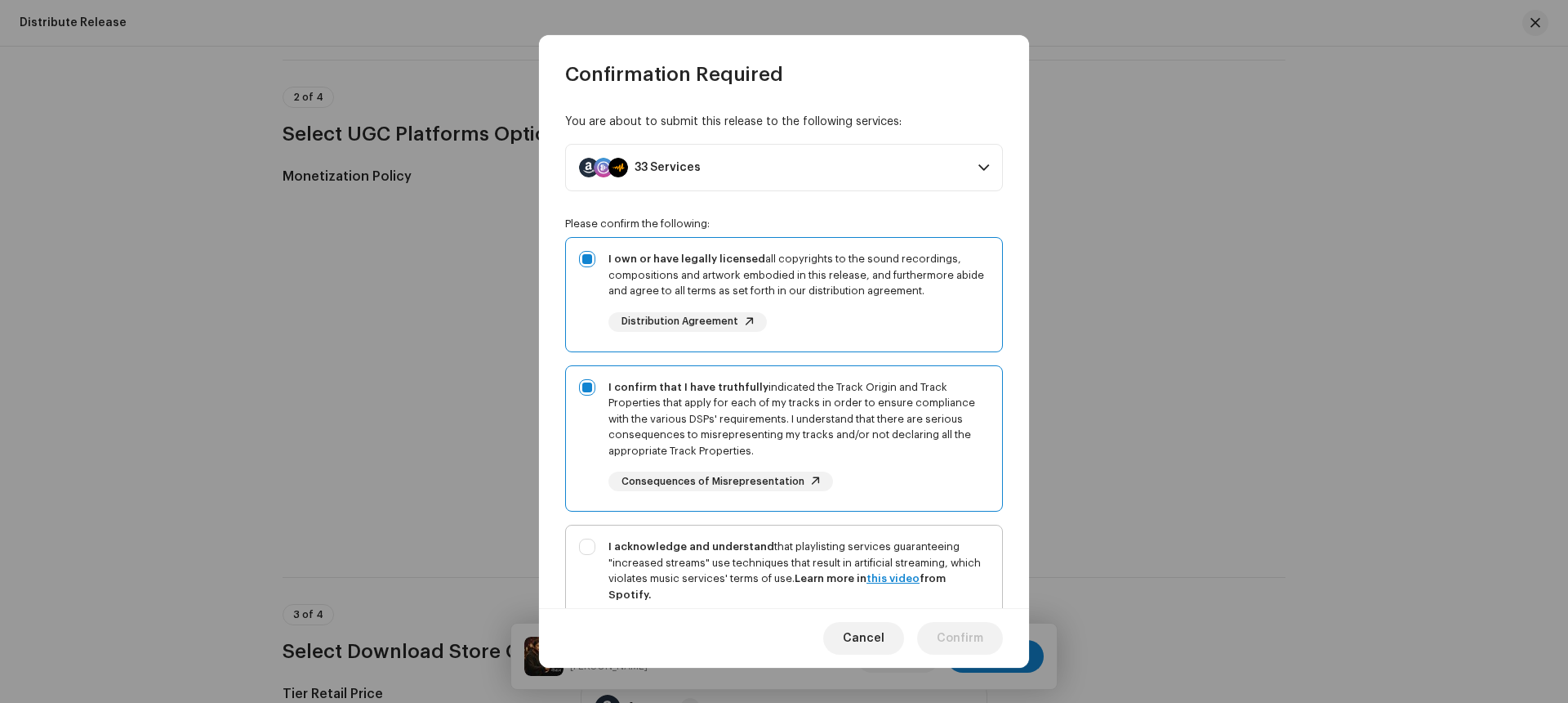
drag, startPoint x: 586, startPoint y: 556, endPoint x: 597, endPoint y: 552, distance: 11.7
click at [587, 556] on div "I acknowledge and understand that playlisting services guaranteeing "increased …" at bounding box center [784, 600] width 436 height 149
checkbox input "true"
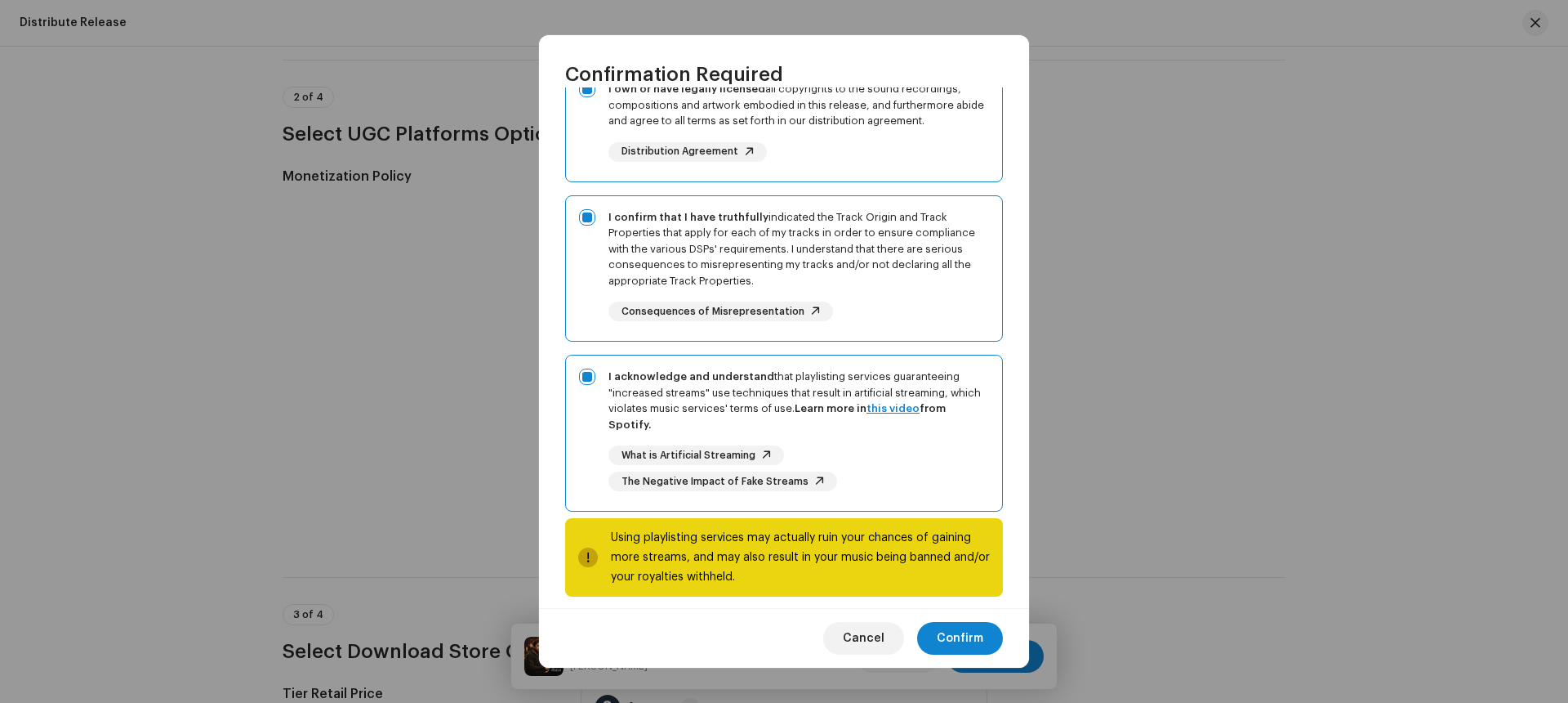
scroll to position [185, 0]
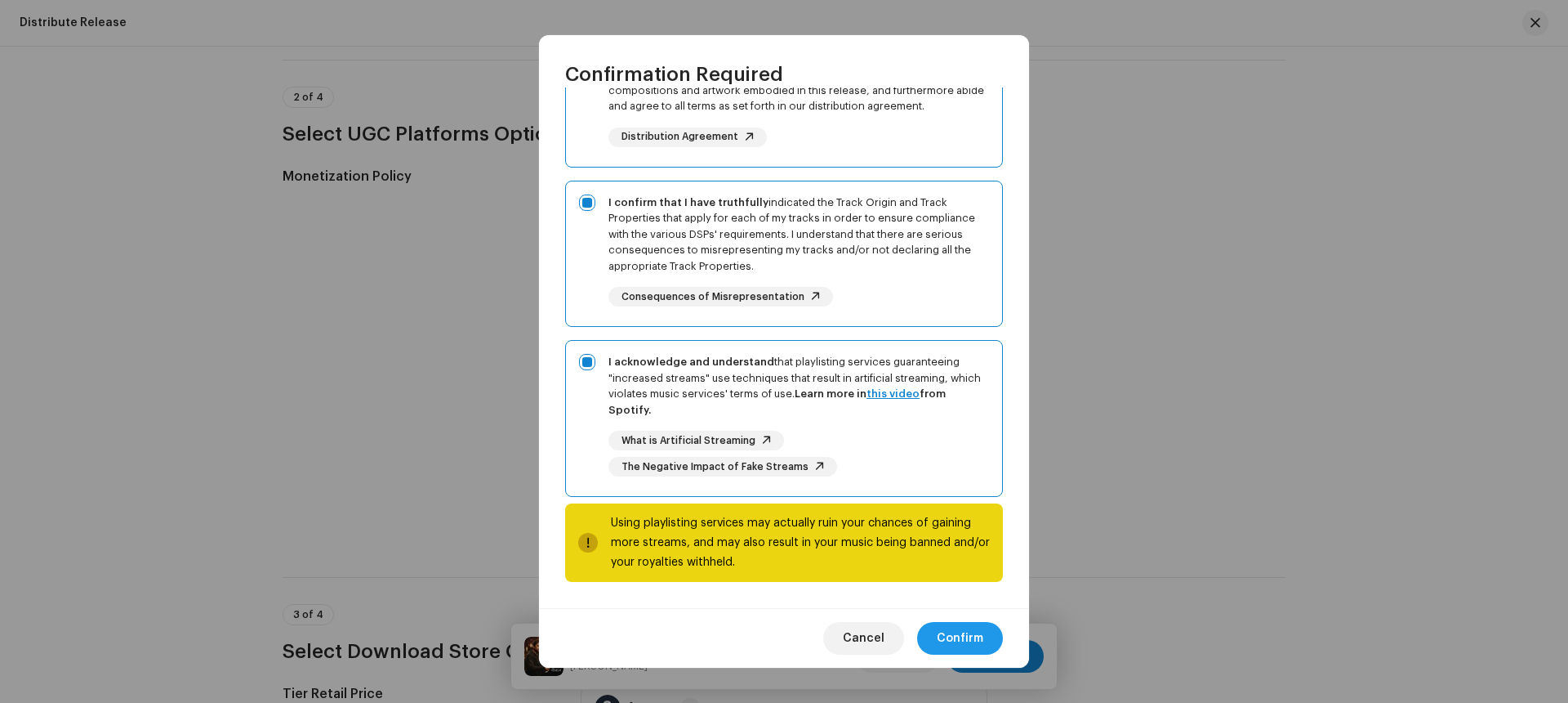
click at [952, 639] on span "Confirm" at bounding box center [959, 637] width 46 height 32
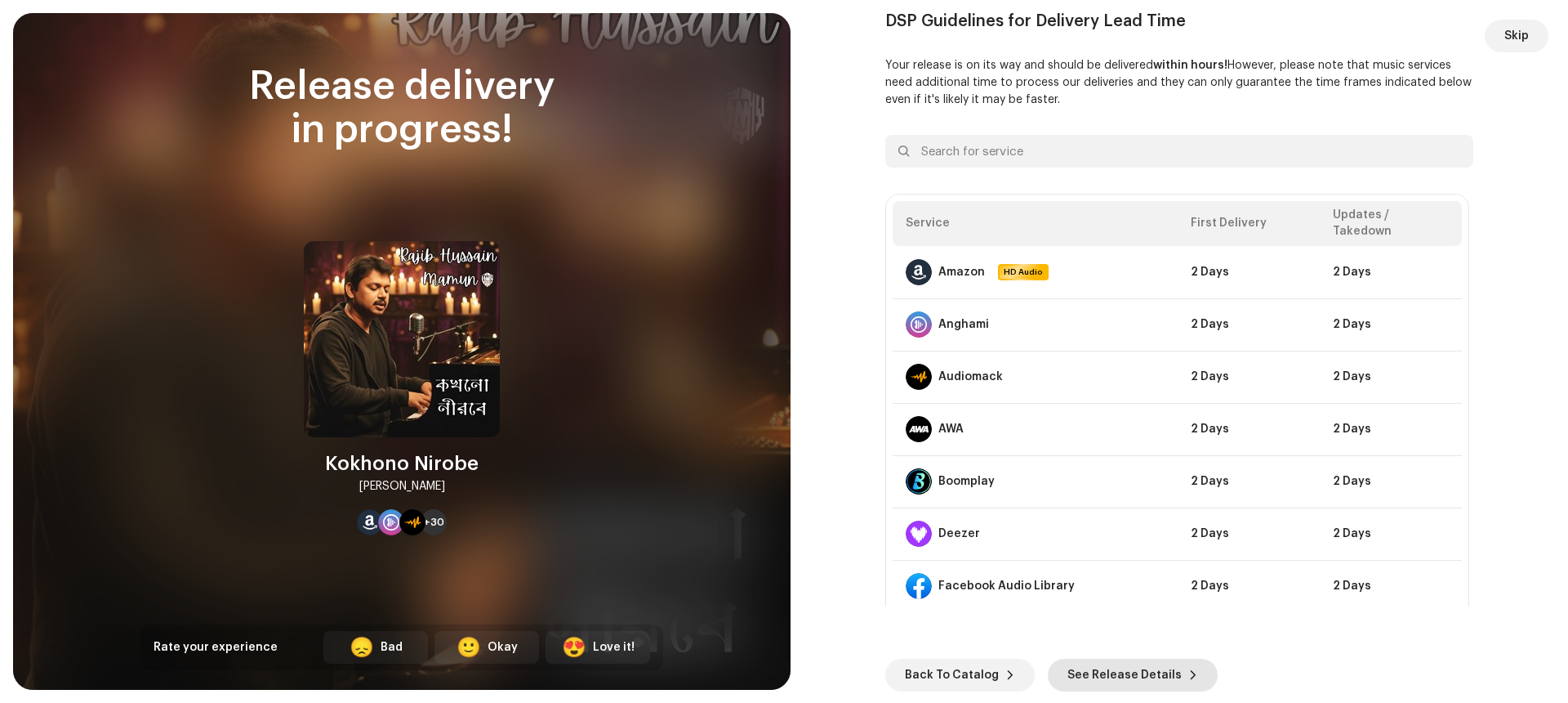
click at [1098, 671] on span "See Release Details" at bounding box center [1124, 674] width 115 height 32
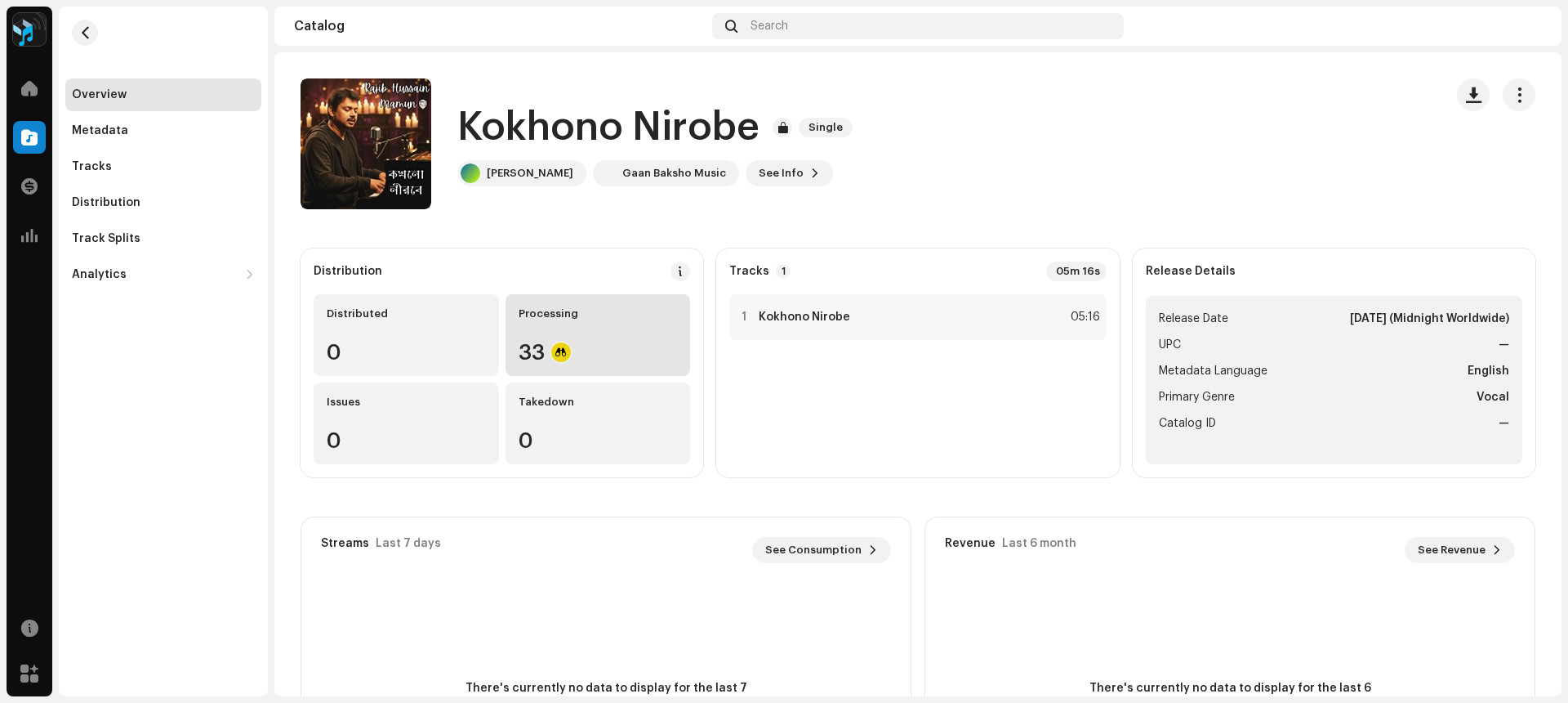
click at [590, 308] on div "Processing" at bounding box center [598, 314] width 159 height 13
